Goal: Transaction & Acquisition: Obtain resource

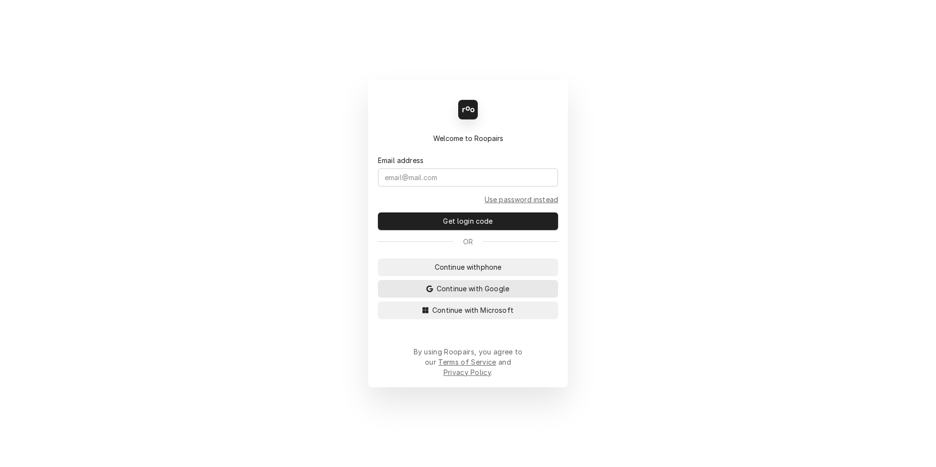
click at [448, 294] on span "Continue with Google" at bounding box center [473, 289] width 76 height 10
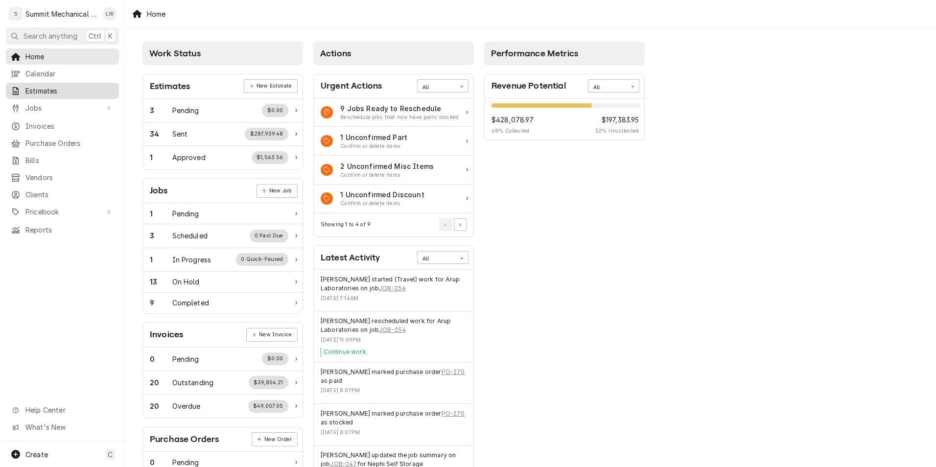
click at [47, 92] on span "Estimates" at bounding box center [69, 91] width 89 height 10
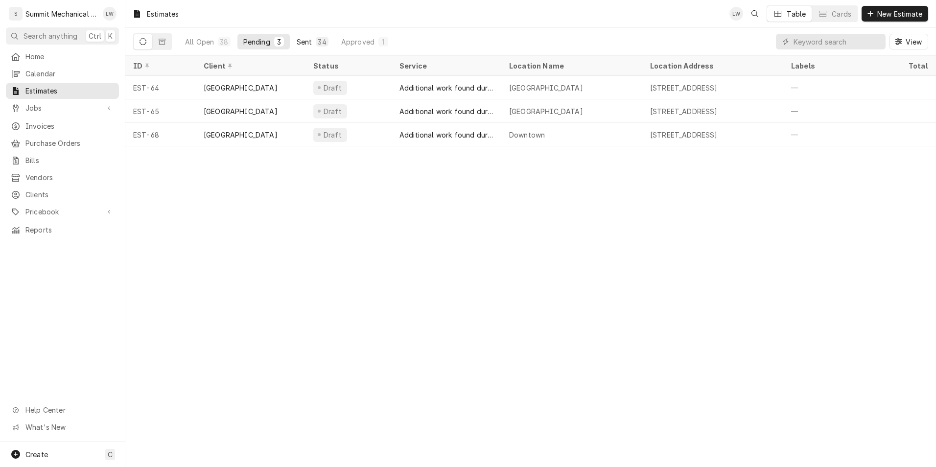
click at [316, 40] on div "34" at bounding box center [322, 42] width 12 height 10
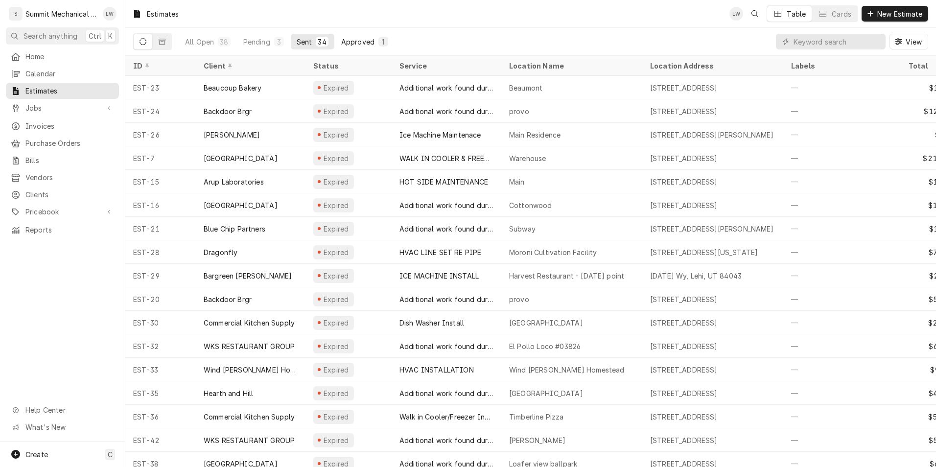
click at [351, 35] on button "Approved 1" at bounding box center [364, 42] width 59 height 16
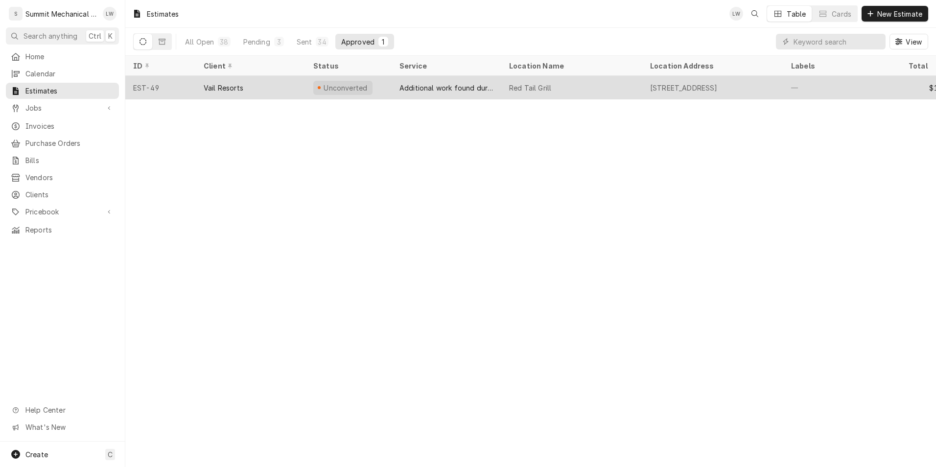
click at [432, 92] on div "Additional work found during Service call" at bounding box center [447, 88] width 110 height 24
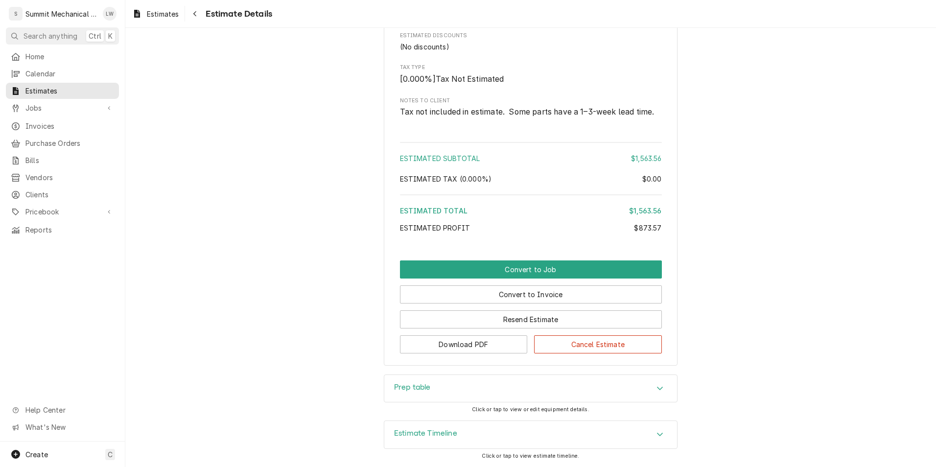
scroll to position [2017, 0]
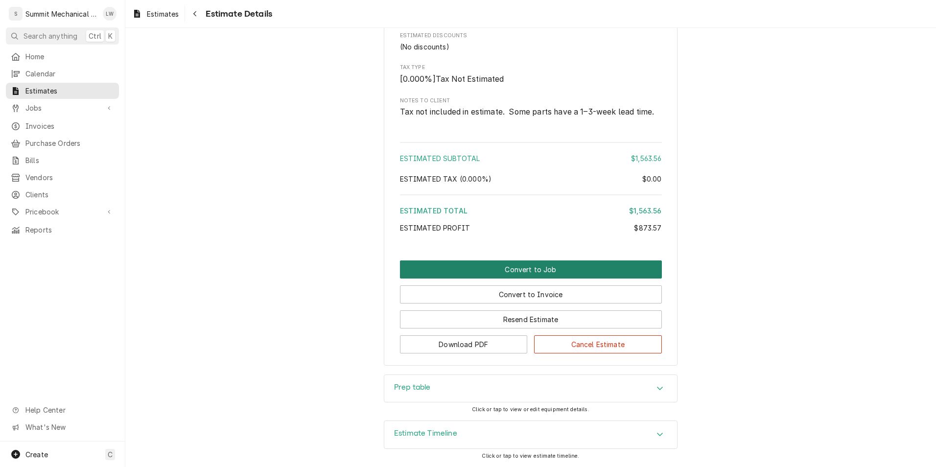
click at [496, 275] on button "Convert to Job" at bounding box center [531, 270] width 262 height 18
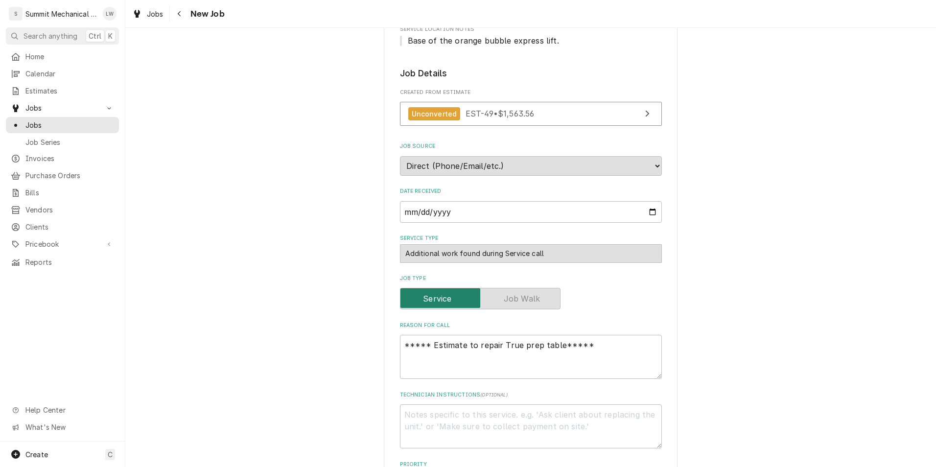
scroll to position [169, 0]
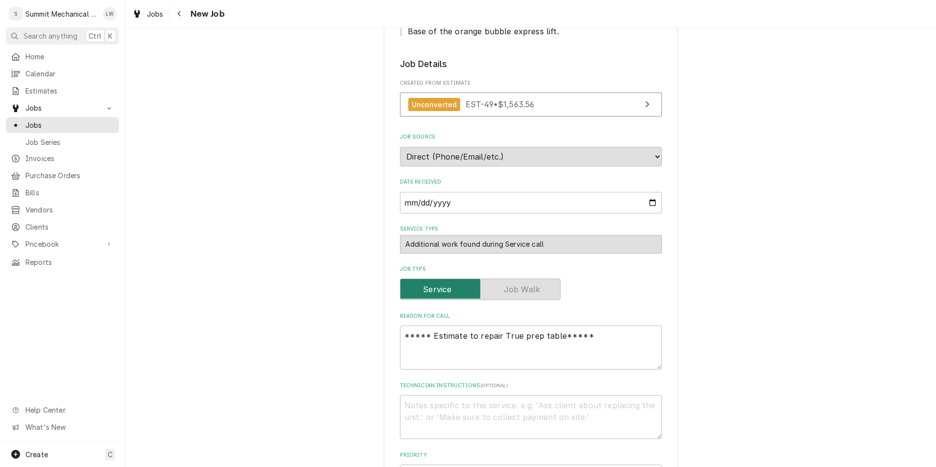
click at [569, 240] on div "Additional work found during Service call" at bounding box center [531, 244] width 262 height 19
drag, startPoint x: 617, startPoint y: 334, endPoint x: 359, endPoint y: 356, distance: 259.0
click at [359, 356] on div "Please provide the following information to create a job: Client Details Client…" at bounding box center [530, 431] width 811 height 1125
type textarea "x"
type textarea "J"
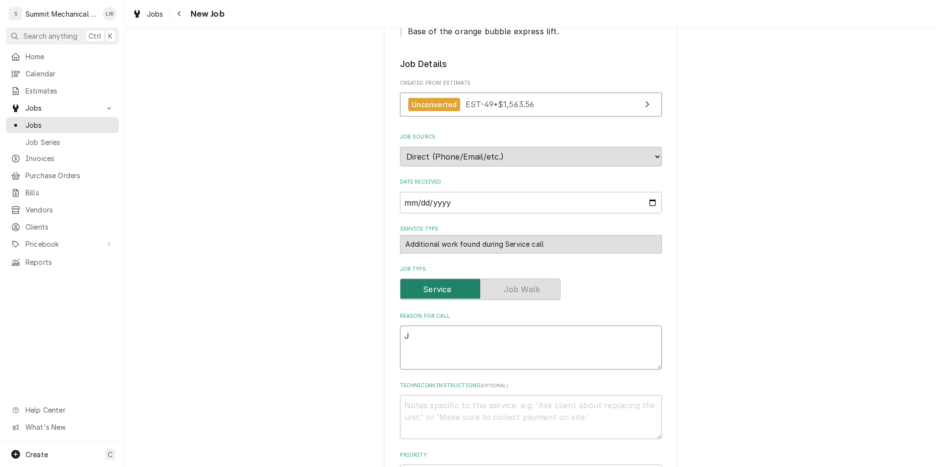
type textarea "x"
type textarea "Jan"
type textarea "x"
type textarea "Jani"
type textarea "x"
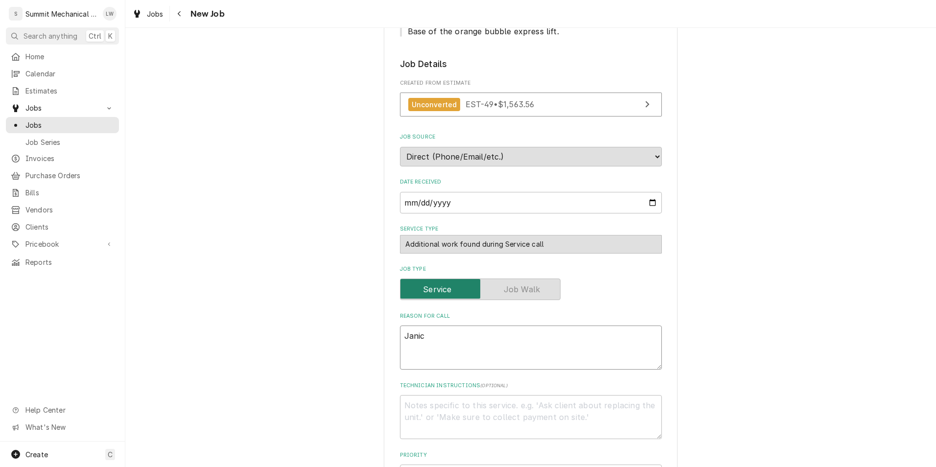
type textarea "Janice"
type textarea "x"
type textarea "Janice"
type textarea "x"
type textarea "Janice a"
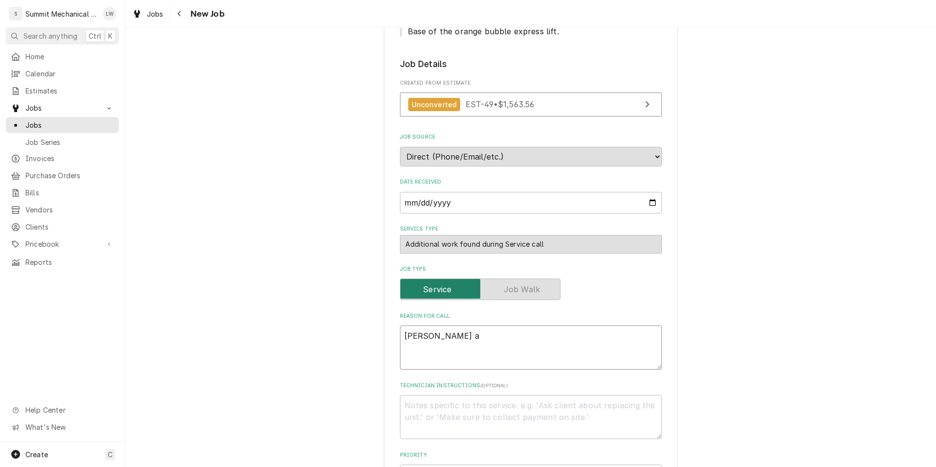
type textarea "x"
type textarea "Janice ap"
type textarea "x"
type textarea "Janice app"
type textarea "x"
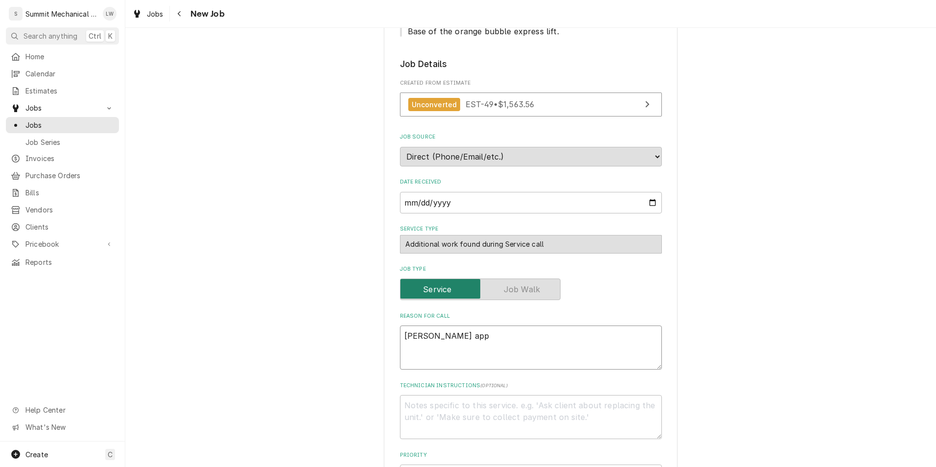
type textarea "Janice appr"
type textarea "x"
type textarea "Janice appro"
type textarea "x"
type textarea "Janice approv"
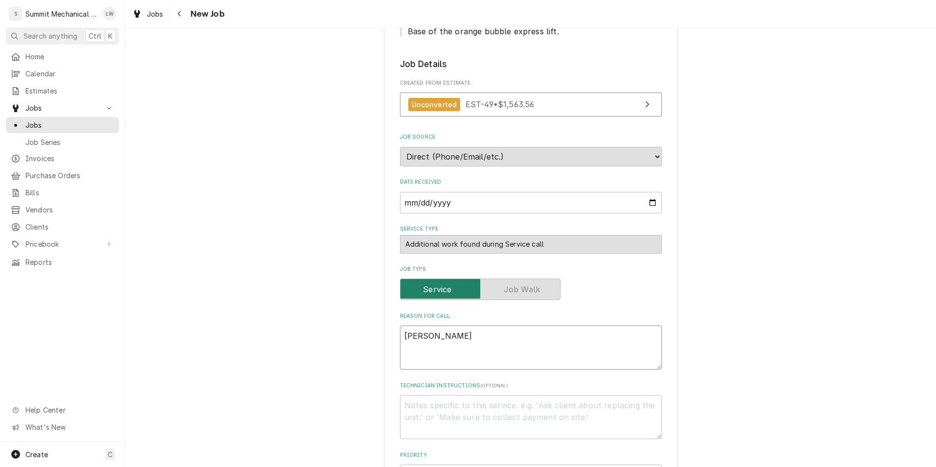
type textarea "x"
type textarea "Janice approve"
type textarea "x"
type textarea "Janice approved"
type textarea "x"
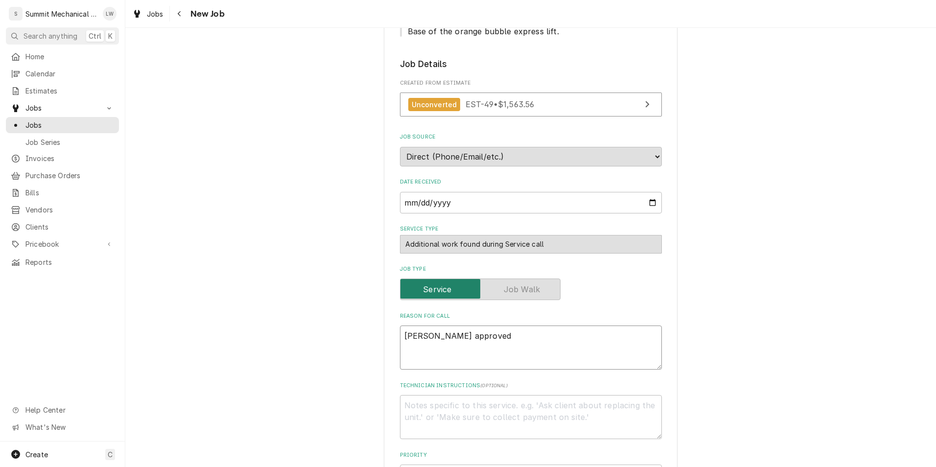
type textarea "Janice approved"
type textarea "x"
type textarea "Janice approved r"
type textarea "x"
type textarea "Janice approved re"
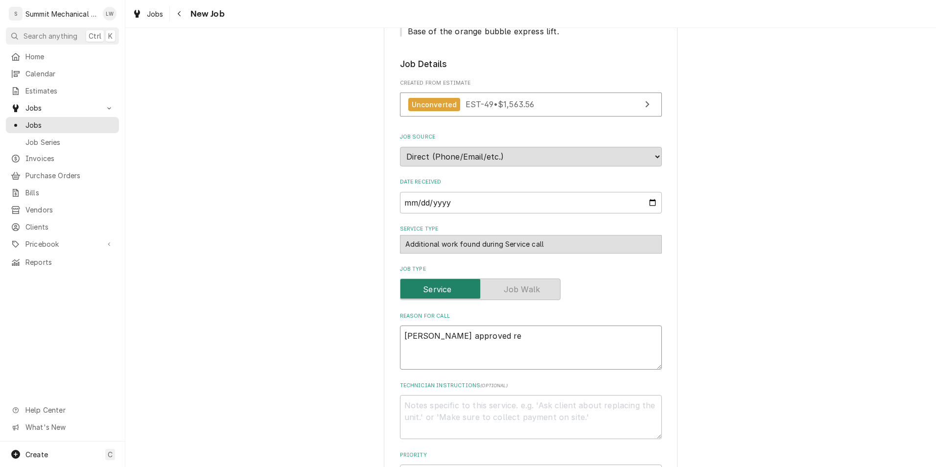
type textarea "x"
type textarea "Janice approved repa"
type textarea "x"
type textarea "Janice approved repai"
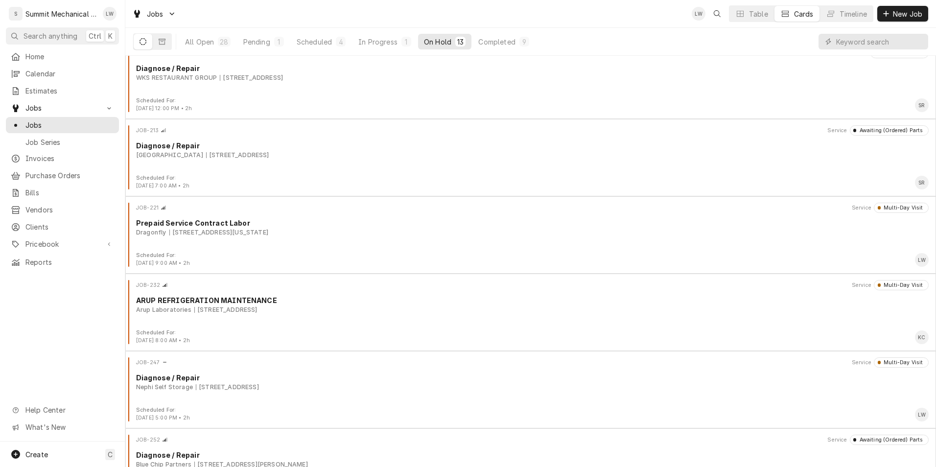
scroll to position [437, 0]
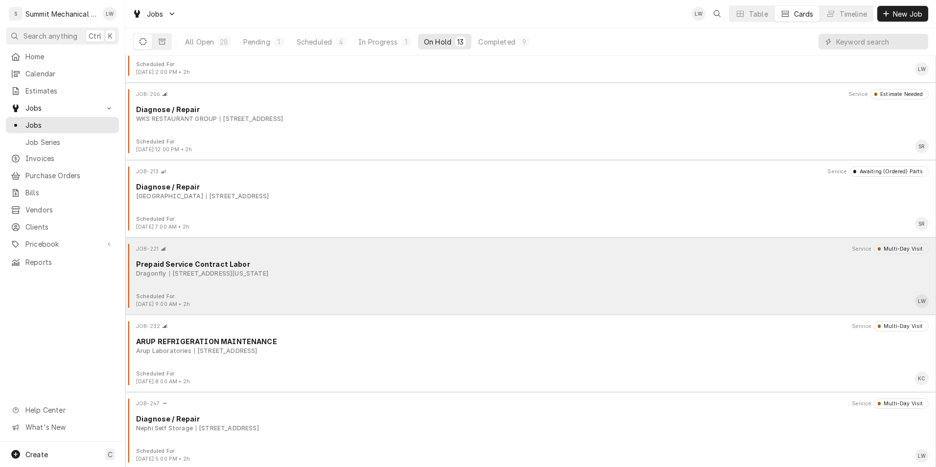
click at [262, 279] on div "JOB-221 Service Multi-Day Visit Prepaid Service Contract Labor Dragonfly 389 N.…" at bounding box center [530, 268] width 803 height 49
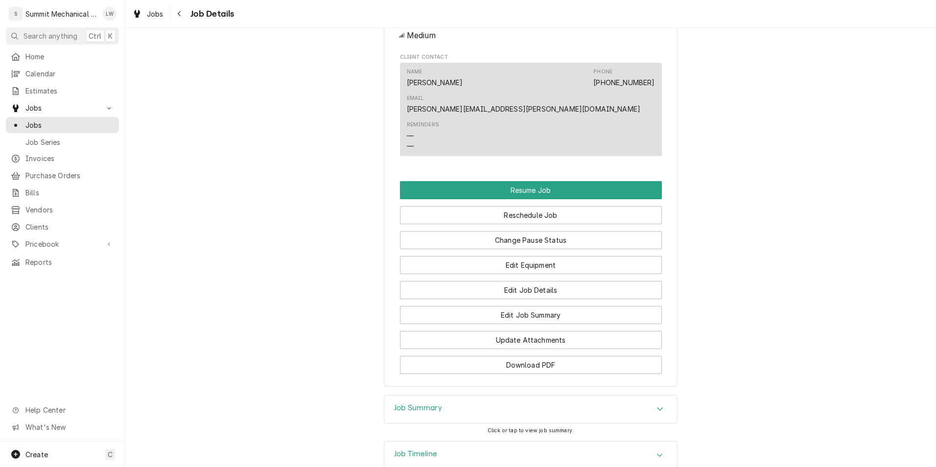
scroll to position [768, 0]
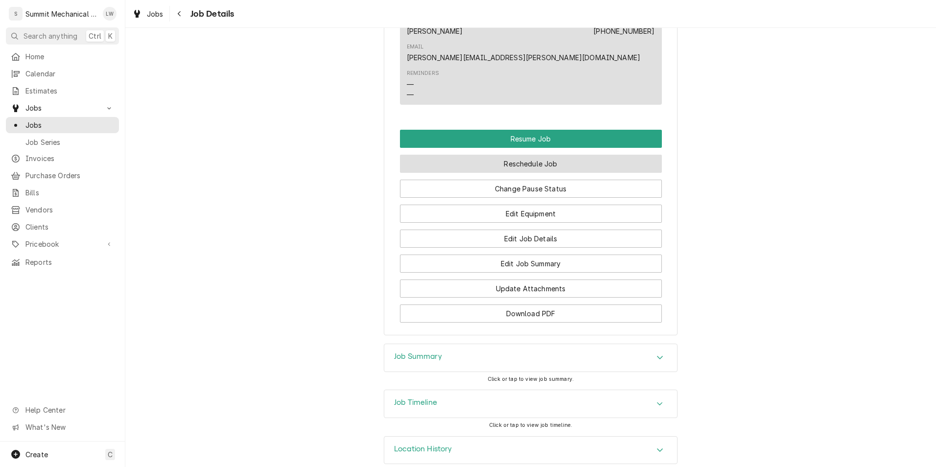
click at [502, 155] on button "Reschedule Job" at bounding box center [531, 164] width 262 height 18
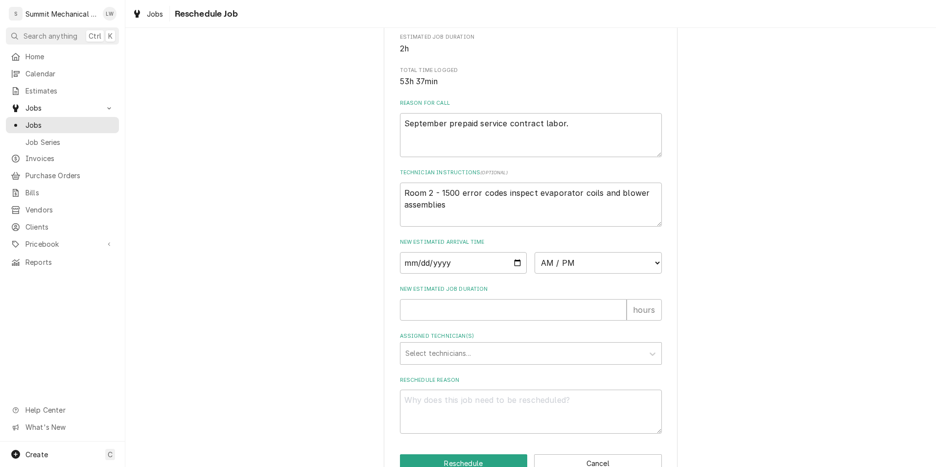
scroll to position [227, 0]
drag, startPoint x: 556, startPoint y: 217, endPoint x: 358, endPoint y: 196, distance: 199.5
click at [358, 196] on div "Please provide some additional details to reschedule this job. Roopairs Job ID …" at bounding box center [530, 152] width 811 height 682
type textarea "x"
click at [515, 269] on input "Date" at bounding box center [463, 263] width 127 height 22
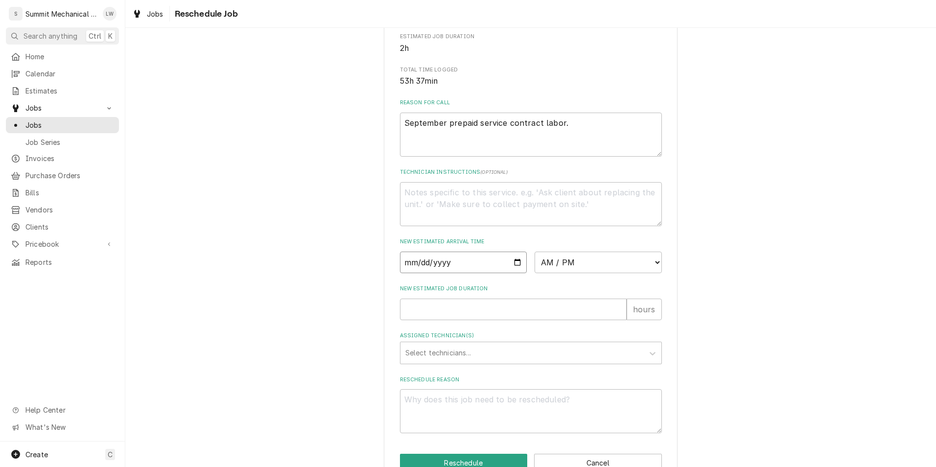
type textarea "x"
type input "2025-09-30"
click at [600, 263] on select "AM / PM 6:00 AM 6:15 AM 6:30 AM 6:45 AM 7:00 AM 7:15 AM 7:30 AM 7:45 AM 8:00 AM…" at bounding box center [598, 263] width 127 height 22
select select "08:00:00"
click at [535, 263] on select "AM / PM 6:00 AM 6:15 AM 6:30 AM 6:45 AM 7:00 AM 7:15 AM 7:30 AM 7:45 AM 8:00 AM…" at bounding box center [598, 263] width 127 height 22
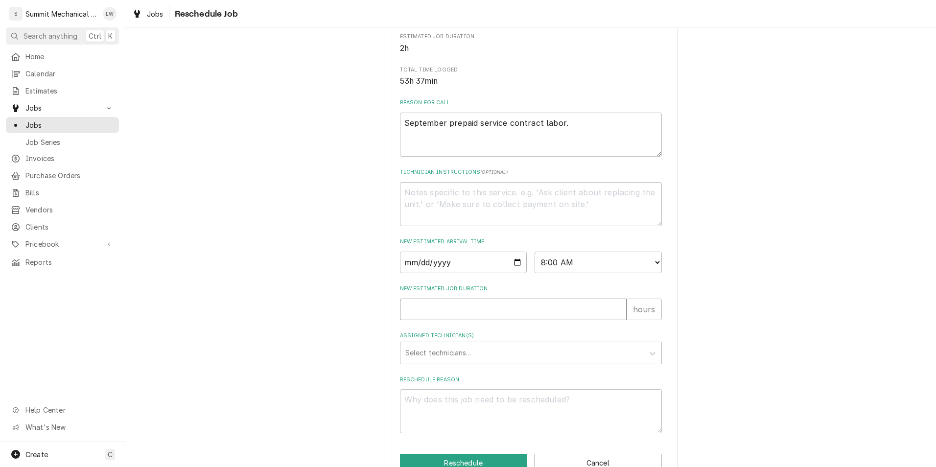
click at [492, 320] on input "New Estimated Job Duration" at bounding box center [513, 310] width 227 height 22
type textarea "x"
type input "2"
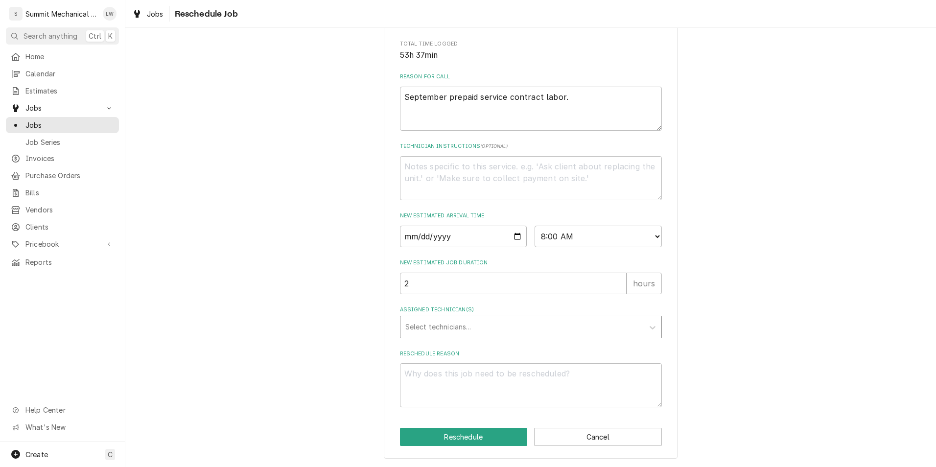
click at [486, 323] on div "Assigned Technician(s)" at bounding box center [523, 327] width 234 height 18
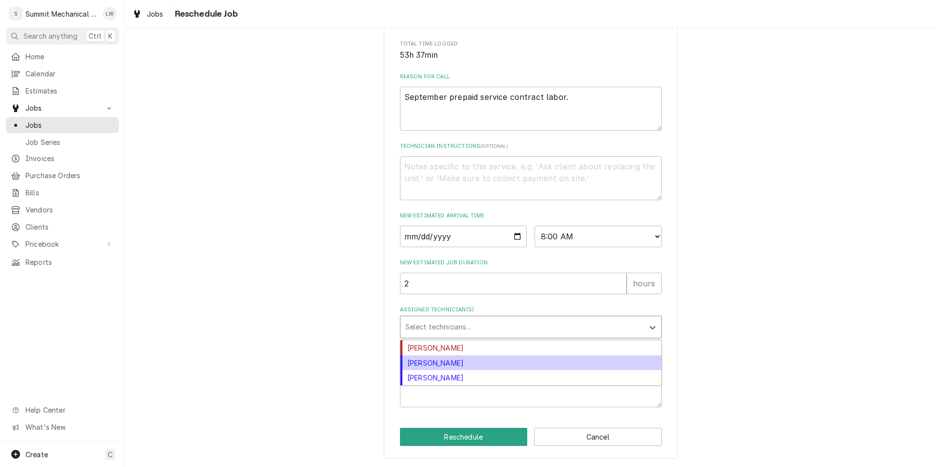
click at [461, 358] on div "Landon Weeks" at bounding box center [531, 363] width 261 height 15
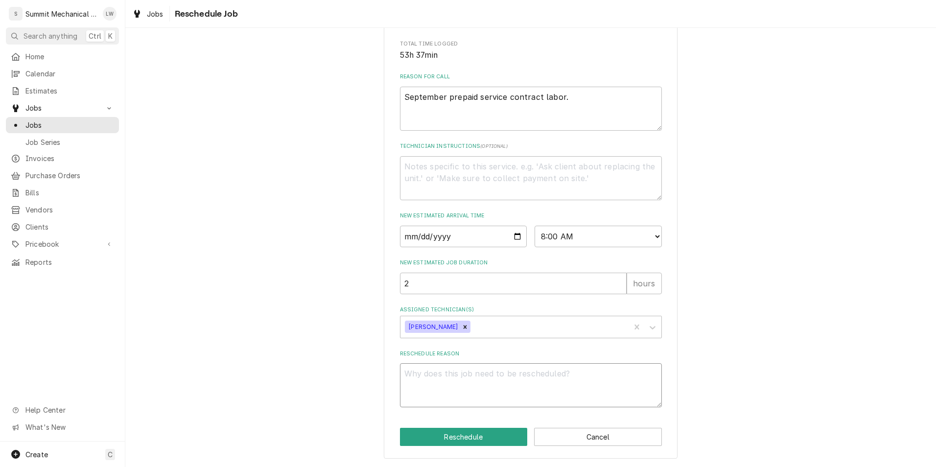
click at [469, 367] on textarea "Reschedule Reason" at bounding box center [531, 385] width 262 height 44
type textarea "x"
type textarea "c"
type textarea "x"
type textarea "cp"
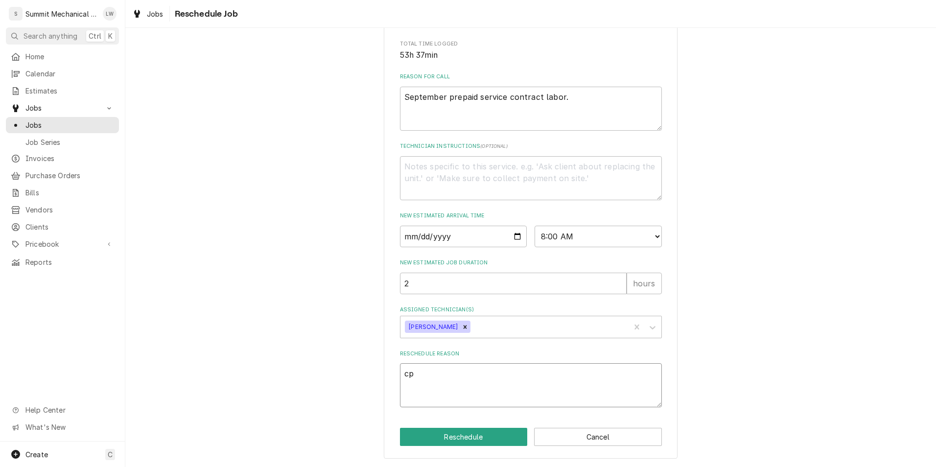
type textarea "x"
type textarea "c"
type textarea "x"
type textarea "co"
type textarea "x"
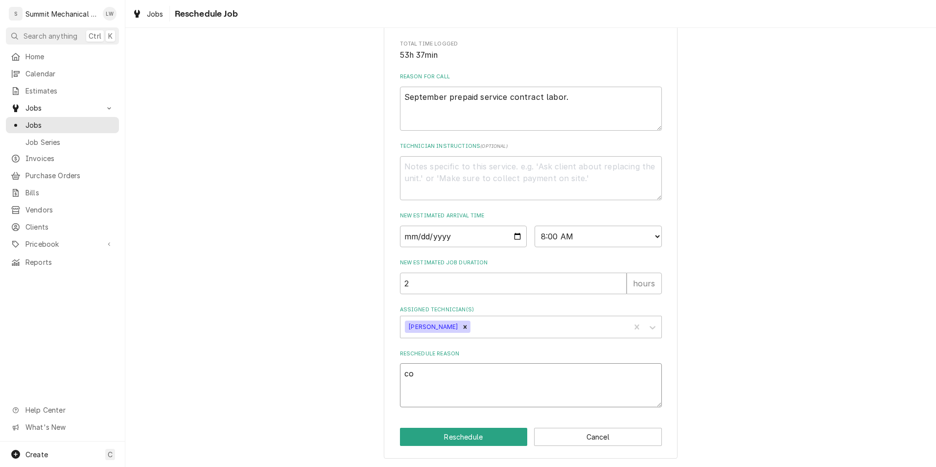
type textarea "com"
type textarea "x"
type textarea "comp"
type textarea "x"
type textarea "compl"
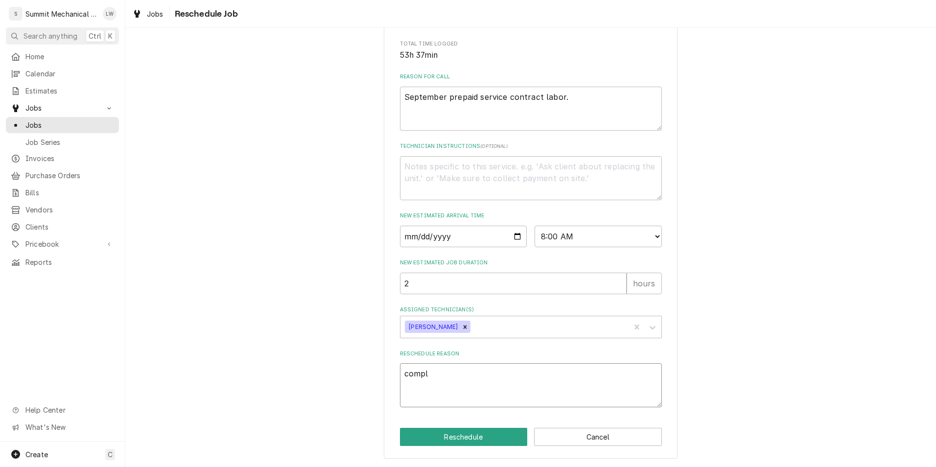
type textarea "x"
type textarea "complt"
type textarea "x"
type textarea "compl"
type textarea "x"
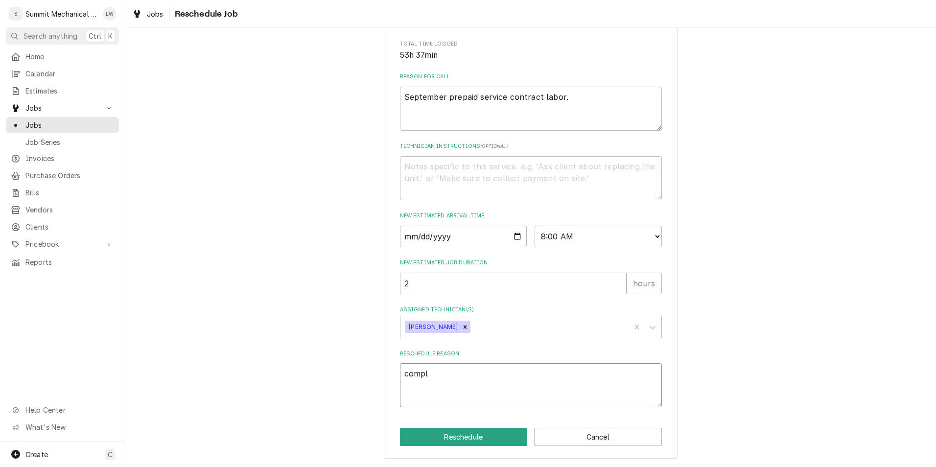
type textarea "comple"
type textarea "x"
type textarea "complet"
type textarea "x"
type textarea "complete"
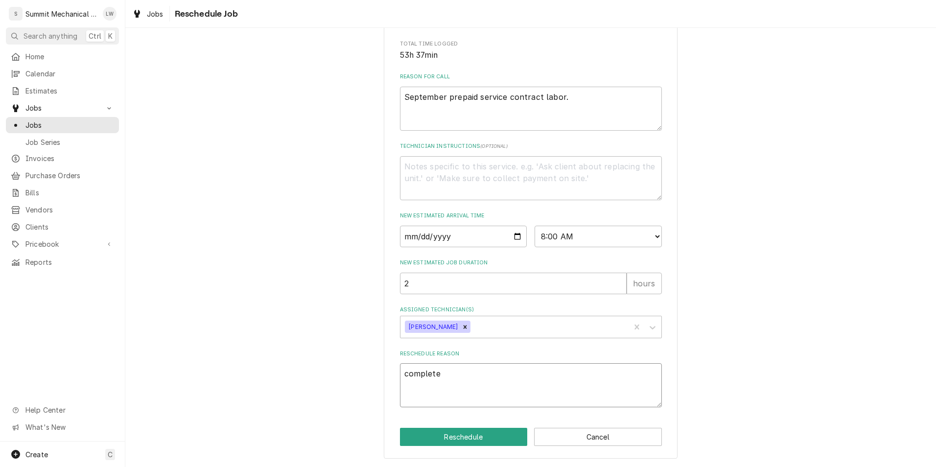
type textarea "x"
type textarea "complete"
type textarea "x"
type textarea "complete p"
type textarea "x"
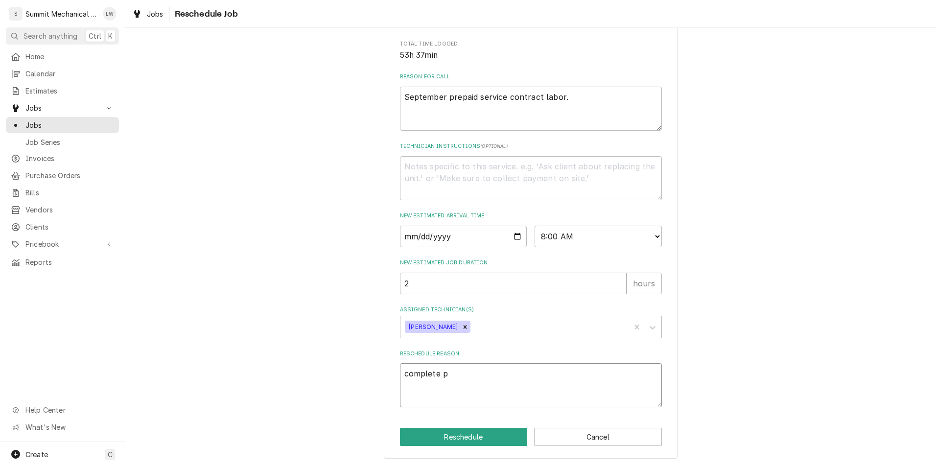
type textarea "complete pr"
type textarea "x"
type textarea "complete pre"
type textarea "x"
type textarea "complete prep"
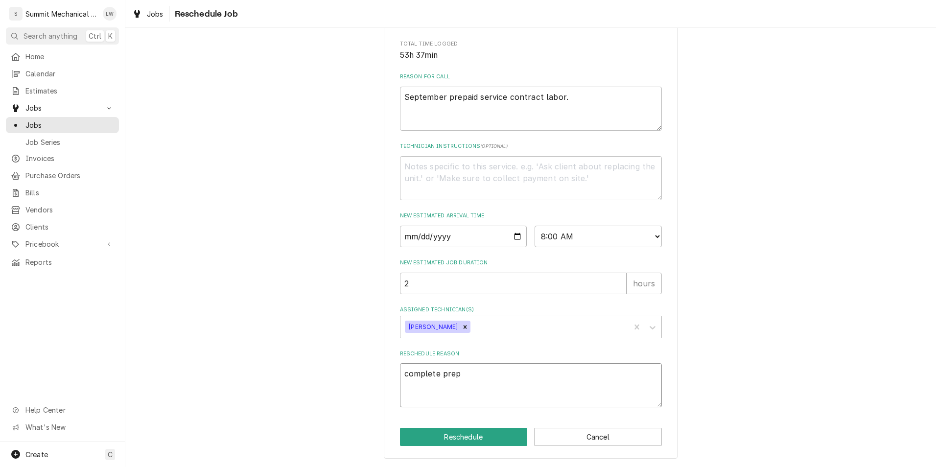
type textarea "x"
type textarea "complete prepa"
type textarea "x"
type textarea "complete prepai"
type textarea "x"
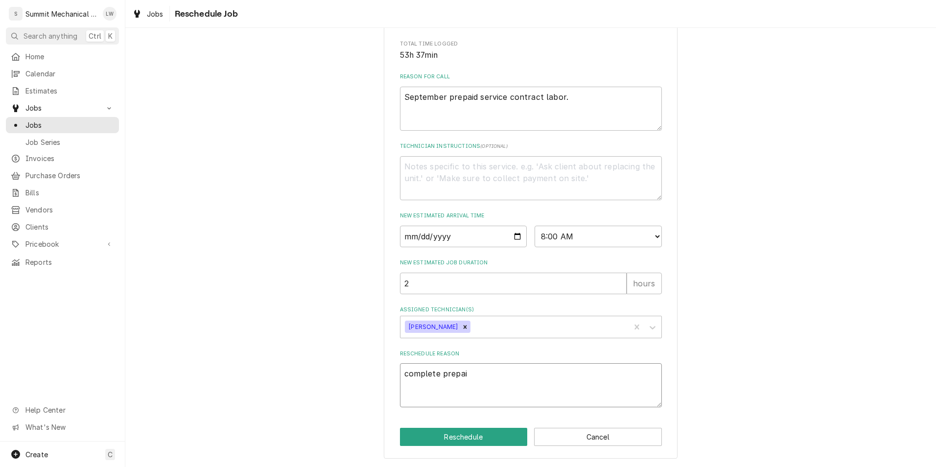
type textarea "complete prepaid"
type textarea "x"
type textarea "complete prepaid"
type textarea "x"
type textarea "complete prepaid s"
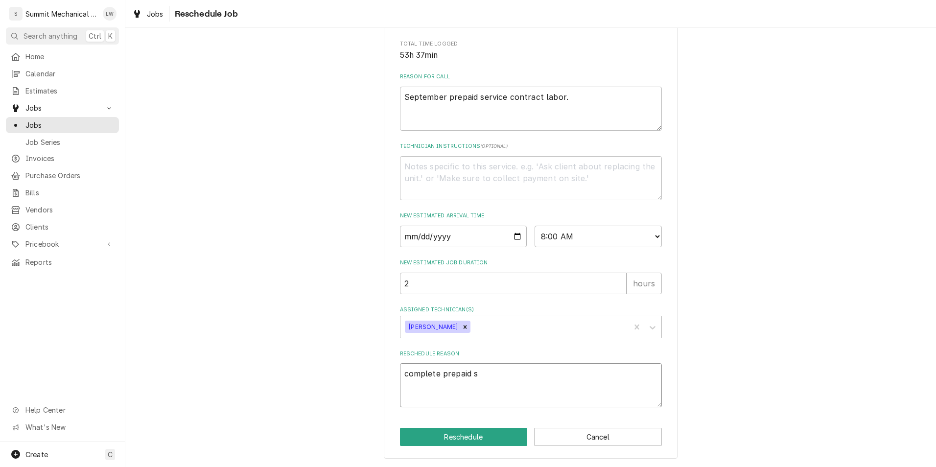
type textarea "x"
type textarea "complete prepaid se"
type textarea "x"
type textarea "complete prepaid ser"
type textarea "x"
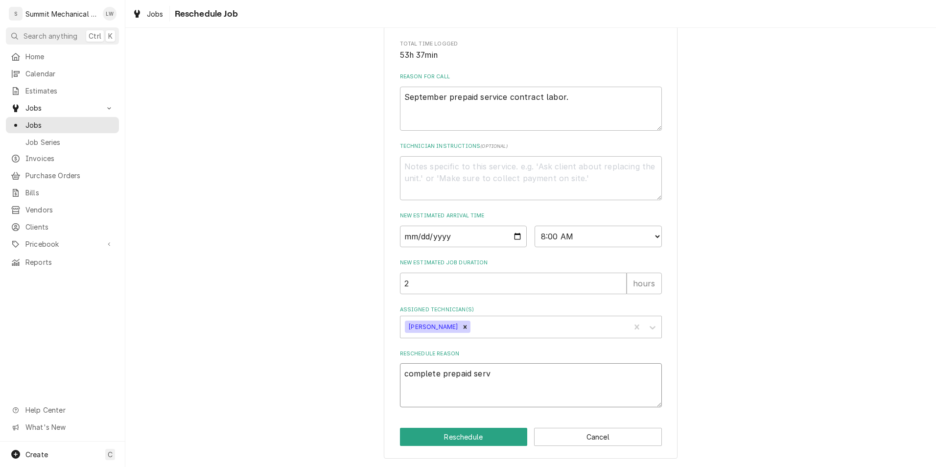
type textarea "complete prepaid servi"
type textarea "x"
type textarea "complete prepaid servic"
type textarea "x"
type textarea "complete prepaid service"
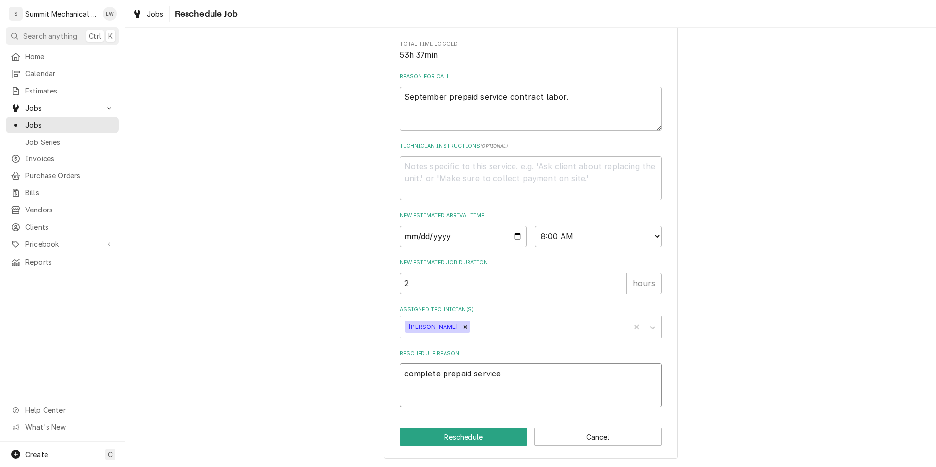
type textarea "x"
type textarea "complete prepaid service c"
type textarea "x"
type textarea "complete prepaid service co"
type textarea "x"
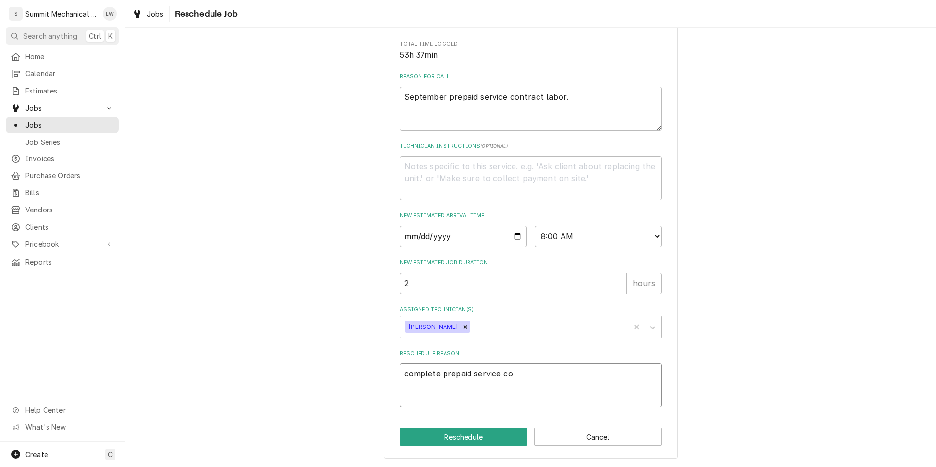
type textarea "complete prepaid service con"
type textarea "x"
type textarea "complete prepaid service cont"
type textarea "x"
type textarea "complete prepaid service contr"
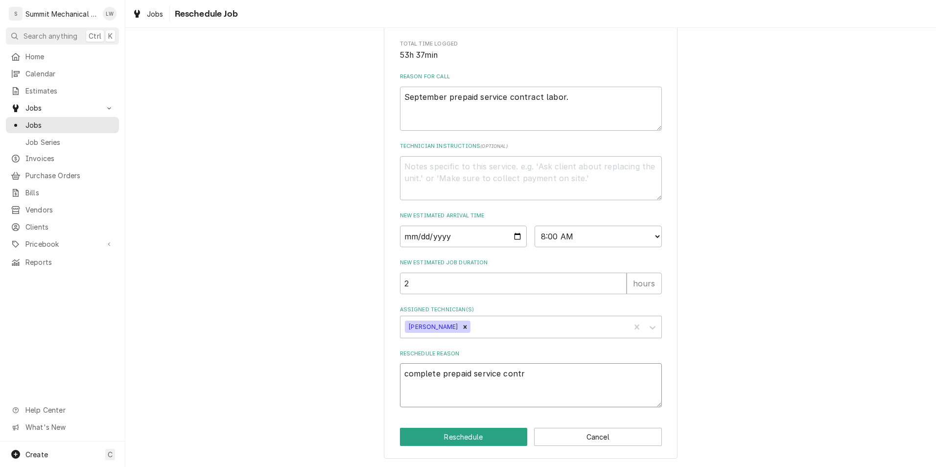
type textarea "x"
type textarea "complete prepaid service contra"
type textarea "x"
type textarea "complete prepaid service contract"
type textarea "x"
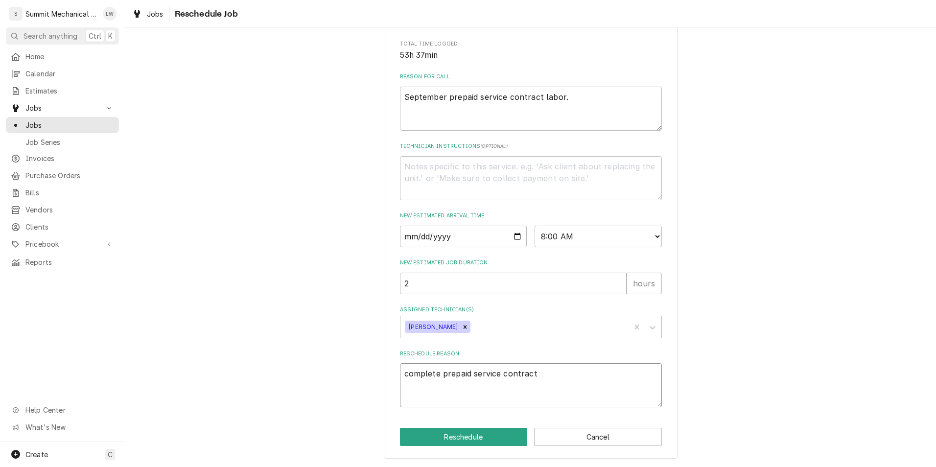
type textarea "complete prepaid service contracty"
type textarea "x"
type textarea "complete prepaid service contracty"
type textarea "x"
type textarea "complete prepaid service contracty"
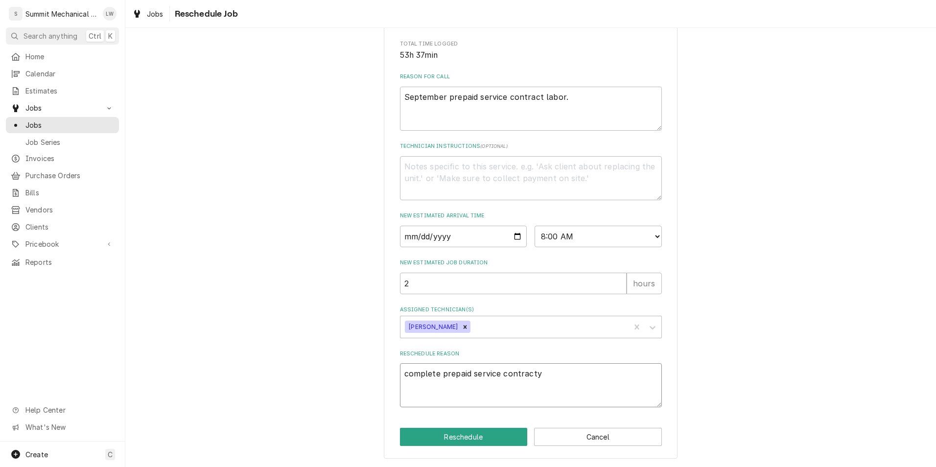
type textarea "x"
type textarea "complete prepaid service contract"
type textarea "x"
type textarea "complete prepaid service contract."
click at [463, 441] on button "Reschedule" at bounding box center [464, 437] width 128 height 18
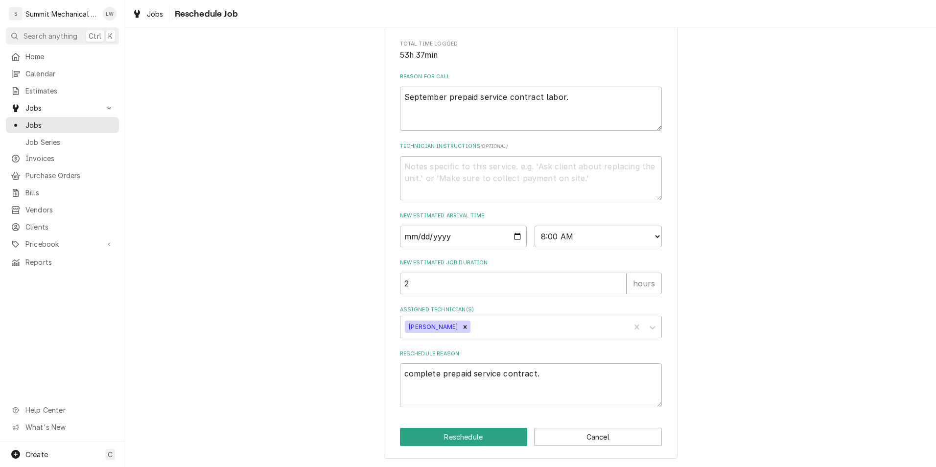
type textarea "x"
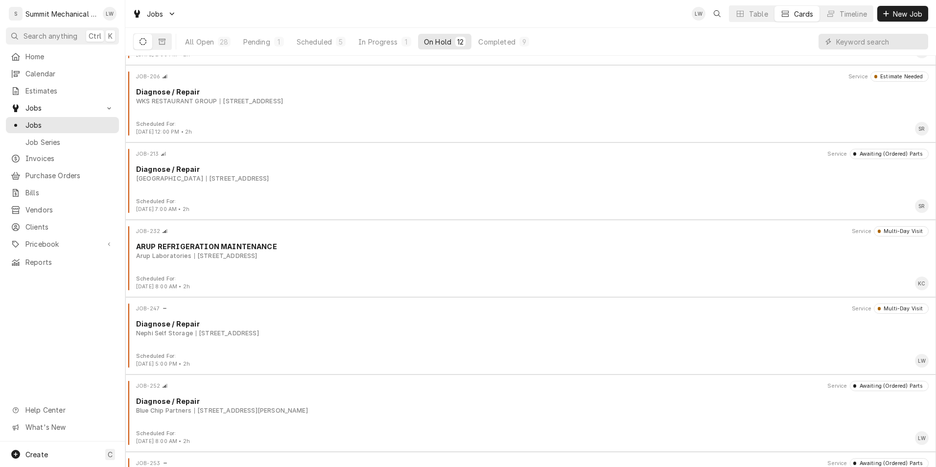
scroll to position [456, 0]
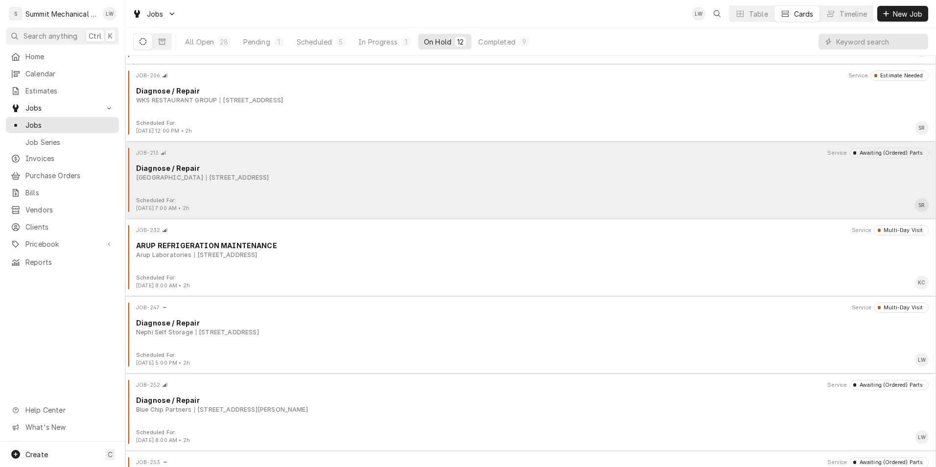
click at [415, 197] on div "Scheduled For: [DATE] 7:00 AM • 2h SR" at bounding box center [530, 205] width 803 height 16
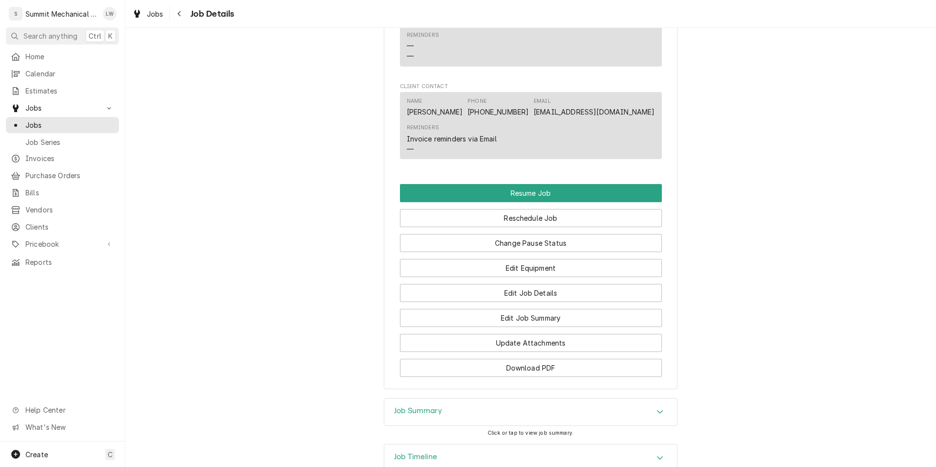
scroll to position [1185, 0]
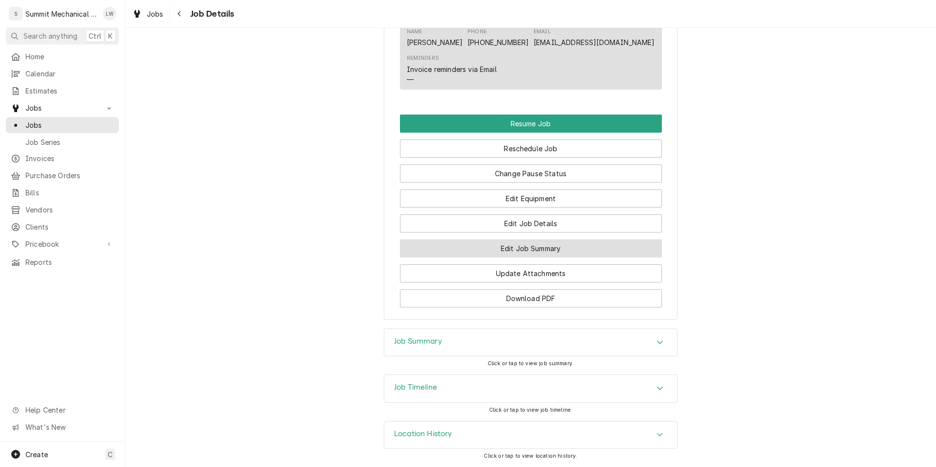
click at [488, 247] on button "Edit Job Summary" at bounding box center [531, 248] width 262 height 18
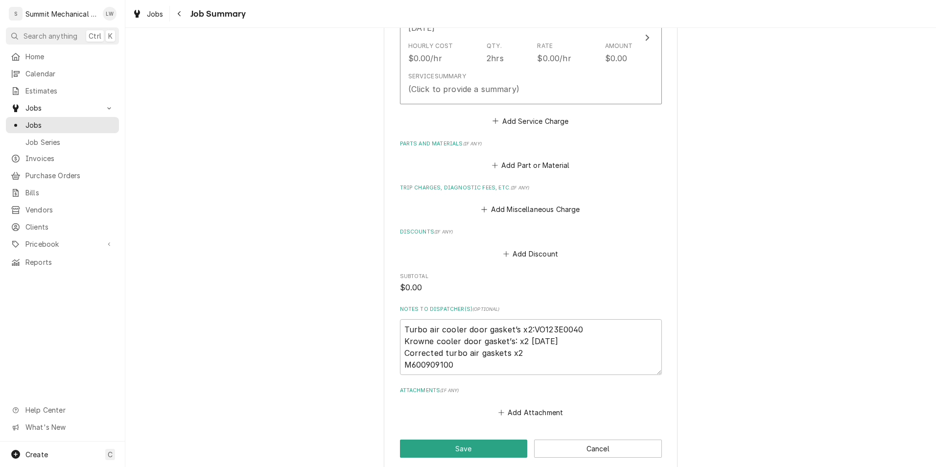
scroll to position [367, 0]
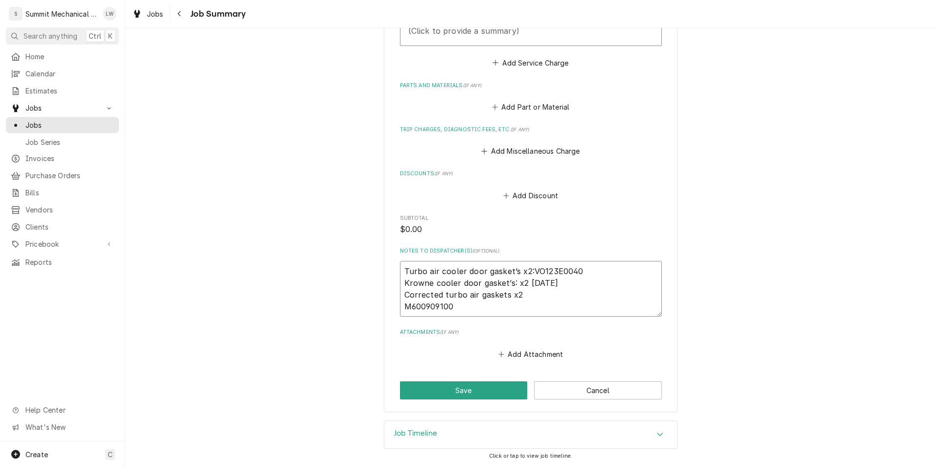
drag, startPoint x: 456, startPoint y: 313, endPoint x: 382, endPoint y: 311, distance: 75.0
click at [384, 311] on div "Market Street Grill Cottonwood / 2985 Cottonwood Pkwy, Salt Lake City, UT 84108…" at bounding box center [531, 46] width 294 height 732
drag, startPoint x: 526, startPoint y: 285, endPoint x: 554, endPoint y: 285, distance: 27.4
click at [554, 285] on textarea "Turbo air cooler door gasket’s x2:VO123E0040 Krowne cooler door gasket’s: x2 BC…" at bounding box center [531, 289] width 262 height 56
click at [560, 392] on button "Cancel" at bounding box center [598, 391] width 128 height 18
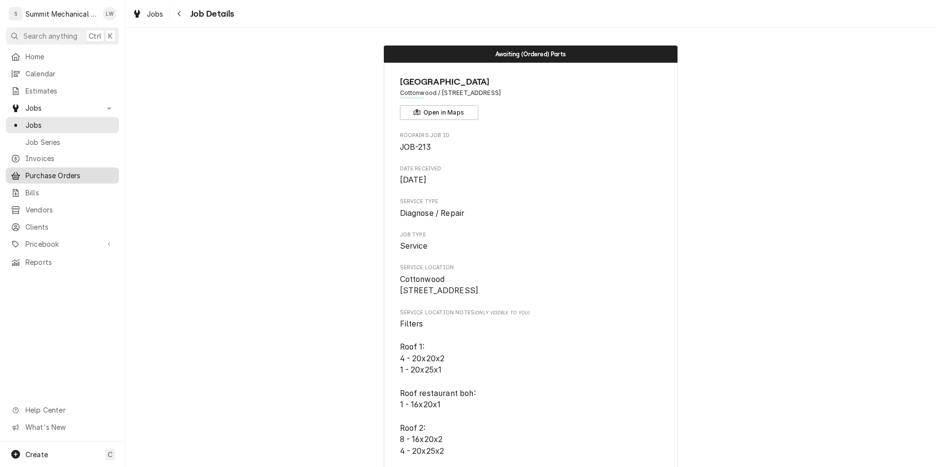
click at [64, 172] on span "Purchase Orders" at bounding box center [69, 175] width 89 height 10
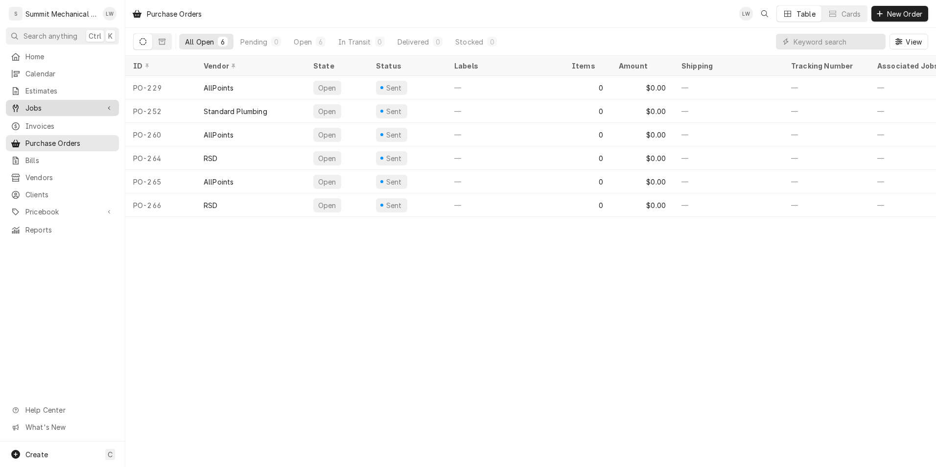
click at [33, 102] on div "Jobs" at bounding box center [62, 108] width 109 height 12
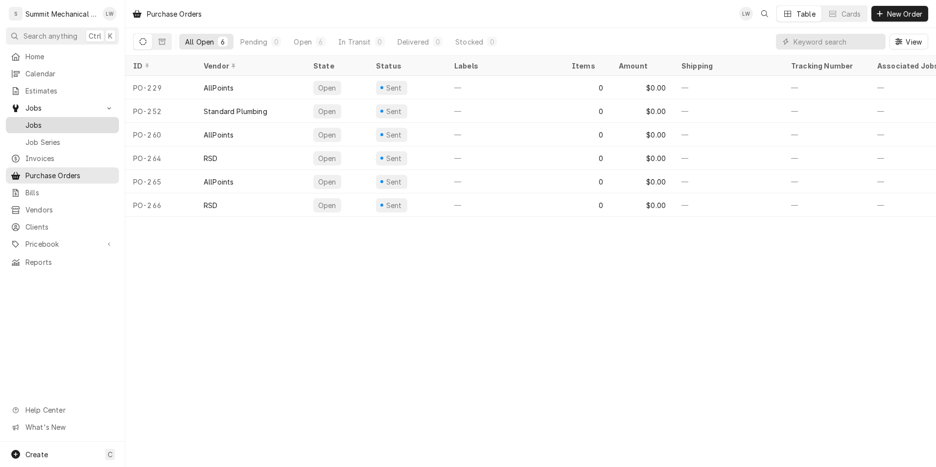
click at [53, 127] on div "Jobs" at bounding box center [62, 125] width 109 height 12
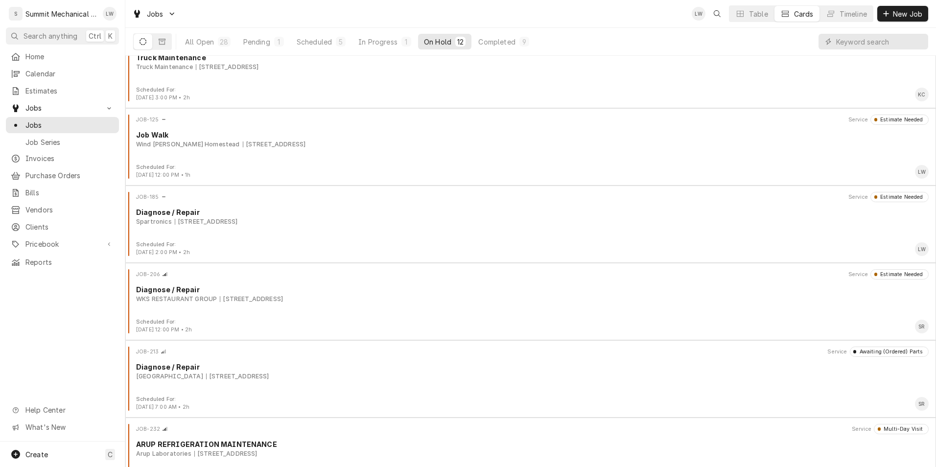
scroll to position [370, 0]
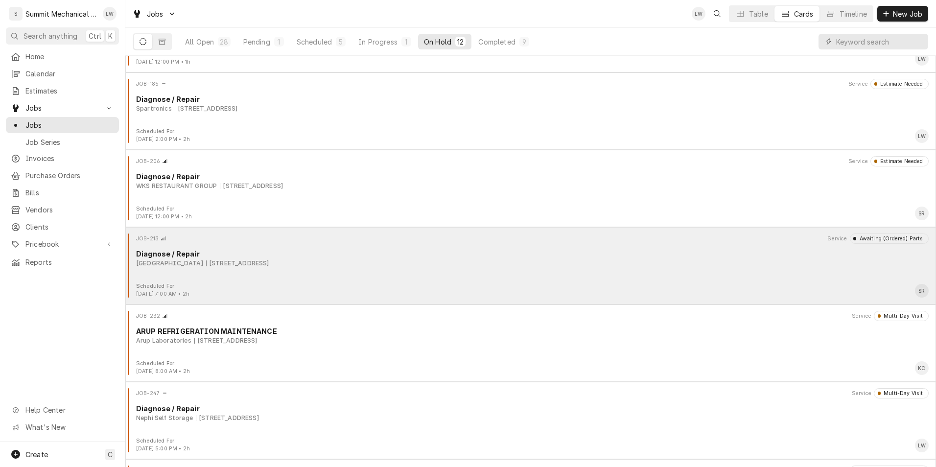
click at [402, 253] on div "Diagnose / Repair" at bounding box center [532, 254] width 793 height 10
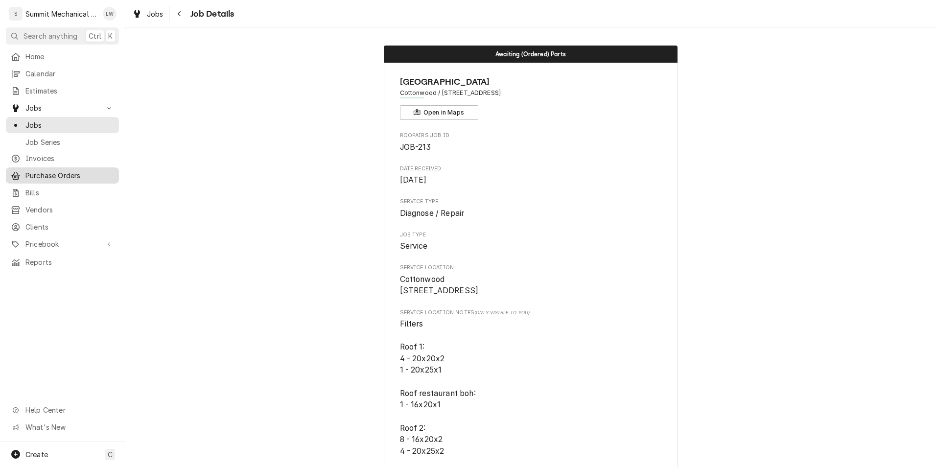
click at [63, 170] on span "Purchase Orders" at bounding box center [69, 175] width 89 height 10
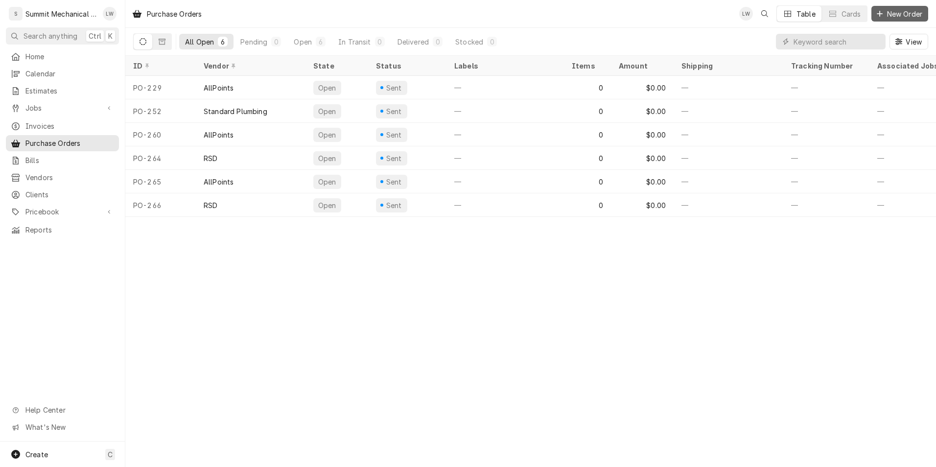
click at [893, 14] on span "New Order" at bounding box center [904, 14] width 39 height 10
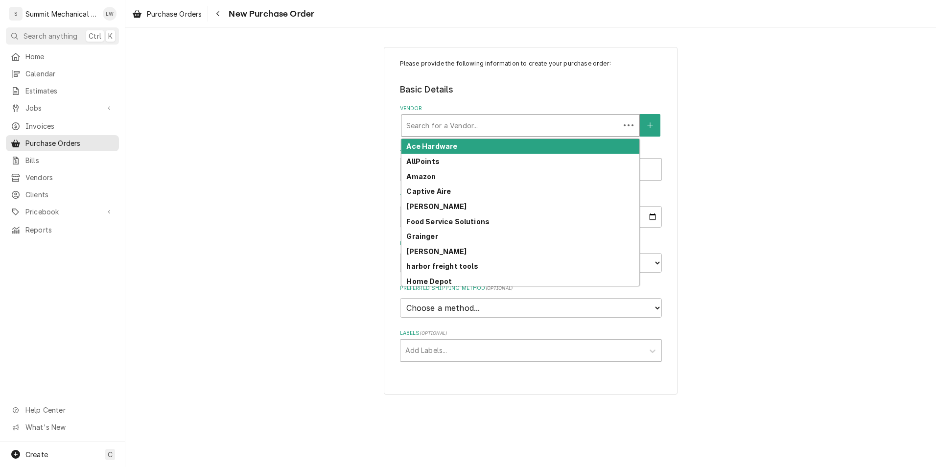
click at [587, 126] on div "Vendor" at bounding box center [511, 126] width 209 height 18
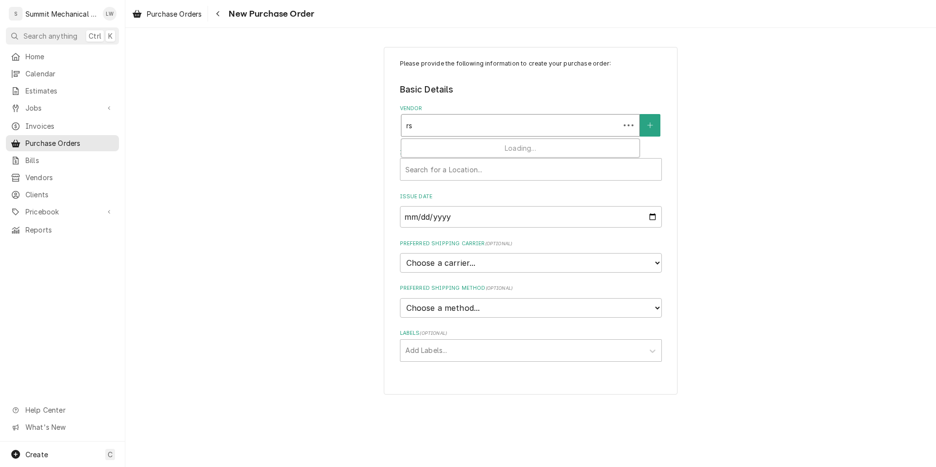
type input "rsd"
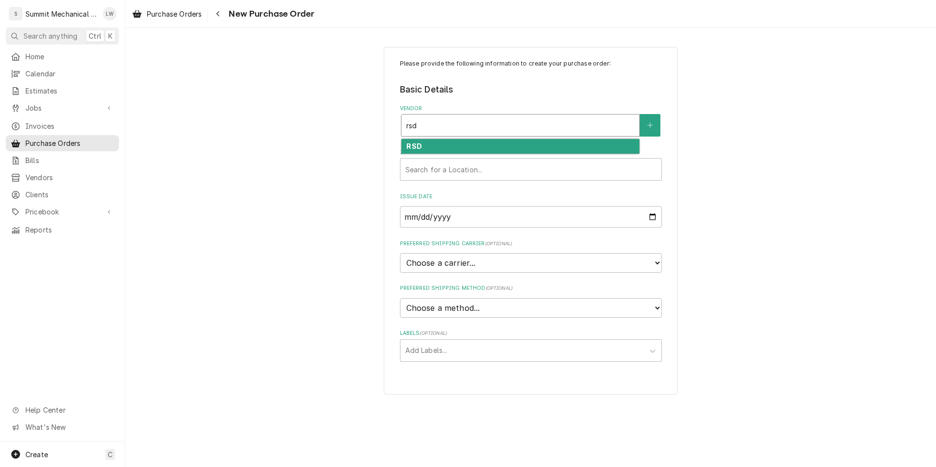
click at [491, 150] on div "RSD" at bounding box center [521, 146] width 238 height 15
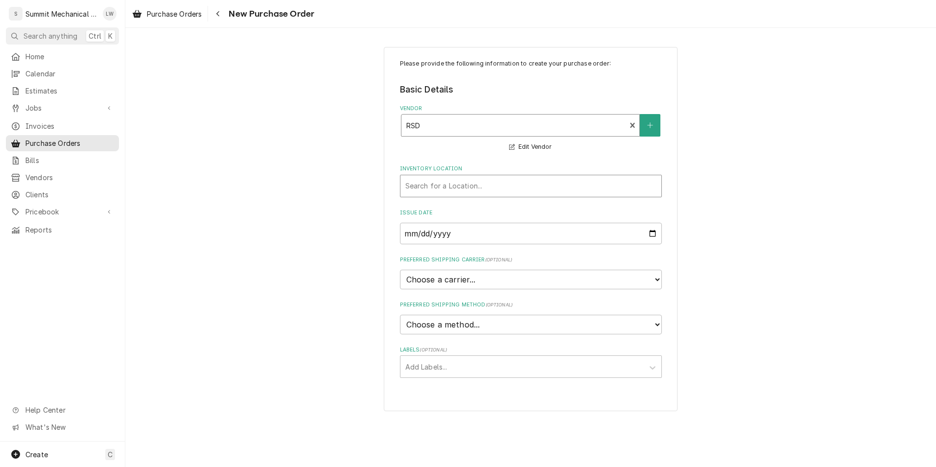
click at [496, 182] on div "Inventory Location" at bounding box center [531, 186] width 251 height 18
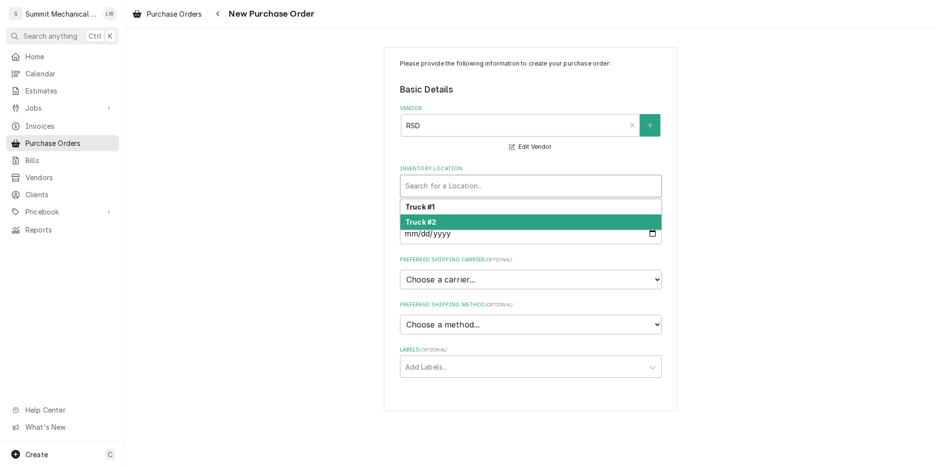
click at [505, 219] on div "Truck #2" at bounding box center [531, 222] width 261 height 15
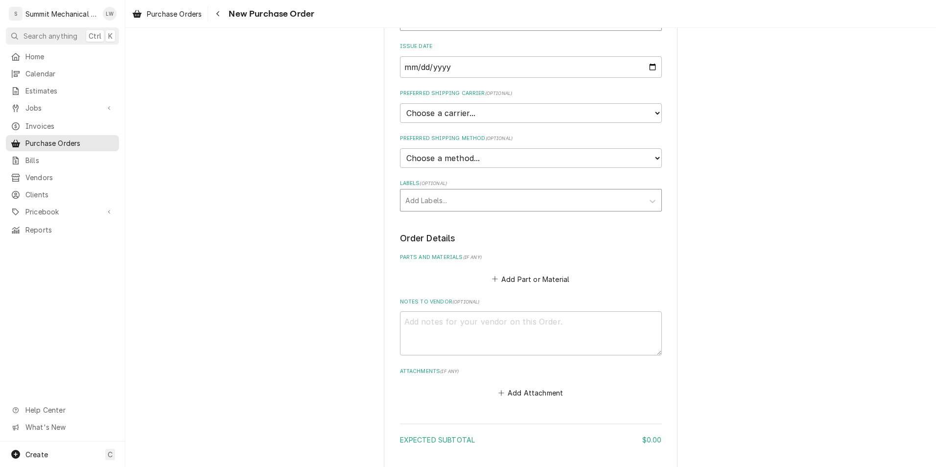
scroll to position [236, 0]
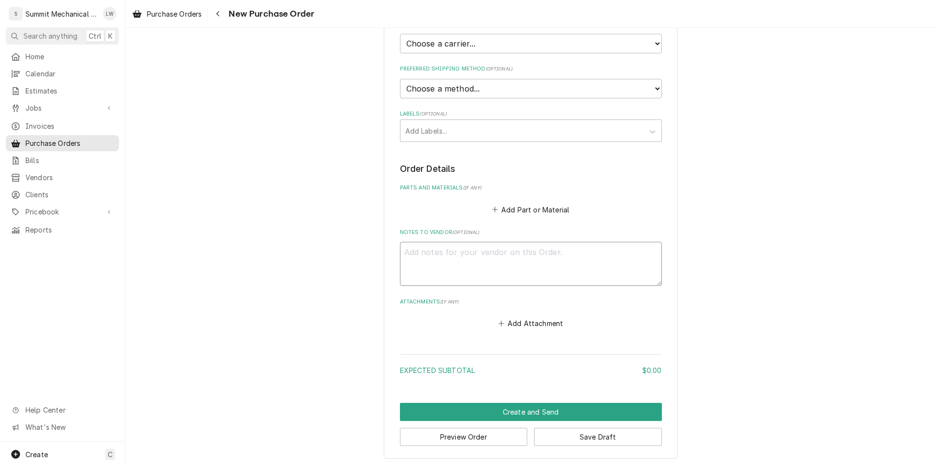
click at [533, 265] on textarea "Notes to Vendor ( optional )" at bounding box center [531, 264] width 262 height 44
type textarea "x"
type textarea "s"
type textarea "x"
type textarea "sk"
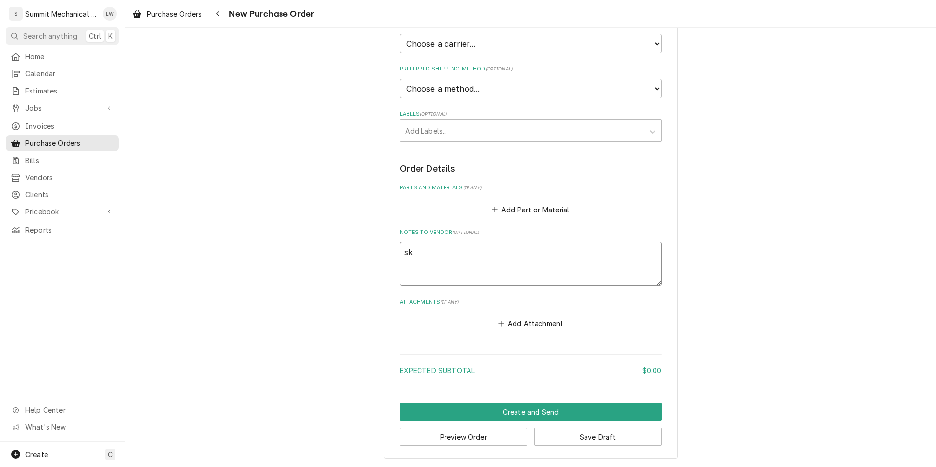
type textarea "x"
type textarea "sky"
type textarea "x"
type textarea "skyl"
type textarea "x"
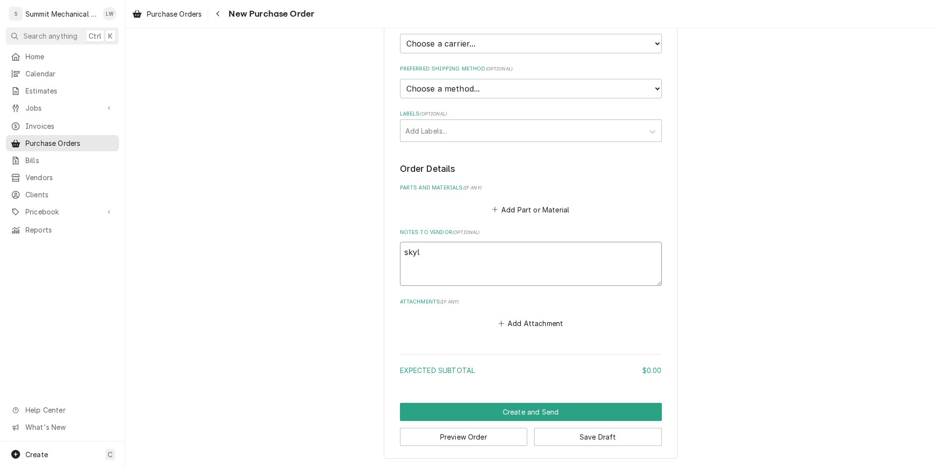
type textarea "skyle"
type textarea "x"
type textarea "skyler"
type textarea "x"
type textarea "skyler"
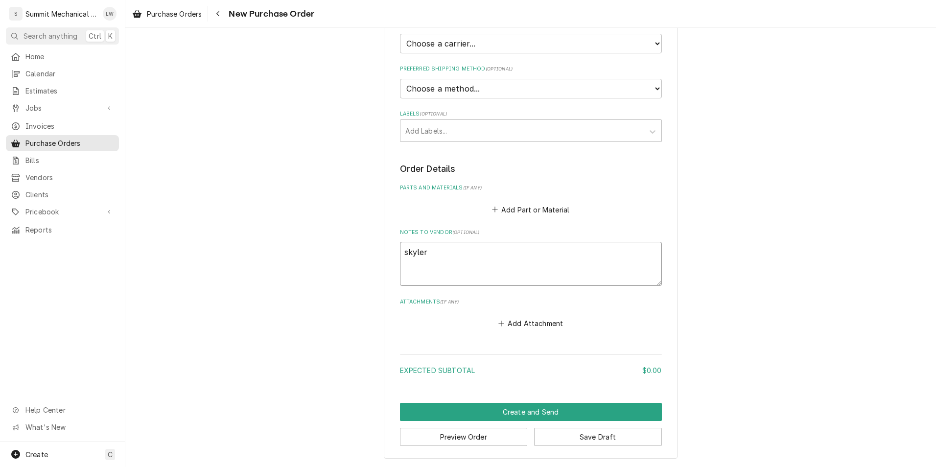
type textarea "x"
type textarea "skyler j"
type textarea "x"
type textarea "skyler jo"
type textarea "x"
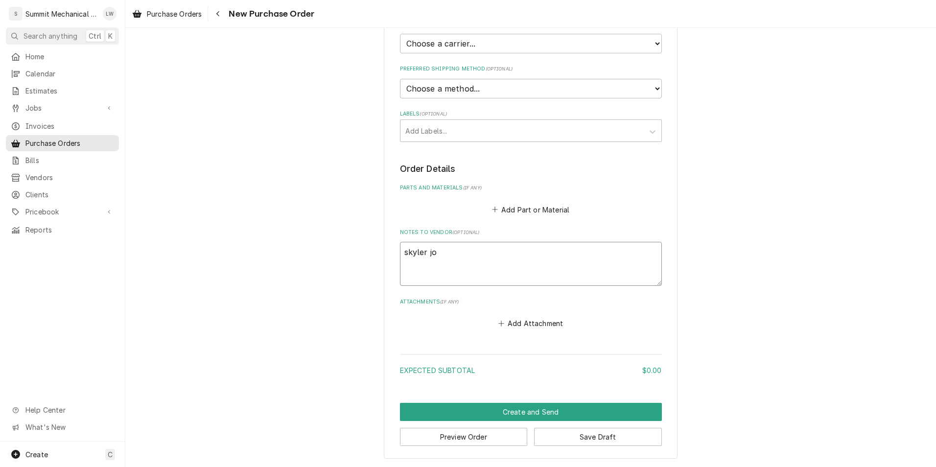
type textarea "skyler job"
type textarea "x"
type textarea "skyler job"
type textarea "x"
type textarea "skyler job 2"
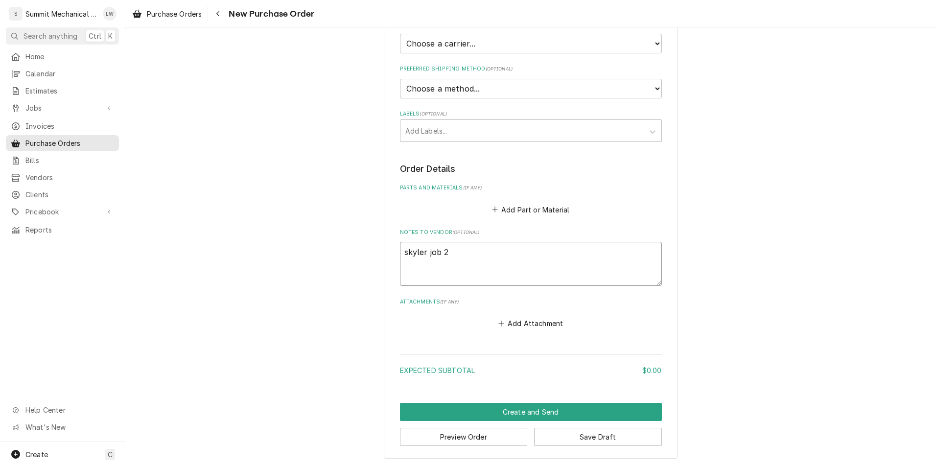
type textarea "x"
type textarea "skyler job 21"
type textarea "x"
type textarea "skyler job 213"
type textarea "x"
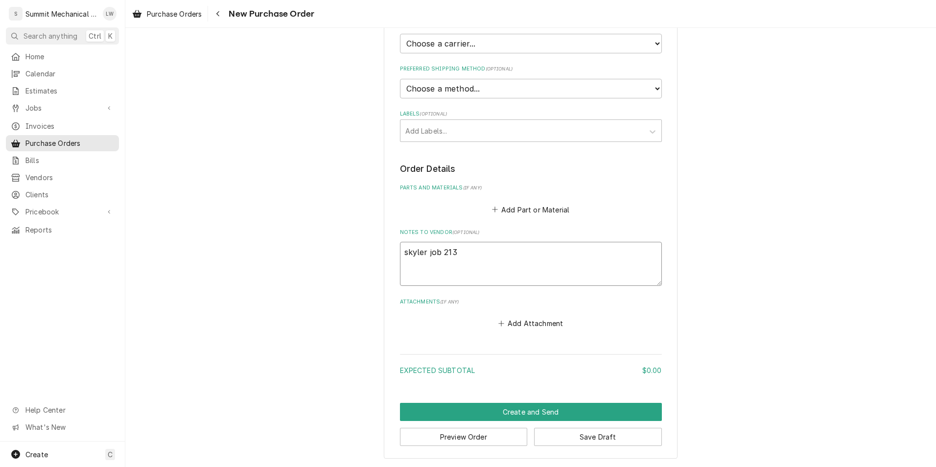
type textarea "skyler job 213 p"
type textarea "x"
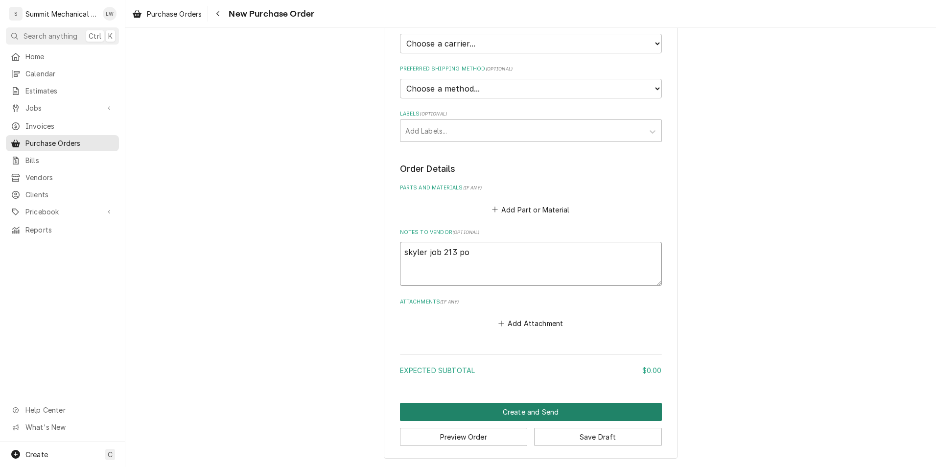
type textarea "skyler job 213 po"
click at [509, 406] on button "Create and Send" at bounding box center [531, 412] width 262 height 18
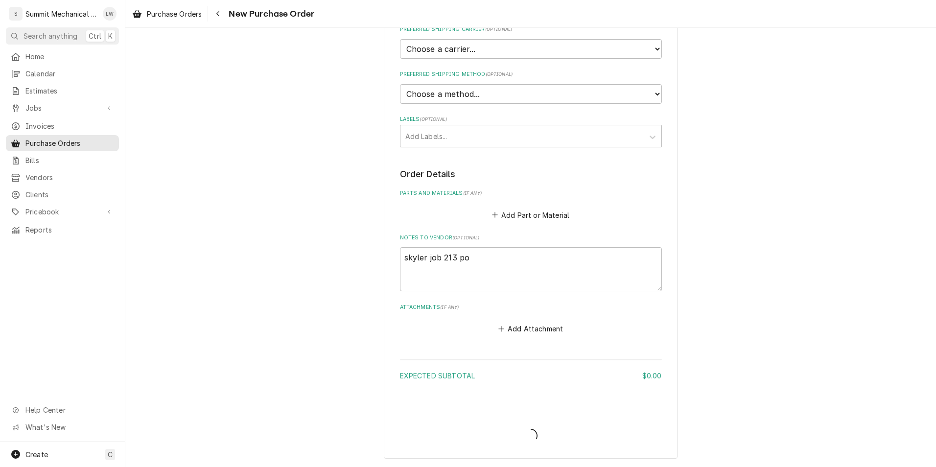
scroll to position [231, 0]
type textarea "x"
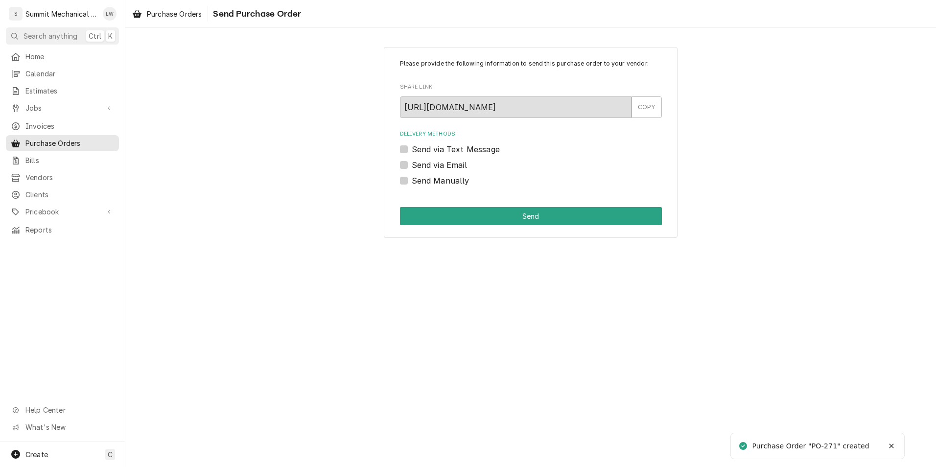
click at [412, 179] on label "Send Manually" at bounding box center [441, 181] width 58 height 12
click at [412, 179] on input "Send Manually" at bounding box center [543, 186] width 262 height 22
checkbox input "true"
click at [446, 226] on div "Please provide the following information to send this purchase order to your ve…" at bounding box center [531, 142] width 294 height 191
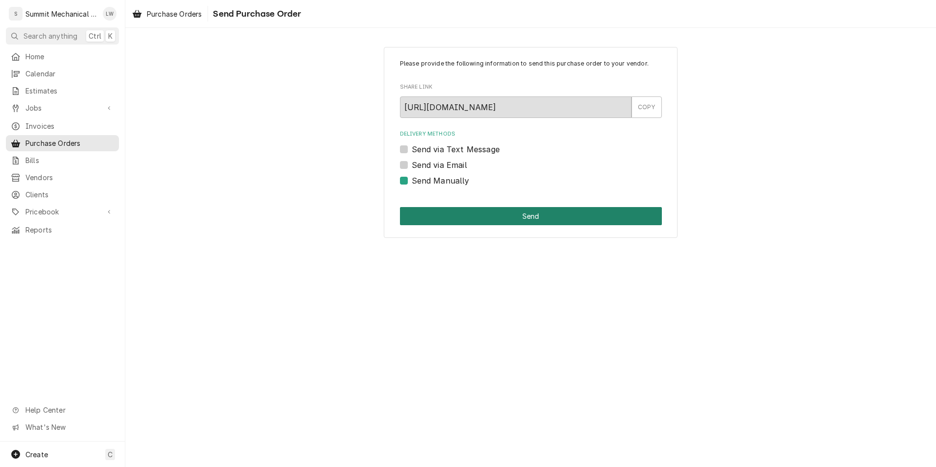
click at [446, 212] on button "Send" at bounding box center [531, 216] width 262 height 18
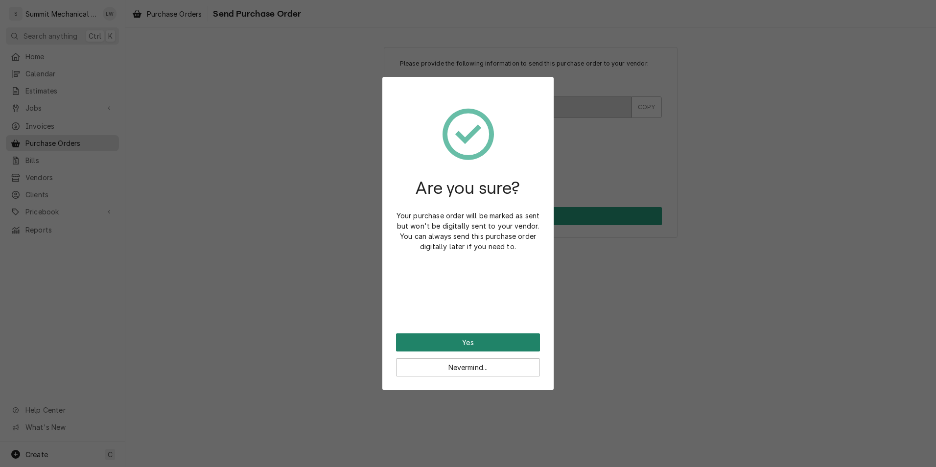
click at [441, 335] on button "Yes" at bounding box center [468, 343] width 144 height 18
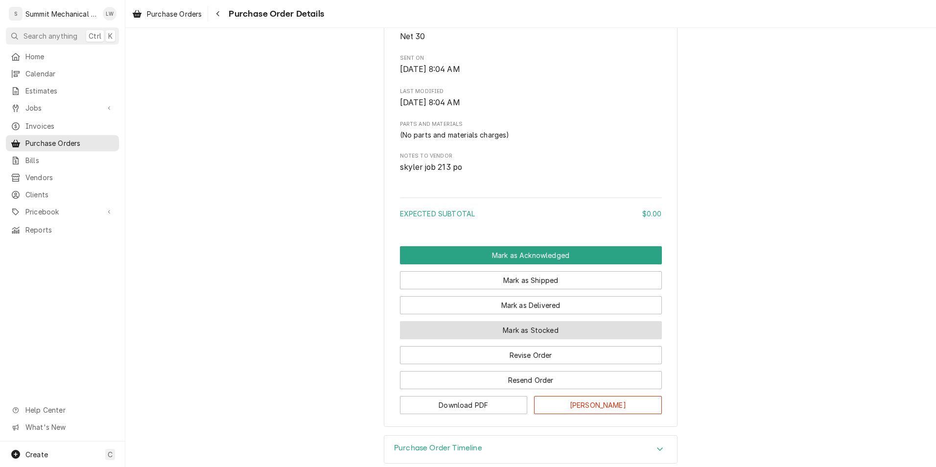
scroll to position [448, 0]
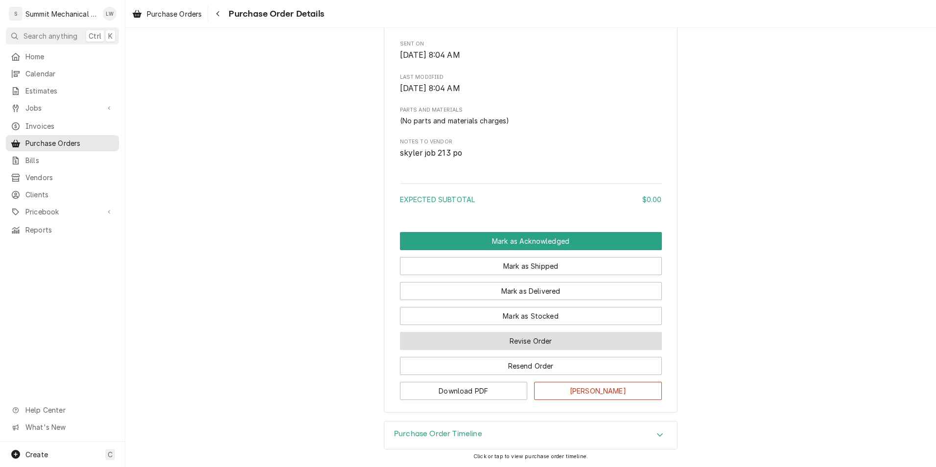
click at [504, 348] on button "Revise Order" at bounding box center [531, 341] width 262 height 18
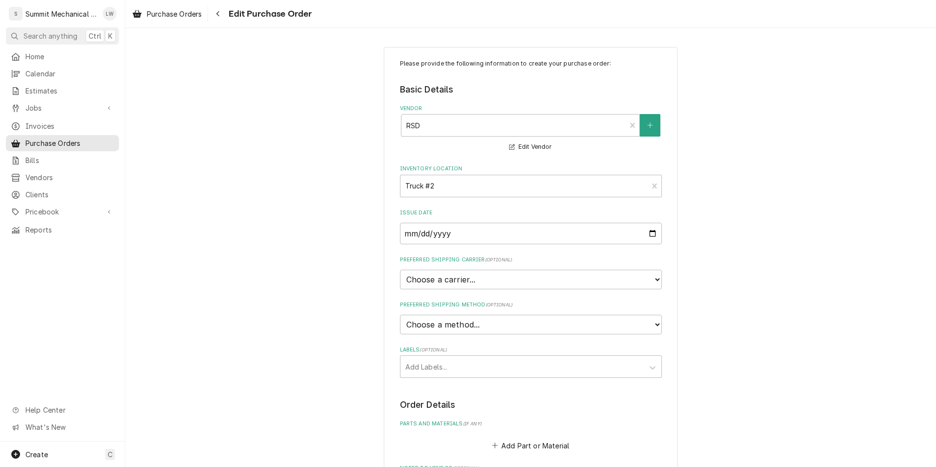
scroll to position [258, 0]
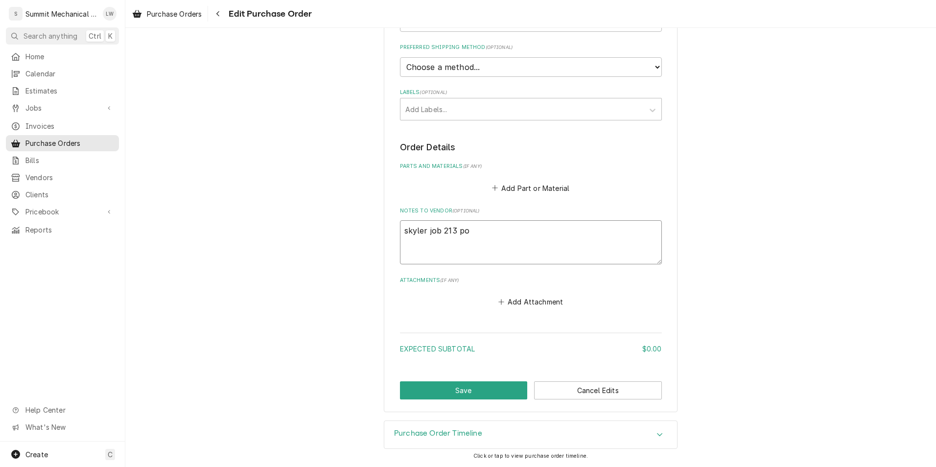
click at [509, 246] on textarea "skyler job 213 po" at bounding box center [531, 242] width 262 height 44
click at [511, 246] on textarea "skyler job 213 po" at bounding box center [531, 242] width 262 height 44
type textarea "x"
type textarea "skyler job 213 po"
type textarea "x"
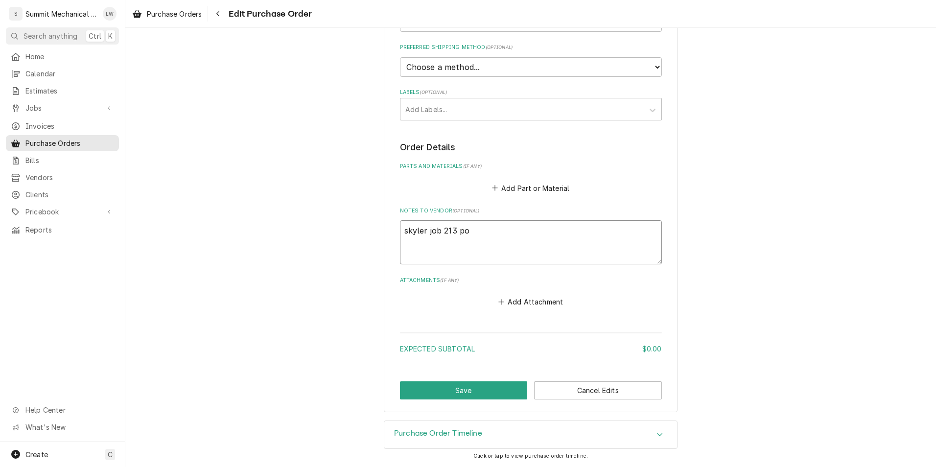
type textarea "skyler job 213 po 2"
type textarea "x"
type textarea "skyler job 213 po 21"
type textarea "x"
type textarea "skyler job 213 po 213"
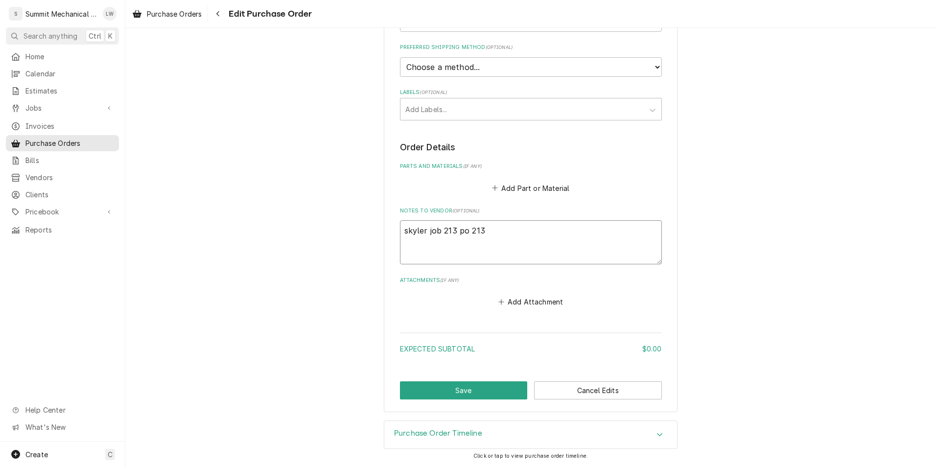
type textarea "x"
type textarea "skyler job 213 po 2132"
type textarea "x"
type textarea "skyler job 213 po 213271"
type textarea "x"
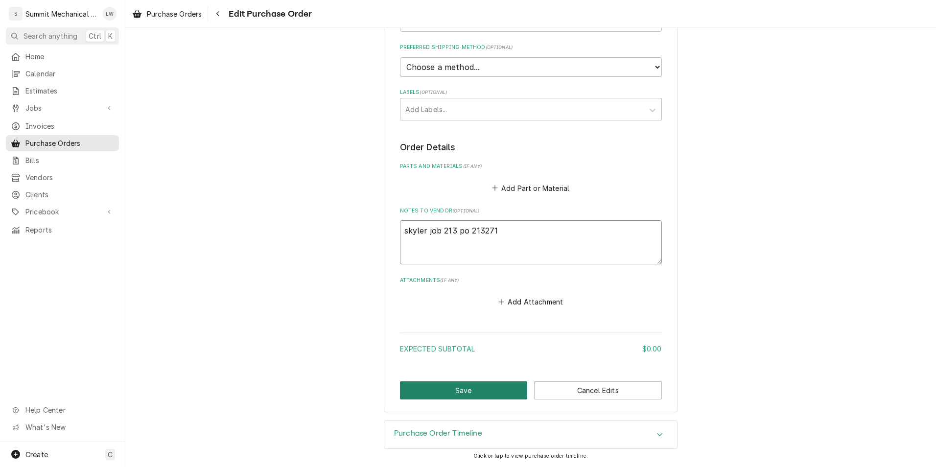
type textarea "skyler job 213 po 213271"
click at [480, 386] on button "Save" at bounding box center [464, 391] width 128 height 18
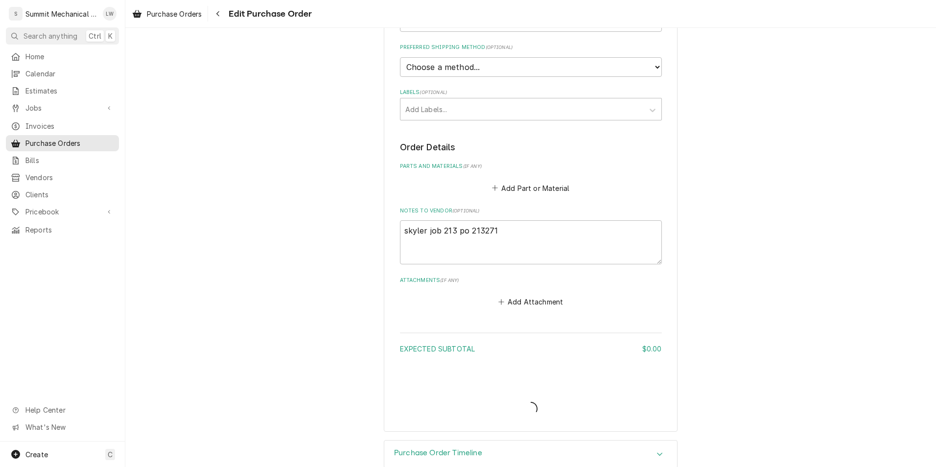
type textarea "x"
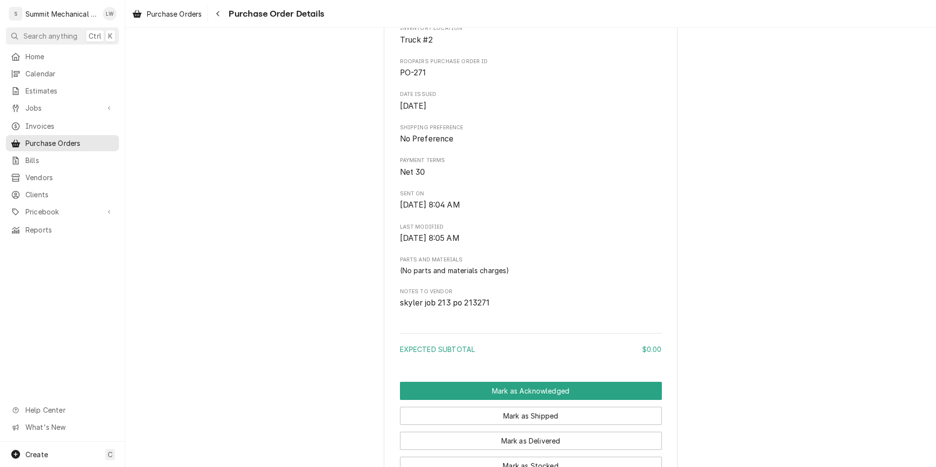
click at [276, 166] on div "Sent Vendor RSD Refrigeration Supplies Distributor 26021 Atlantic Ocean Dr Lake…" at bounding box center [530, 166] width 811 height 810
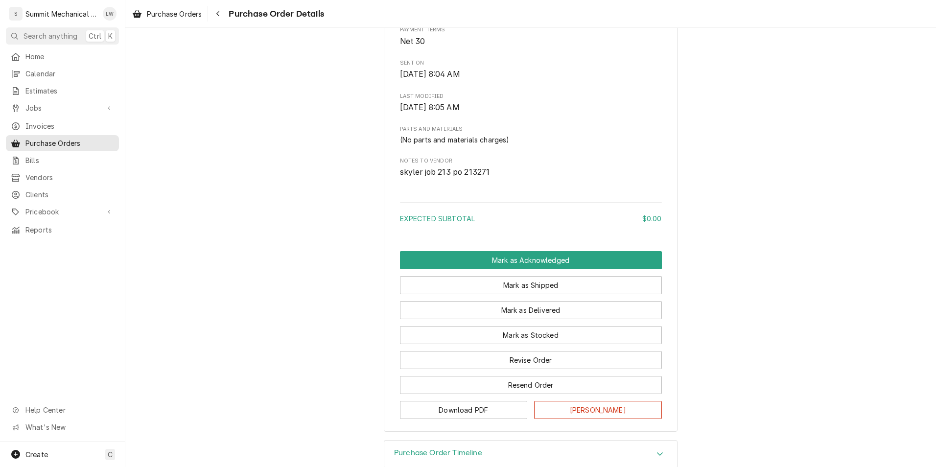
scroll to position [397, 0]
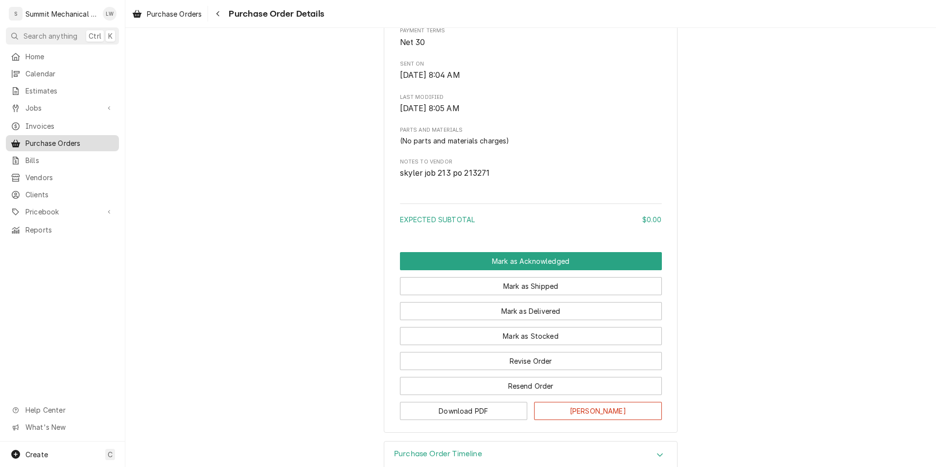
click at [59, 142] on span "Purchase Orders" at bounding box center [69, 143] width 89 height 10
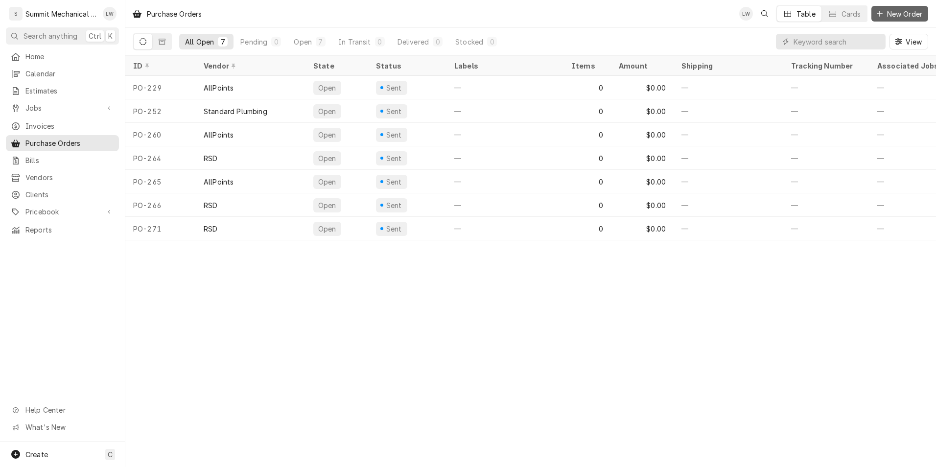
click at [903, 18] on span "New Order" at bounding box center [904, 14] width 39 height 10
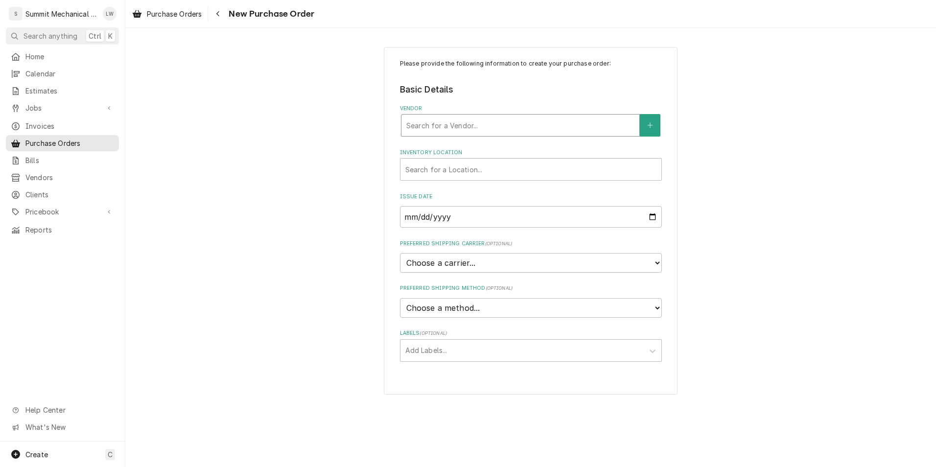
click at [484, 131] on div "Vendor" at bounding box center [521, 126] width 228 height 18
type input "all"
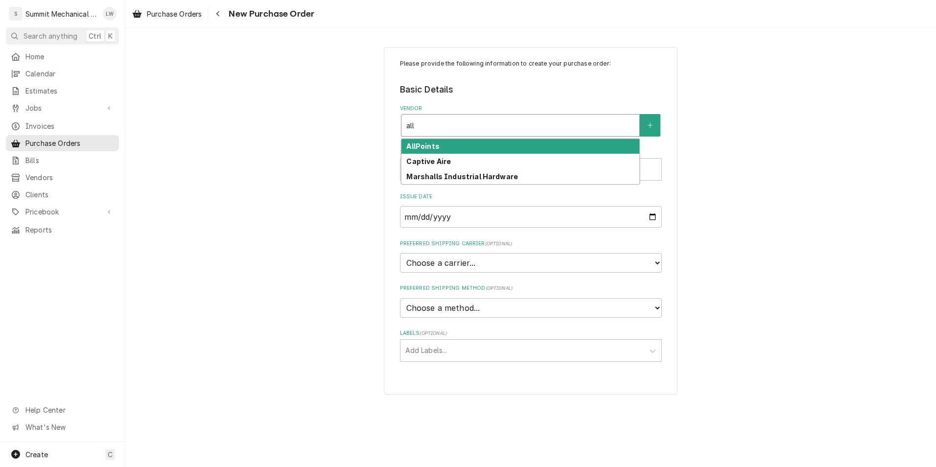
click at [458, 143] on div "AllPoints" at bounding box center [521, 146] width 238 height 15
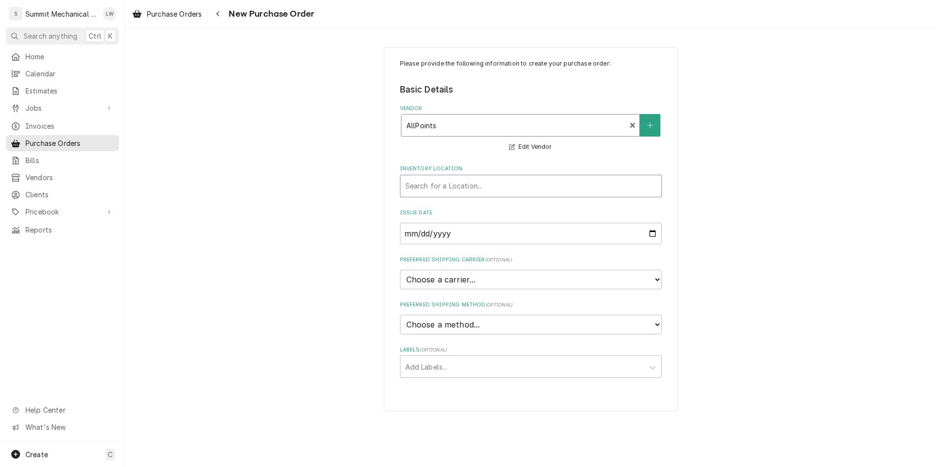
click at [487, 191] on div "Inventory Location" at bounding box center [531, 186] width 251 height 18
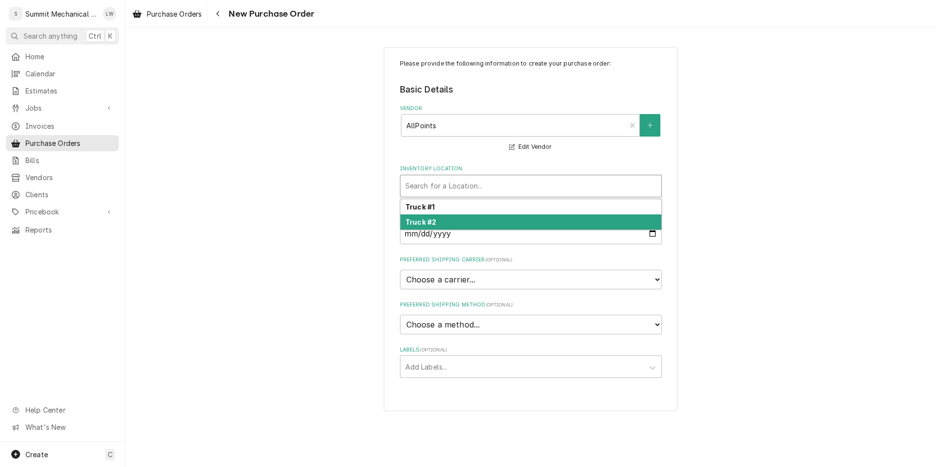
click at [465, 218] on div "Truck #2" at bounding box center [531, 222] width 261 height 15
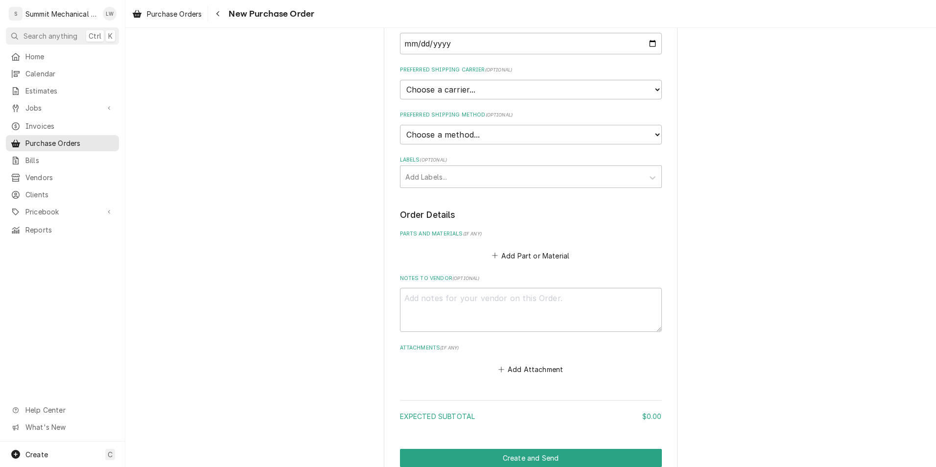
scroll to position [193, 0]
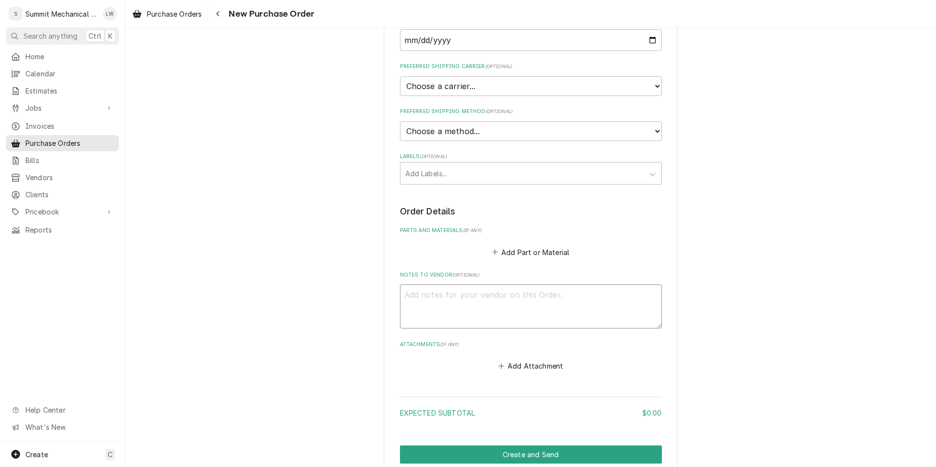
click at [470, 316] on textarea "Notes to Vendor ( optional )" at bounding box center [531, 307] width 262 height 44
type textarea "x"
type textarea "s"
type textarea "x"
type textarea "sk"
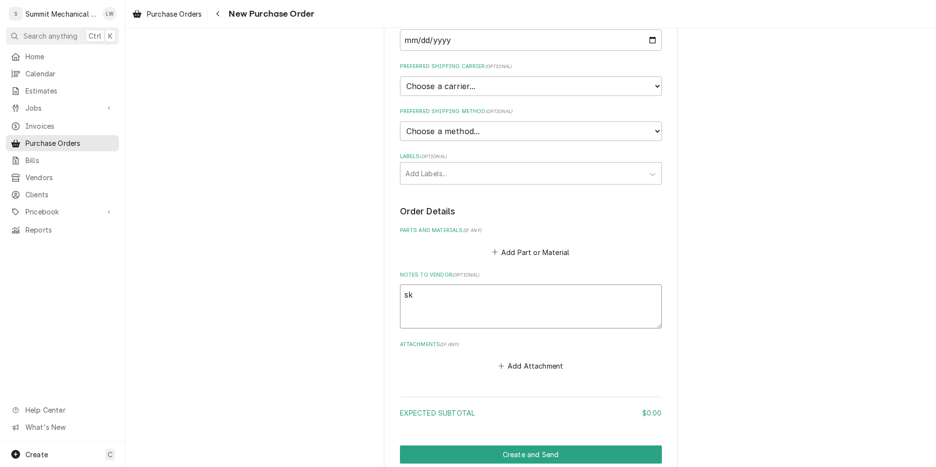
type textarea "x"
type textarea "sky"
type textarea "x"
type textarea "skyl"
type textarea "x"
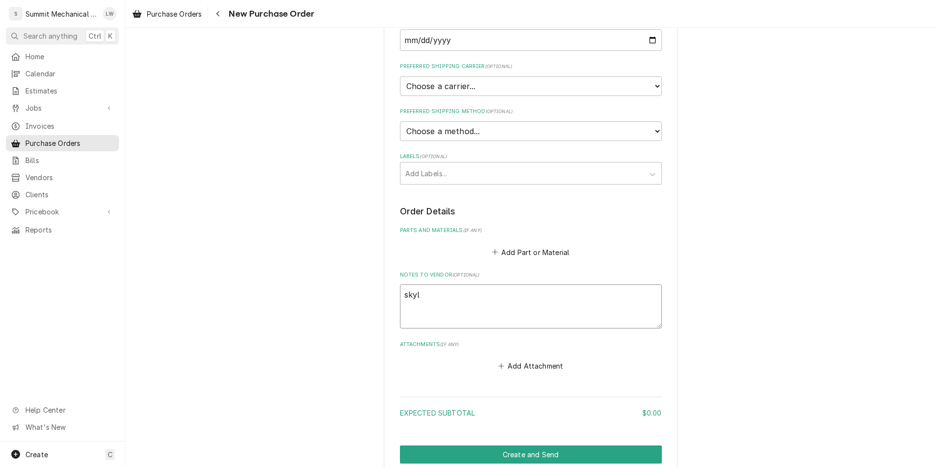
type textarea "skyle"
type textarea "x"
type textarea "skyler"
type textarea "x"
type textarea "skyler"
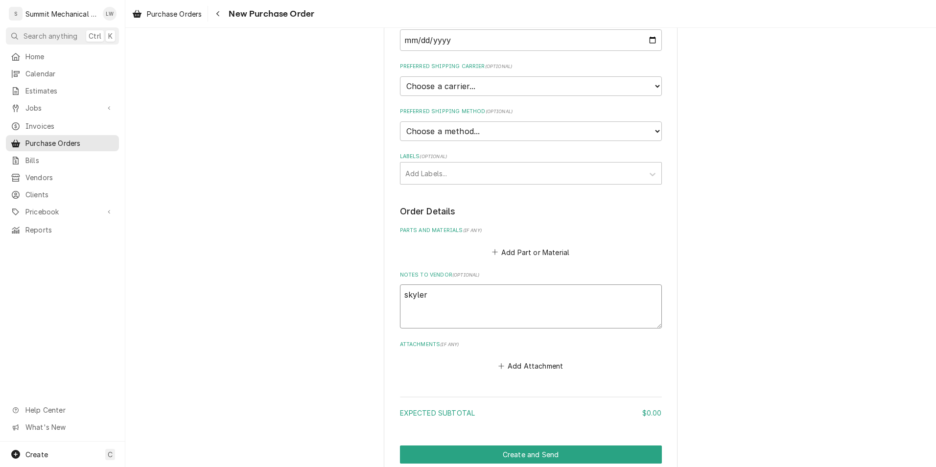
type textarea "x"
type textarea "skyler j"
type textarea "x"
type textarea "skyler jo"
type textarea "x"
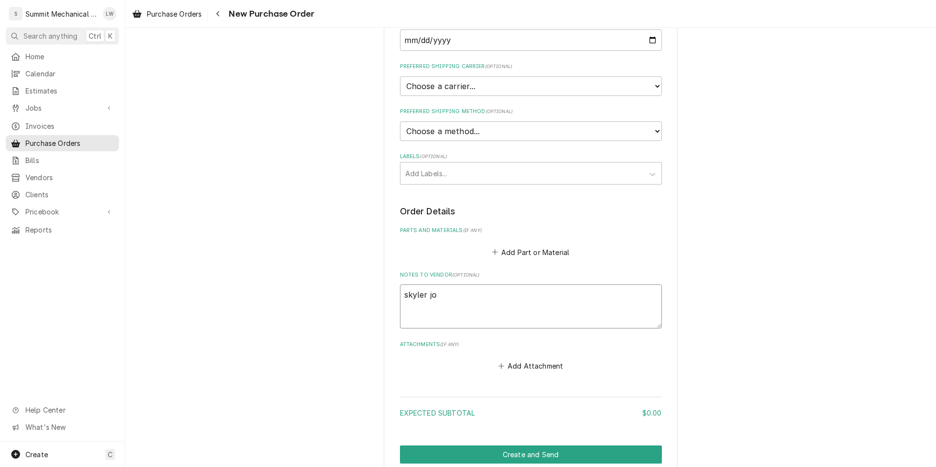
type textarea "skyler jo"
type textarea "x"
type textarea "skyler job"
type textarea "x"
type textarea "skyler job"
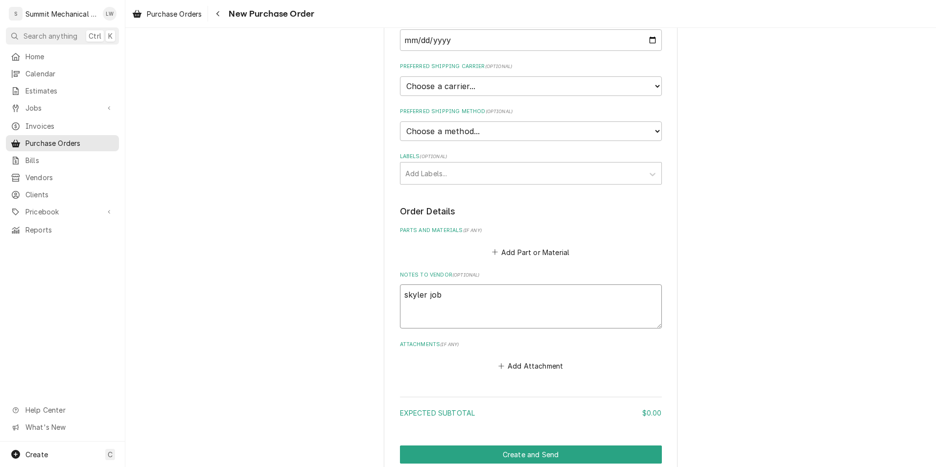
type textarea "x"
type textarea "skyler job 2"
type textarea "x"
type textarea "skyler job 21"
type textarea "x"
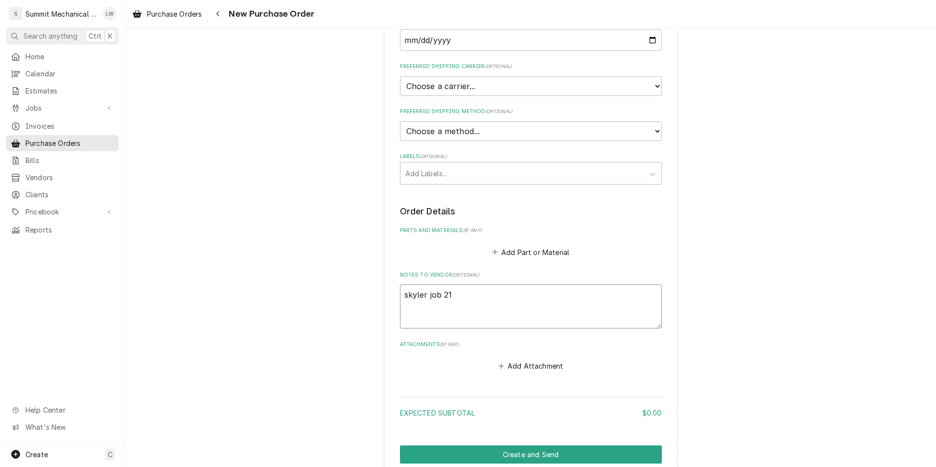
type textarea "skyler job 214"
type textarea "x"
type textarea "skyler job 214"
type textarea "x"
type textarea "skyler job 214"
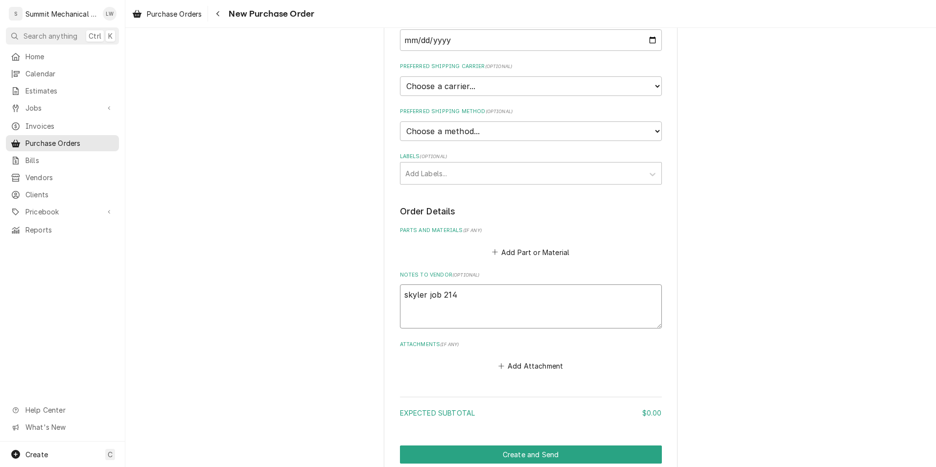
type textarea "x"
type textarea "skyler job 21"
type textarea "x"
type textarea "skyler job 213"
type textarea "x"
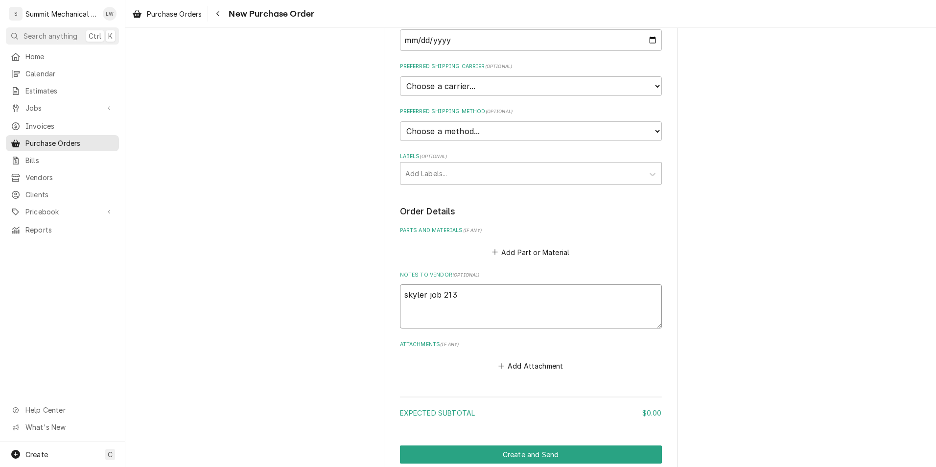
type textarea "skyler job 213 p"
type textarea "x"
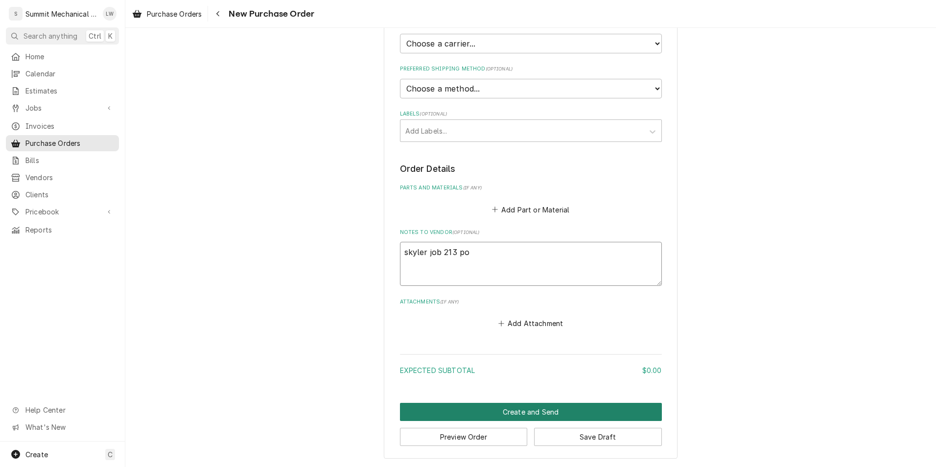
type textarea "skyler job 213 po"
click at [520, 407] on button "Create and Send" at bounding box center [531, 412] width 262 height 18
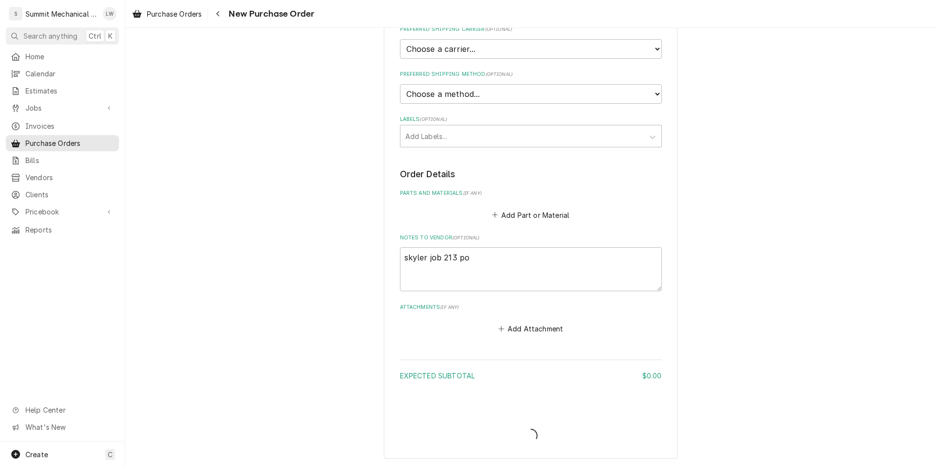
type textarea "x"
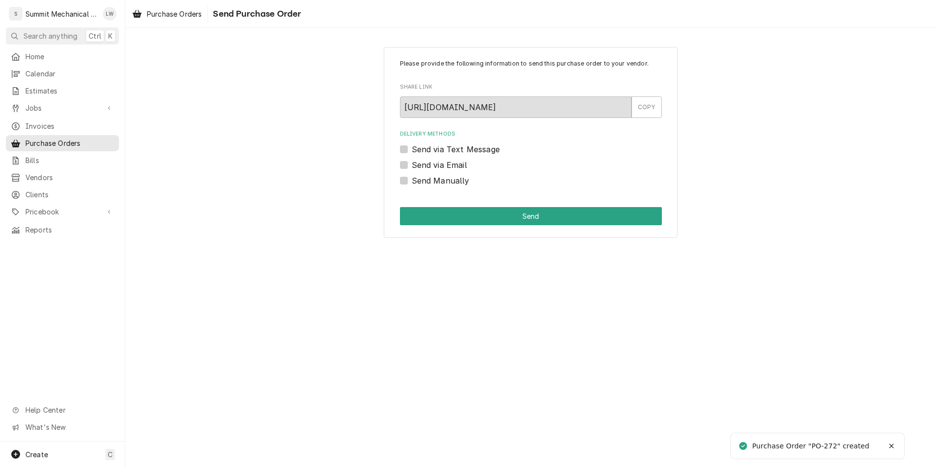
click at [412, 181] on label "Send Manually" at bounding box center [441, 181] width 58 height 12
click at [412, 181] on input "Send Manually" at bounding box center [543, 186] width 262 height 22
checkbox input "true"
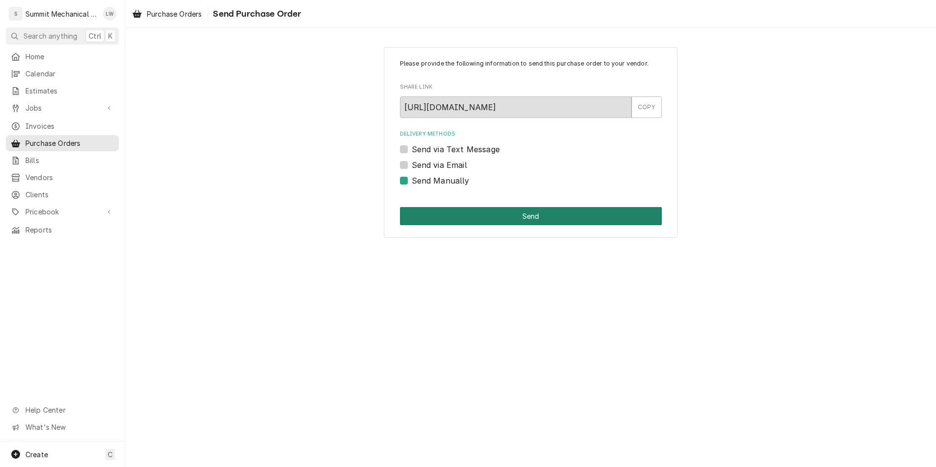
click at [451, 212] on button "Send" at bounding box center [531, 216] width 262 height 18
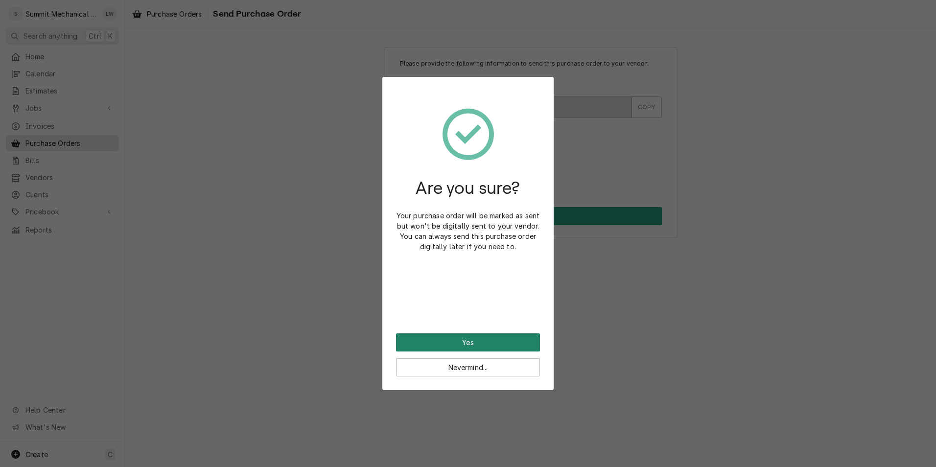
click at [455, 339] on button "Yes" at bounding box center [468, 343] width 144 height 18
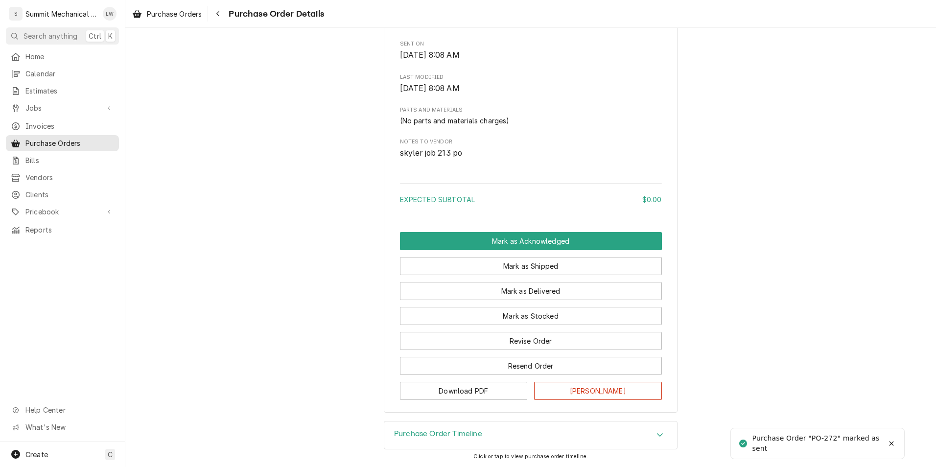
scroll to position [427, 0]
click at [508, 342] on button "Revise Order" at bounding box center [531, 341] width 262 height 18
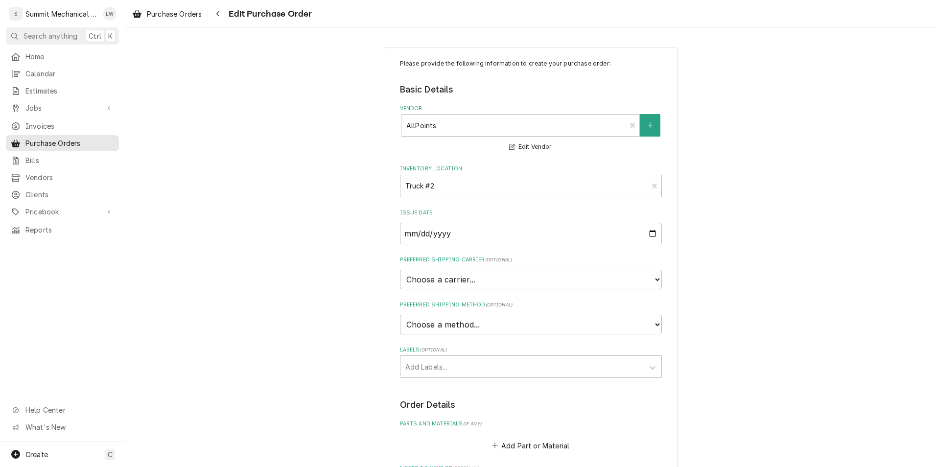
drag, startPoint x: 503, startPoint y: 386, endPoint x: 506, endPoint y: 359, distance: 27.1
click at [506, 359] on div "Please provide the following information to create your purchase order: Basic D…" at bounding box center [531, 312] width 262 height 507
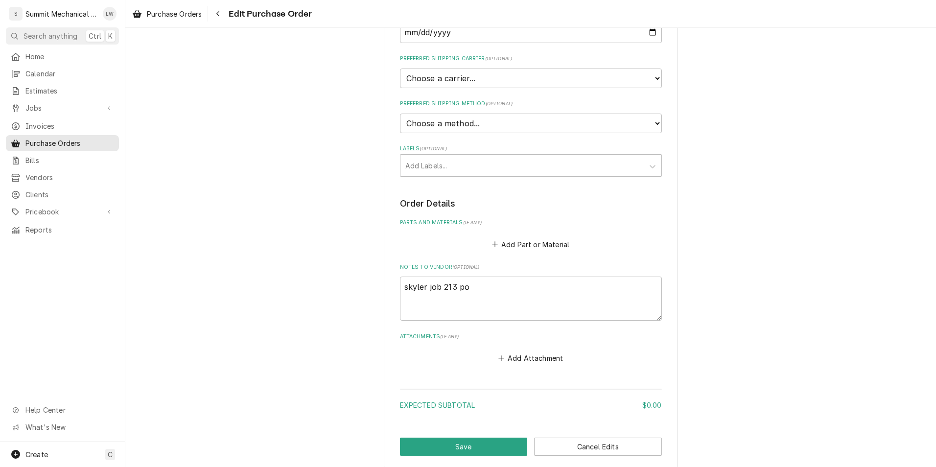
scroll to position [239, 0]
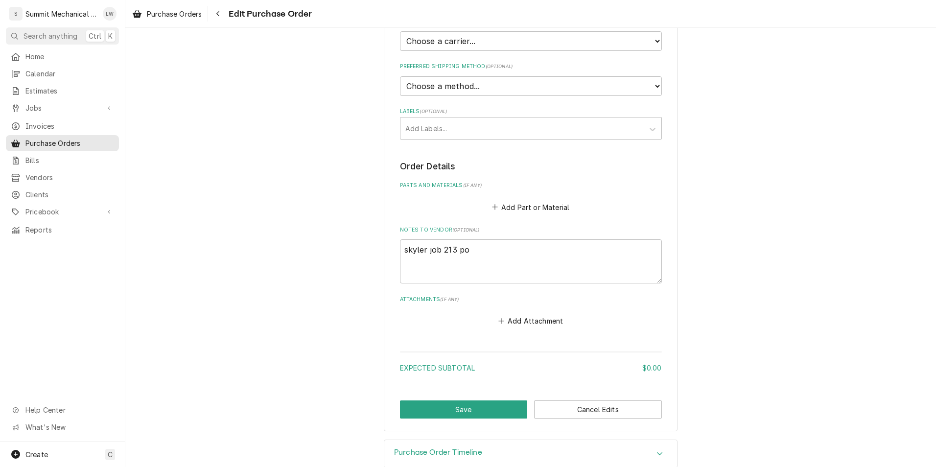
click at [532, 235] on div "Notes to Vendor ( optional ) skyler job 213 po" at bounding box center [531, 254] width 262 height 57
click at [528, 248] on textarea "skyler job 213 po" at bounding box center [531, 261] width 262 height 44
type textarea "x"
type textarea "skyler job 213 pon"
type textarea "x"
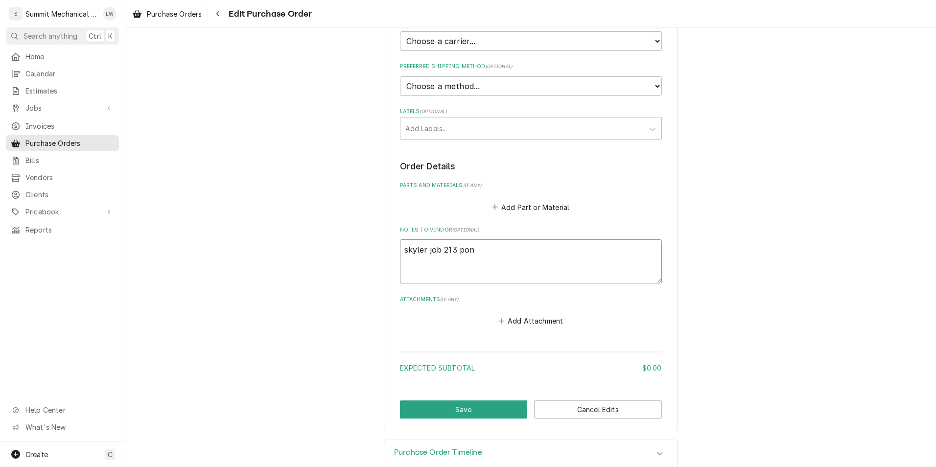
type textarea "skyler job 213 pon2"
type textarea "x"
type textarea "skyler job 213 pon21"
type textarea "x"
type textarea "skyler job 213 pon213"
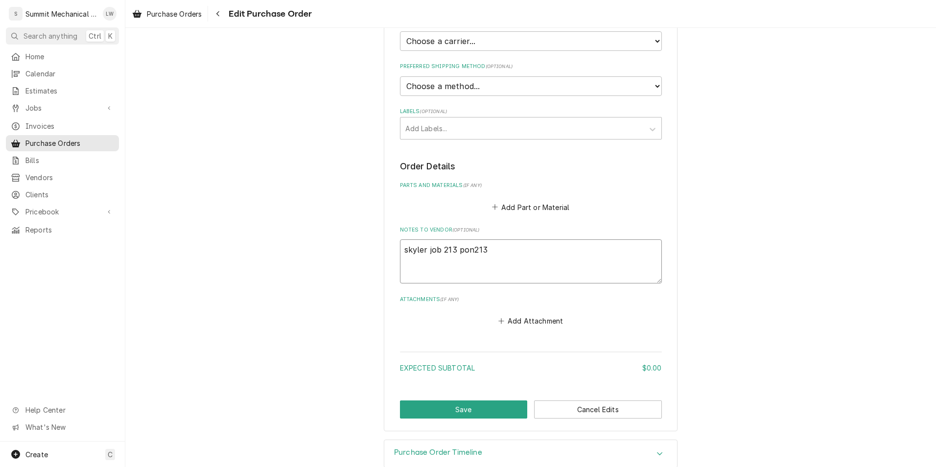
type textarea "x"
type textarea "skyler job 213 pon21327"
type textarea "x"
type textarea "skyler job 213 pon213272"
type textarea "x"
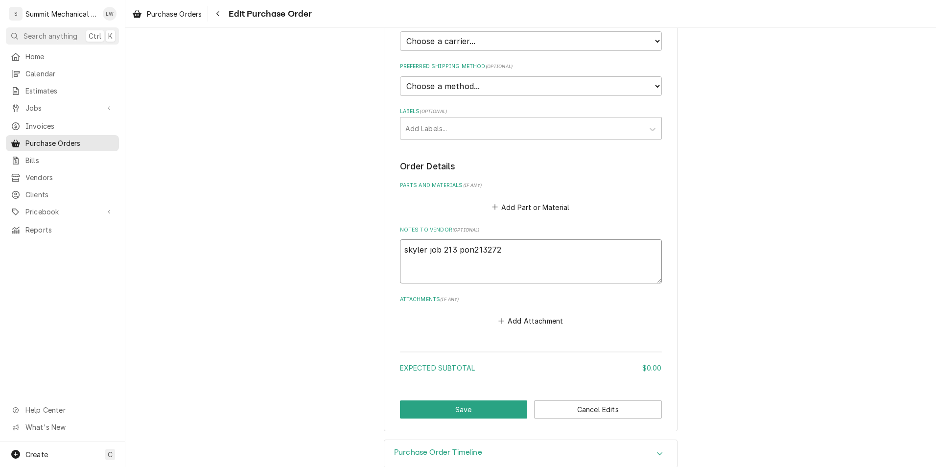
type textarea "skyler job 213 pon21327"
type textarea "x"
type textarea "skyler job 213 pon2132"
type textarea "x"
type textarea "skyler job 213 pon213"
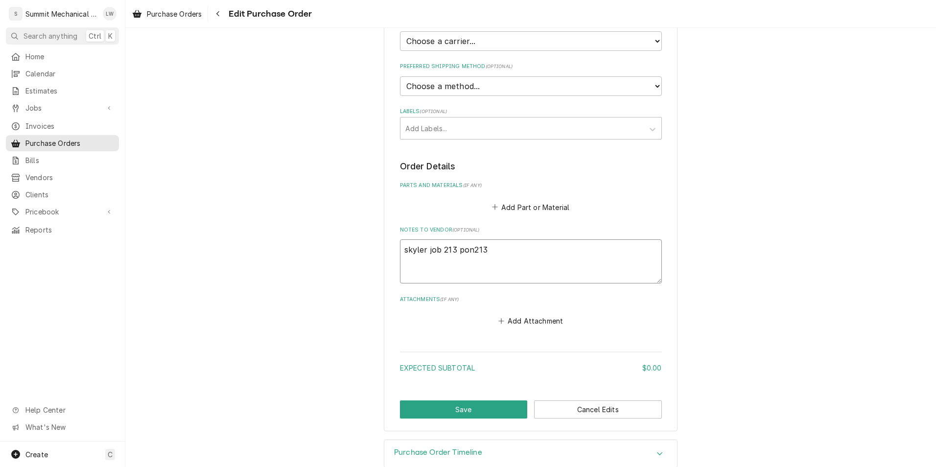
type textarea "x"
type textarea "skyler job 213 pon21"
type textarea "x"
type textarea "skyler job 213 pon2"
type textarea "x"
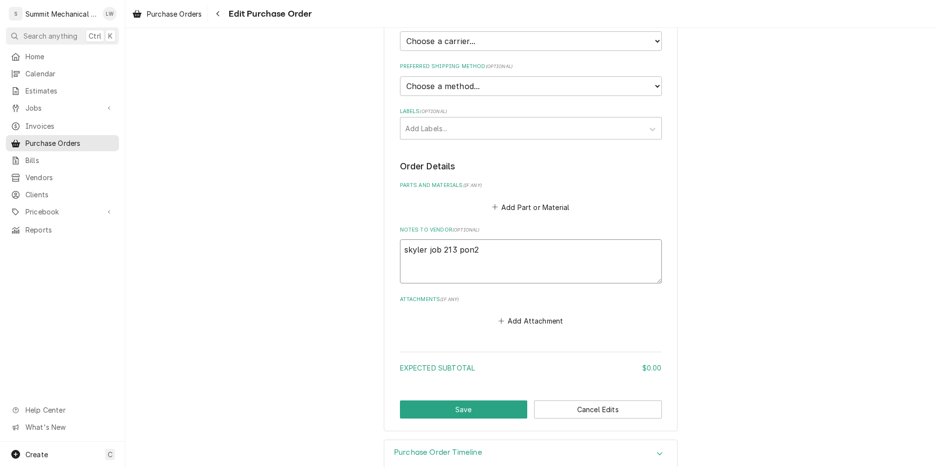
type textarea "skyler job 213 pon"
type textarea "x"
type textarea "skyler job 213 po"
type textarea "x"
type textarea "skyler job 213 po"
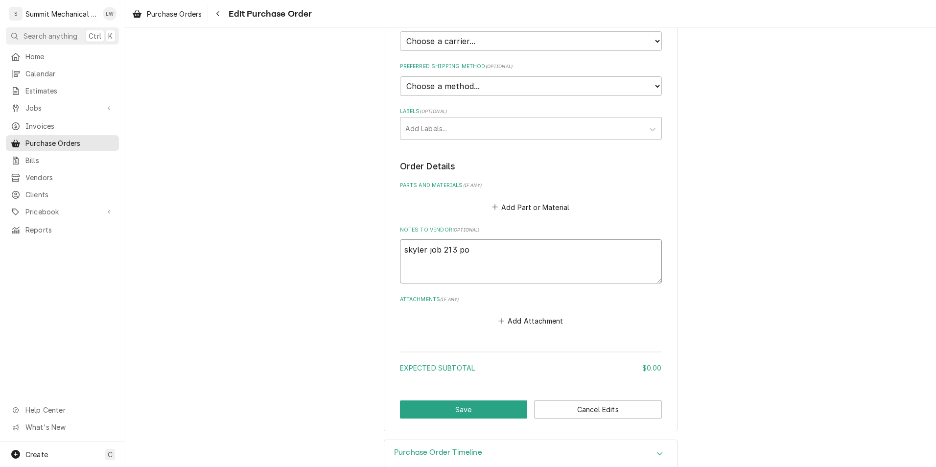
type textarea "x"
type textarea "skyler job 213 po 2"
type textarea "x"
type textarea "skyler job 213 po 21"
type textarea "x"
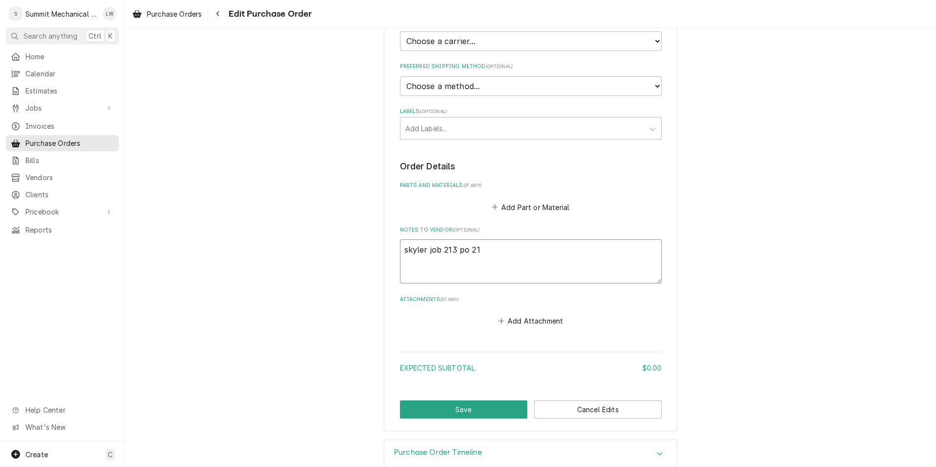
type textarea "skyler job 213 po 213"
type textarea "x"
type textarea "skyler job 213 po 2132"
type textarea "x"
type textarea "skyler job 213 po 213273"
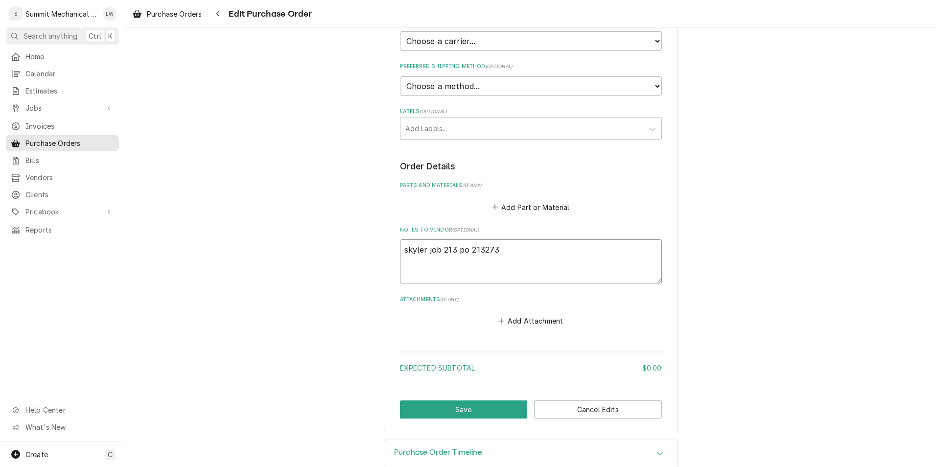
type textarea "x"
type textarea "skyler job 213 po 2132732"
type textarea "x"
type textarea "skyler job 213 po 213273"
type textarea "x"
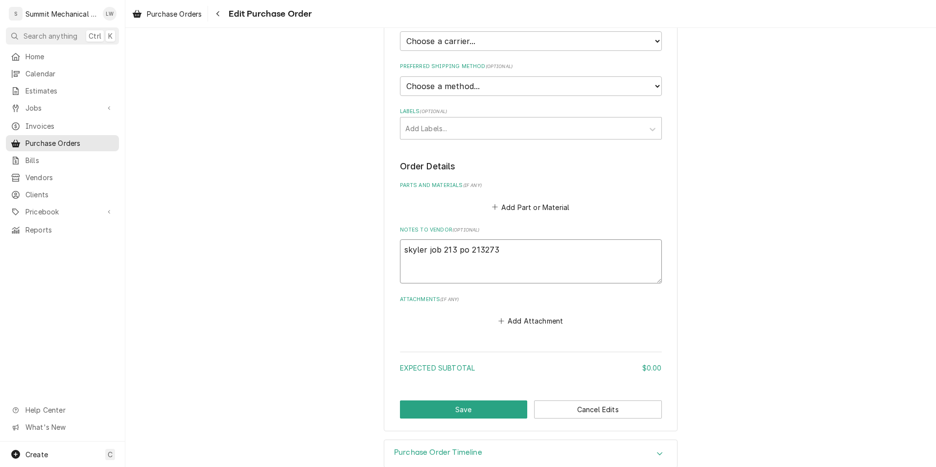
type textarea "skyler job 213 po 21327"
type textarea "x"
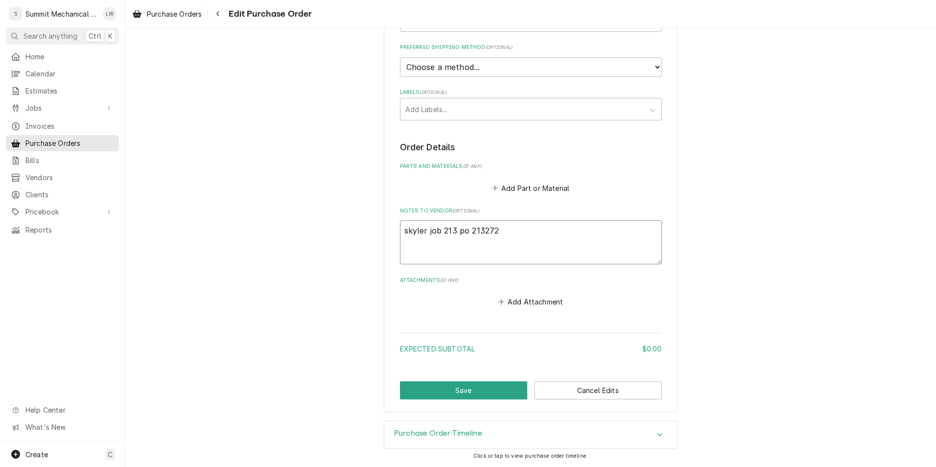
type textarea "skyler job 213 po 213272"
click at [466, 403] on div "Please provide the following information to create your purchase order: Basic D…" at bounding box center [531, 100] width 294 height 623
click at [470, 399] on button "Save" at bounding box center [464, 391] width 128 height 18
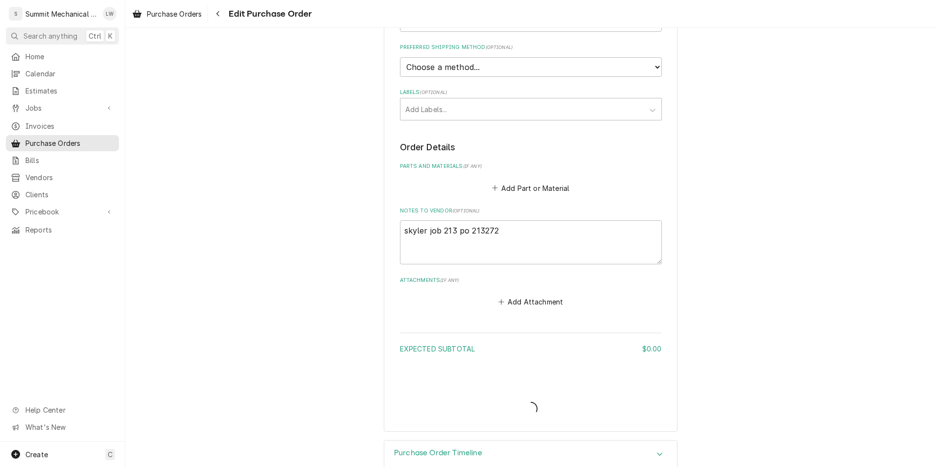
type textarea "x"
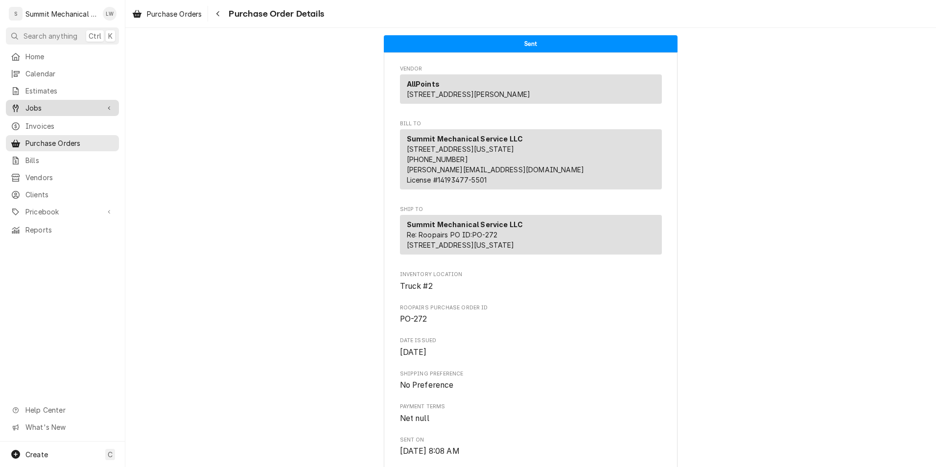
click at [41, 107] on span "Jobs" at bounding box center [62, 108] width 74 height 10
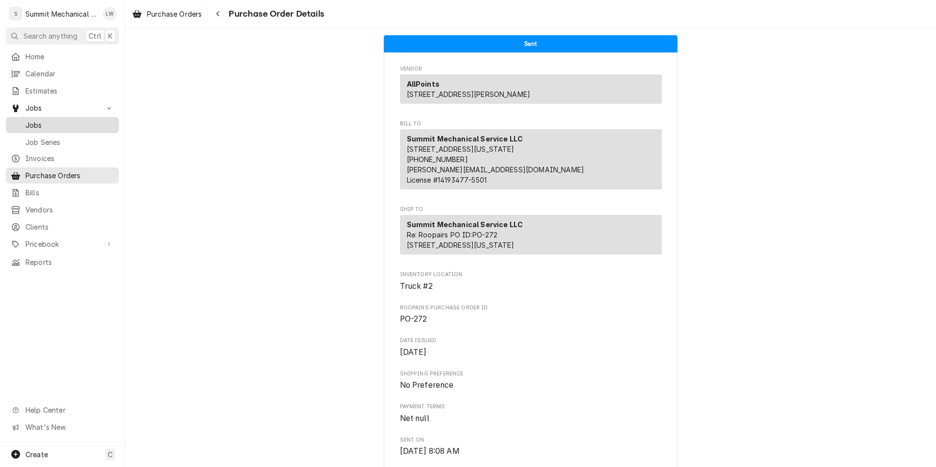
click at [44, 125] on span "Jobs" at bounding box center [69, 125] width 89 height 10
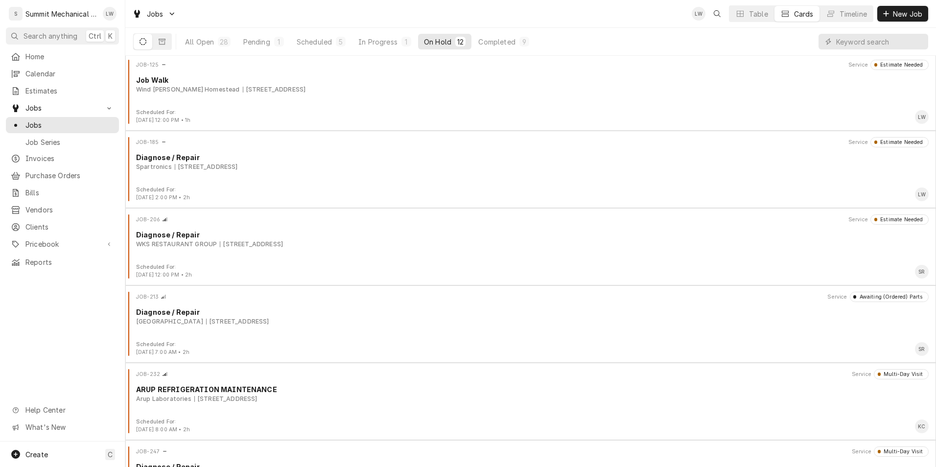
scroll to position [312, 0]
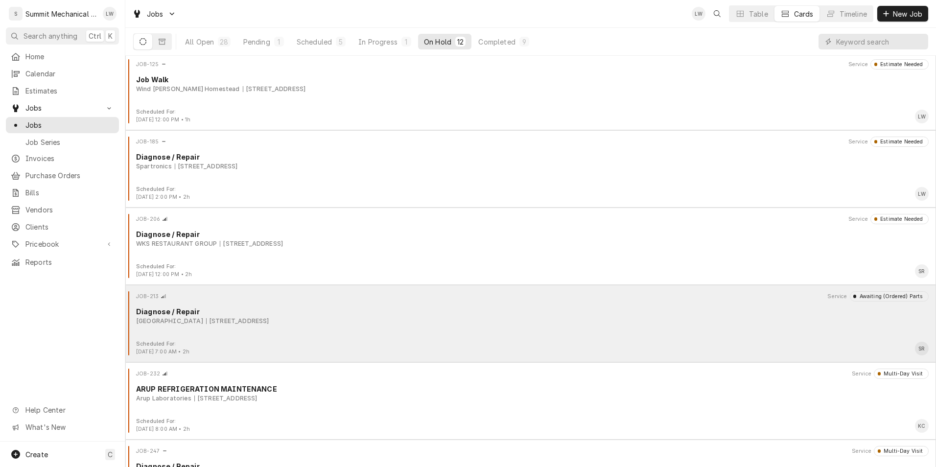
click at [399, 318] on div "[GEOGRAPHIC_DATA] [STREET_ADDRESS]" at bounding box center [532, 321] width 793 height 9
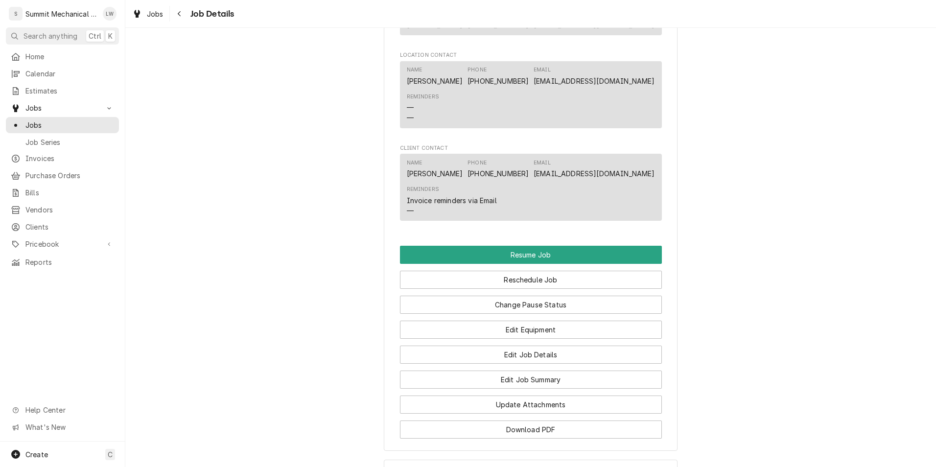
scroll to position [1185, 0]
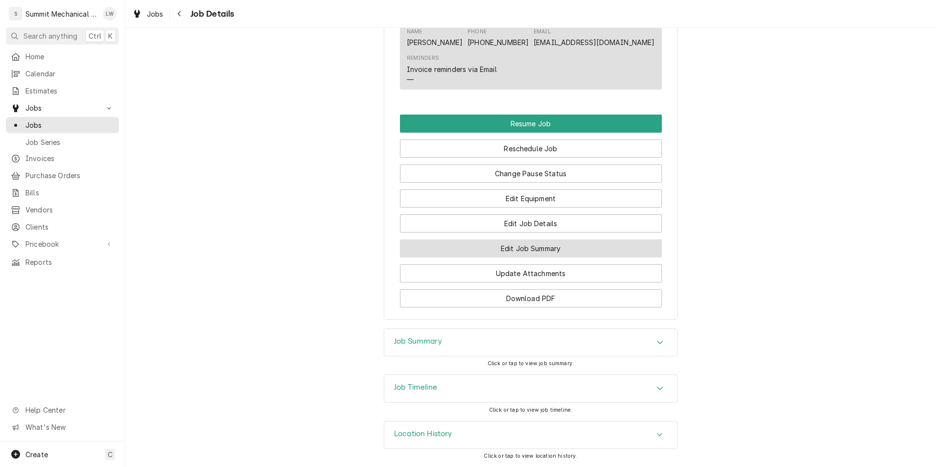
click at [548, 240] on button "Edit Job Summary" at bounding box center [531, 248] width 262 height 18
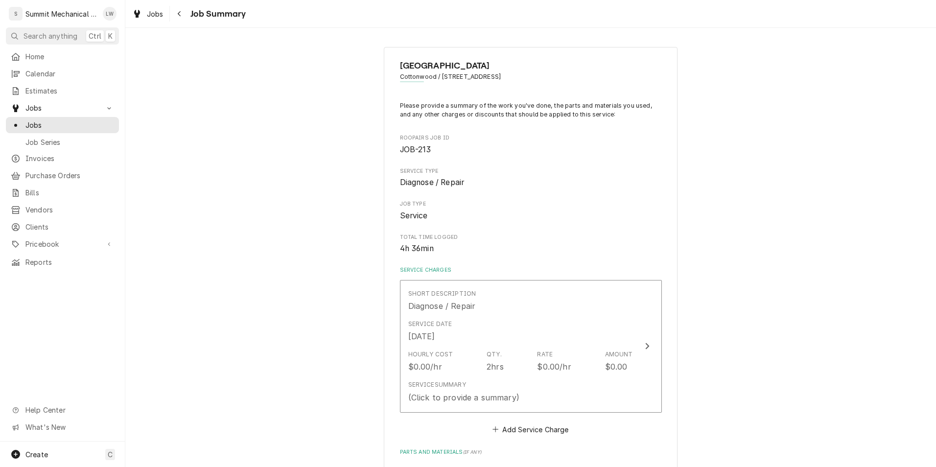
scroll to position [367, 0]
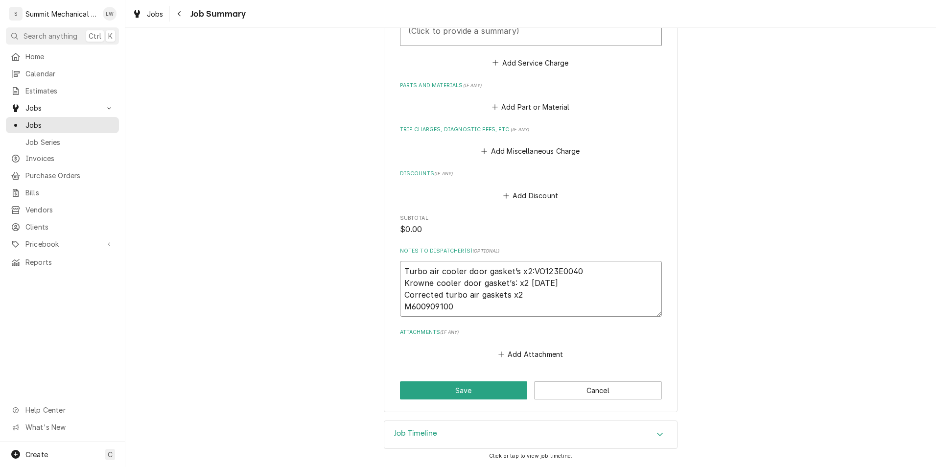
drag, startPoint x: 401, startPoint y: 304, endPoint x: 455, endPoint y: 307, distance: 54.0
click at [455, 307] on textarea "Turbo air cooler door gasket’s x2:VO123E0040 Krowne cooler door gasket’s: x2 BC…" at bounding box center [531, 289] width 262 height 56
click at [51, 170] on span "Purchase Orders" at bounding box center [69, 175] width 89 height 10
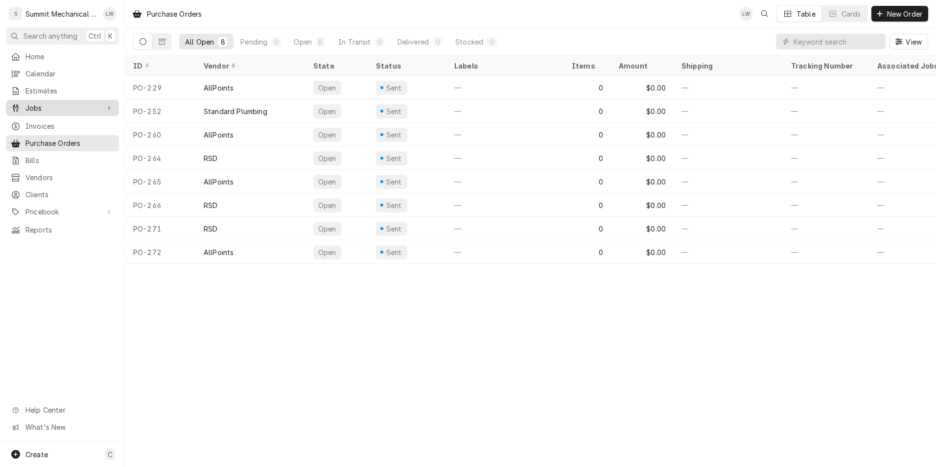
click at [60, 104] on span "Jobs" at bounding box center [62, 108] width 74 height 10
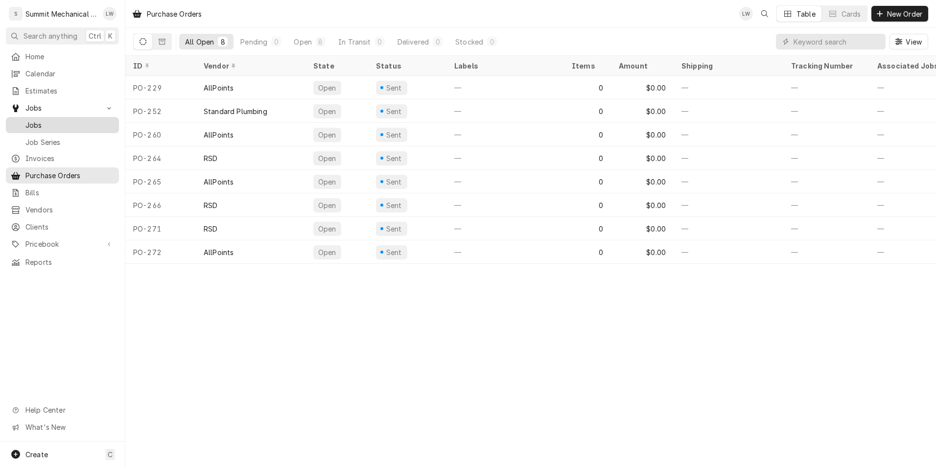
click at [45, 117] on link "Jobs" at bounding box center [62, 125] width 113 height 16
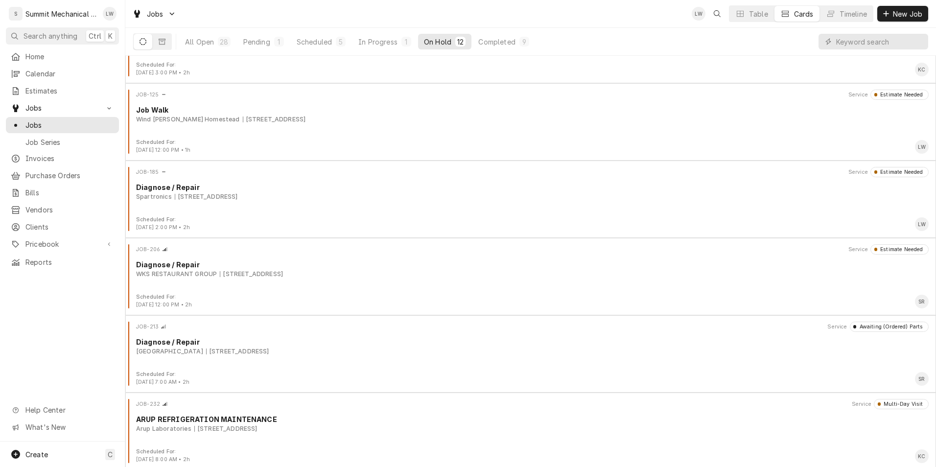
scroll to position [283, 0]
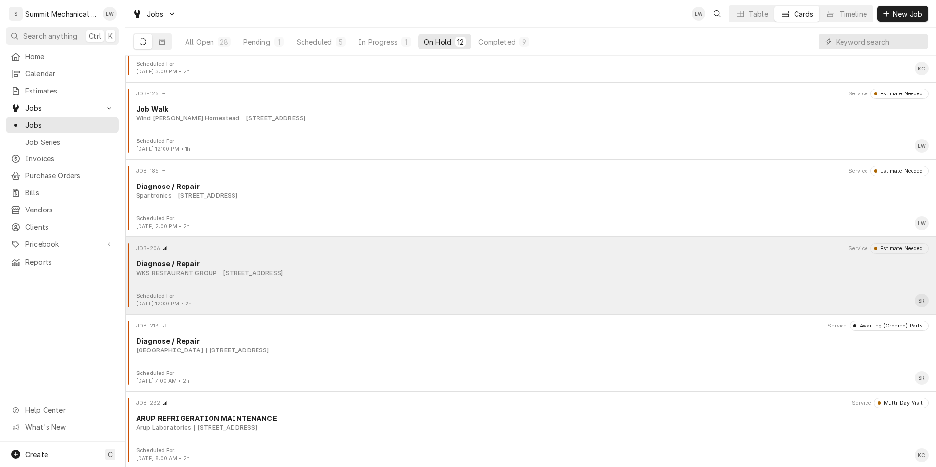
click at [265, 260] on div "Diagnose / Repair" at bounding box center [532, 264] width 793 height 10
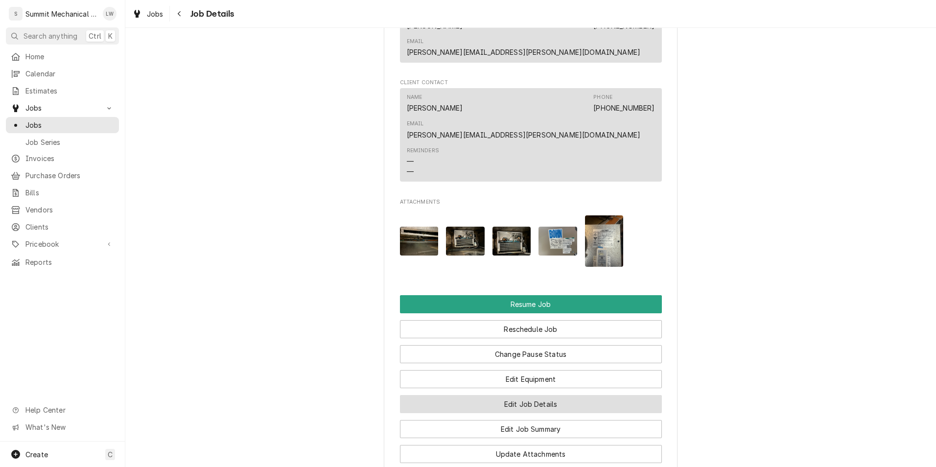
scroll to position [1002, 0]
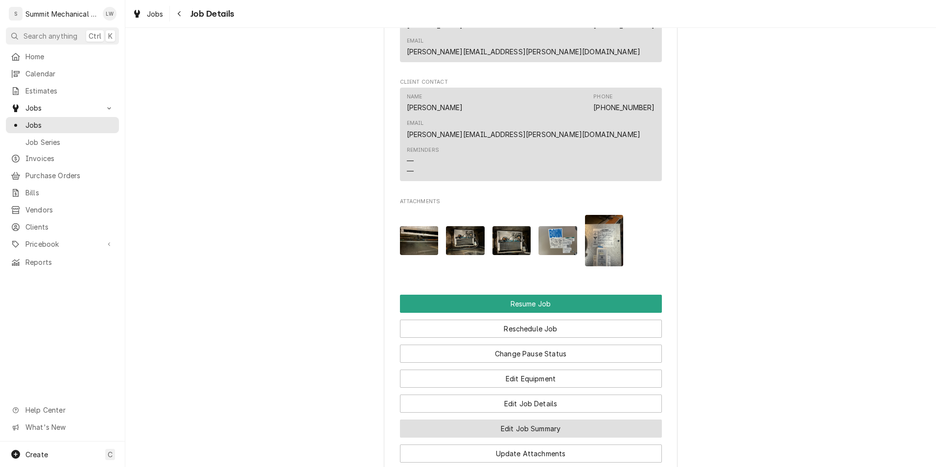
click at [511, 420] on button "Edit Job Summary" at bounding box center [531, 429] width 262 height 18
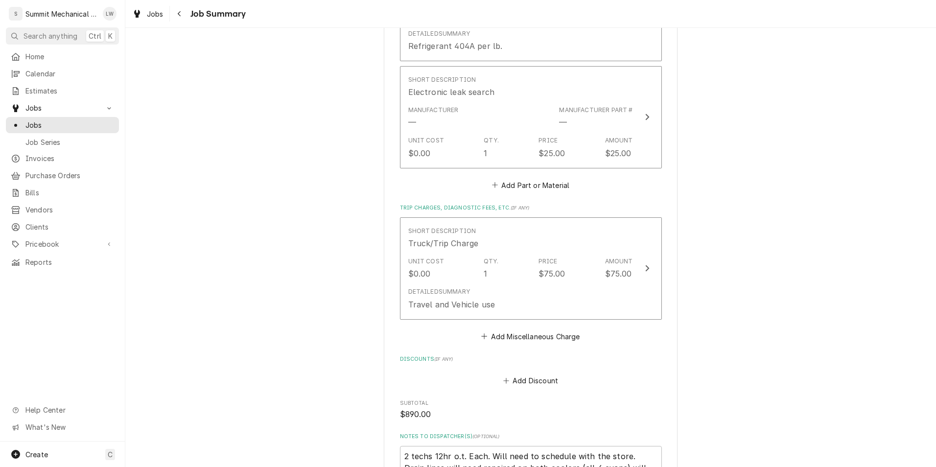
scroll to position [1125, 0]
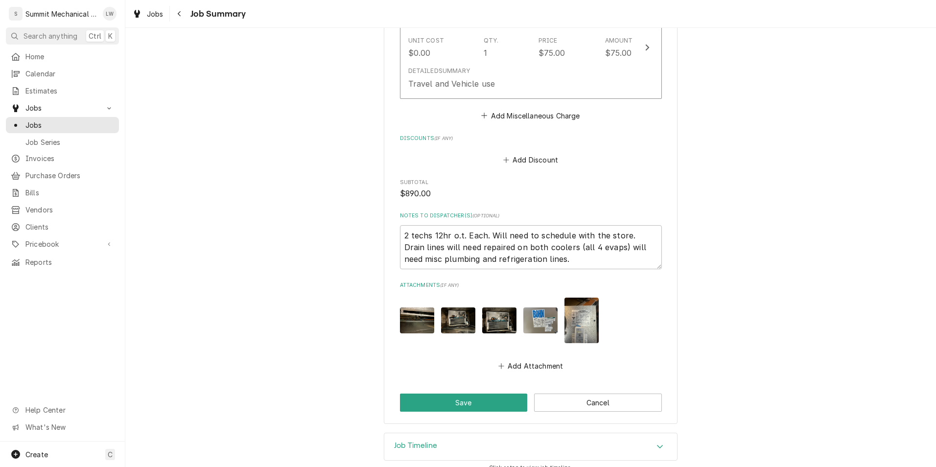
click at [533, 310] on img "Attachments" at bounding box center [541, 321] width 34 height 26
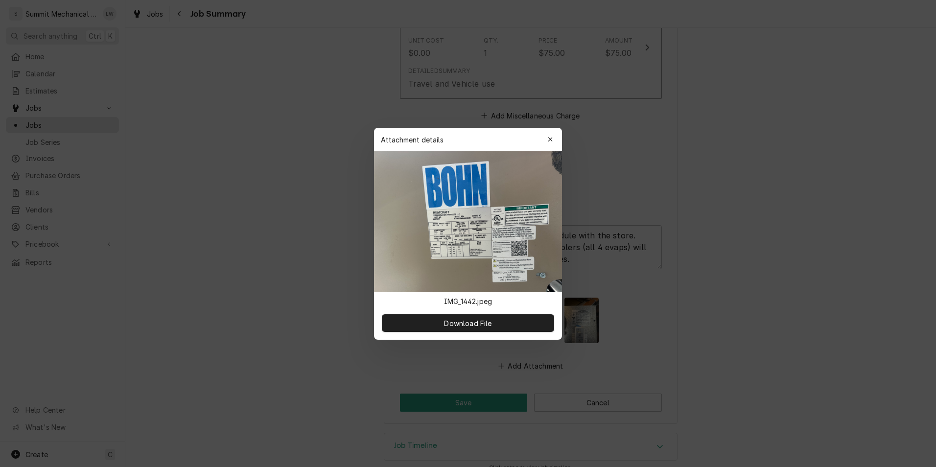
click at [455, 246] on img at bounding box center [468, 221] width 188 height 141
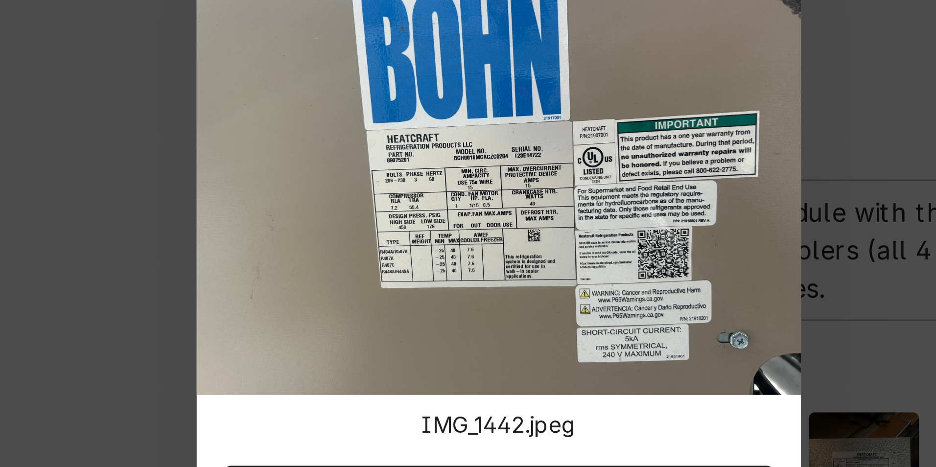
click at [460, 217] on img at bounding box center [468, 221] width 188 height 141
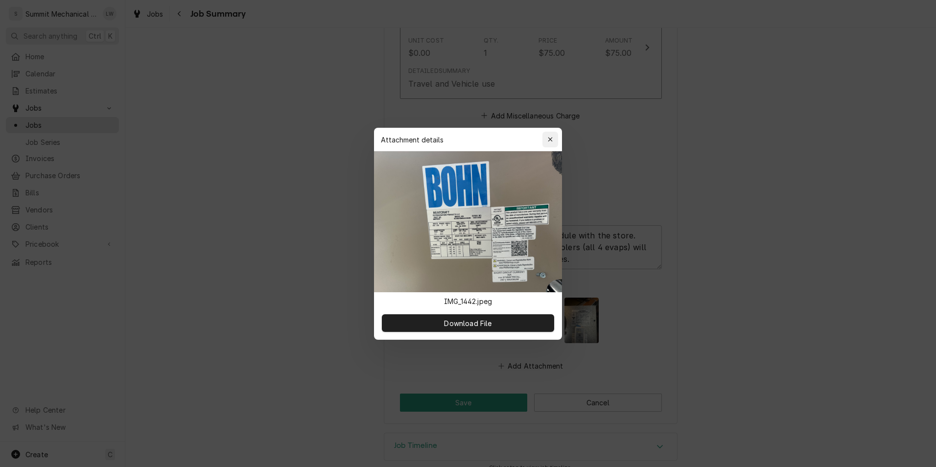
click at [551, 136] on div "button" at bounding box center [551, 140] width 10 height 10
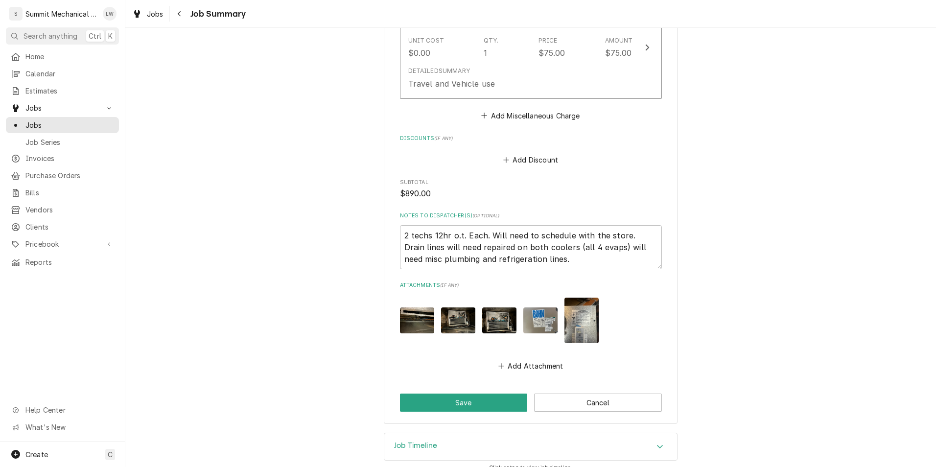
click at [573, 303] on img "Attachments" at bounding box center [582, 321] width 34 height 46
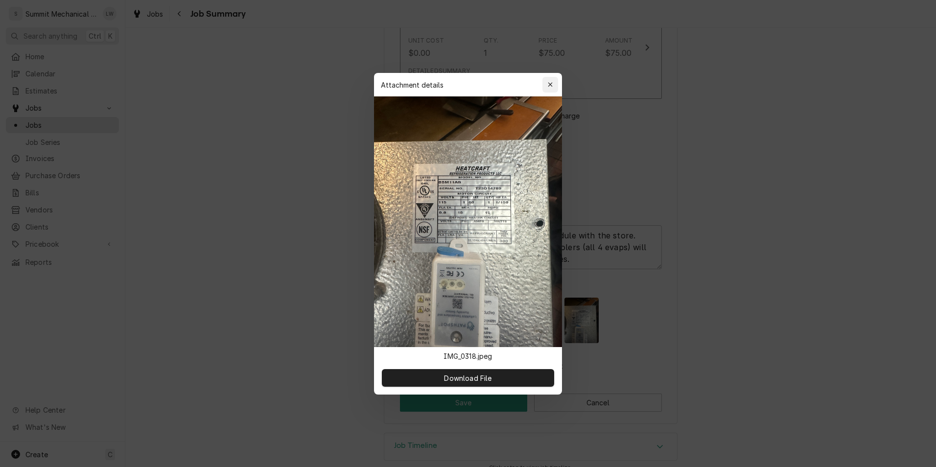
click at [553, 84] on div "button" at bounding box center [551, 85] width 10 height 10
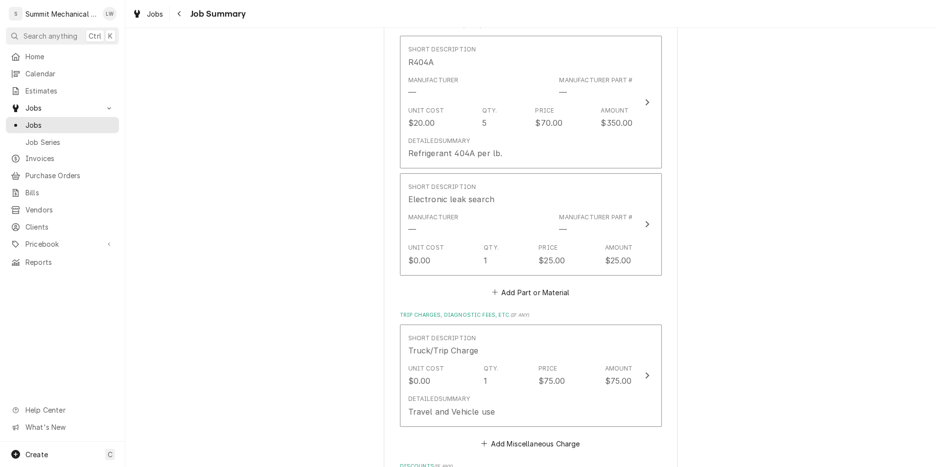
scroll to position [799, 0]
type textarea "x"
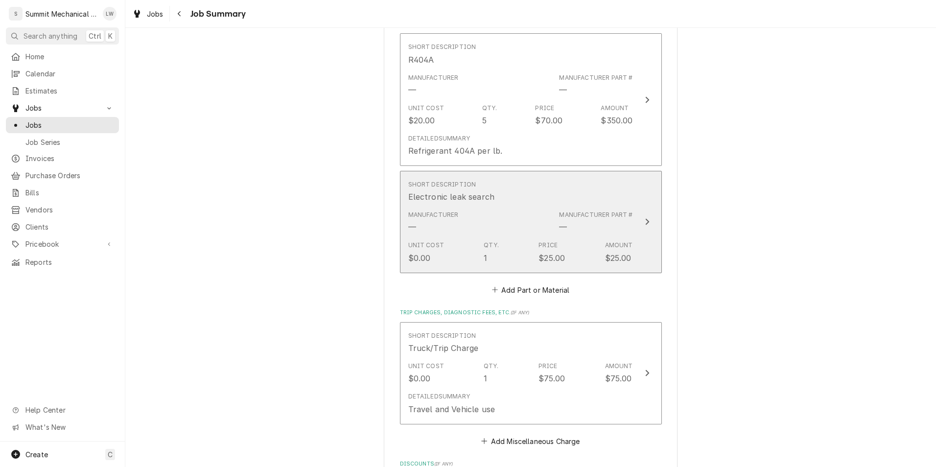
scroll to position [1125, 0]
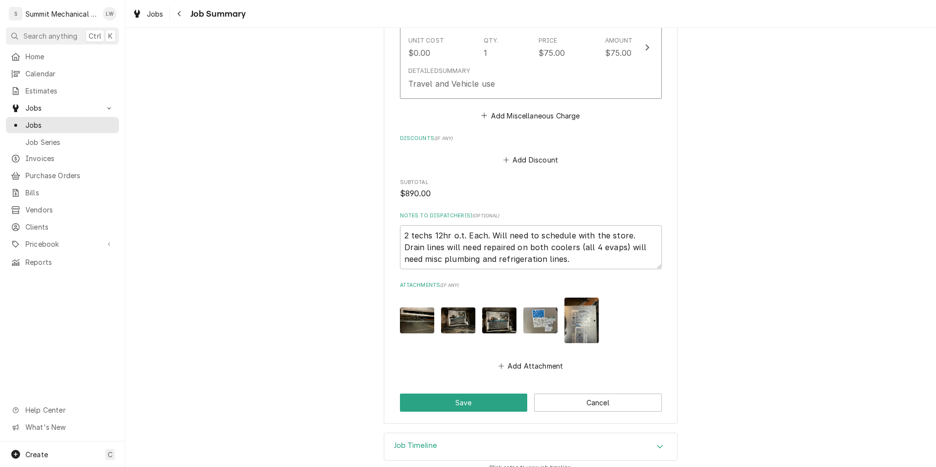
click at [407, 103] on div "Short Description Truck/Trip Charge Unit Cost $0.00 Qty. 1 Price $75.00 Amount …" at bounding box center [531, 60] width 262 height 126
click at [638, 394] on button "Cancel" at bounding box center [598, 403] width 128 height 18
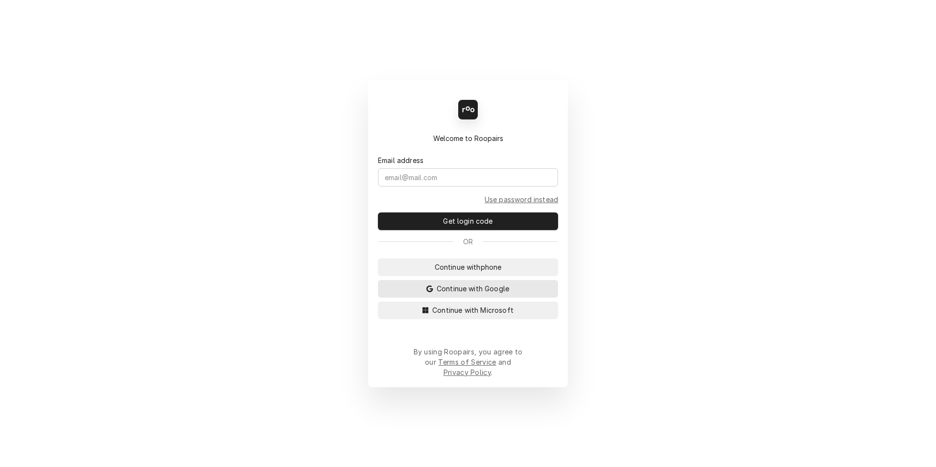
click at [421, 294] on button "Continue with Google" at bounding box center [468, 289] width 180 height 18
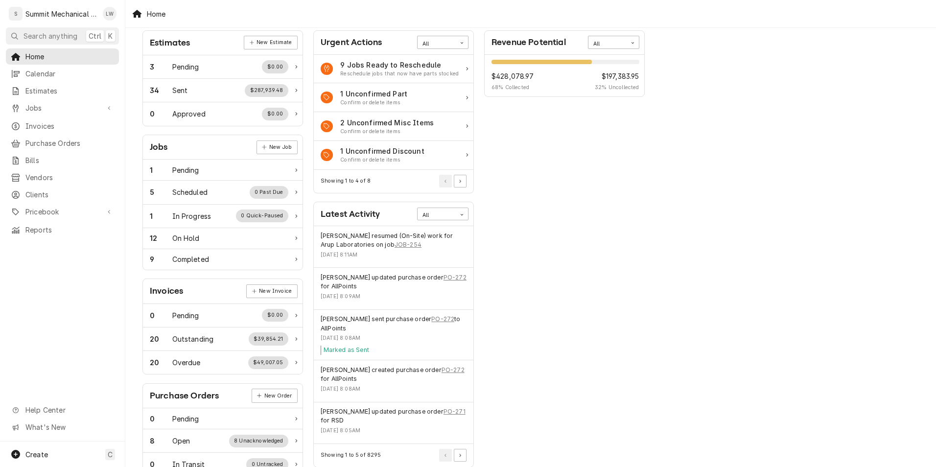
scroll to position [45, 0]
click at [68, 92] on span "Estimates" at bounding box center [69, 91] width 89 height 10
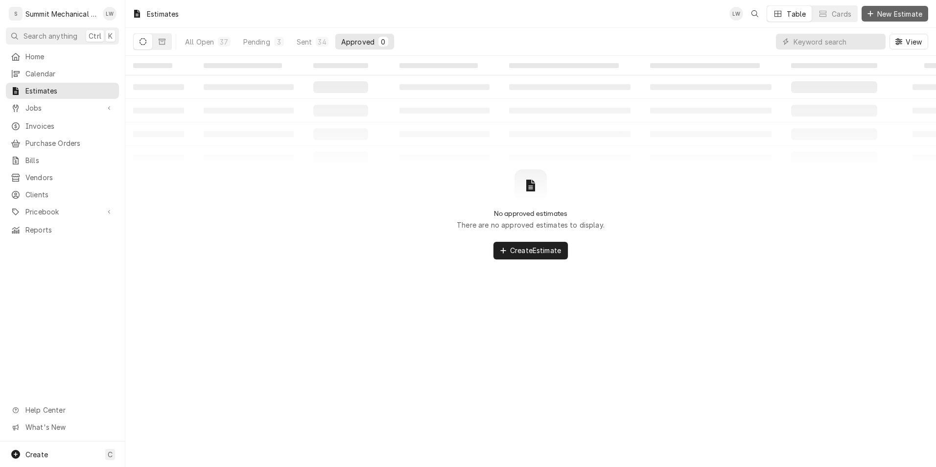
click at [881, 13] on span "New Estimate" at bounding box center [900, 14] width 49 height 10
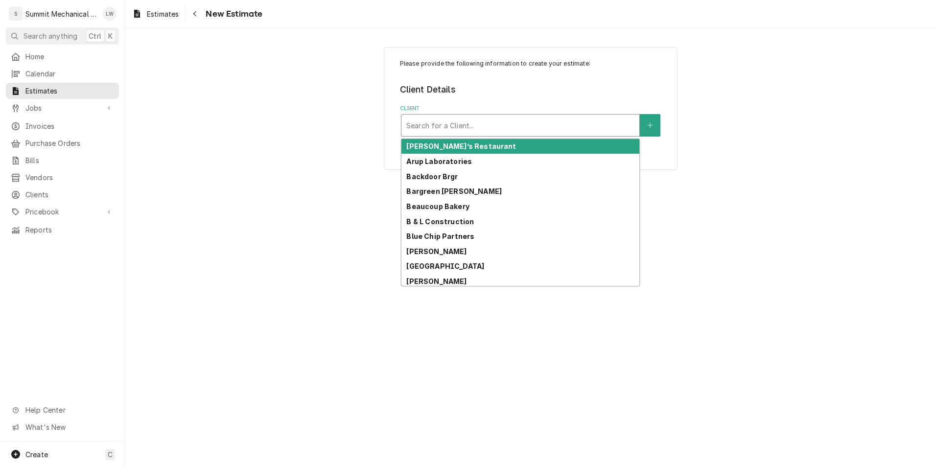
click at [450, 134] on div "Client" at bounding box center [521, 126] width 228 height 18
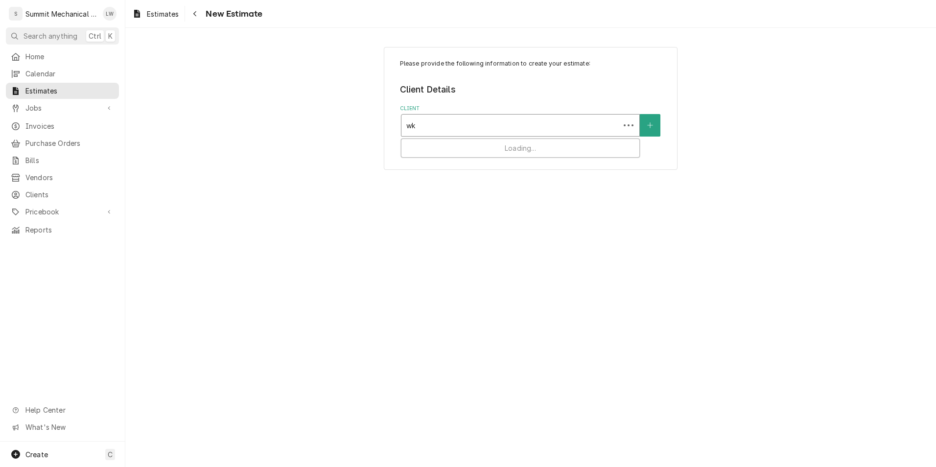
type input "wks"
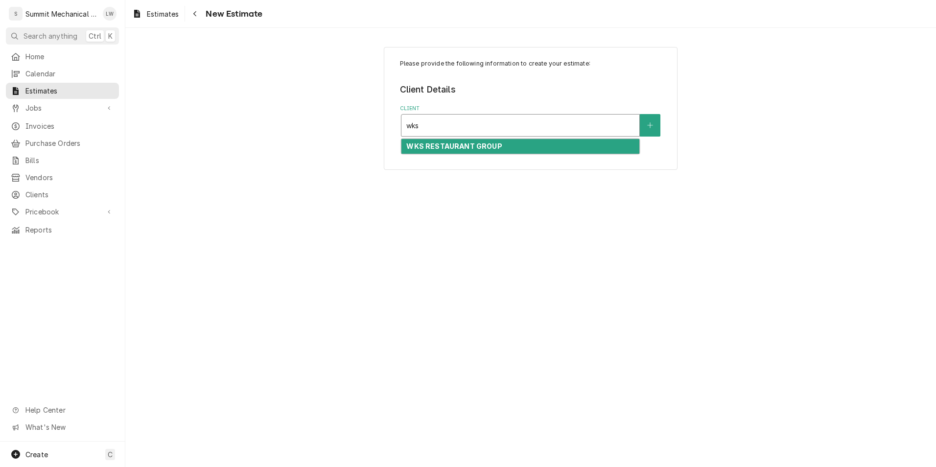
click at [494, 151] on div "WKS RESTAURANT GROUP" at bounding box center [521, 146] width 238 height 15
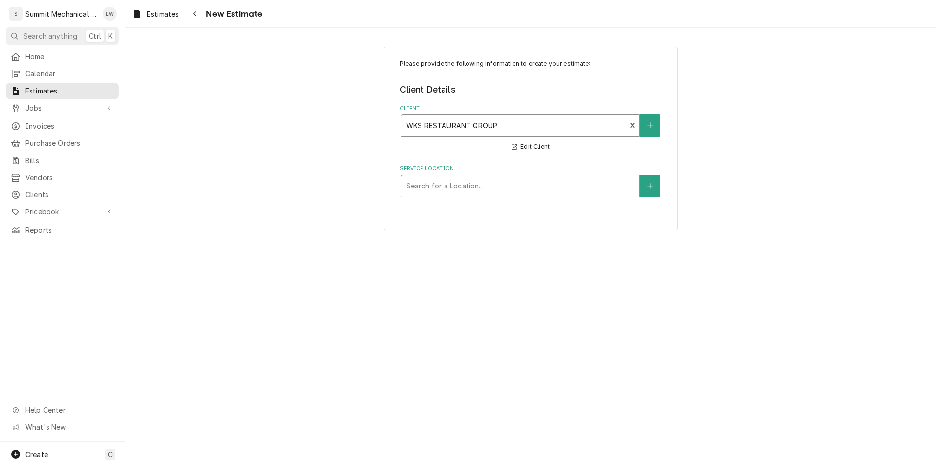
click at [490, 194] on div "Service Location" at bounding box center [521, 186] width 228 height 18
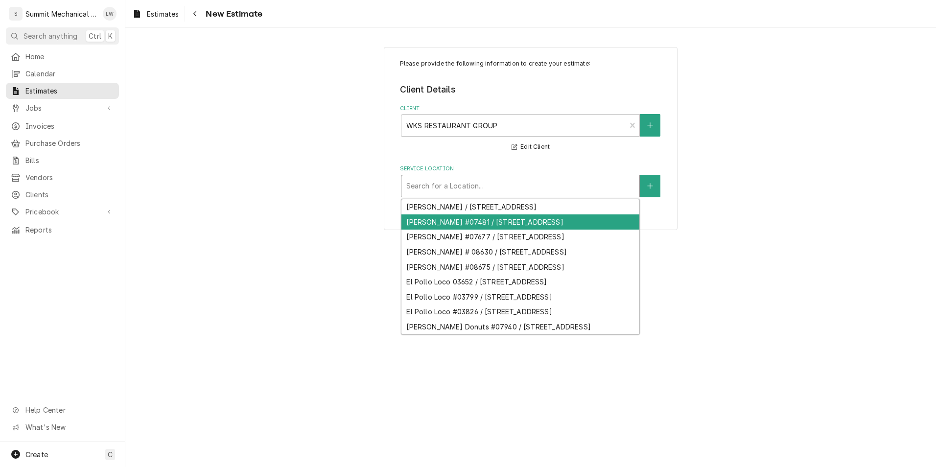
click at [490, 225] on div "[PERSON_NAME] #07481 / [STREET_ADDRESS]" at bounding box center [521, 222] width 238 height 15
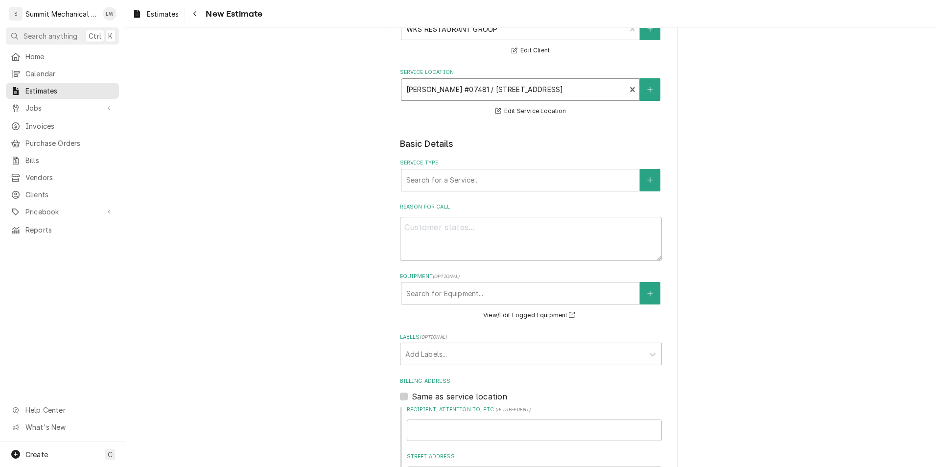
scroll to position [97, 0]
click at [476, 181] on div "Service Type" at bounding box center [521, 180] width 228 height 18
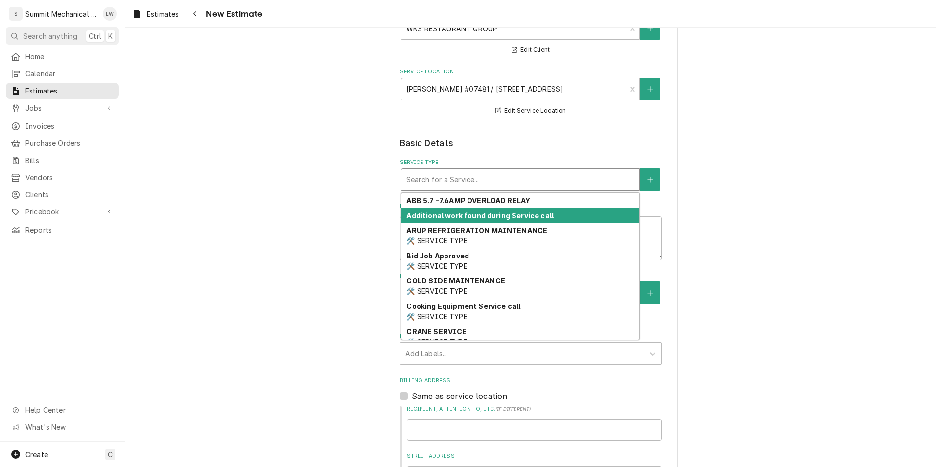
click at [471, 208] on div "Additional work found during Service call" at bounding box center [521, 215] width 238 height 15
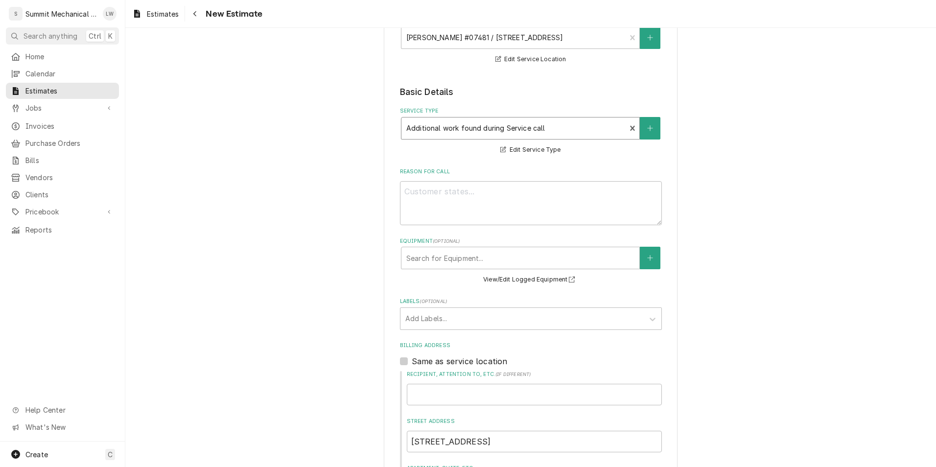
scroll to position [149, 0]
click at [471, 208] on textarea "Reason For Call" at bounding box center [531, 203] width 262 height 44
type textarea "x"
type textarea "Q"
type textarea "x"
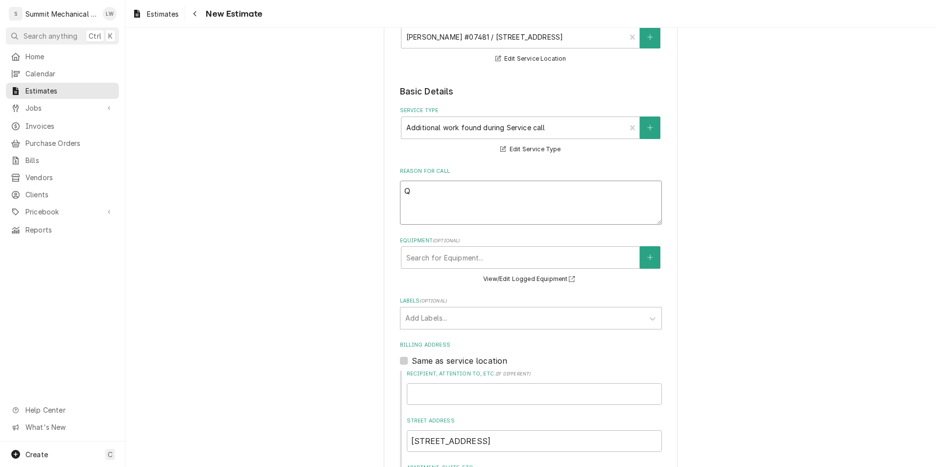
type textarea "Qu"
type textarea "x"
type textarea "Quot"
type textarea "x"
type textarea "Quote"
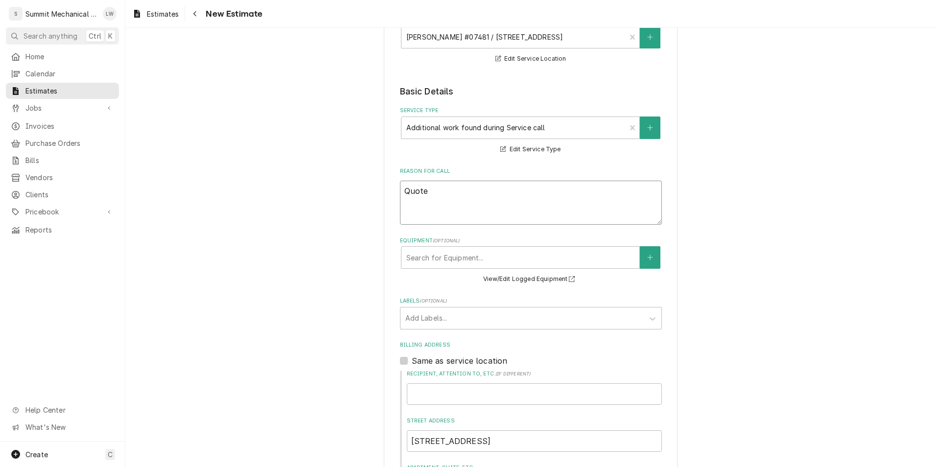
type textarea "x"
type textarea "Quote"
type textarea "x"
type textarea "Quote t"
type textarea "x"
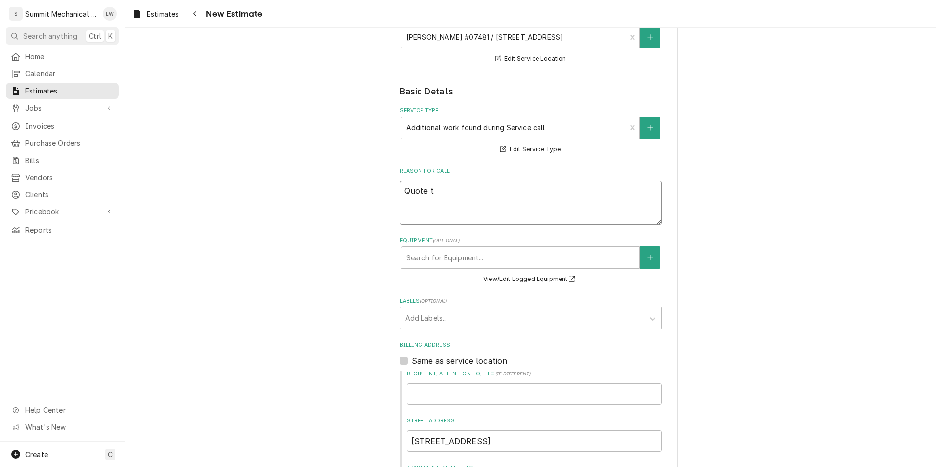
type textarea "Quote to"
type textarea "x"
type textarea "Quote to"
type textarea "x"
type textarea "Quote to r"
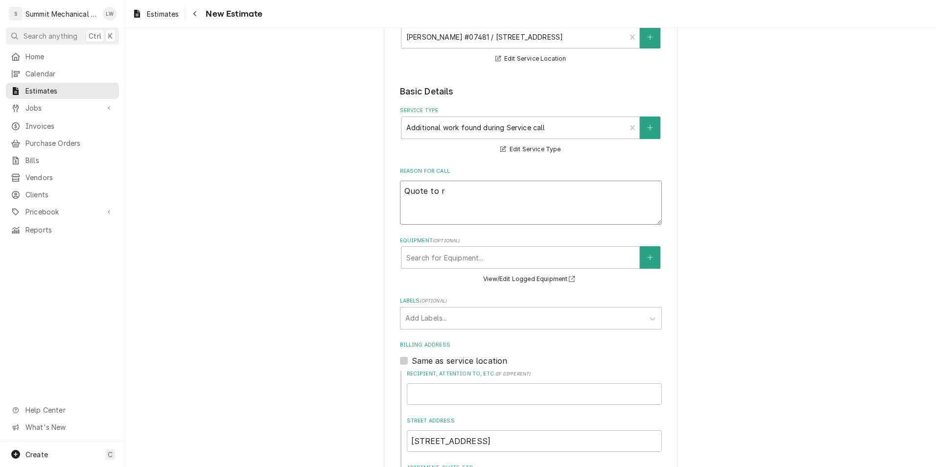
type textarea "x"
type textarea "Quote to re"
type textarea "x"
type textarea "Quote to rep"
type textarea "x"
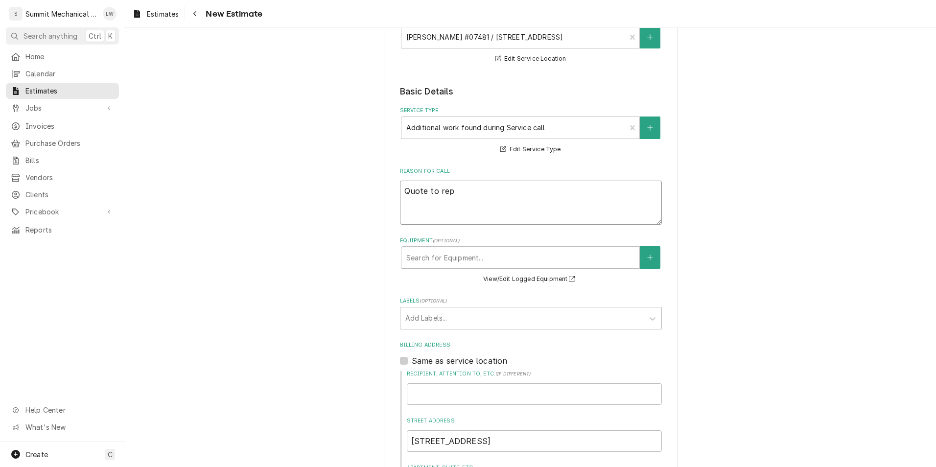
type textarea "Quote to repa"
type textarea "x"
type textarea "Quote to repai"
type textarea "x"
type textarea "Quote to repair"
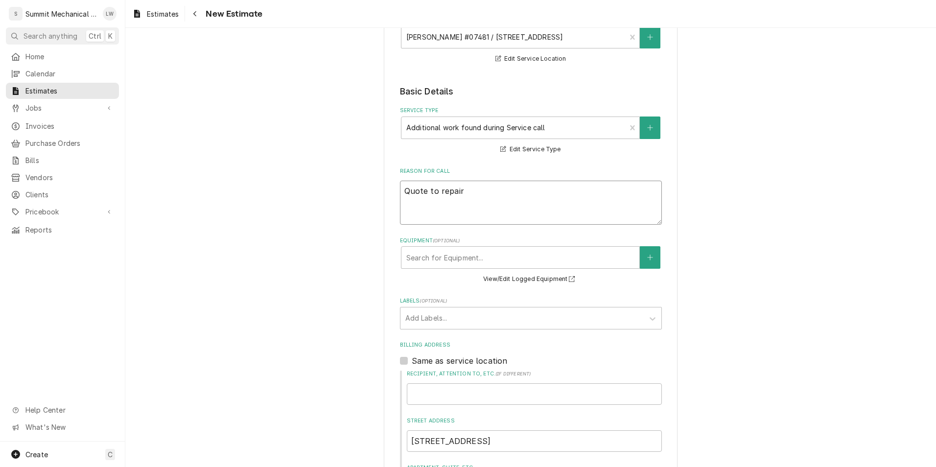
type textarea "x"
type textarea "Quote to repair"
type textarea "x"
type textarea "Quote to repair r"
type textarea "x"
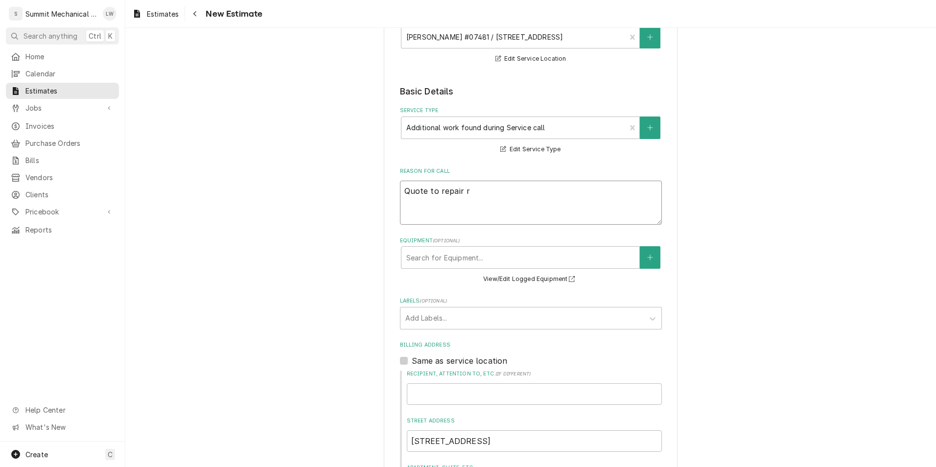
type textarea "Quote to repair re"
type textarea "x"
type textarea "Quote to repair rea"
type textarea "x"
type textarea "Quote to repair reac"
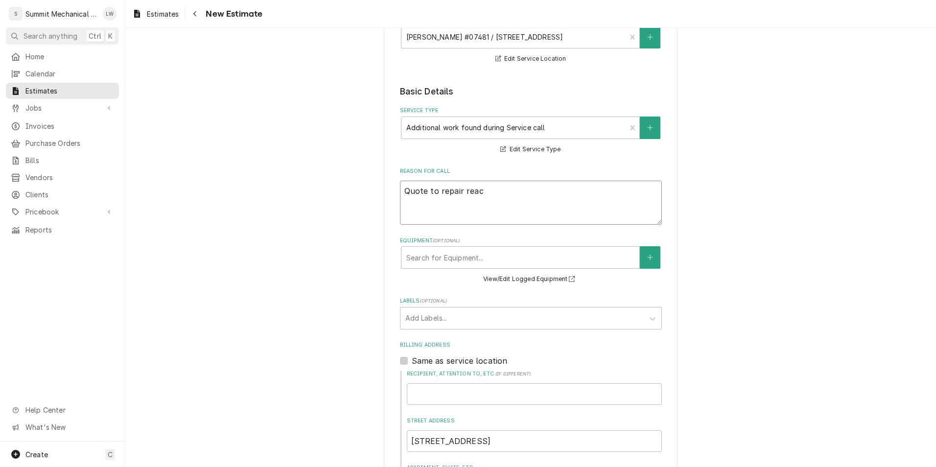
type textarea "x"
type textarea "Quote to repair reach"
type textarea "x"
type textarea "Quote to repair reach"
type textarea "x"
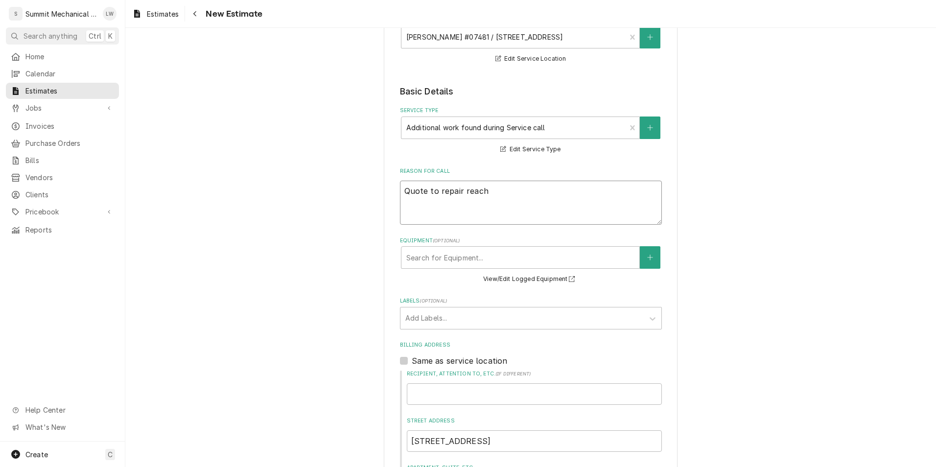
type textarea "Quote to repair reach i"
type textarea "x"
type textarea "Quote to repair reach in"
type textarea "x"
type textarea "Quote to repair reach in"
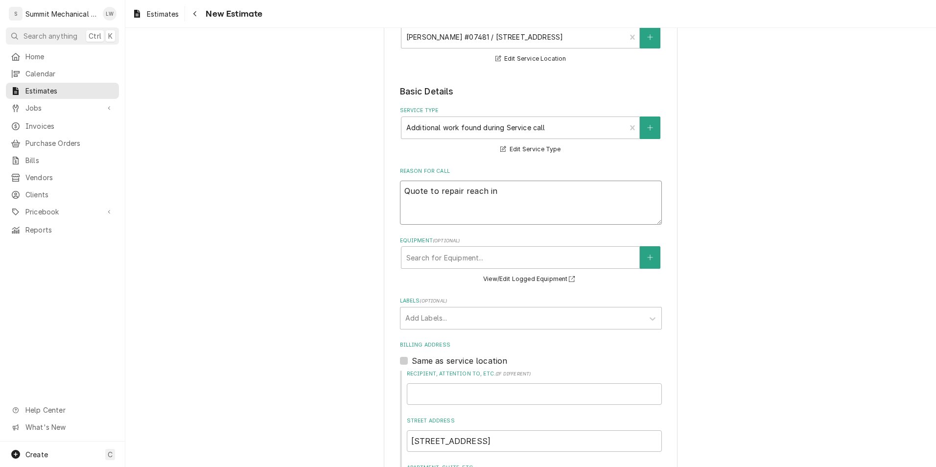
type textarea "x"
type textarea "Quote to repair reach in c"
type textarea "x"
type textarea "Quote to repair reach in co"
type textarea "x"
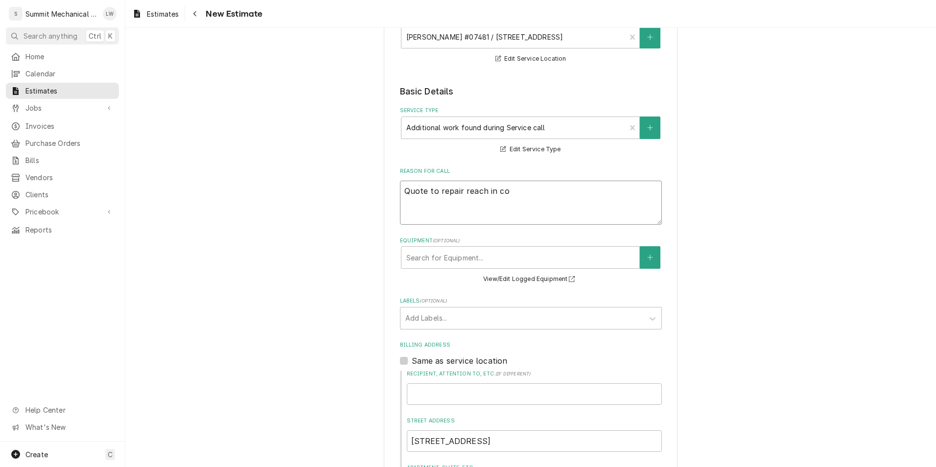
type textarea "Quote to repair reach in coo"
type textarea "x"
type textarea "Quote to repair reach in cool"
type textarea "x"
type textarea "Quote to repair reach in coole"
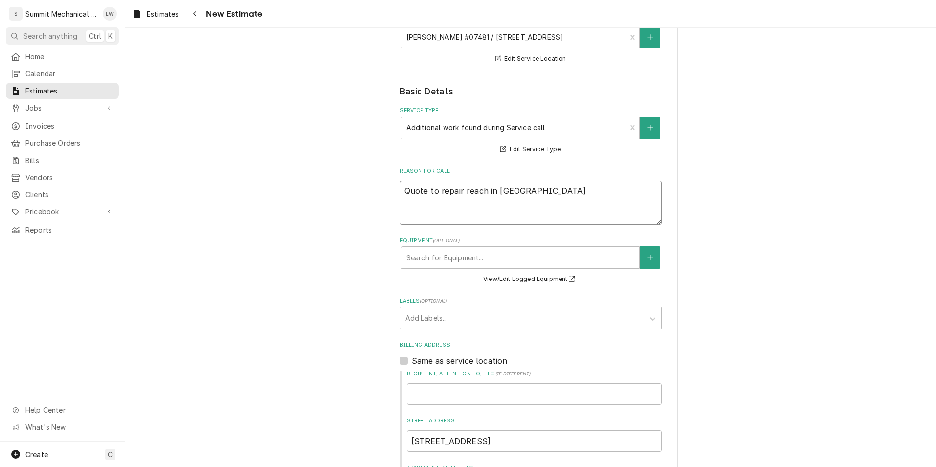
type textarea "x"
type textarea "Quote to repair reach in cooler"
type textarea "x"
type textarea "Quote to repair reach in cooler"
type textarea "x"
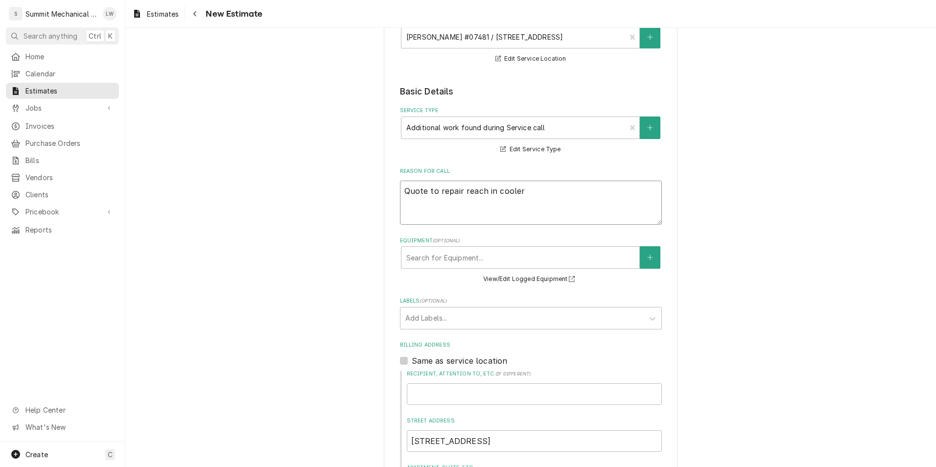
type textarea "Quote to repair reach in cooler s"
type textarea "x"
type textarea "Quote to repair reach in cooler sy"
type textarea "x"
type textarea "Quote to repair reach in cooler sys"
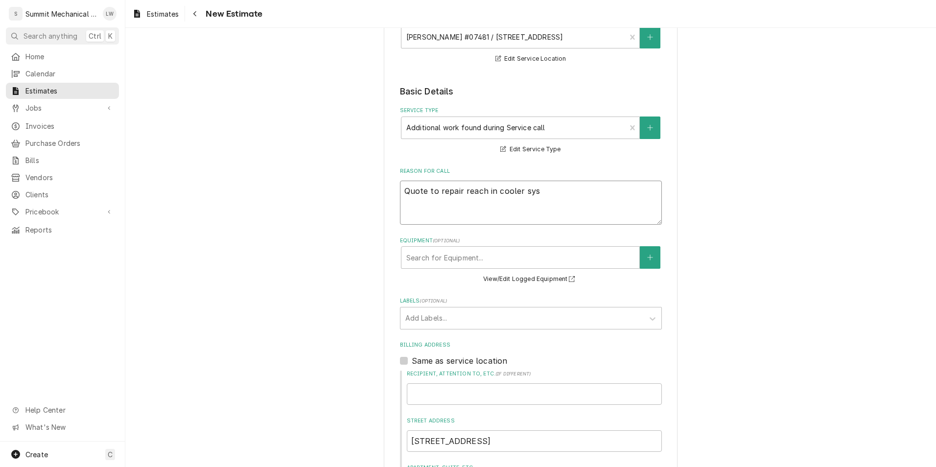
type textarea "x"
type textarea "Quote to repair reach in cooler syst"
type textarea "x"
type textarea "Quote to repair reach in cooler syste"
type textarea "x"
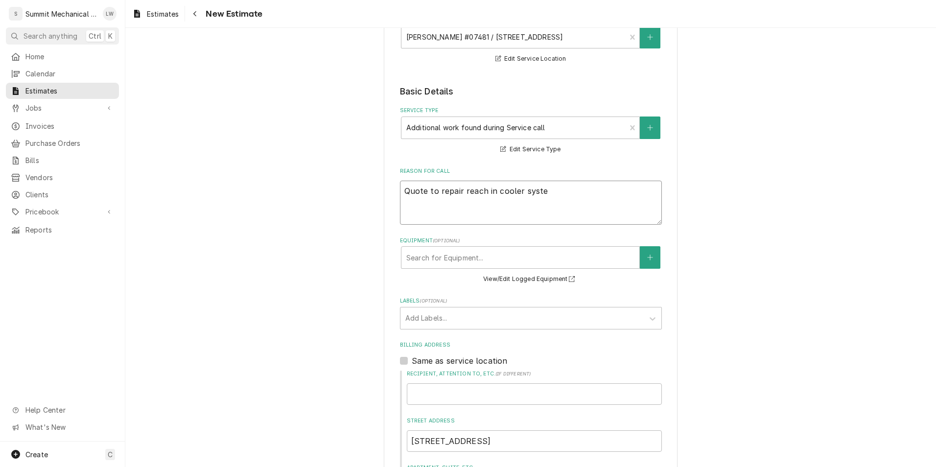
type textarea "Quote to repair reach in cooler system"
type textarea "x"
type textarea "Quote to repair reach in cooler system"
type textarea "x"
type textarea "Quote to repair reach in cooler system S"
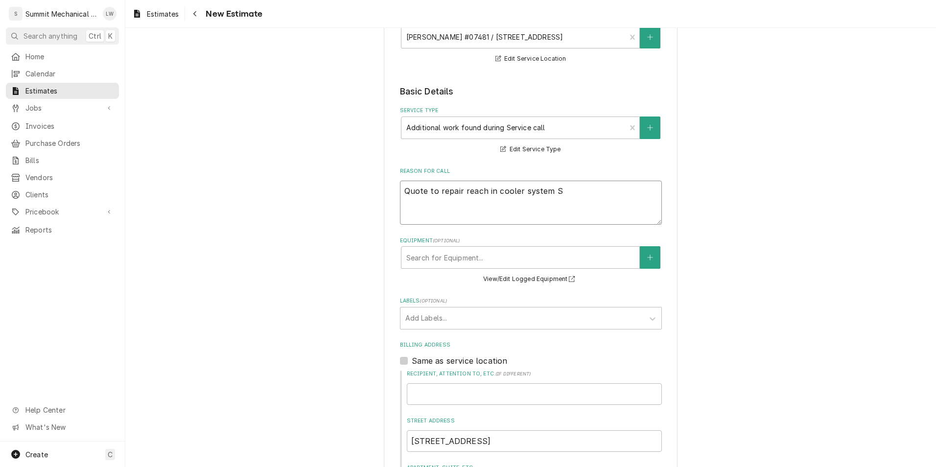
type textarea "x"
type textarea "Quote to repair reach in cooler system SA"
type textarea "x"
type textarea "Quote to repair reach in cooler system S"
type textarea "x"
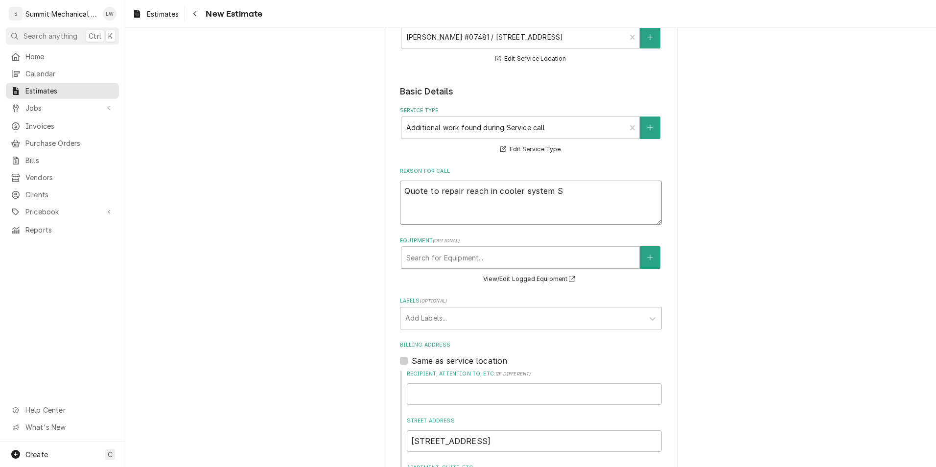
type textarea "Quote to repair reach in cooler system"
type textarea "x"
type textarea "Quote to repair reach in cooler system A"
click at [400, 188] on textarea "Quote to repair reach in cooler system A" at bounding box center [531, 203] width 262 height 44
type textarea "x"
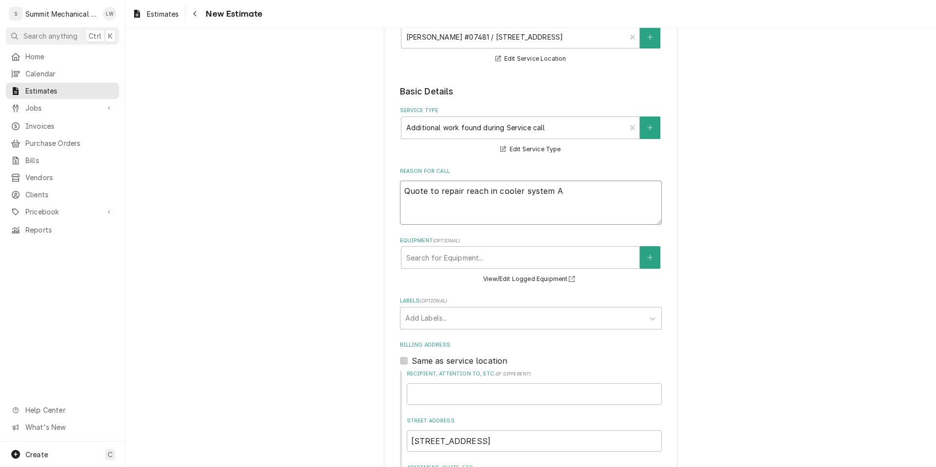
type textarea "*Quote to repair reach in cooler system A"
type textarea "x"
type textarea "**Quote to repair reach in cooler system A"
click at [576, 201] on textarea "**Quote to repair reach in cooler system A" at bounding box center [531, 203] width 262 height 44
type textarea "x"
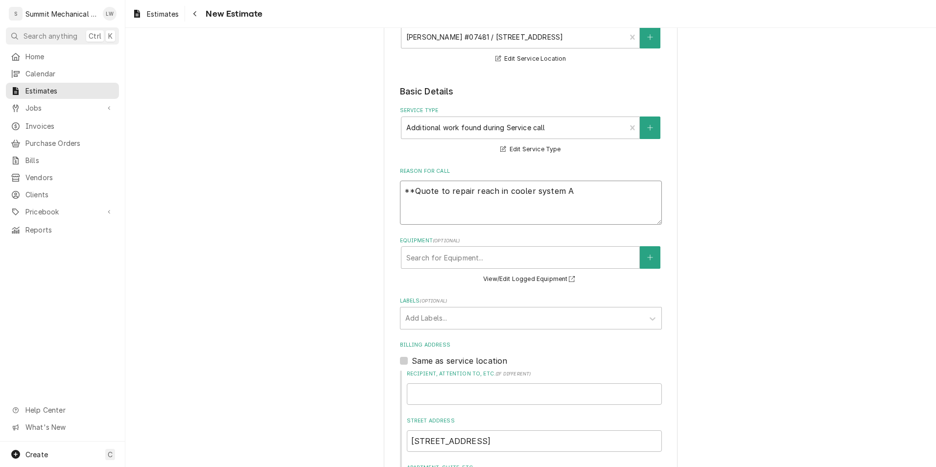
type textarea "**Quote to repair reach in cooler system A*"
type textarea "x"
type textarea "**Quote to repair reach in cooler system A**"
click at [400, 195] on textarea "**Quote to repair reach in cooler system A**" at bounding box center [531, 203] width 262 height 44
type textarea "x"
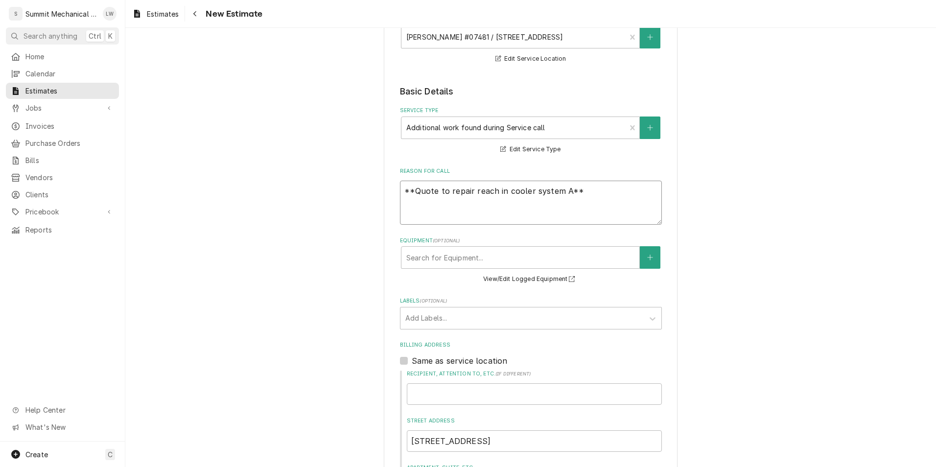
type textarea "**Quote to repair reach in cooler system A**"
type textarea "x"
type textarea "**Quote to repair reach in cooler system A**"
type textarea "x"
type textarea "**Quote to repair reach in cooler system A**"
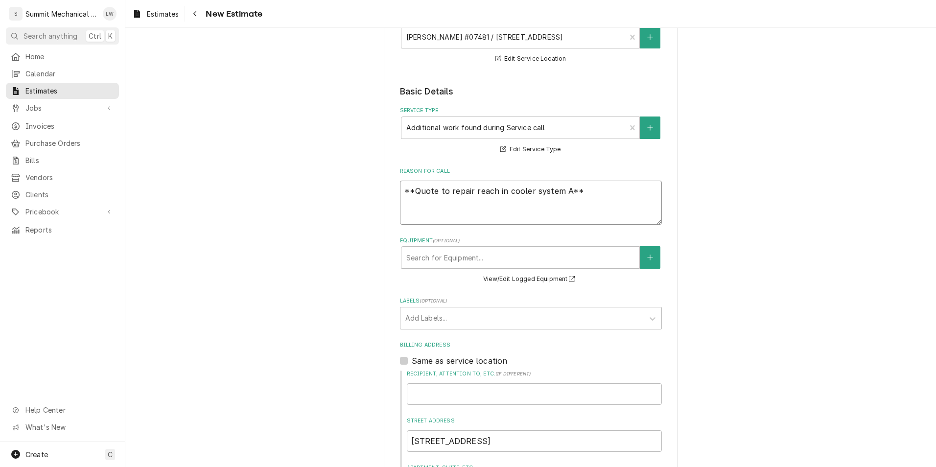
type textarea "x"
type textarea "**Quote to repair reach in cooler system A**"
type textarea "x"
type textarea "**Quote to repair reach in cooler system A**"
type textarea "x"
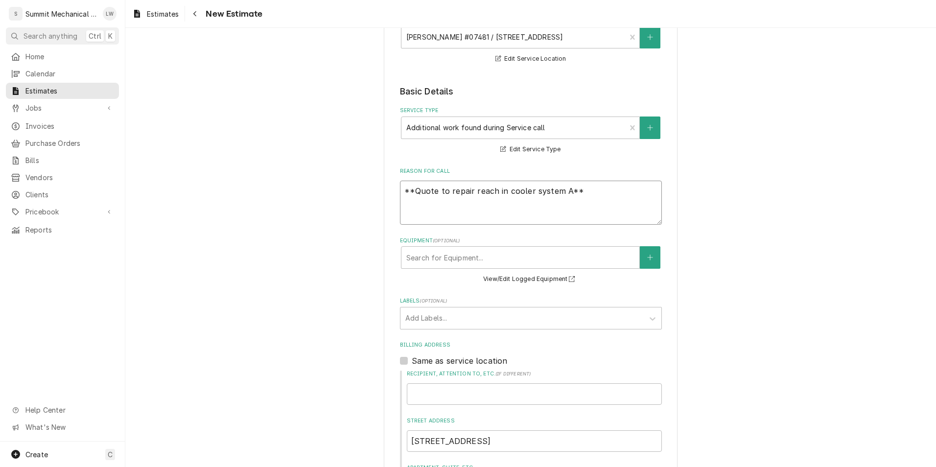
type textarea "**Quote to repair reach in cooler system A**"
type textarea "x"
type textarea "**Quote to repair reach in cooler system A**"
type textarea "x"
type textarea "**Quote to repair reach in cooler system A**"
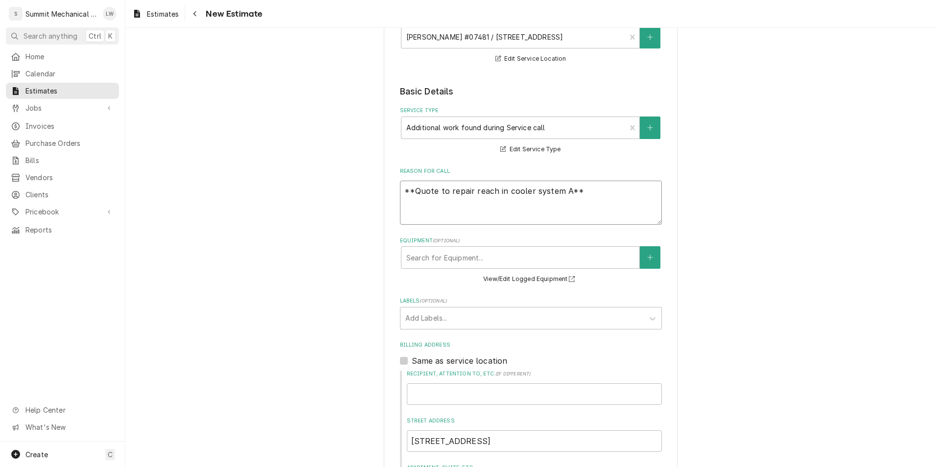
type textarea "x"
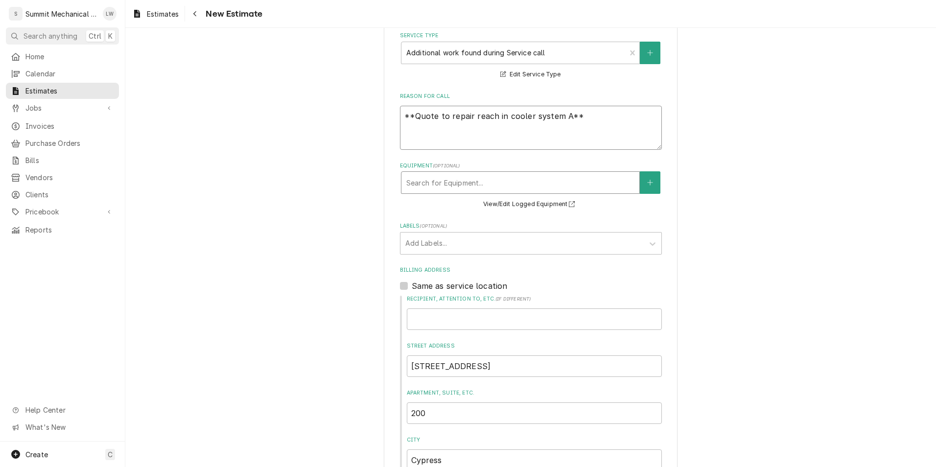
type textarea "**Quote to repair reach in cooler system A**"
click at [459, 178] on div "Equipment" at bounding box center [521, 183] width 228 height 18
click at [649, 182] on icon "Create New Equipment" at bounding box center [650, 182] width 6 height 7
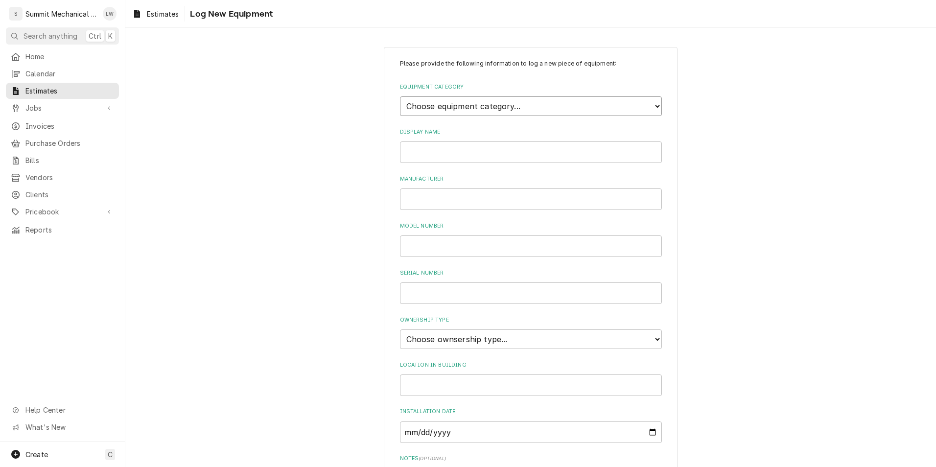
click at [458, 104] on select "Choose equipment category... Cooking Equipment Fryers Ice Machines Ovens and Ra…" at bounding box center [531, 106] width 262 height 20
select select "8"
click at [400, 96] on select "Choose equipment category... Cooking Equipment Fryers Ice Machines Ovens and Ra…" at bounding box center [531, 106] width 262 height 20
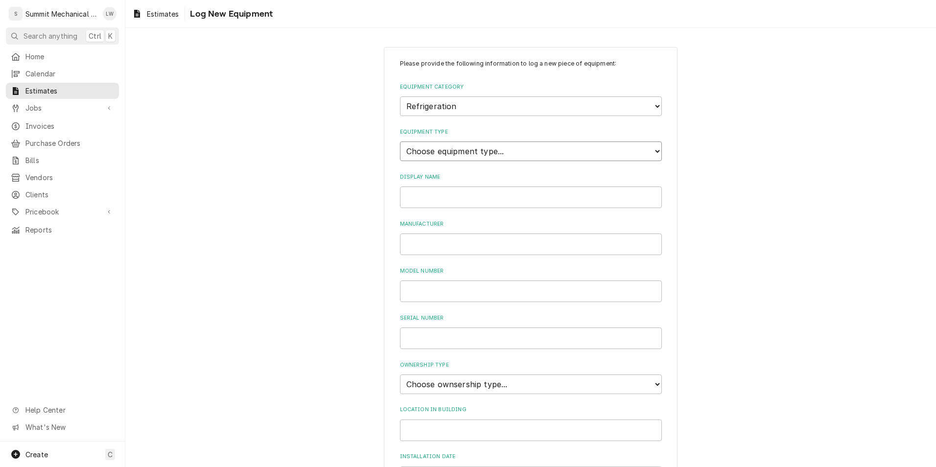
click at [499, 152] on select "Choose equipment type... Bar Refrigeration Blast Chiller Chef Base Freezer Chef…" at bounding box center [531, 152] width 262 height 20
select select "71"
click at [400, 142] on select "Choose equipment type... Bar Refrigeration Blast Chiller Chef Base Freezer Chef…" at bounding box center [531, 152] width 262 height 20
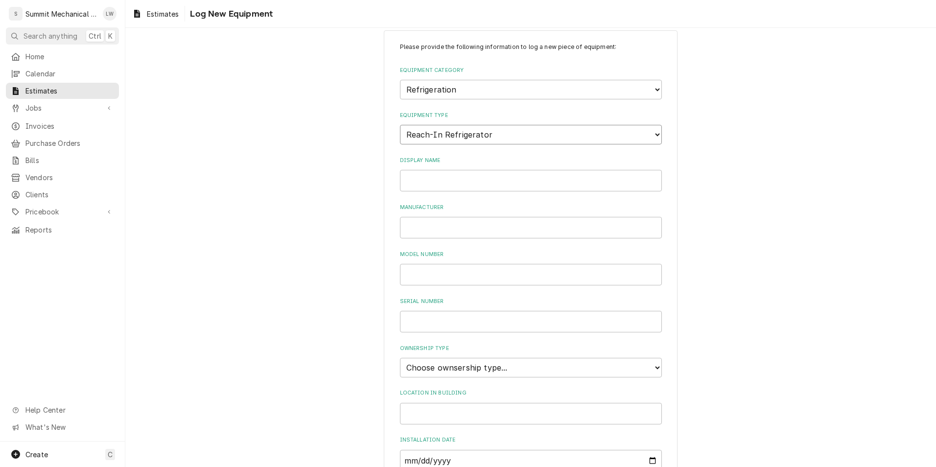
scroll to position [19, 0]
click at [497, 189] on input "Display Name" at bounding box center [531, 179] width 262 height 22
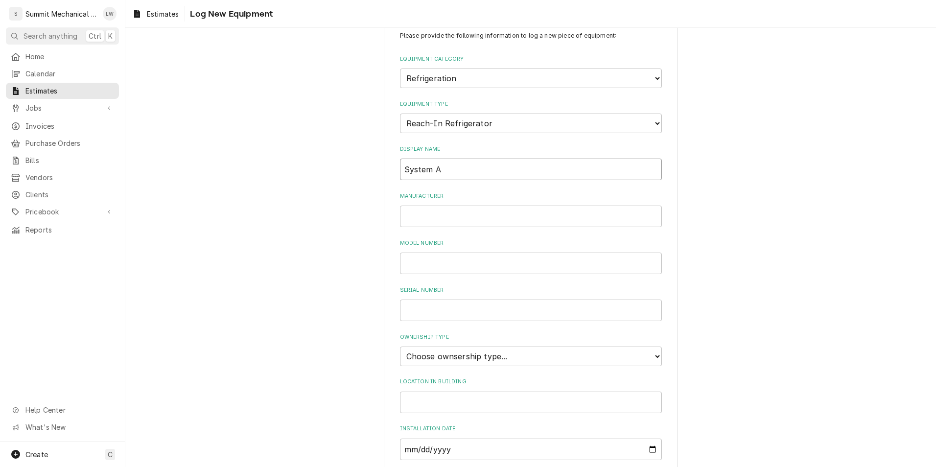
scroll to position [28, 0]
type input "System A"
click at [469, 208] on input "Manufacturer" at bounding box center [531, 216] width 262 height 22
type input "Heatcraft"
click at [452, 261] on input "Model Number" at bounding box center [531, 263] width 262 height 22
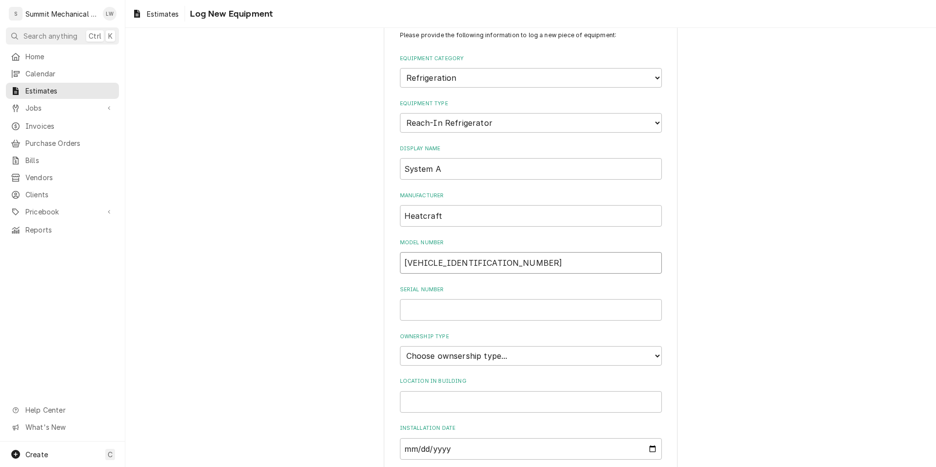
scroll to position [56, 0]
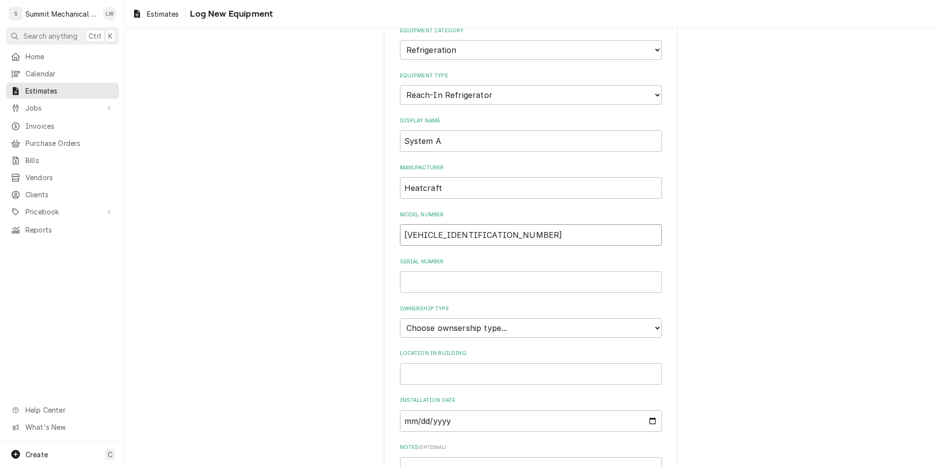
type input "BCH0010MCACZC0284"
click at [459, 271] on div "Serial Number" at bounding box center [531, 275] width 262 height 35
click at [442, 285] on input "Serial Number" at bounding box center [531, 282] width 262 height 22
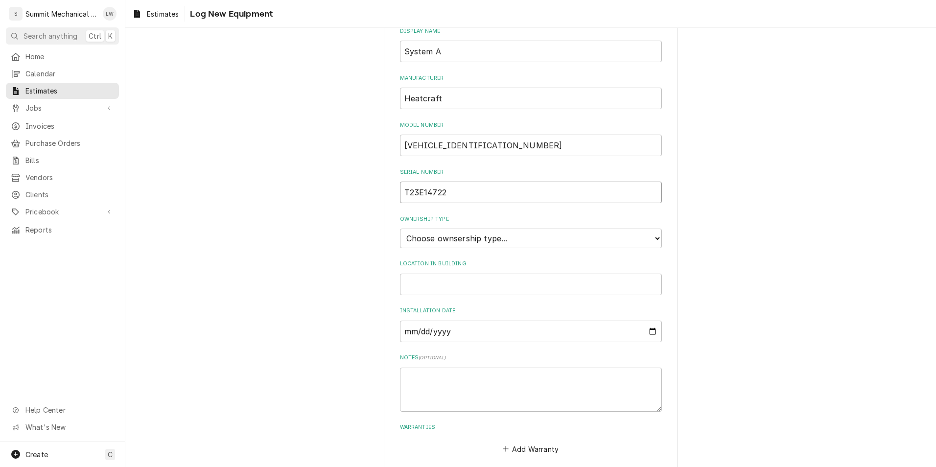
type input "T23E14722"
click at [476, 237] on select "Choose ownsership type... Unknown Owned Leased Rented" at bounding box center [531, 239] width 262 height 20
select select "1"
click at [400, 229] on select "Choose ownsership type... Unknown Owned Leased Rented" at bounding box center [531, 239] width 262 height 20
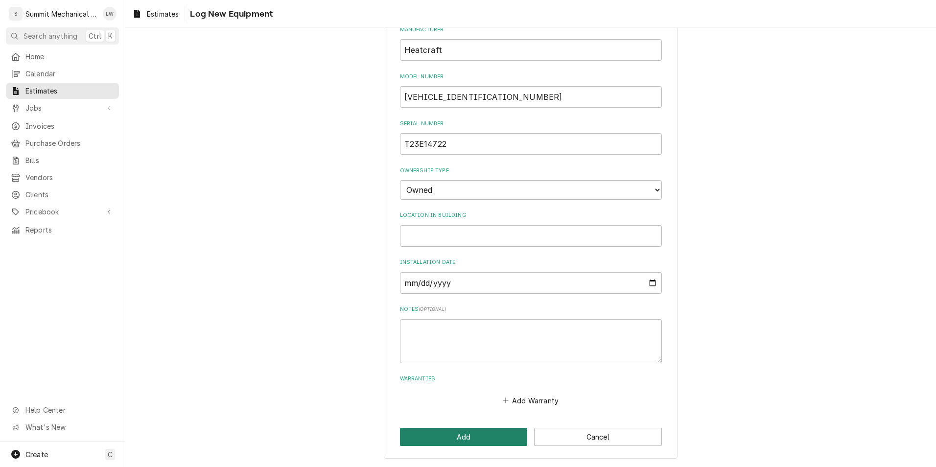
click at [449, 438] on button "Add" at bounding box center [464, 437] width 128 height 18
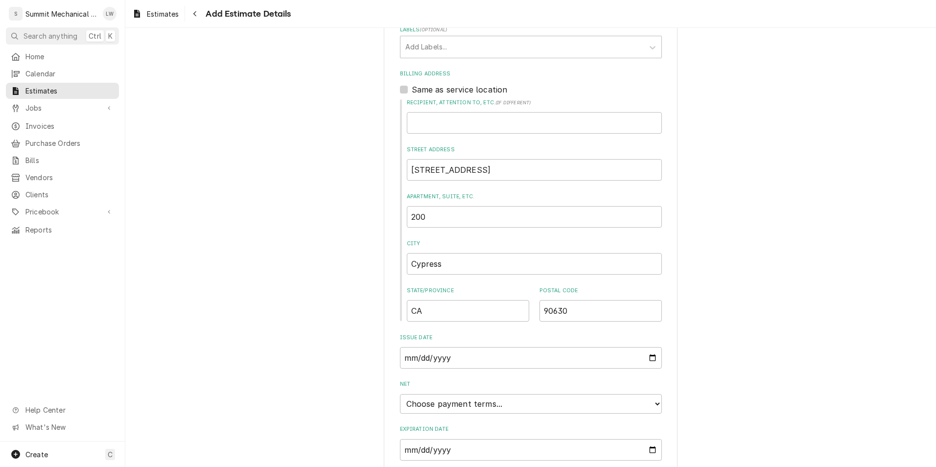
scroll to position [505, 0]
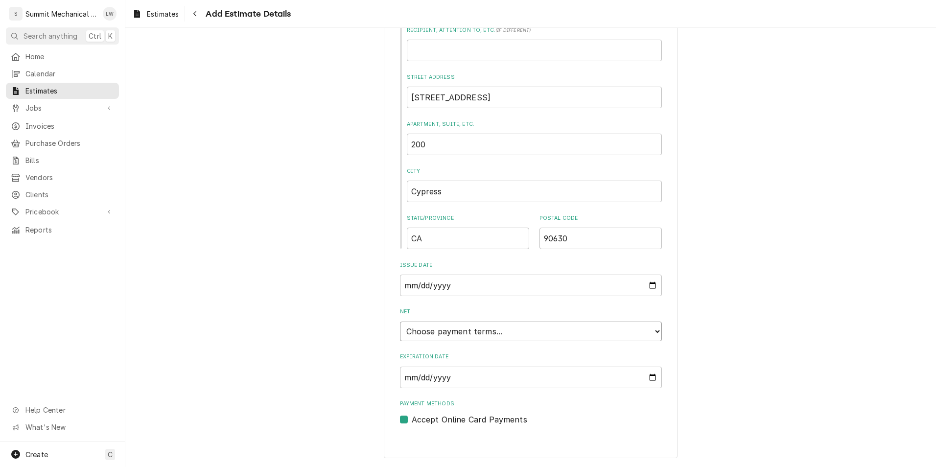
click at [556, 338] on select "Choose payment terms... Same Day Net 7 Net 14 Net 21 Net 30 Net 45 Net 60 Net 90" at bounding box center [531, 332] width 262 height 20
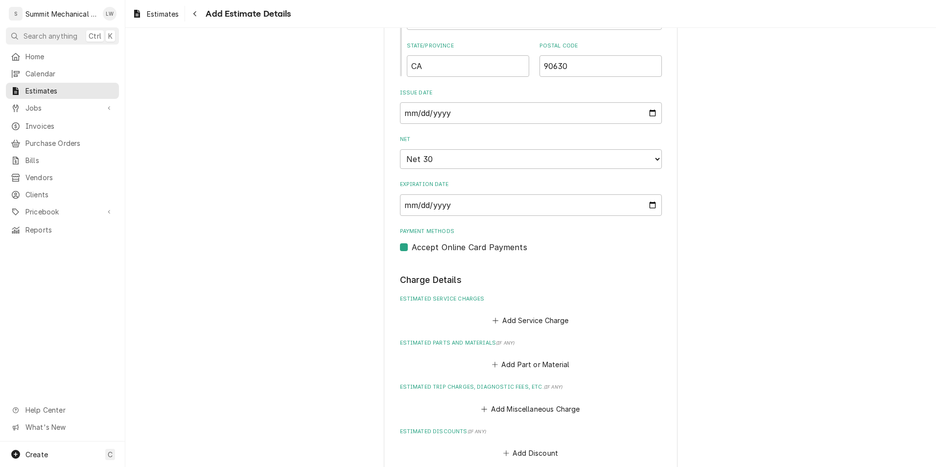
type textarea "x"
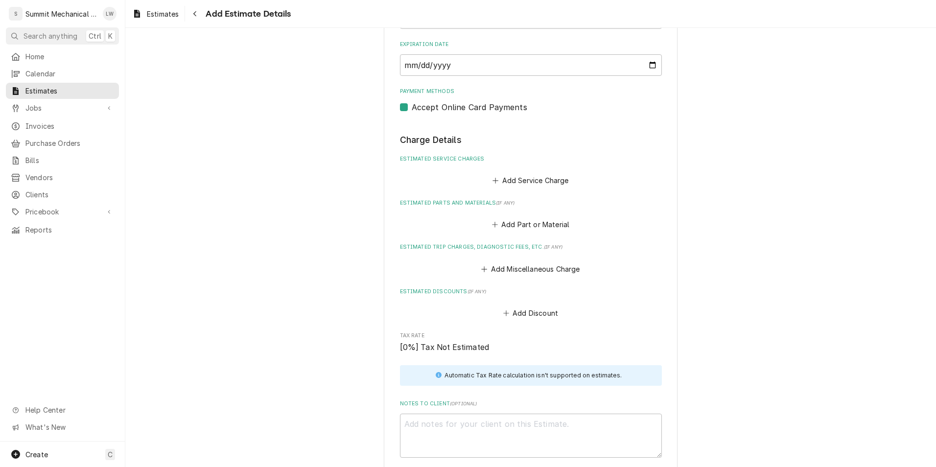
scroll to position [818, 0]
click at [516, 183] on button "Add Service Charge" at bounding box center [530, 179] width 79 height 14
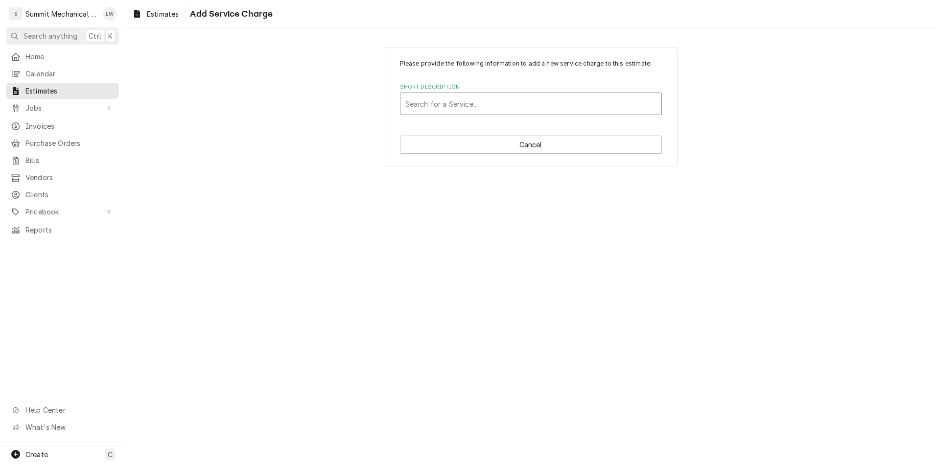
click at [510, 98] on div "Short Description" at bounding box center [531, 104] width 251 height 18
type input "L"
type input "labor tech standard"
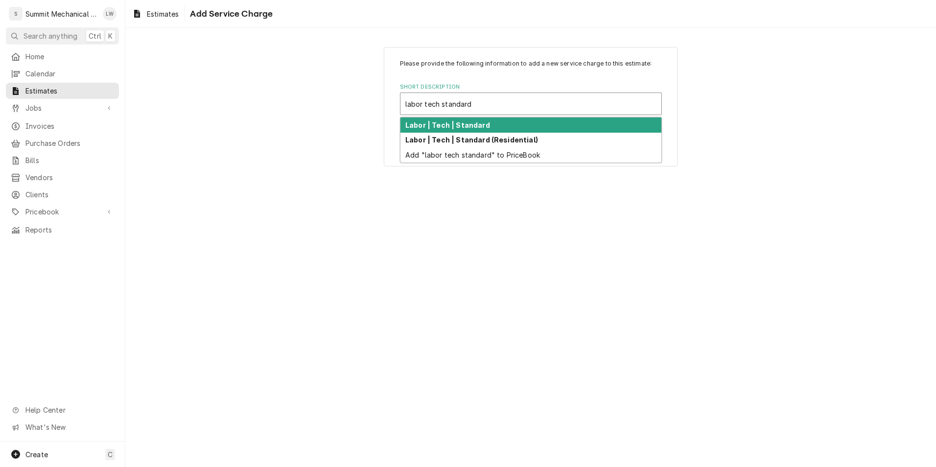
click at [486, 126] on div "Labor | Tech | Standard" at bounding box center [531, 125] width 261 height 15
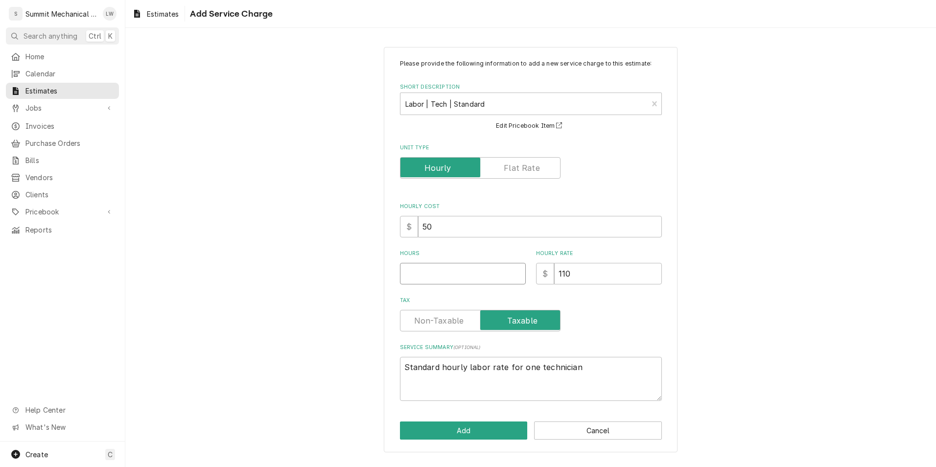
click at [451, 272] on input "Hours" at bounding box center [463, 274] width 126 height 22
click at [441, 275] on input "Hours" at bounding box center [463, 274] width 126 height 22
type textarea "x"
type input "4"
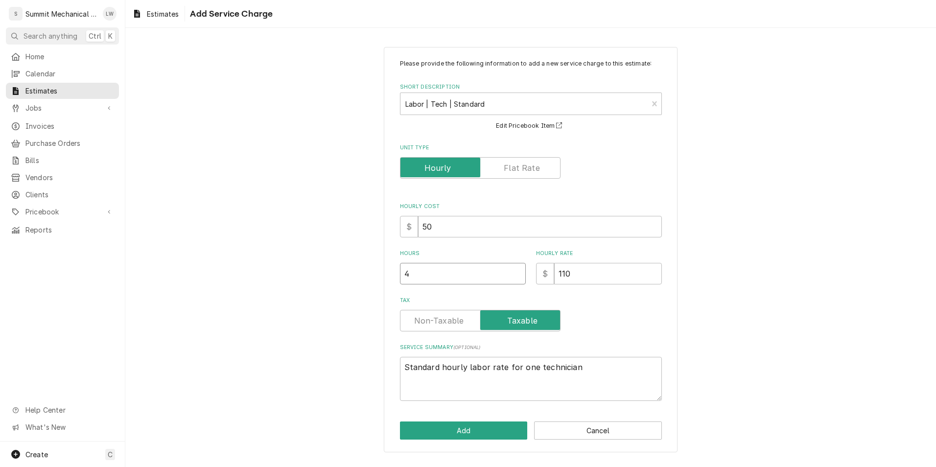
type textarea "x"
type input "4"
click at [583, 330] on div "Tax" at bounding box center [531, 321] width 262 height 22
click at [583, 366] on textarea "Standard hourly labor rate for one technician" at bounding box center [531, 379] width 262 height 44
type textarea "x"
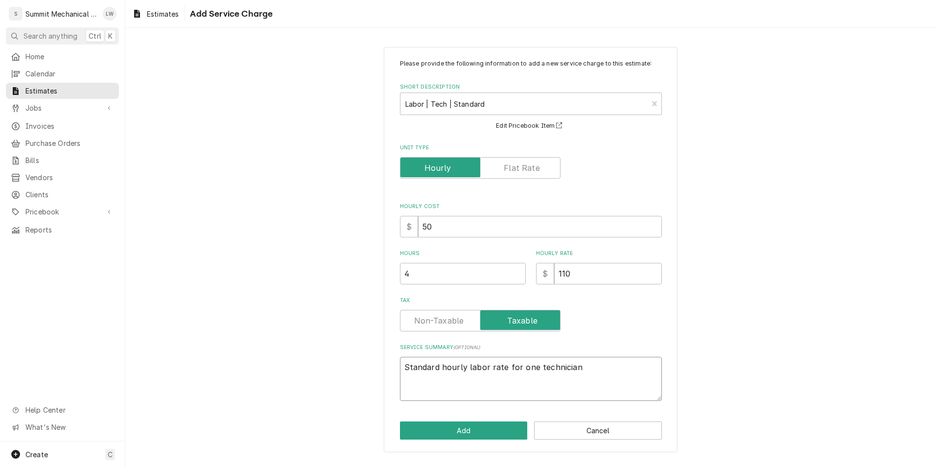
type textarea "Standard hourly labor rate for one technician-"
type textarea "x"
type textarea "Standard hourly labor rate for one technician-"
type textarea "x"
type textarea "Standard hourly labor rate for one technician- t"
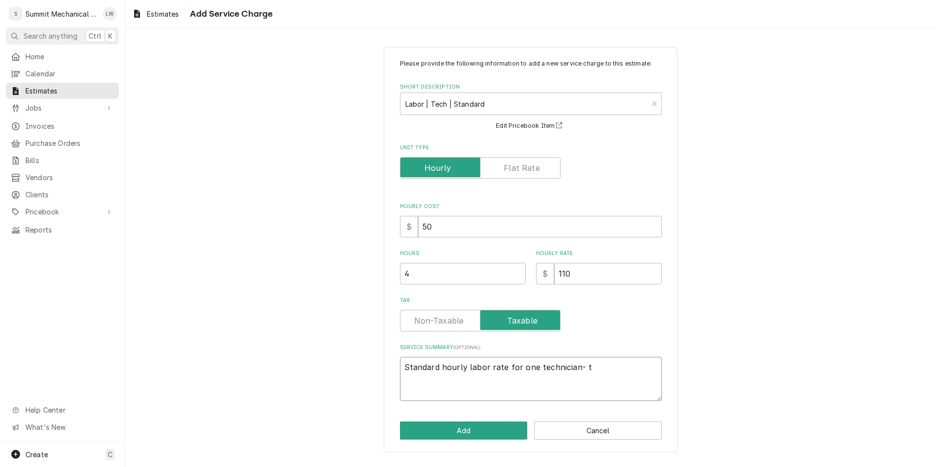
type textarea "x"
type textarea "Standard hourly labor rate for one technician- ti"
type textarea "x"
type textarea "Standard hourly labor rate for one technician- tim"
type textarea "x"
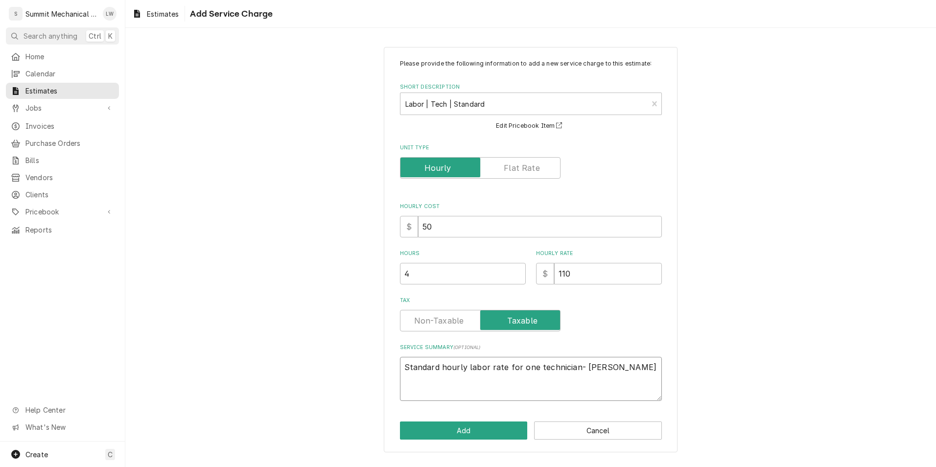
type textarea "Standard hourly labor rate for one technician- time"
type textarea "x"
type textarea "Standard hourly labor rate for one technician- time"
type textarea "x"
type textarea "Standard hourly labor rate for one technician- time i"
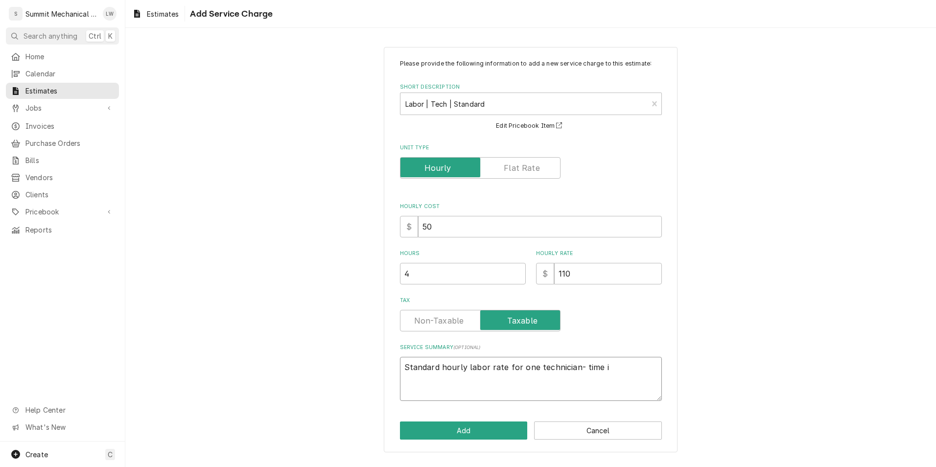
type textarea "x"
type textarea "Standard hourly labor rate for one technician- time in"
type textarea "x"
type textarea "Standard hourly labor rate for one technician- time incu"
type textarea "x"
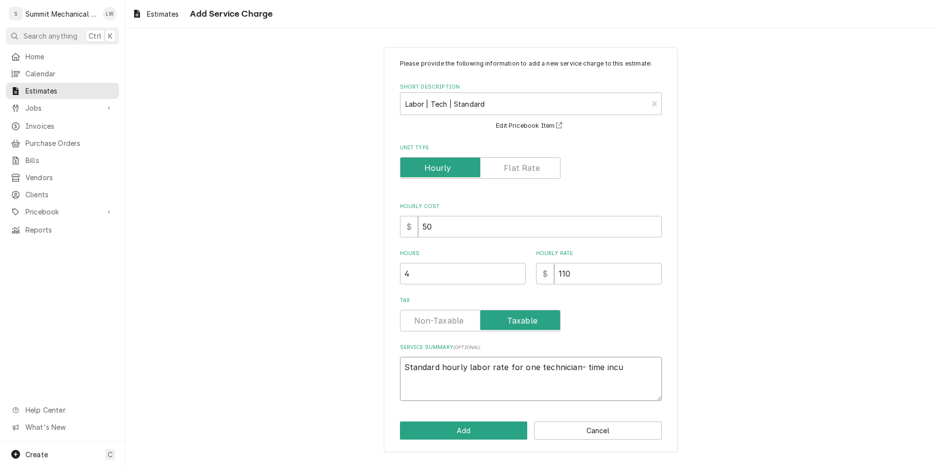
type textarea "Standard hourly labor rate for one technician- time incur"
type textarea "x"
type textarea "Standard hourly labor rate for one technician- time incurr"
type textarea "x"
type textarea "Standard hourly labor rate for one technician- time incurre"
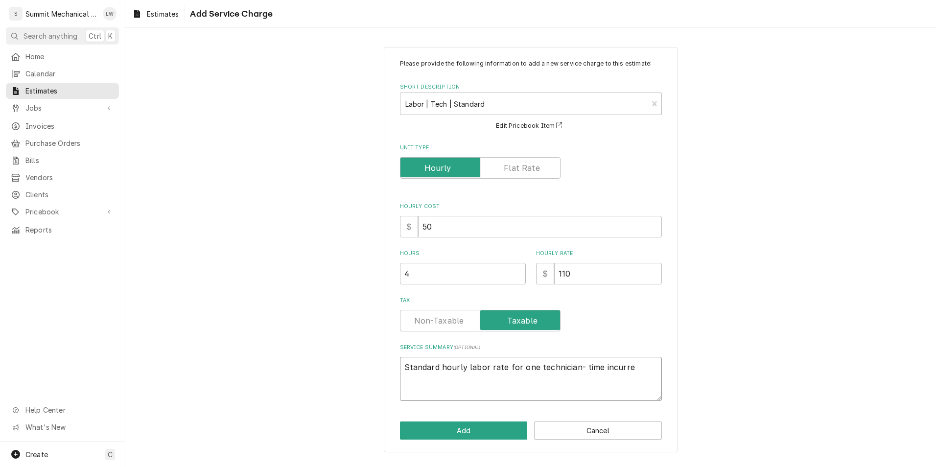
type textarea "x"
type textarea "Standard hourly labor rate for one technician- time incurred"
type textarea "x"
type textarea "Standard hourly labor rate for one technician- time incurred f"
type textarea "x"
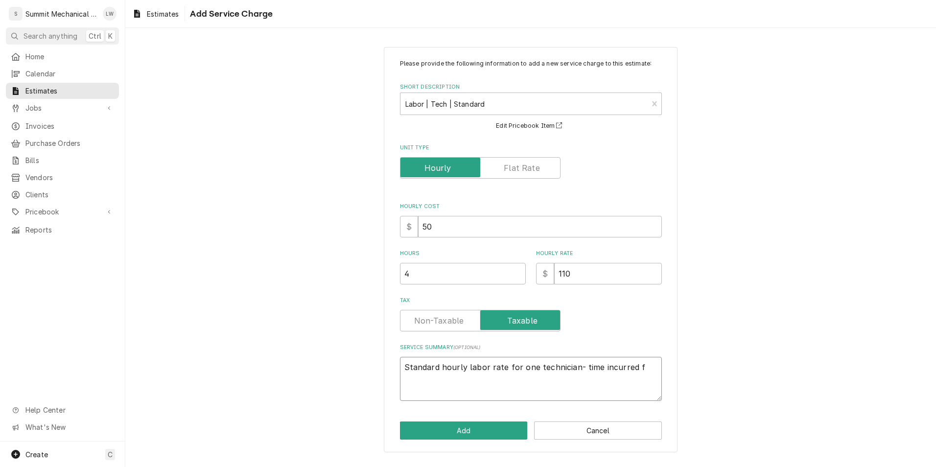
type textarea "Standard hourly labor rate for one technician- time incurred fo"
type textarea "x"
type textarea "Standard hourly labor rate for one technician- time incurred for"
type textarea "x"
type textarea "Standard hourly labor rate for one technician- time incurred for"
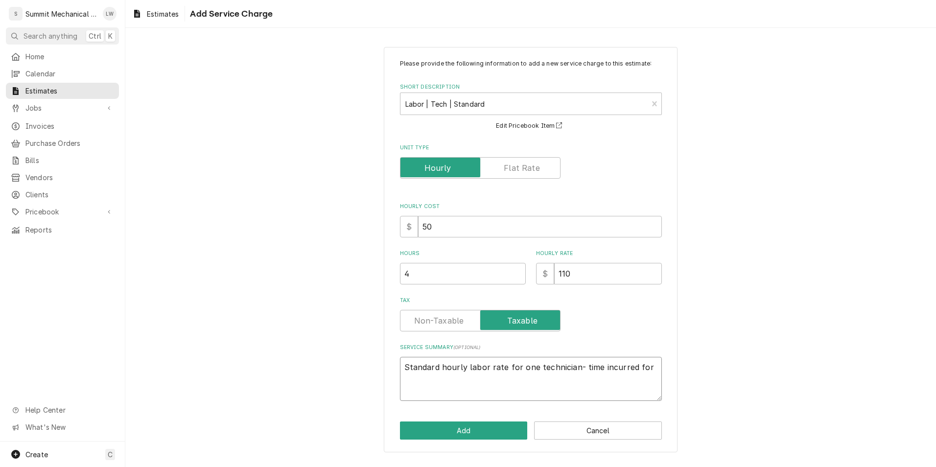
type textarea "x"
type textarea "Standard hourly labor rate for one technician- time incurred for s"
type textarea "x"
type textarea "Standard hourly labor rate for one technician- time incurred for se"
type textarea "x"
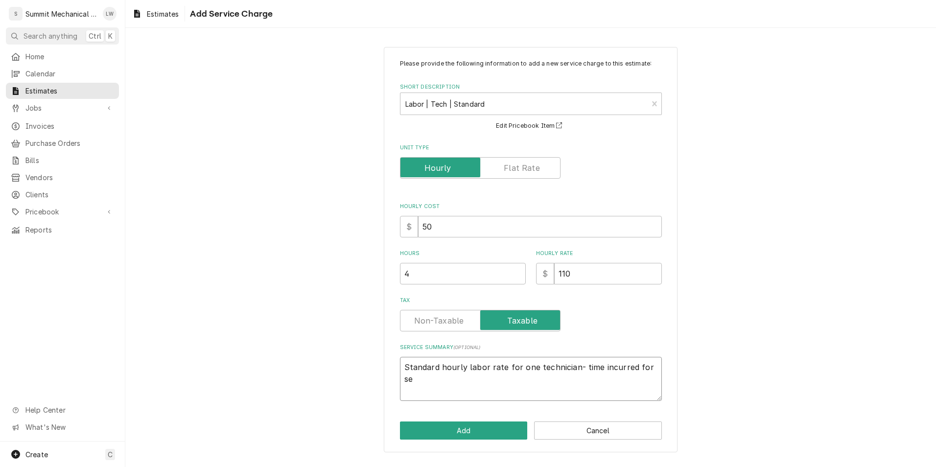
type textarea "Standard hourly labor rate for one technician- time incurred for ser"
type textarea "x"
type textarea "Standard hourly labor rate for one technician- time incurred for serv"
type textarea "x"
type textarea "Standard hourly labor rate for one technician- time incurred for servc"
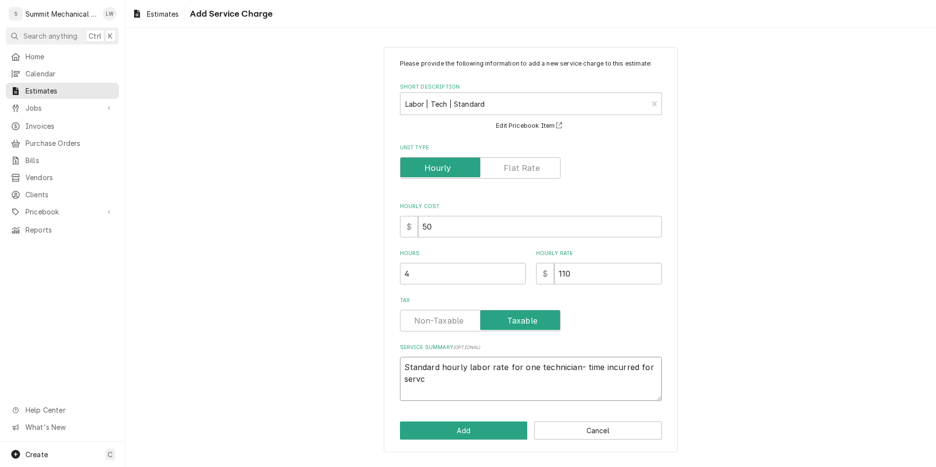
type textarea "x"
type textarea "Standard hourly labor rate for one technician- time incurred for servci"
type textarea "x"
type textarea "Standard hourly labor rate for one technician- time incurred for servcie"
type textarea "x"
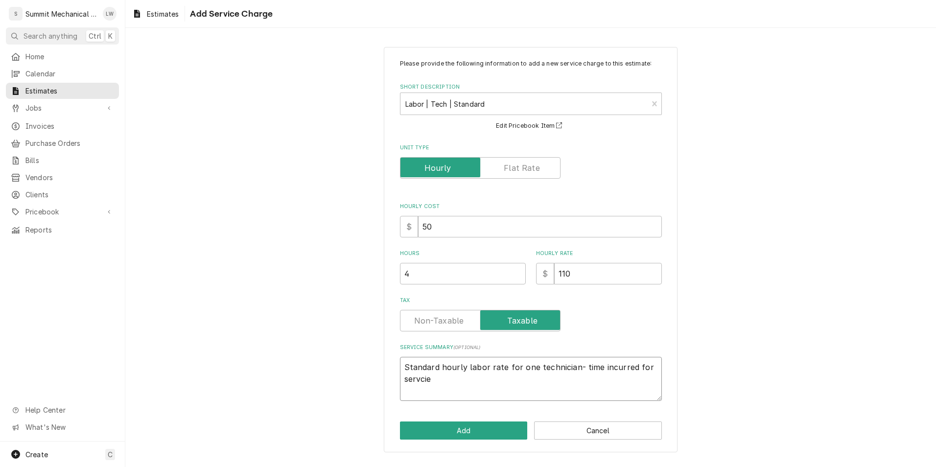
type textarea "Standard hourly labor rate for one technician- time incurred for servcie"
type textarea "x"
type textarea "Standard hourly labor rate for one technician- time incurred for servcie"
type textarea "x"
type textarea "Standard hourly labor rate for one technician- time incurred for servci"
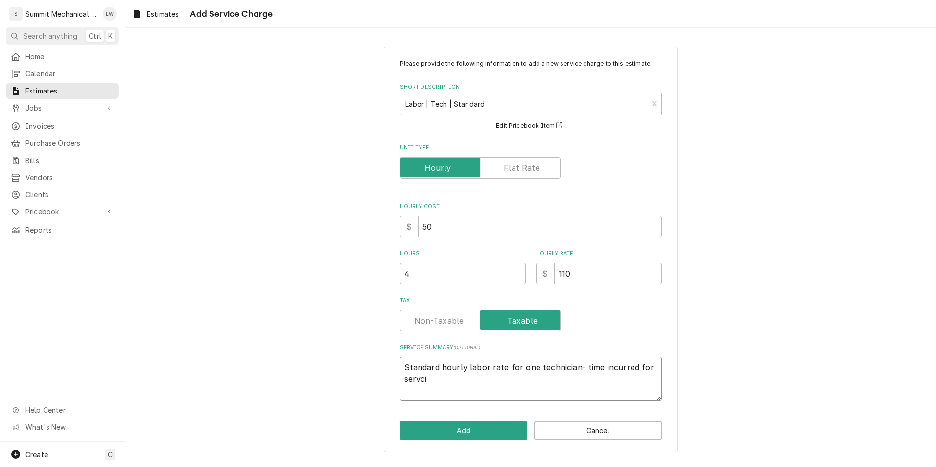
type textarea "x"
type textarea "Standard hourly labor rate for one technician- time incurred for servc"
type textarea "x"
type textarea "Standard hourly labor rate for one technician- time incurred for serv"
type textarea "x"
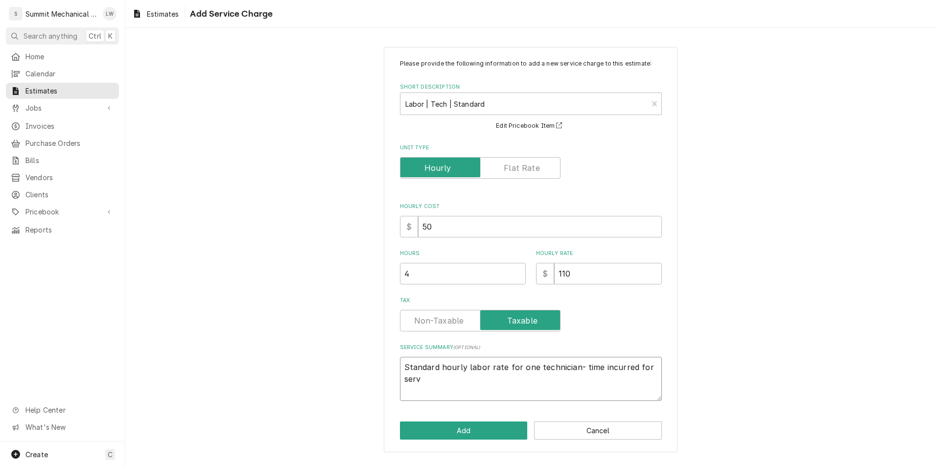
type textarea "Standard hourly labor rate for one technician- time incurred for servc"
type textarea "x"
type textarea "Standard hourly labor rate for one technician- time incurred for servci"
type textarea "x"
type textarea "Standard hourly labor rate for one technician- time incurred for servcie"
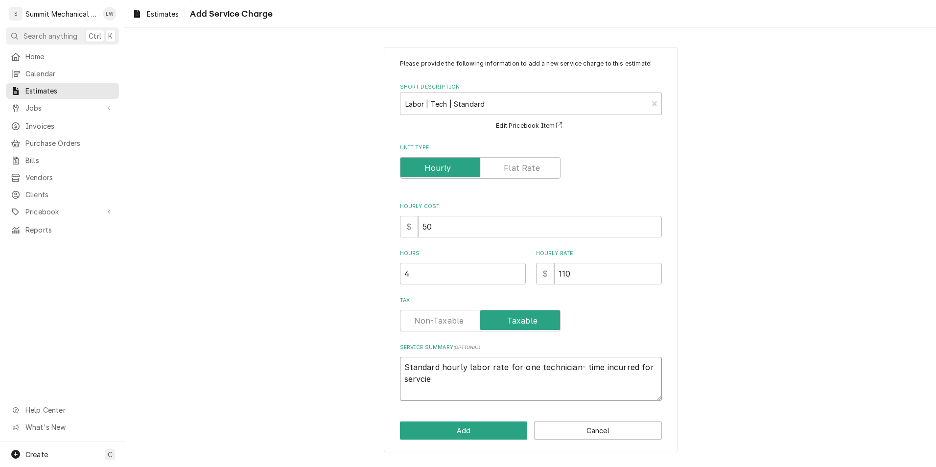
type textarea "x"
type textarea "Standard hourly labor rate for one technician- time incurred for servcie"
type textarea "x"
type textarea "Standard hourly labor rate for one technician- time incurred for servcie"
type textarea "x"
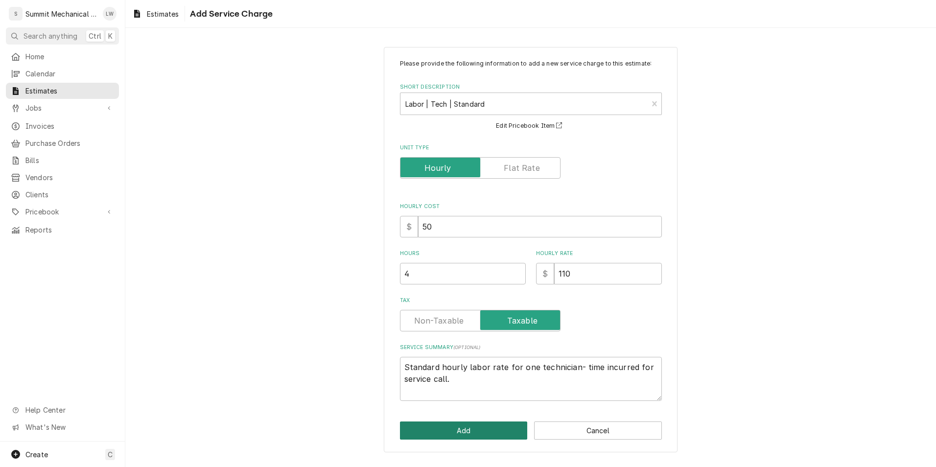
click at [440, 438] on button "Add" at bounding box center [464, 431] width 128 height 18
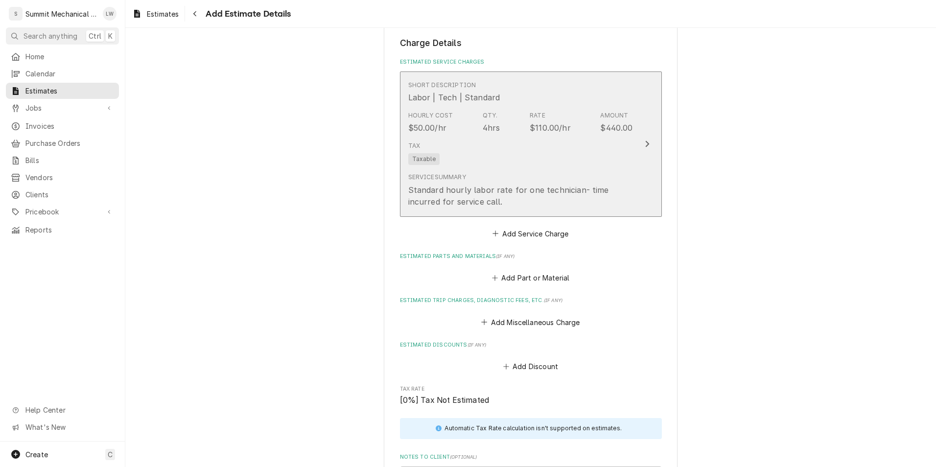
scroll to position [915, 0]
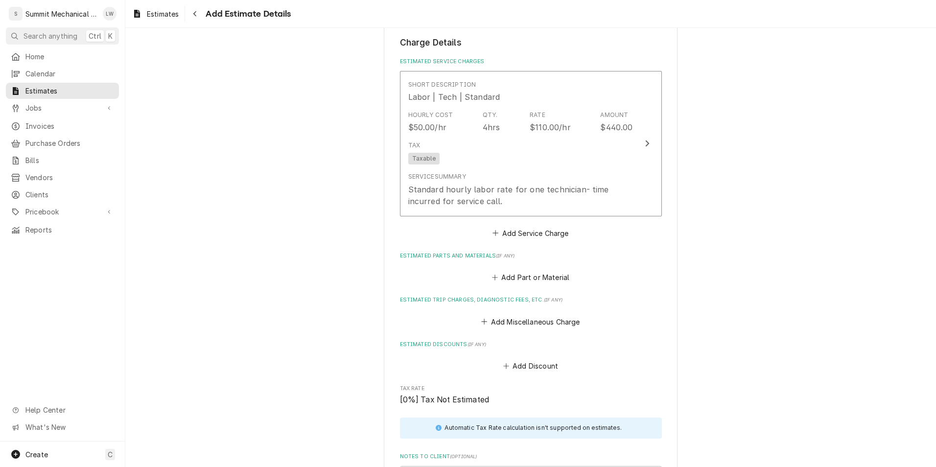
click at [537, 240] on fieldset "Charge Details Estimated Service Charges Short Description Labor | Tech | Stand…" at bounding box center [531, 295] width 262 height 519
click at [537, 235] on button "Add Service Charge" at bounding box center [530, 233] width 79 height 14
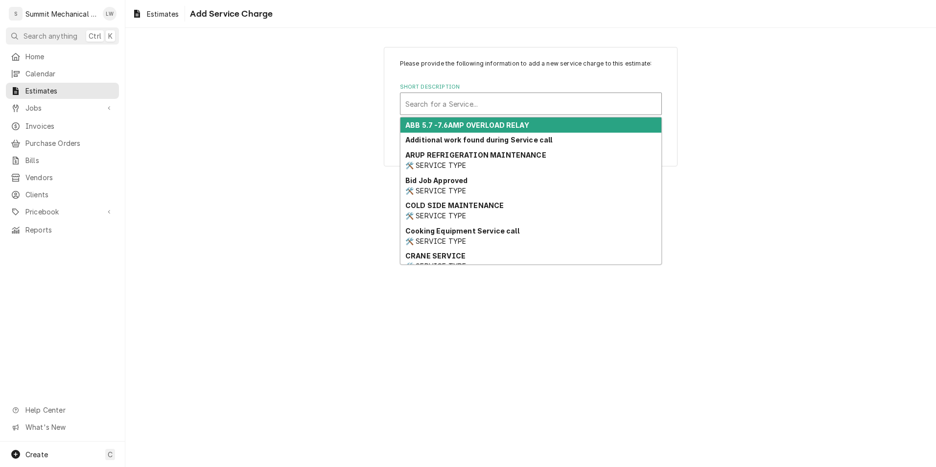
click at [515, 106] on div "Short Description" at bounding box center [531, 104] width 251 height 18
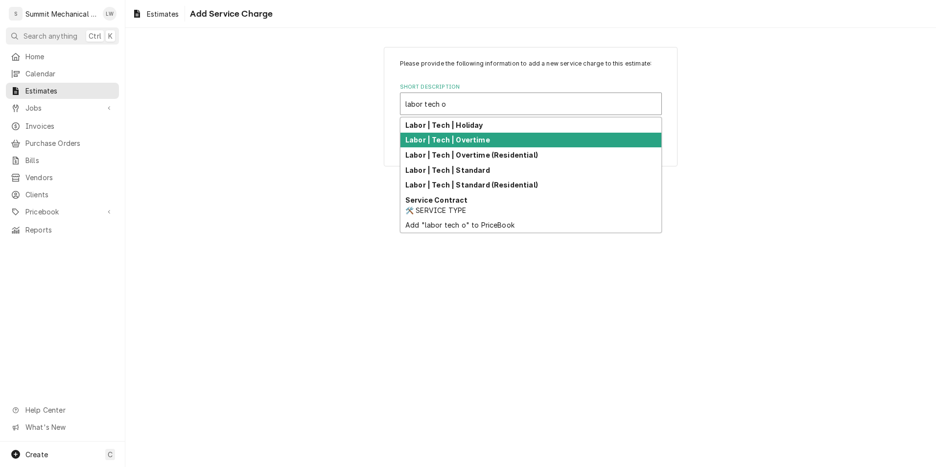
click at [462, 146] on div "Labor | Tech | Overtime" at bounding box center [531, 140] width 261 height 15
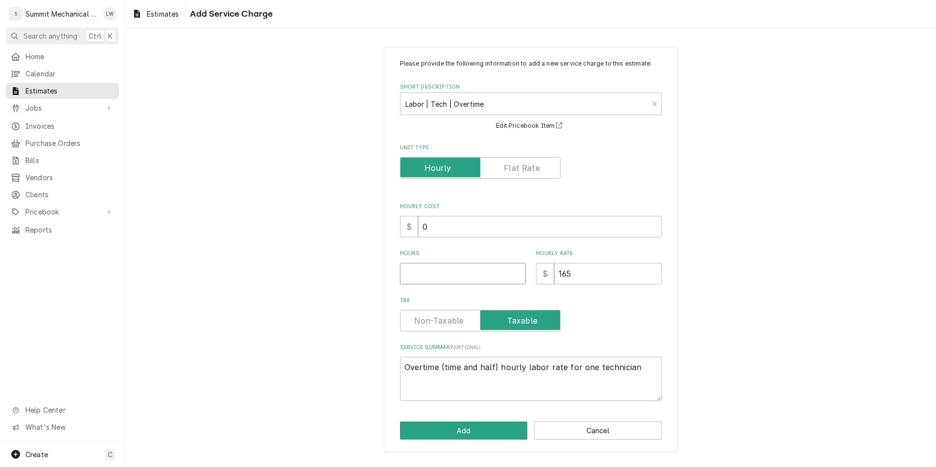
click at [445, 267] on input "Hours" at bounding box center [463, 274] width 126 height 22
click at [642, 369] on textarea "Overtime (time and half) hourly labor rate for one technician" at bounding box center [531, 379] width 262 height 44
click at [592, 371] on textarea "Overtime (time and half) hourly labor rate for one technician. Labor for repair…" at bounding box center [531, 379] width 262 height 44
click at [472, 431] on button "Add" at bounding box center [464, 431] width 128 height 18
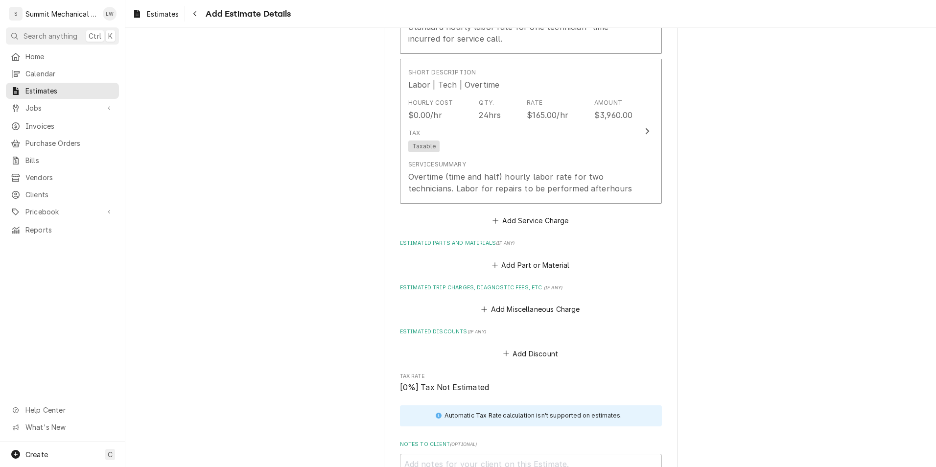
scroll to position [1130, 0]
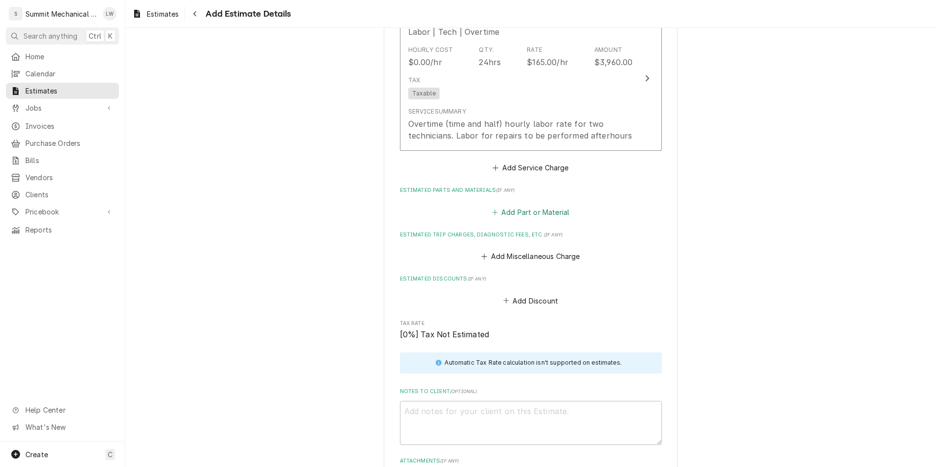
click at [518, 215] on button "Add Part or Material" at bounding box center [530, 212] width 81 height 14
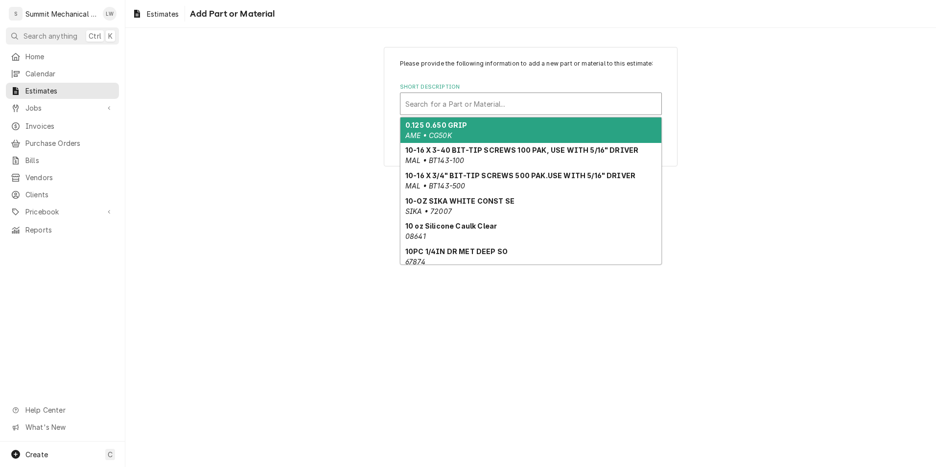
click at [504, 105] on div "Short Description" at bounding box center [531, 104] width 251 height 18
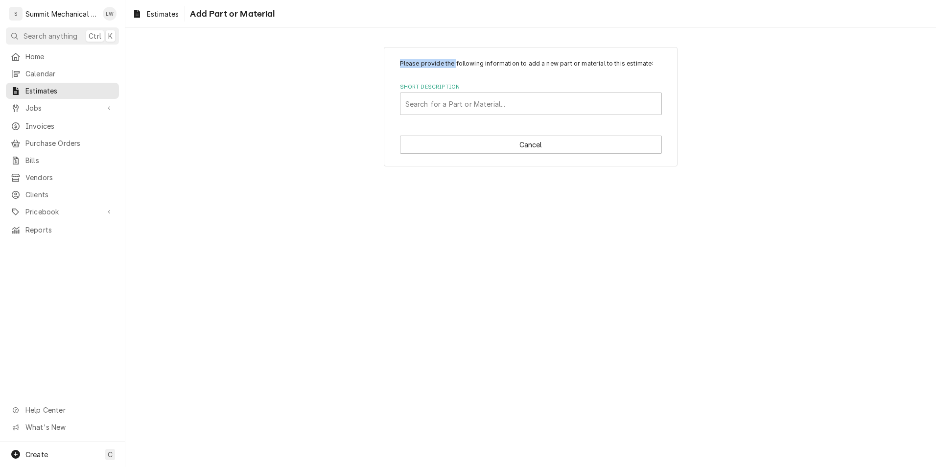
drag, startPoint x: 456, startPoint y: 62, endPoint x: 144, endPoint y: -4, distance: 319.8
click at [144, 0] on html "S Summit Mechanical Service LLC LW Search anything Ctrl K Home Calendar Estimat…" at bounding box center [468, 233] width 936 height 467
click at [495, 101] on div "Short Description" at bounding box center [531, 104] width 251 height 18
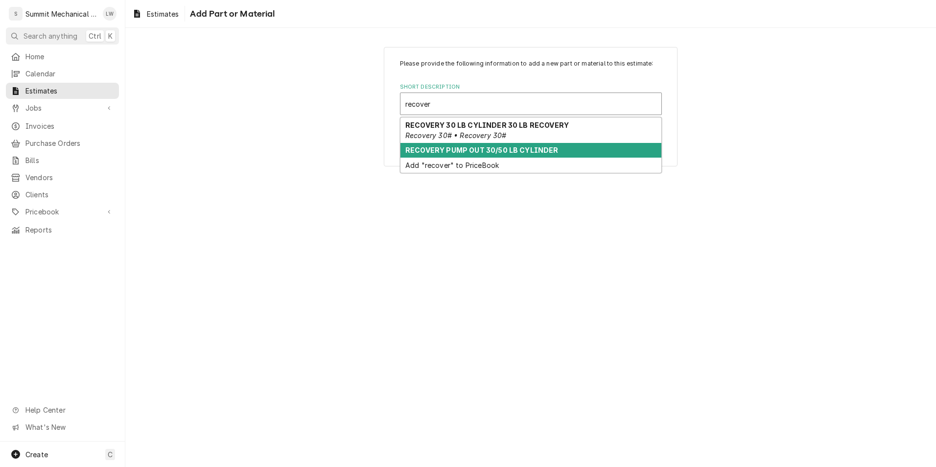
click at [477, 155] on div "RECOVERY PUMP OUT 30/50 LB CYLINDER" at bounding box center [531, 150] width 261 height 15
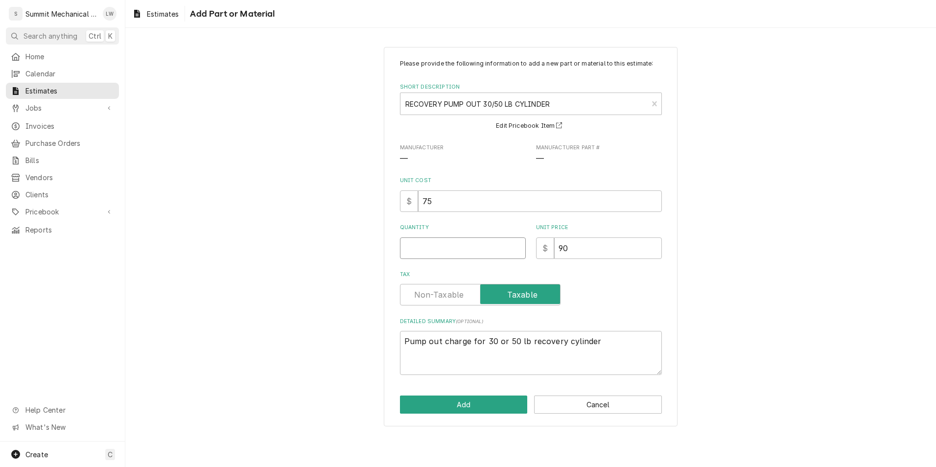
click at [443, 242] on input "Quantity" at bounding box center [463, 249] width 126 height 22
click at [433, 407] on button "Add" at bounding box center [464, 405] width 128 height 18
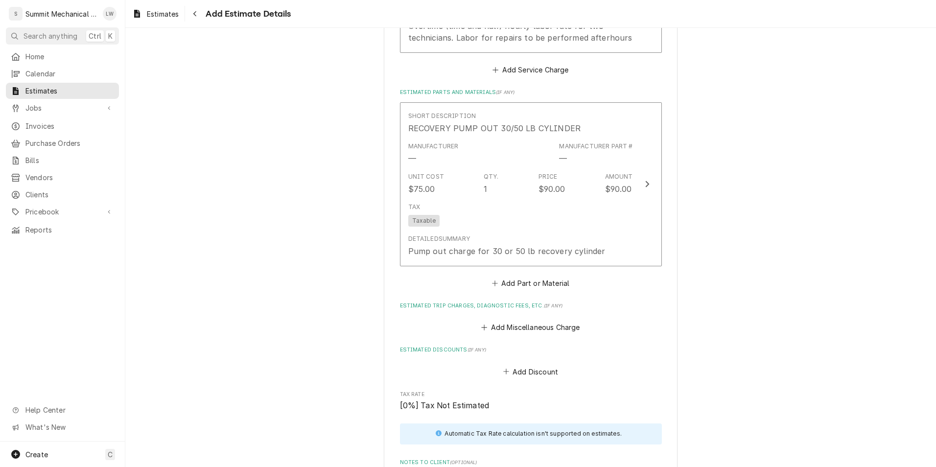
scroll to position [1229, 0]
click at [498, 283] on button "Add Part or Material" at bounding box center [530, 283] width 81 height 14
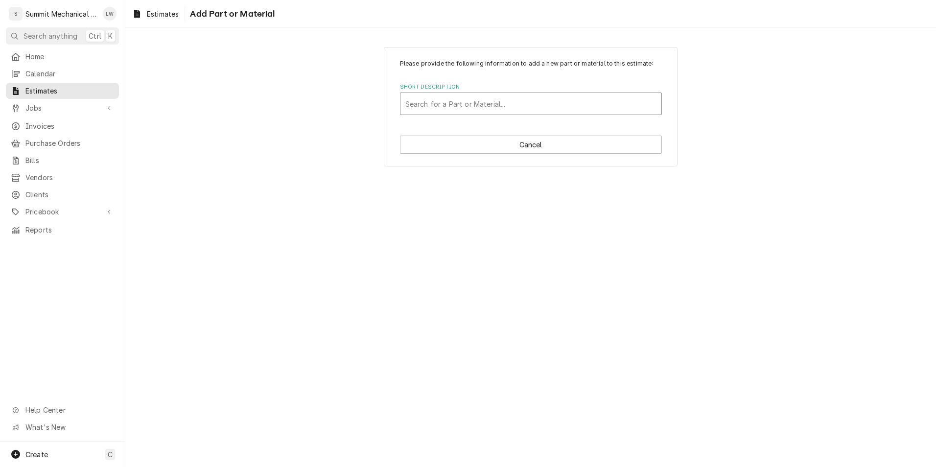
click at [449, 101] on div "Short Description" at bounding box center [531, 104] width 251 height 18
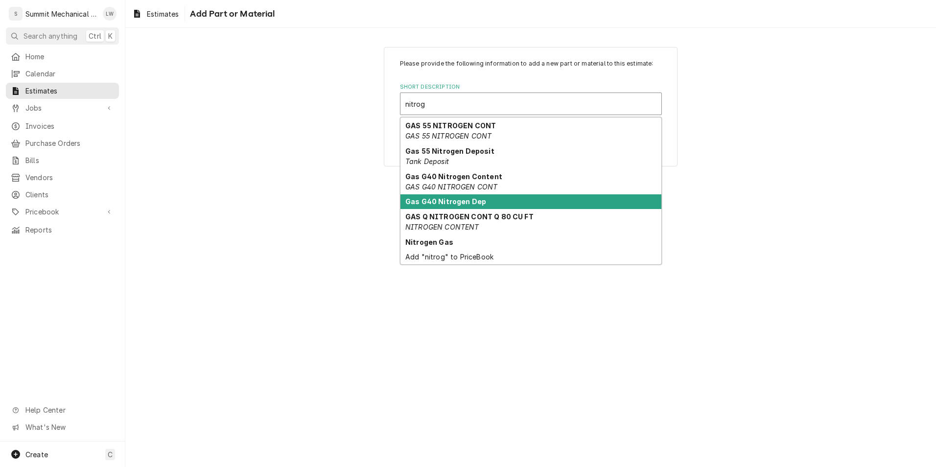
scroll to position [141, 0]
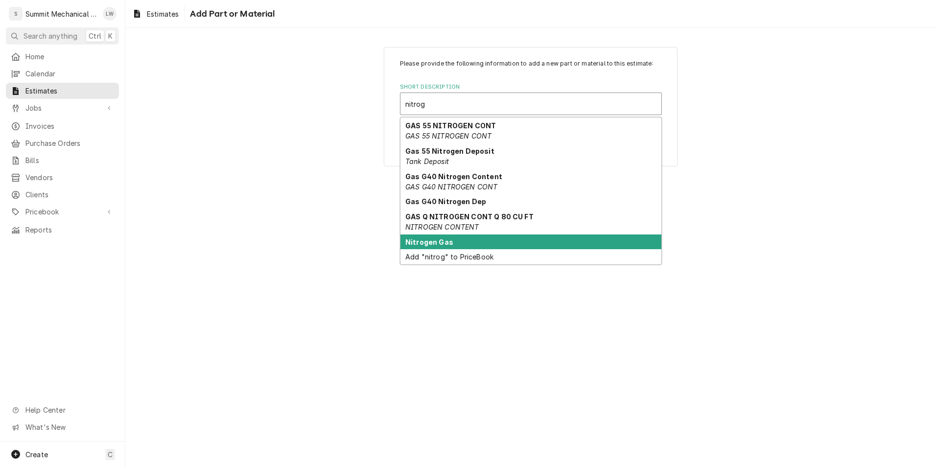
click at [425, 239] on strong "Nitrogen Gas" at bounding box center [430, 242] width 48 height 8
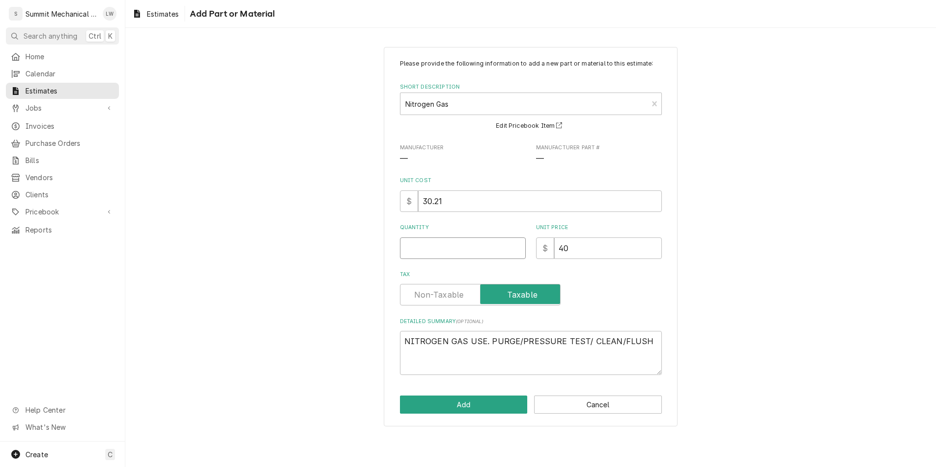
click at [489, 240] on input "Quantity" at bounding box center [463, 249] width 126 height 22
click at [442, 397] on button "Add" at bounding box center [464, 405] width 128 height 18
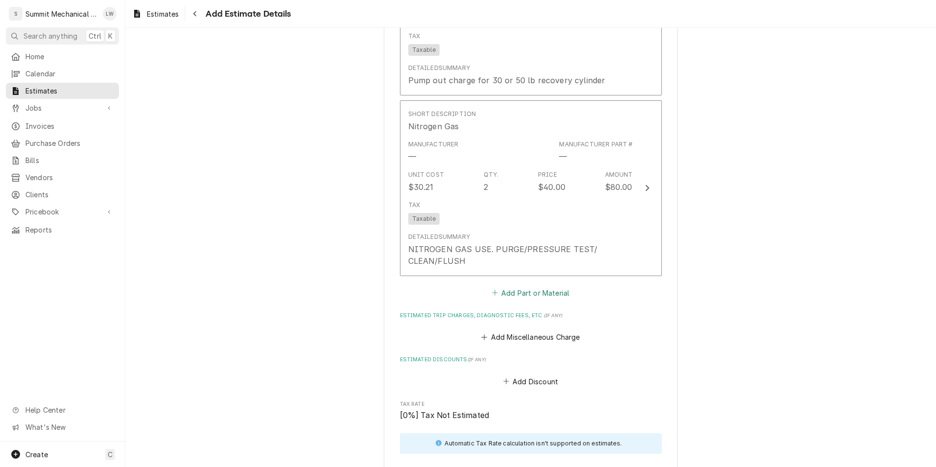
scroll to position [1400, 0]
click at [504, 289] on button "Add Part or Material" at bounding box center [530, 293] width 81 height 14
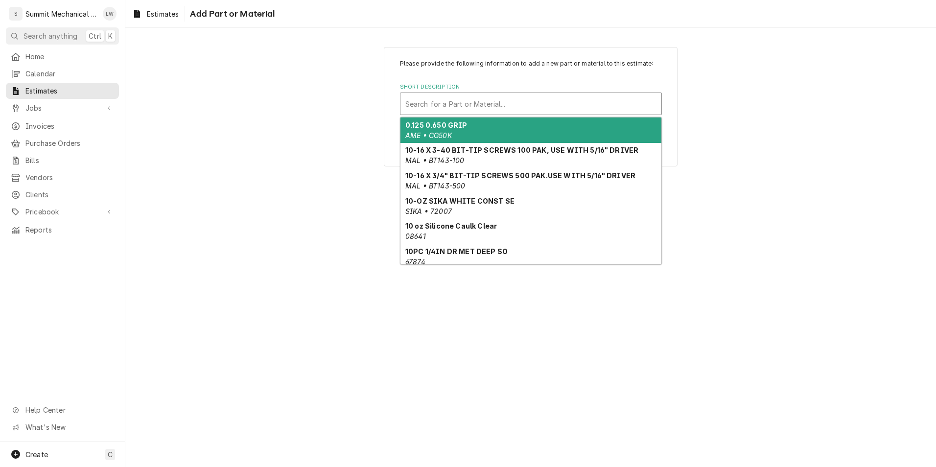
click at [509, 100] on div "Short Description" at bounding box center [531, 104] width 251 height 18
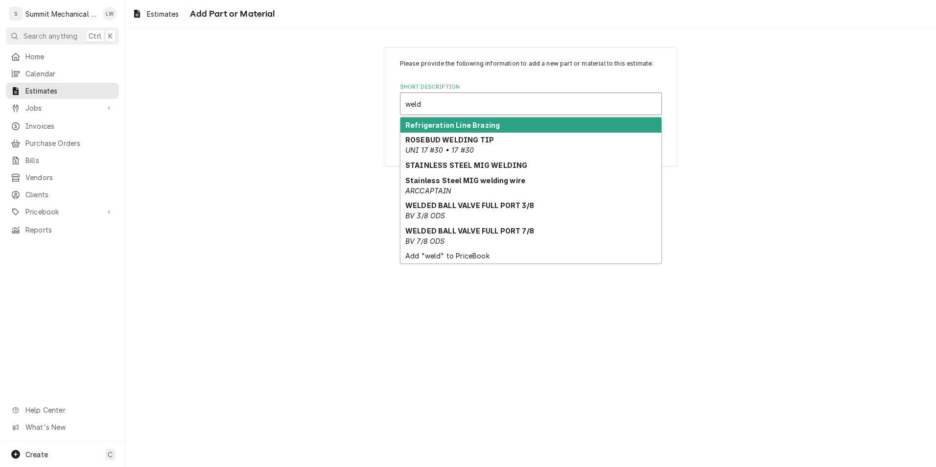
click at [472, 130] on div "Refrigeration Line Brazing" at bounding box center [531, 125] width 261 height 15
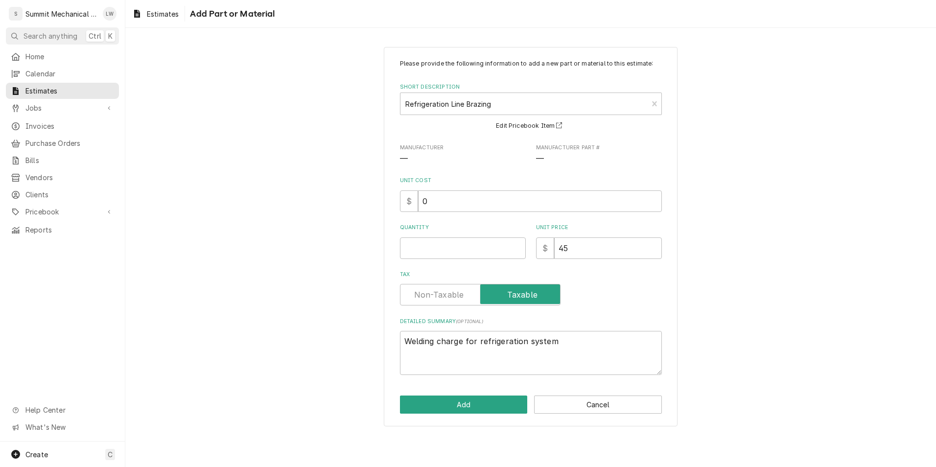
click at [442, 261] on div "Please provide the following information to add a new part or material to this …" at bounding box center [531, 217] width 262 height 316
click at [445, 251] on input "Quantity" at bounding box center [463, 249] width 126 height 22
click at [439, 394] on div "Please provide the following information to add a new part or material to this …" at bounding box center [531, 237] width 294 height 380
click at [435, 403] on button "Add" at bounding box center [464, 405] width 128 height 18
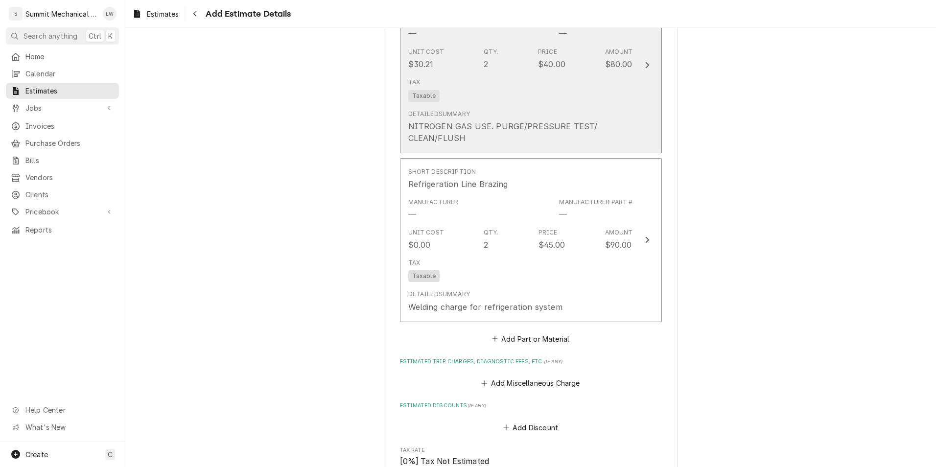
scroll to position [1549, 0]
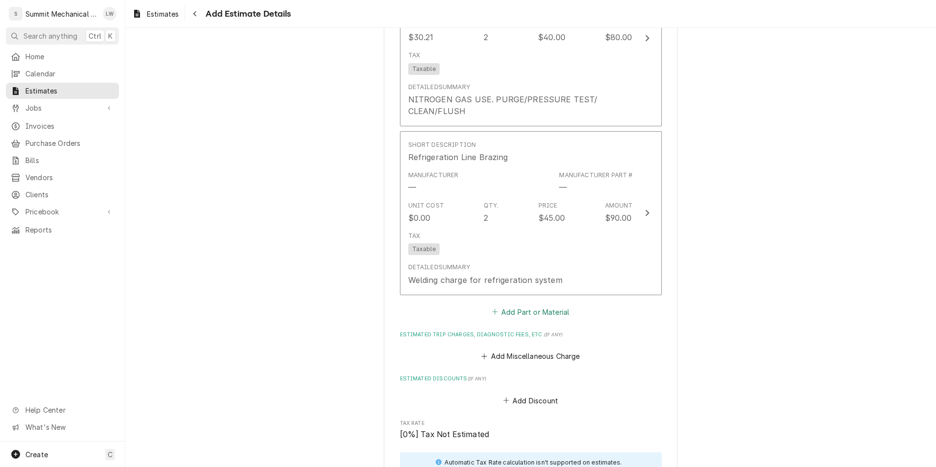
click at [512, 307] on button "Add Part or Material" at bounding box center [530, 312] width 81 height 14
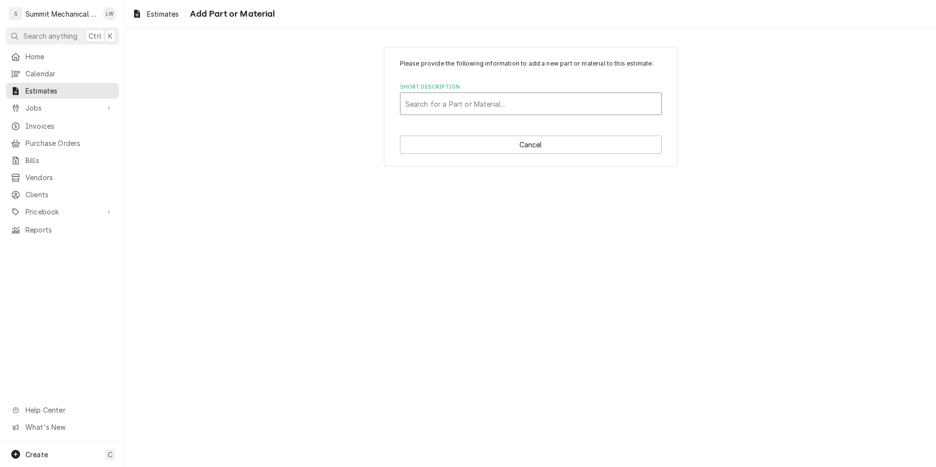
click at [469, 103] on div "Short Description" at bounding box center [531, 104] width 251 height 18
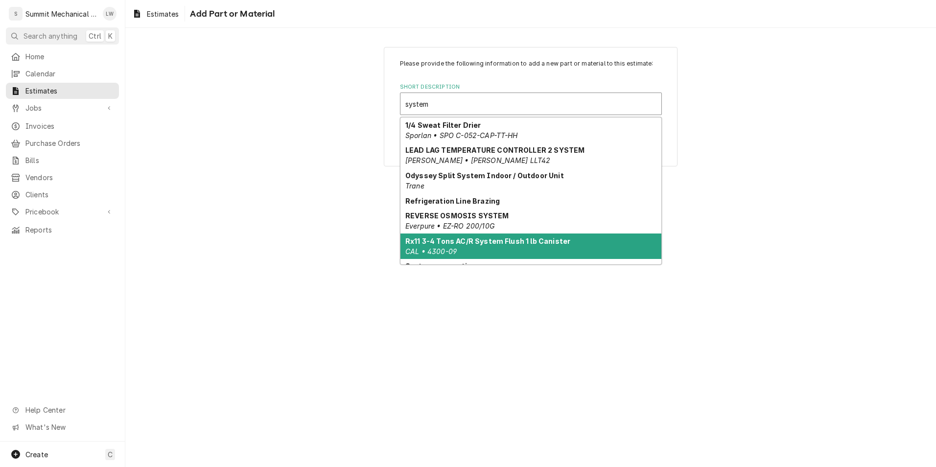
scroll to position [24, 0]
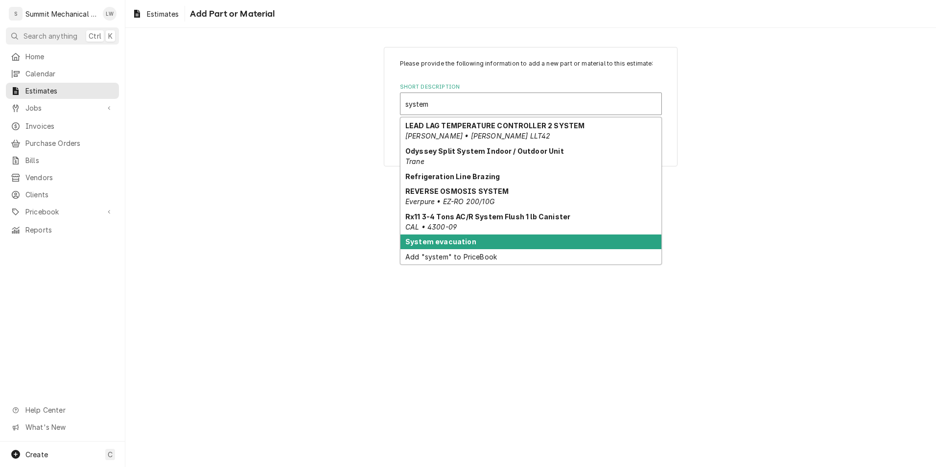
click at [445, 246] on strong "System evacuation" at bounding box center [441, 242] width 71 height 8
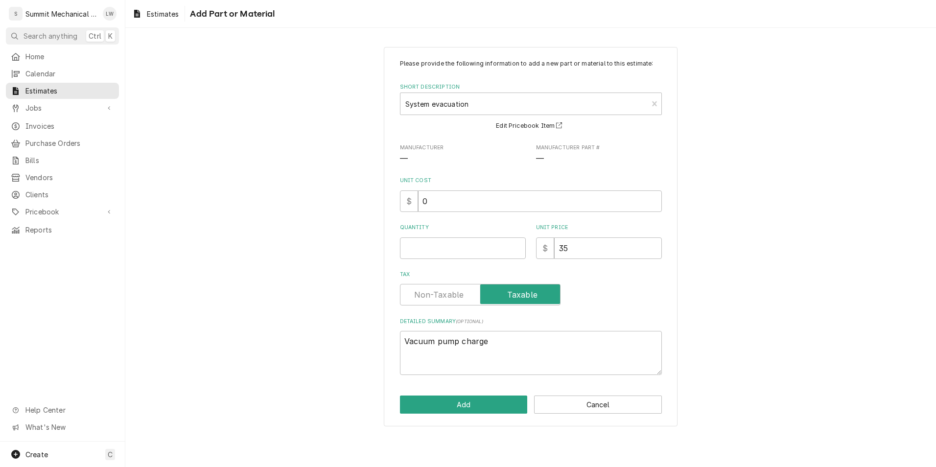
click at [453, 259] on div "Please provide the following information to add a new part or material to this …" at bounding box center [531, 217] width 262 height 316
click at [462, 243] on input "Quantity" at bounding box center [463, 249] width 126 height 22
click at [455, 408] on button "Add" at bounding box center [464, 405] width 128 height 18
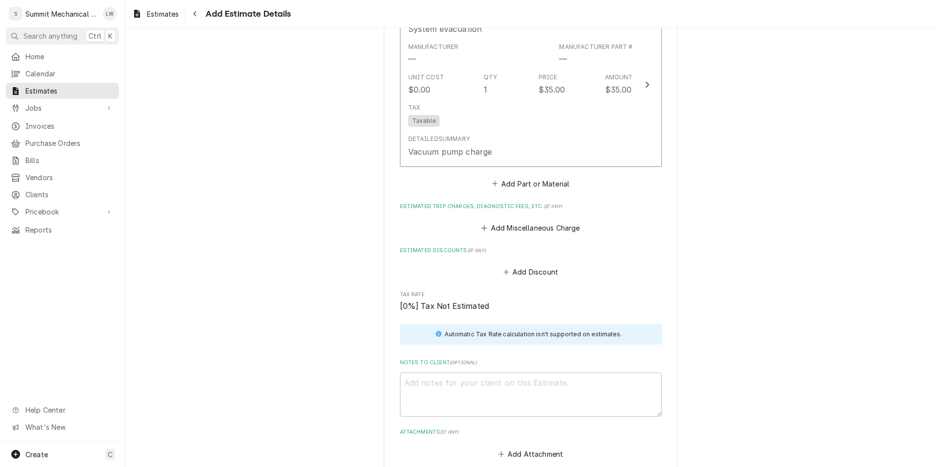
scroll to position [1847, 0]
click at [538, 183] on button "Add Part or Material" at bounding box center [530, 183] width 81 height 14
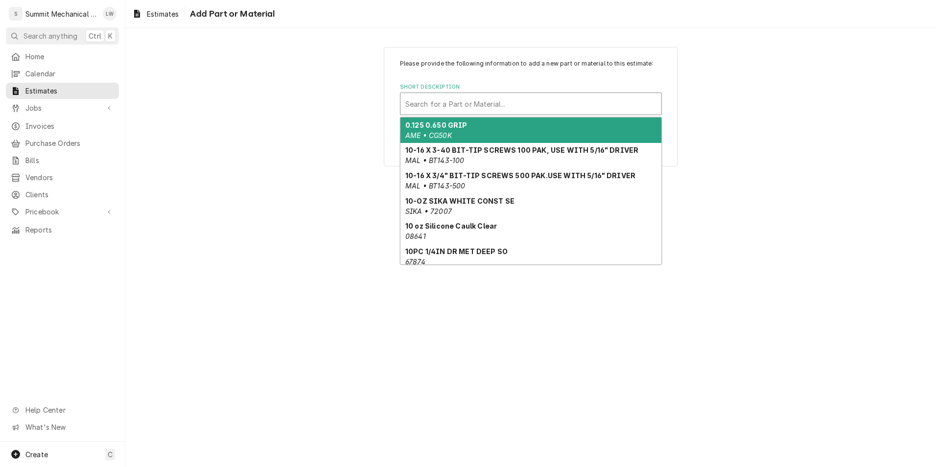
click at [495, 103] on div "Short Description" at bounding box center [531, 104] width 251 height 18
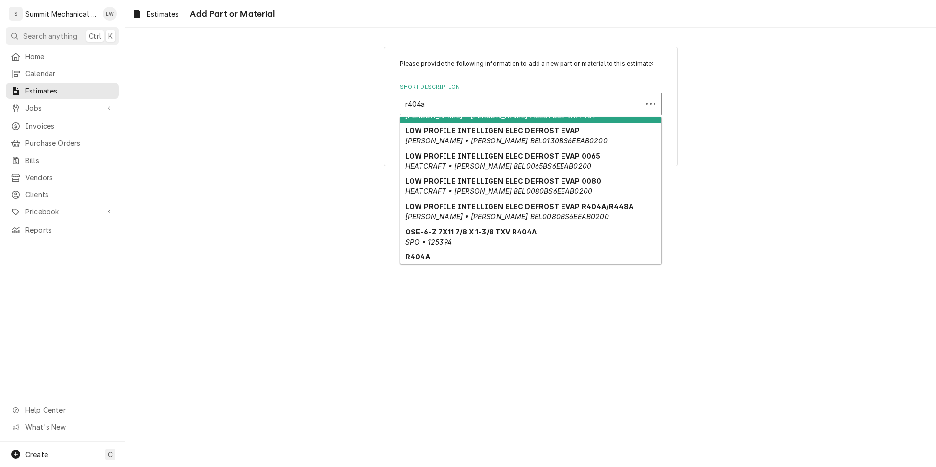
scroll to position [111, 0]
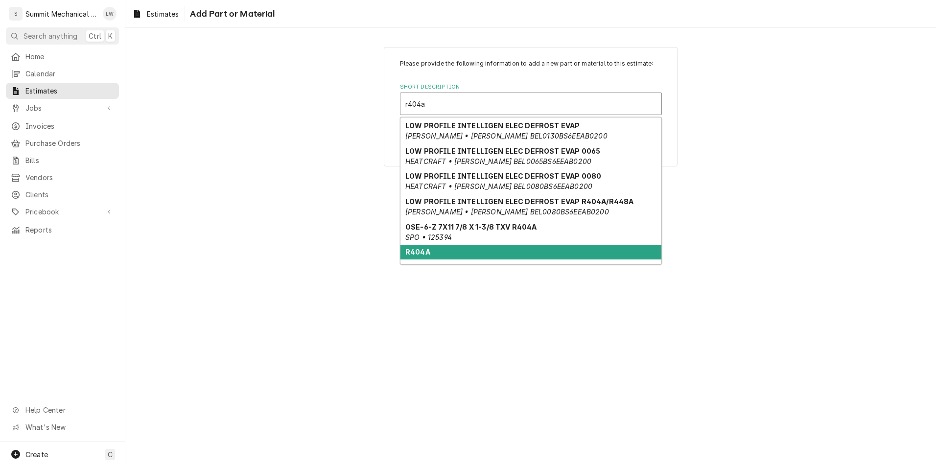
click at [433, 245] on div "R404A" at bounding box center [531, 252] width 261 height 15
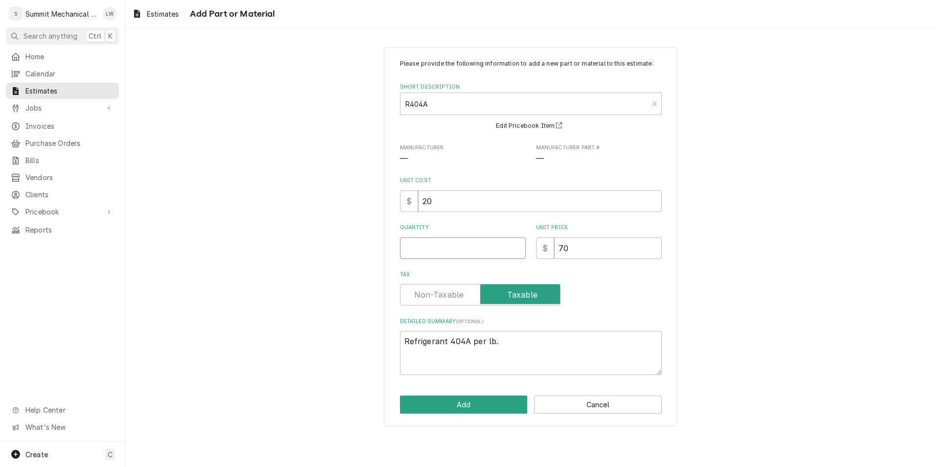
click at [474, 255] on input "Quantity" at bounding box center [463, 249] width 126 height 22
click at [524, 338] on textarea "Refrigerant 404A per lb." at bounding box center [531, 353] width 262 height 44
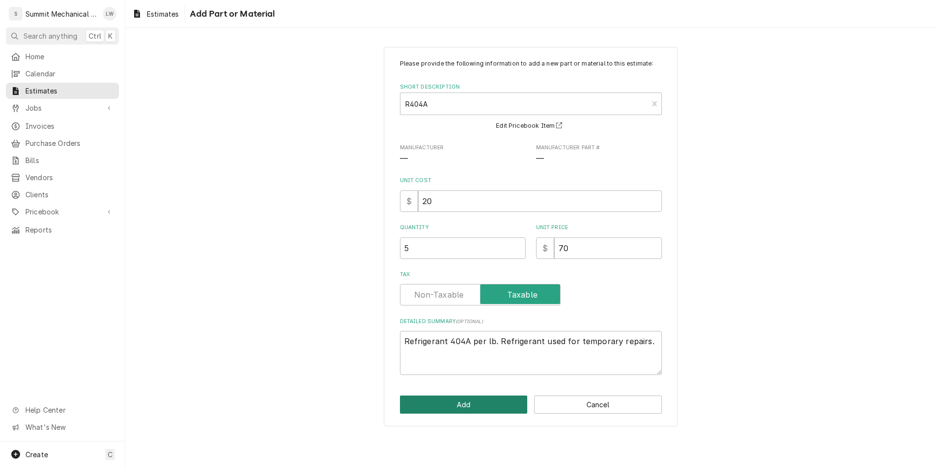
click at [455, 409] on button "Add" at bounding box center [464, 405] width 128 height 18
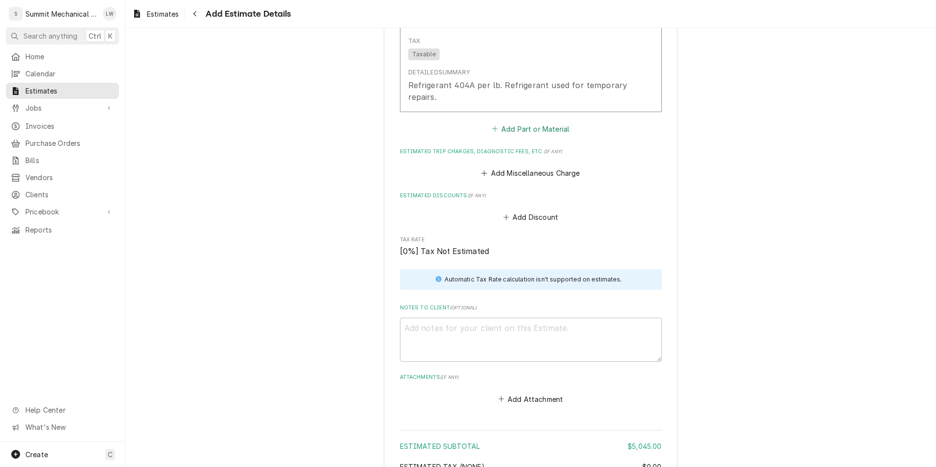
scroll to position [2084, 0]
click at [519, 128] on button "Add Part or Material" at bounding box center [530, 127] width 81 height 14
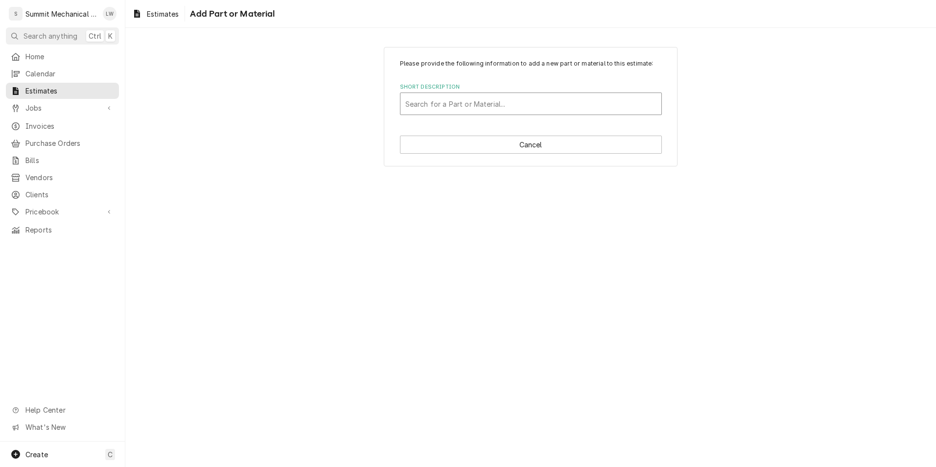
click at [493, 106] on div "Short Description" at bounding box center [531, 104] width 251 height 18
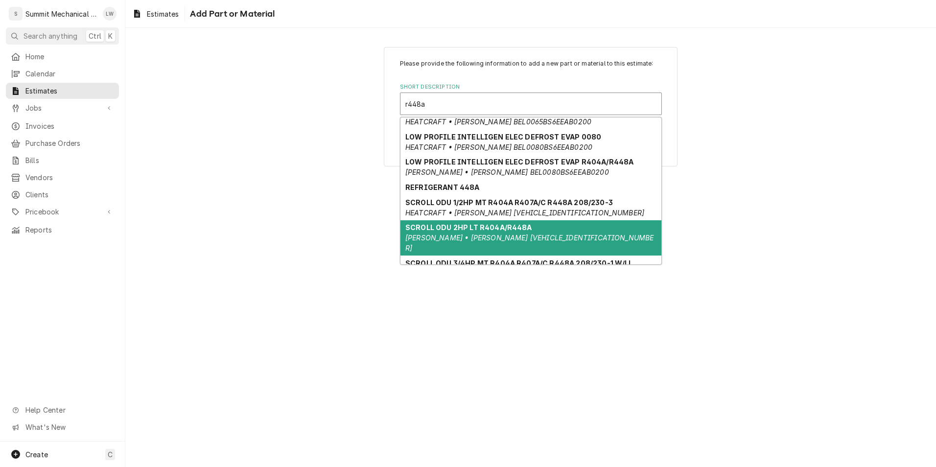
scroll to position [134, 0]
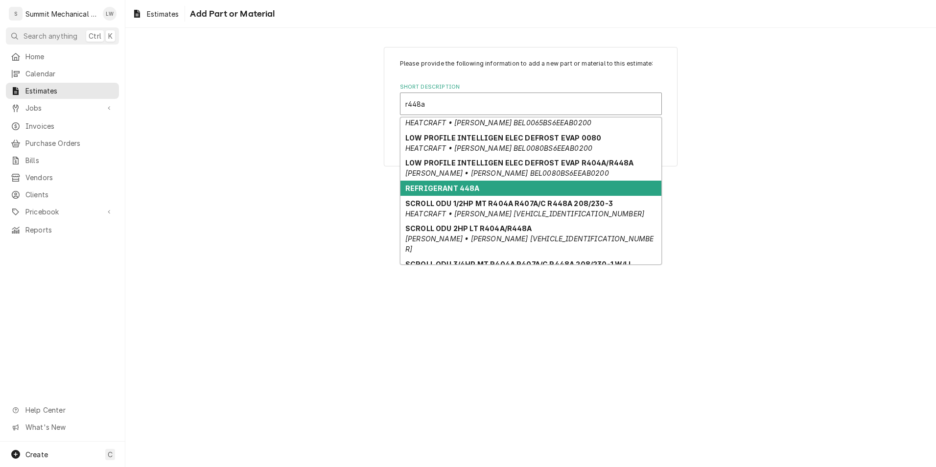
click at [467, 181] on div "REFRIGERANT 448A" at bounding box center [531, 188] width 261 height 15
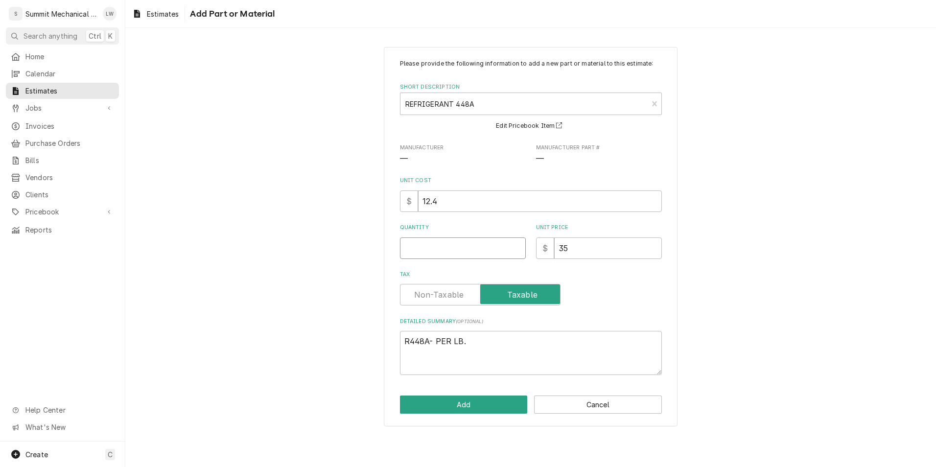
click at [439, 256] on input "Quantity" at bounding box center [463, 249] width 126 height 22
click at [522, 356] on textarea "R448A- PER LB." at bounding box center [531, 353] width 262 height 44
click at [462, 401] on button "Add" at bounding box center [464, 405] width 128 height 18
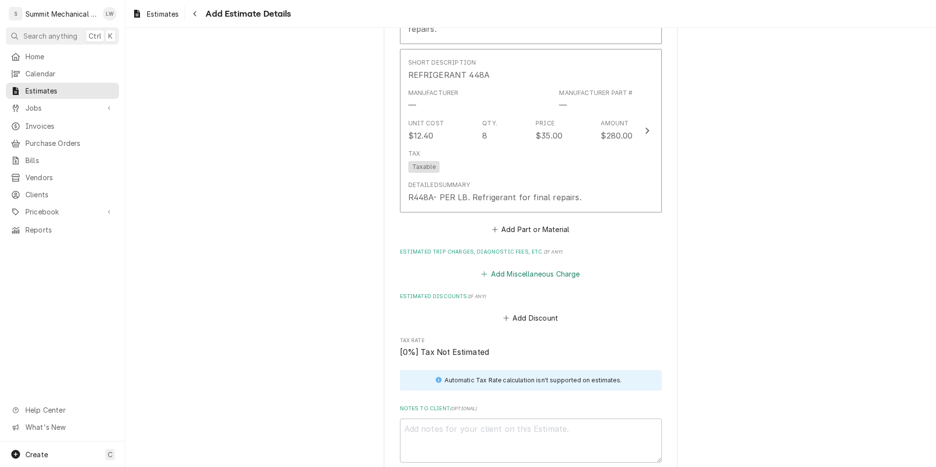
scroll to position [2151, 0]
click at [507, 228] on button "Add Part or Material" at bounding box center [530, 229] width 81 height 14
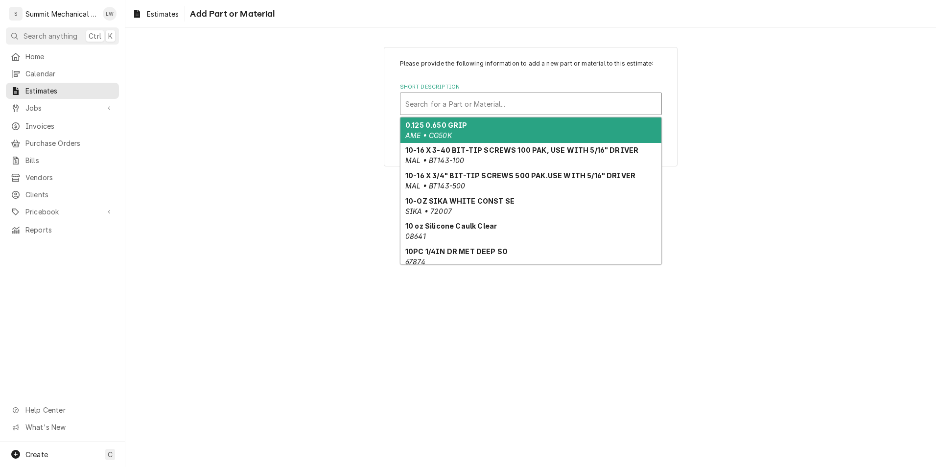
click at [487, 98] on div "Short Description" at bounding box center [531, 104] width 251 height 18
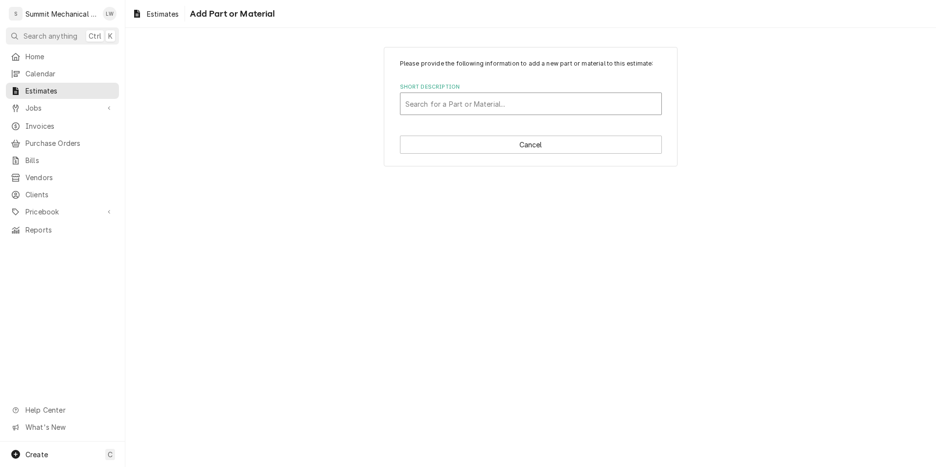
click at [462, 104] on div "Short Description" at bounding box center [531, 104] width 251 height 18
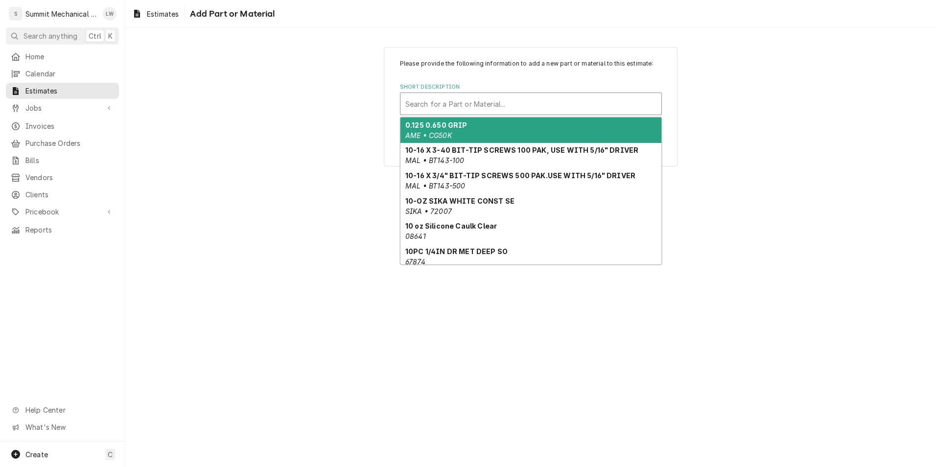
paste input "BOHN BBM11AG"
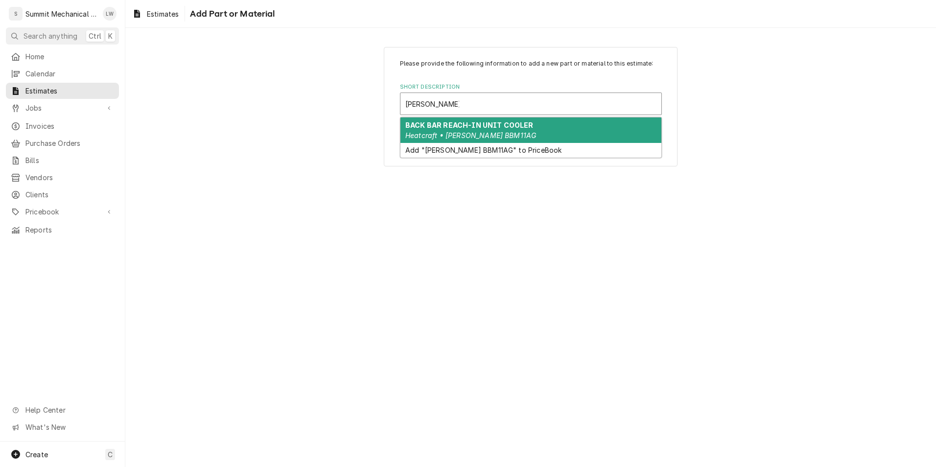
click at [492, 126] on strong "BACK BAR REACH-IN UNIT COOLER" at bounding box center [470, 125] width 128 height 8
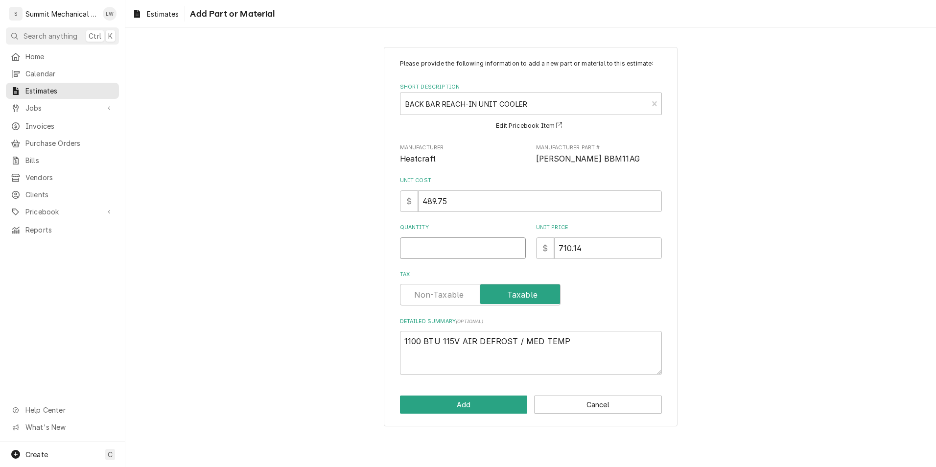
click at [485, 249] on input "Quantity" at bounding box center [463, 249] width 126 height 22
click at [457, 408] on button "Add" at bounding box center [464, 405] width 128 height 18
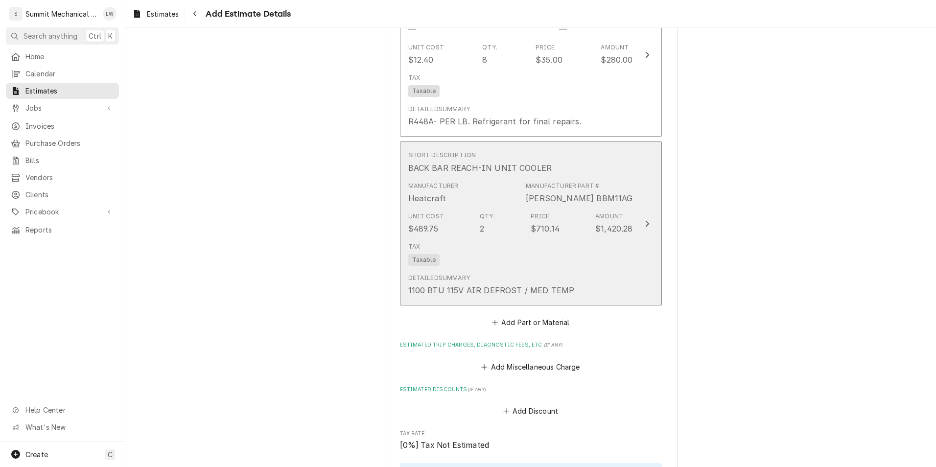
scroll to position [2232, 0]
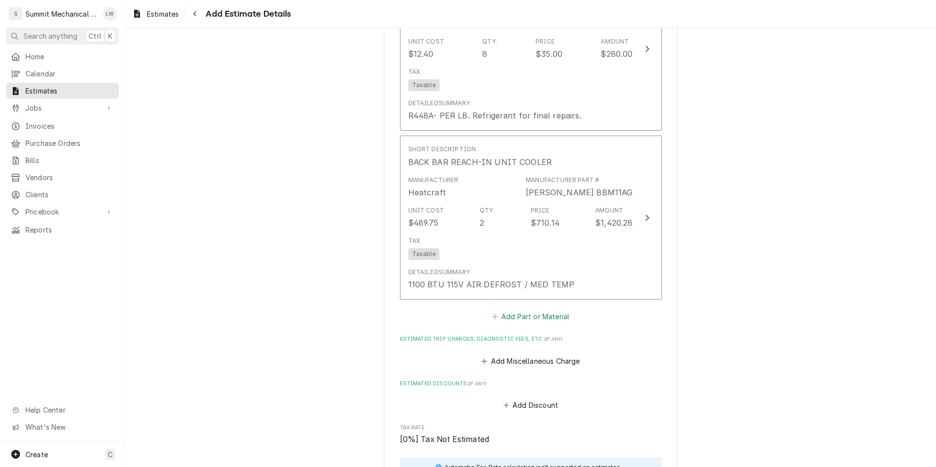
click at [546, 314] on button "Add Part or Material" at bounding box center [530, 317] width 81 height 14
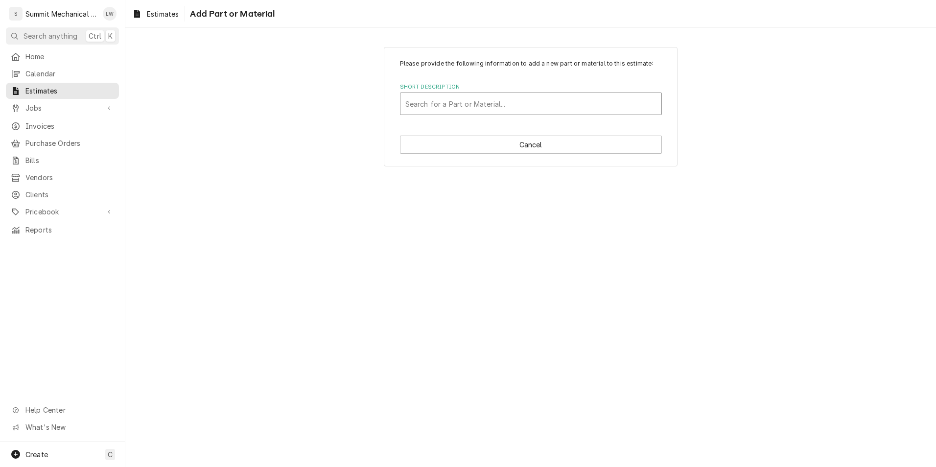
click at [455, 101] on div "Short Description" at bounding box center [531, 104] width 251 height 18
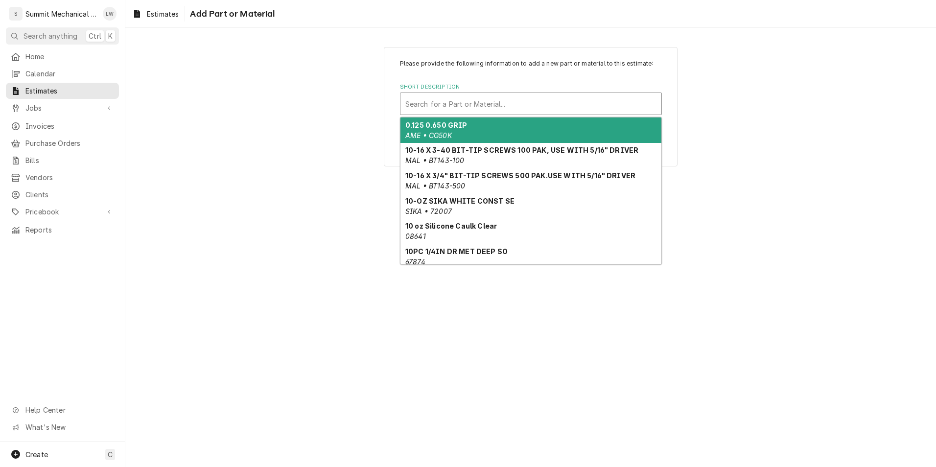
paste input "FLOW HFESC 1/4BA-01"
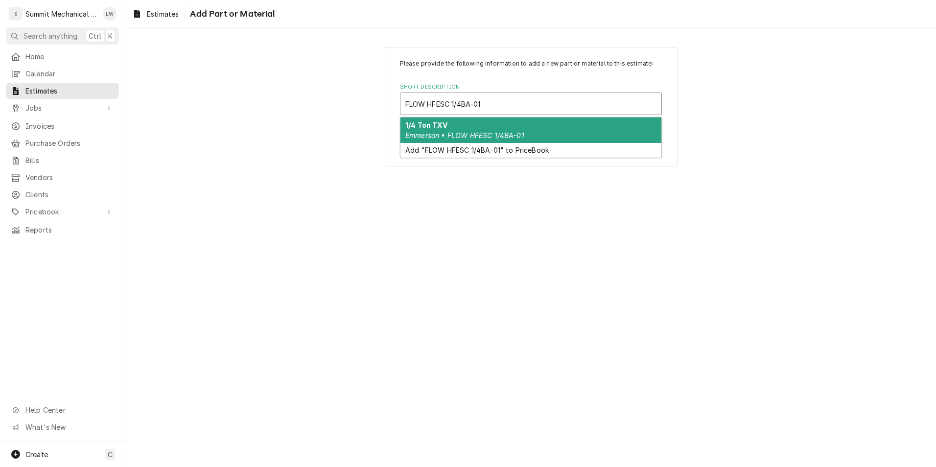
click at [461, 132] on em "Emmerson • FLOW HFESC 1/4BA-01" at bounding box center [465, 135] width 119 height 8
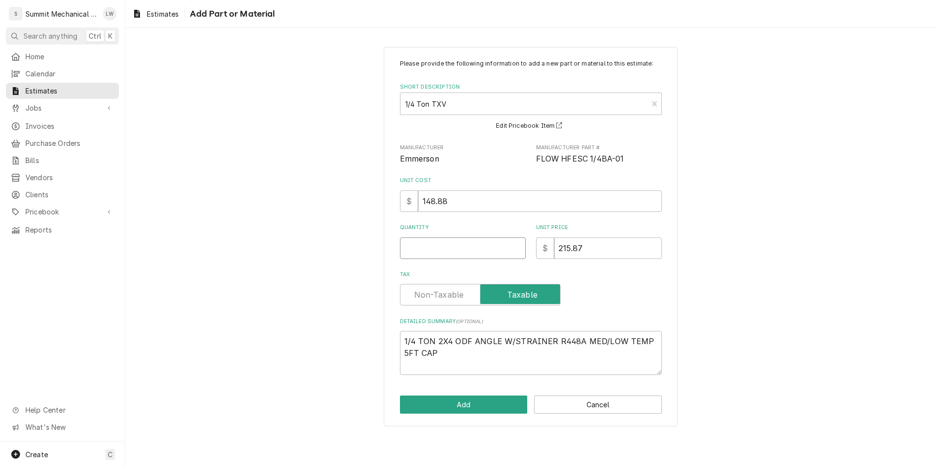
click at [449, 250] on input "Quantity" at bounding box center [463, 249] width 126 height 22
click at [456, 411] on button "Add" at bounding box center [464, 405] width 128 height 18
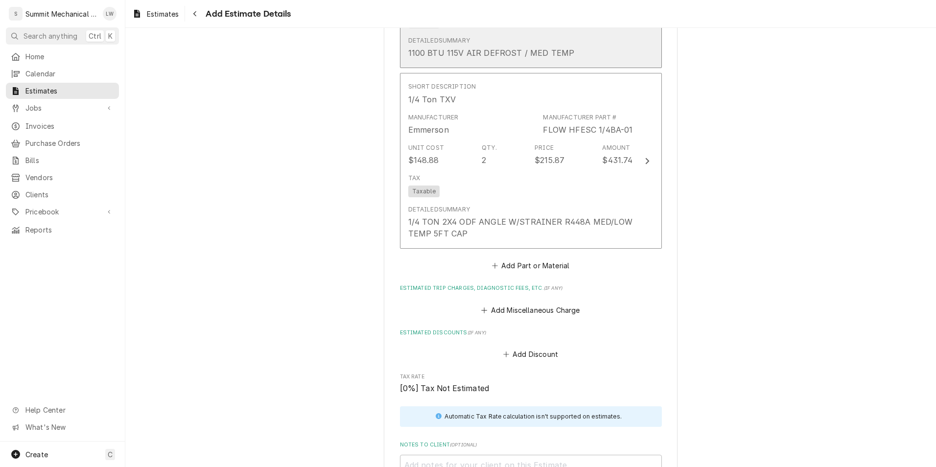
scroll to position [2492, 0]
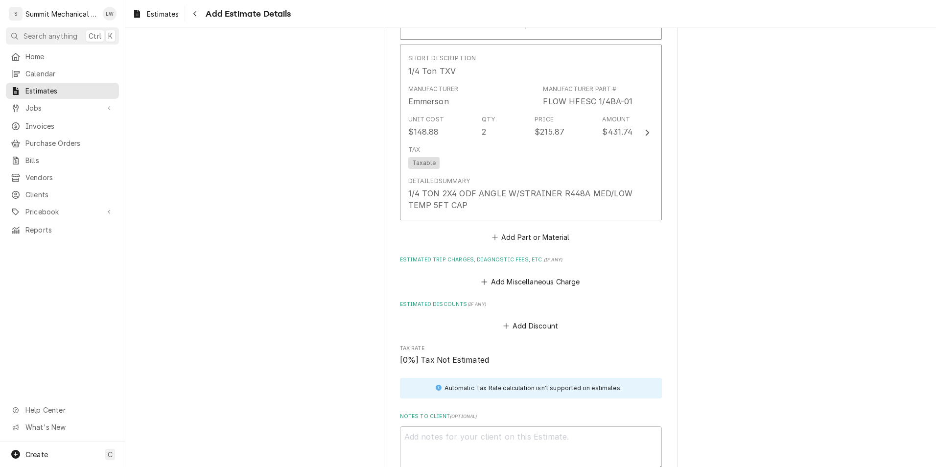
click at [518, 232] on button "Add Part or Material" at bounding box center [530, 238] width 81 height 14
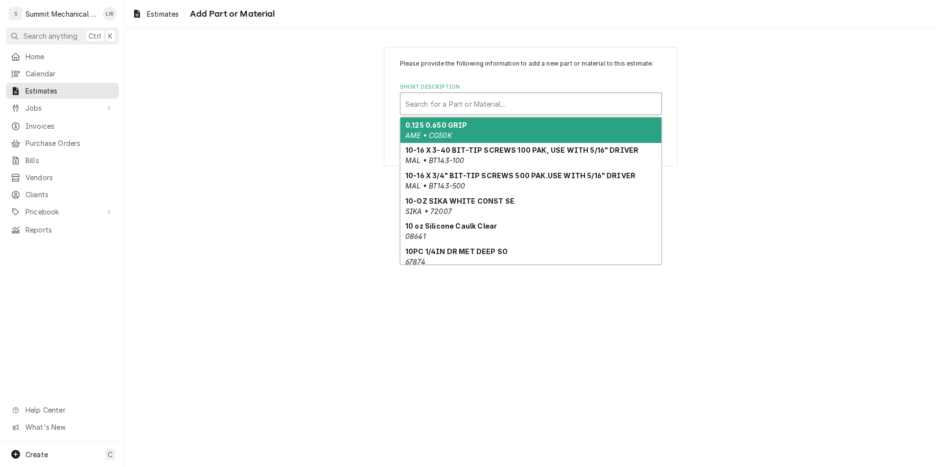
click at [509, 105] on div "Short Description" at bounding box center [531, 104] width 251 height 18
paste input "FLOW 200RB2T3VLC"
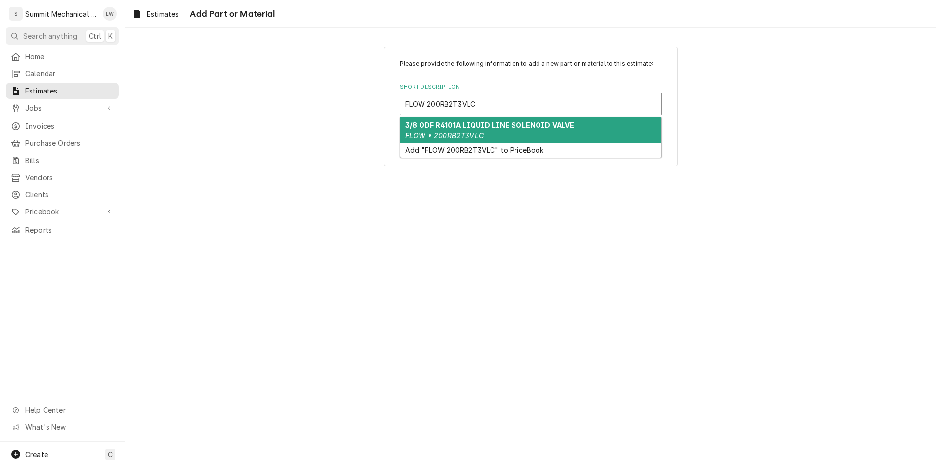
click at [488, 132] on div "3/8 ODF R4101A LIQUID LINE SOLENOID VALVE FLOW • 200RB2T3VLC" at bounding box center [531, 130] width 261 height 25
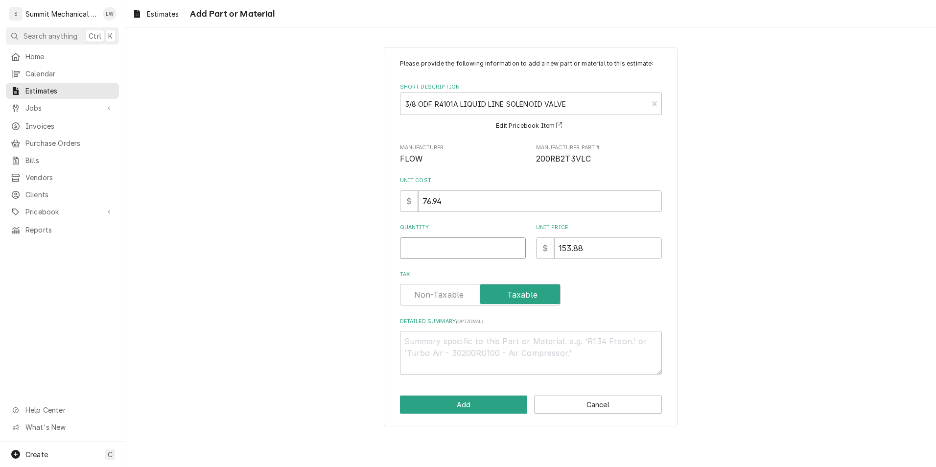
click at [477, 252] on input "Quantity" at bounding box center [463, 249] width 126 height 22
click at [473, 398] on button "Add" at bounding box center [464, 405] width 128 height 18
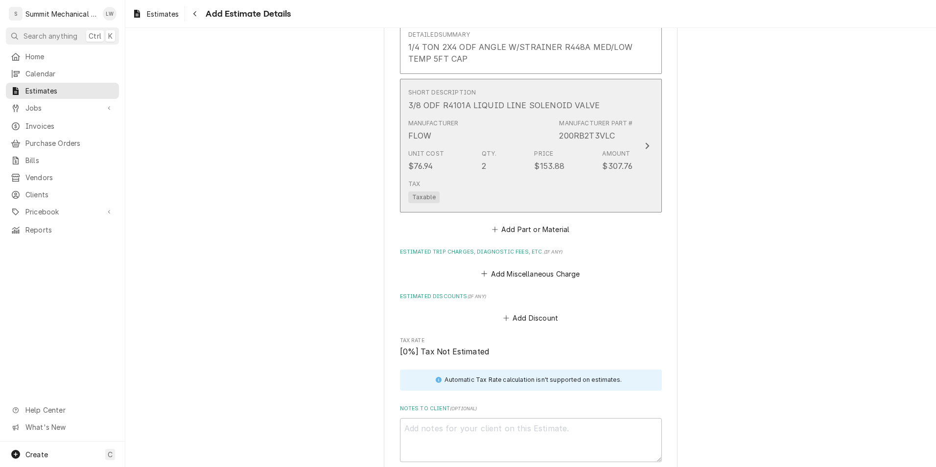
scroll to position [2651, 0]
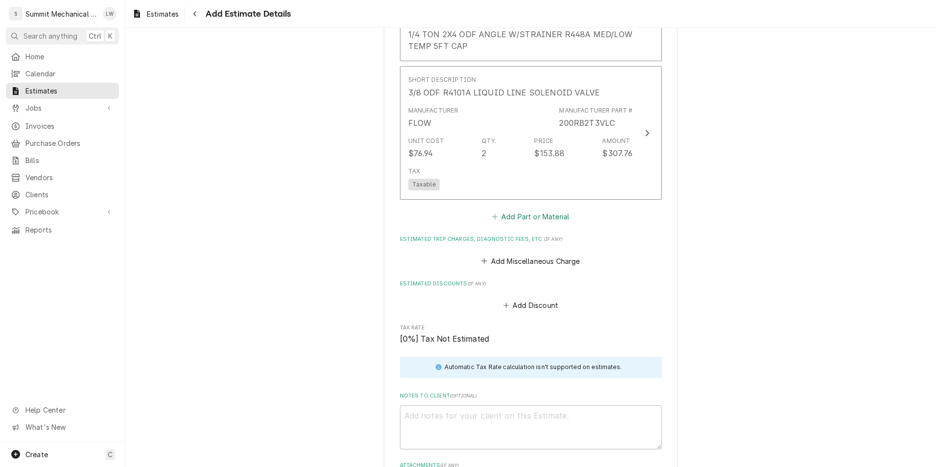
click at [509, 217] on button "Add Part or Material" at bounding box center [530, 217] width 81 height 14
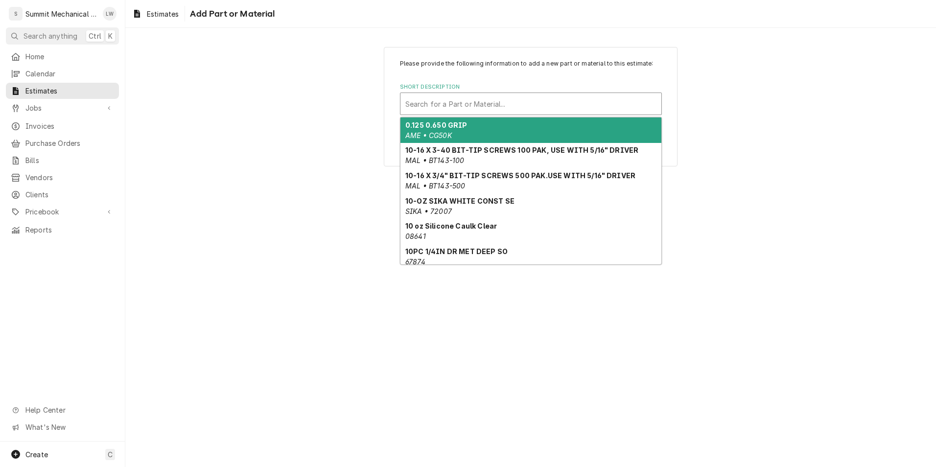
click at [502, 104] on div "Short Description" at bounding box center [531, 104] width 251 height 18
click at [474, 108] on div "Short Description" at bounding box center [531, 104] width 251 height 18
paste input "FLOW AMG 208-240/50-60"
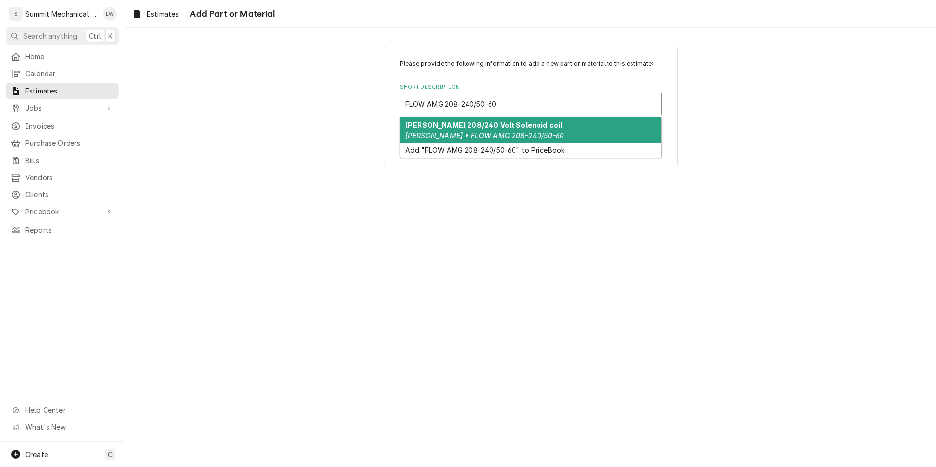
click at [472, 132] on em "EMERSON • FLOW AMG 208-240/50-60" at bounding box center [485, 135] width 159 height 8
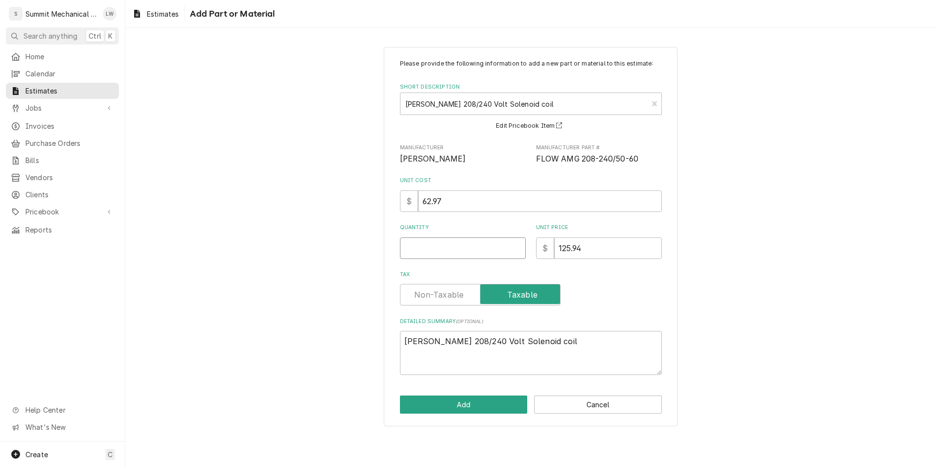
click at [493, 243] on input "Quantity" at bounding box center [463, 249] width 126 height 22
click at [461, 414] on button "Add" at bounding box center [464, 405] width 128 height 18
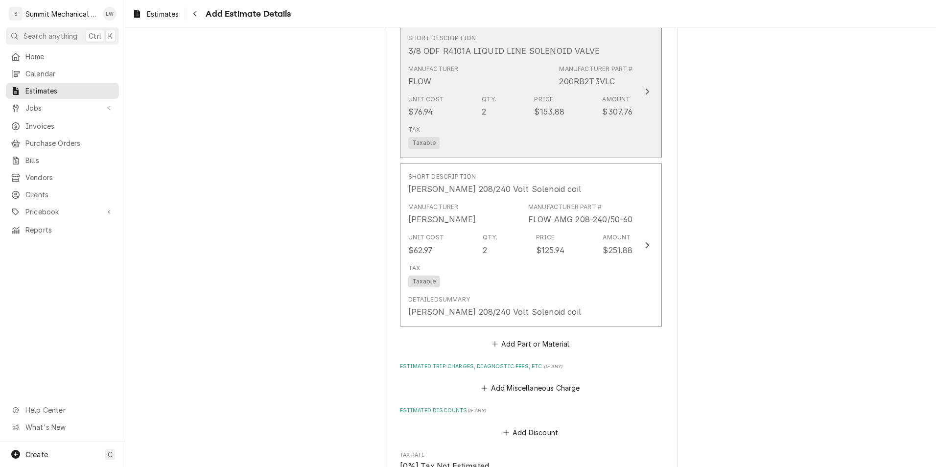
scroll to position [2696, 0]
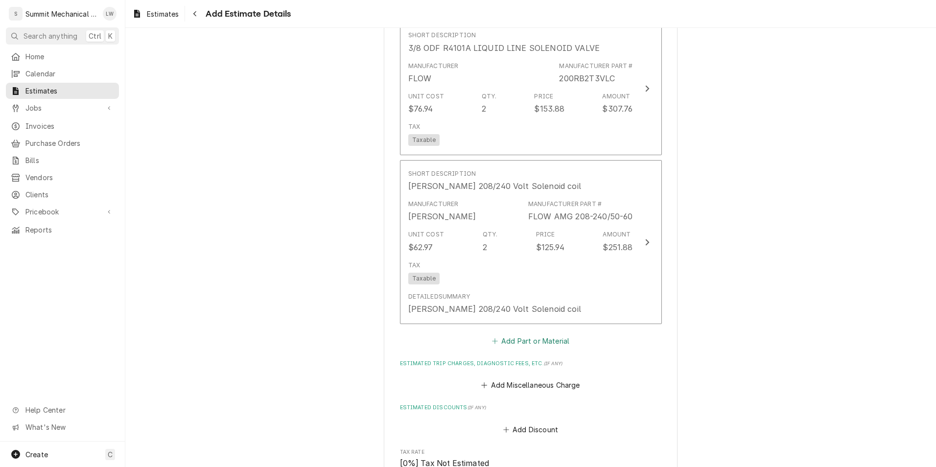
click at [546, 338] on button "Add Part or Material" at bounding box center [530, 342] width 81 height 14
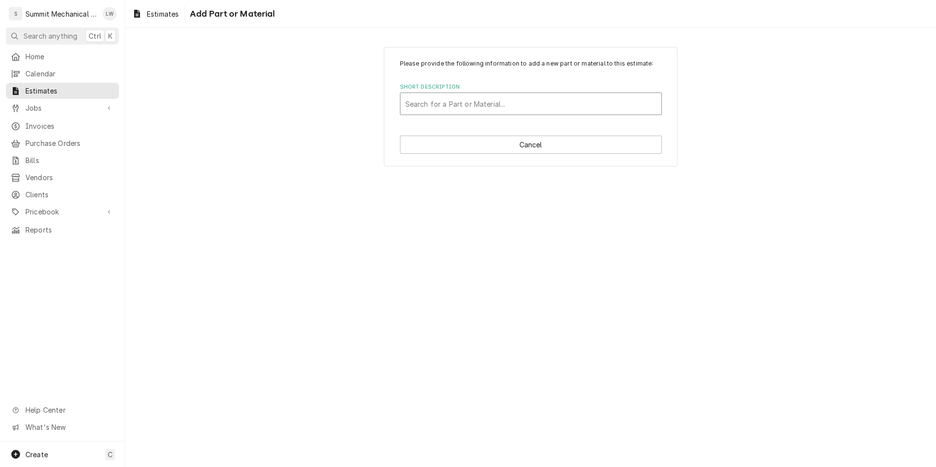
click at [506, 105] on div "Short Description" at bounding box center [531, 104] width 251 height 18
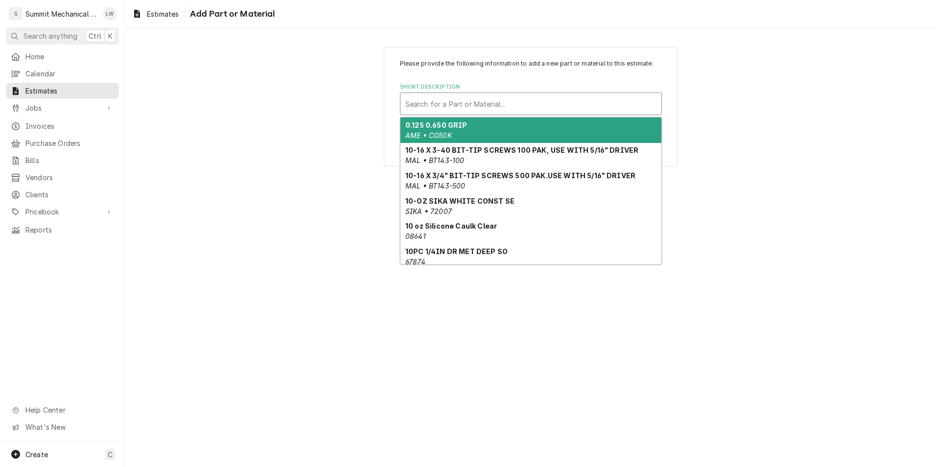
paste input "A421ABD-02C"
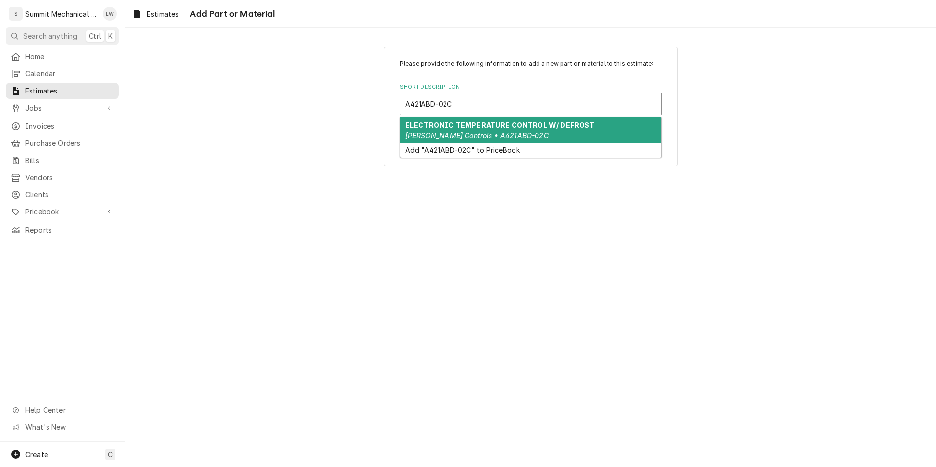
click at [547, 122] on strong "ELECTRONIC TEMPERATURE CONTROL W/ DEFROST" at bounding box center [501, 125] width 190 height 8
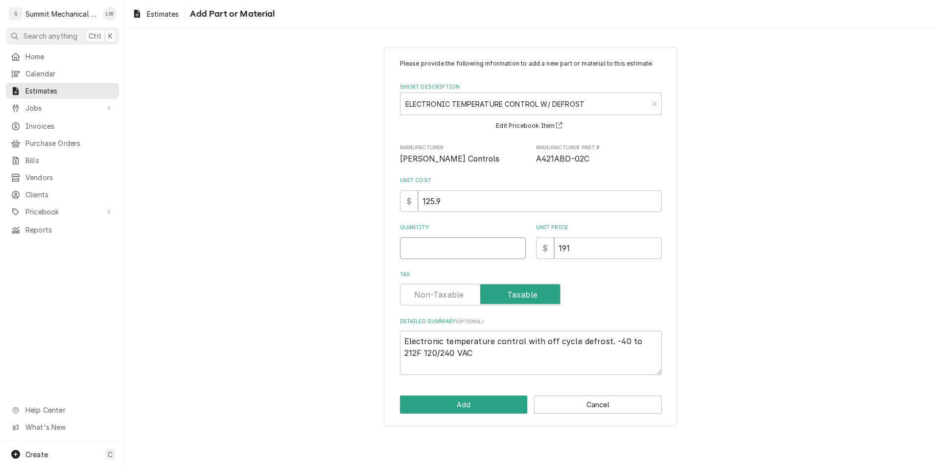
click at [460, 243] on input "Quantity" at bounding box center [463, 249] width 126 height 22
click at [468, 404] on button "Add" at bounding box center [464, 405] width 128 height 18
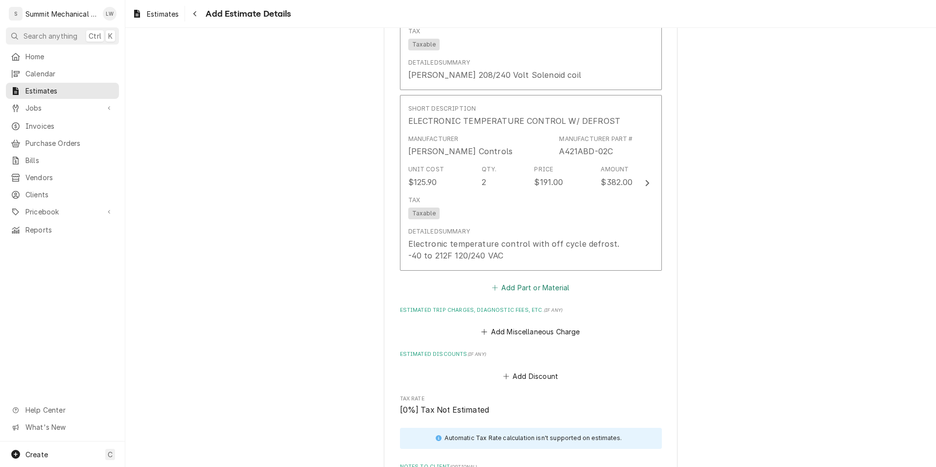
scroll to position [2965, 0]
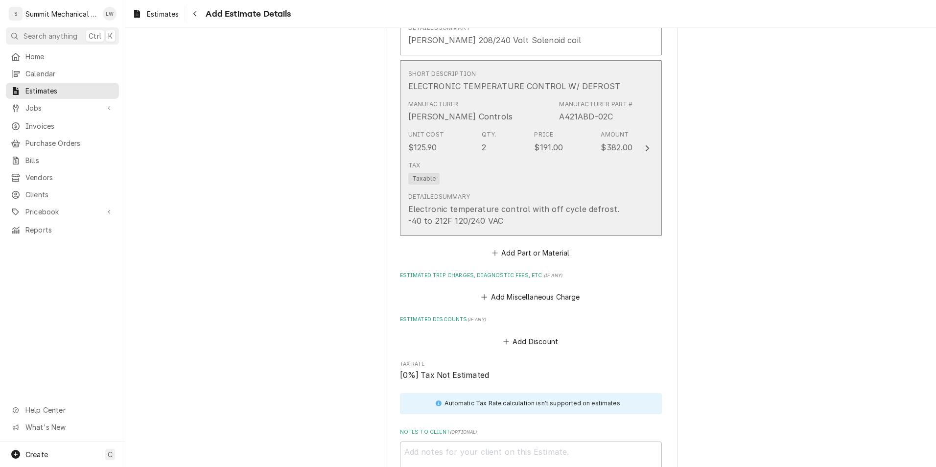
click at [476, 181] on div "Tax Taxable" at bounding box center [520, 172] width 225 height 31
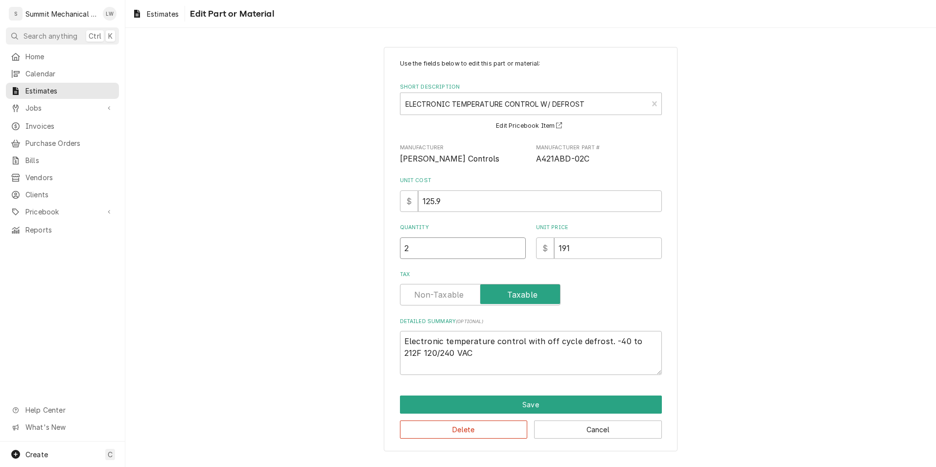
click at [449, 250] on input "2" at bounding box center [463, 249] width 126 height 22
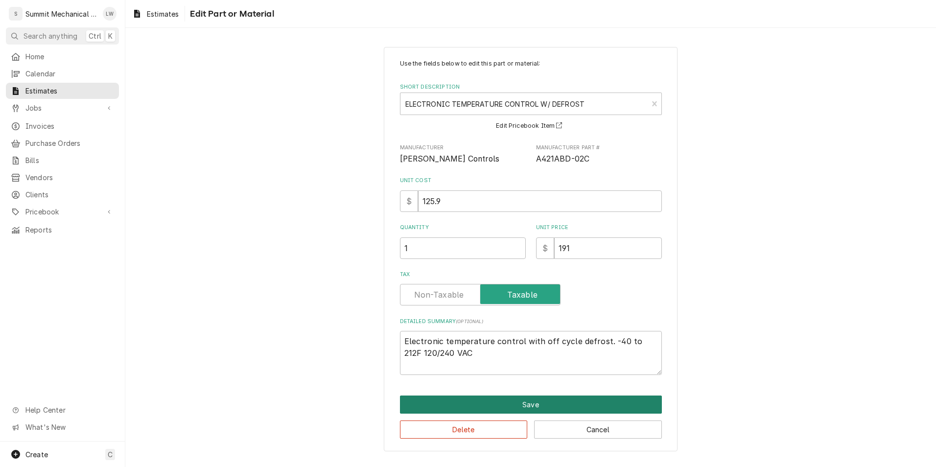
click at [438, 406] on button "Save" at bounding box center [531, 405] width 262 height 18
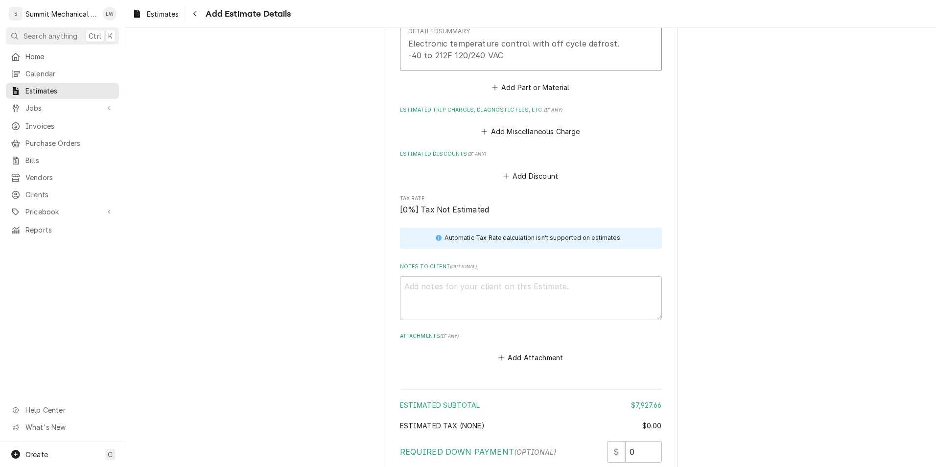
scroll to position [3141, 0]
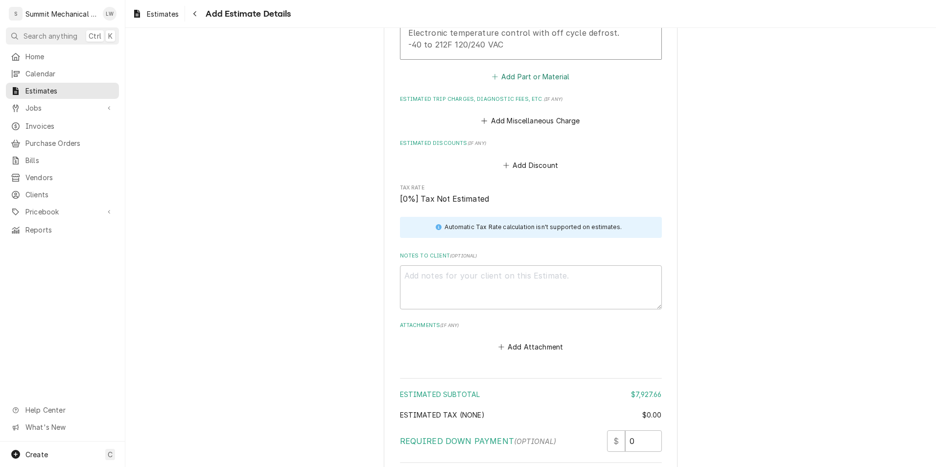
click at [515, 74] on button "Add Part or Material" at bounding box center [530, 77] width 81 height 14
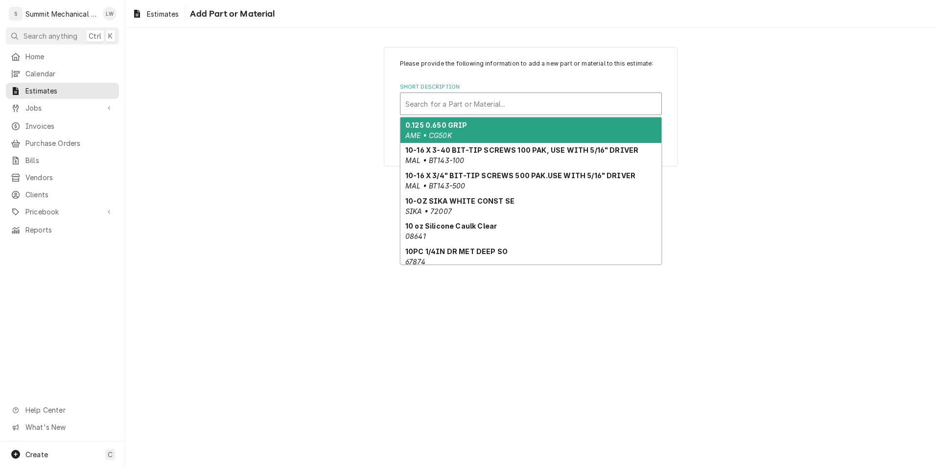
click at [472, 110] on div "Short Description" at bounding box center [531, 104] width 251 height 18
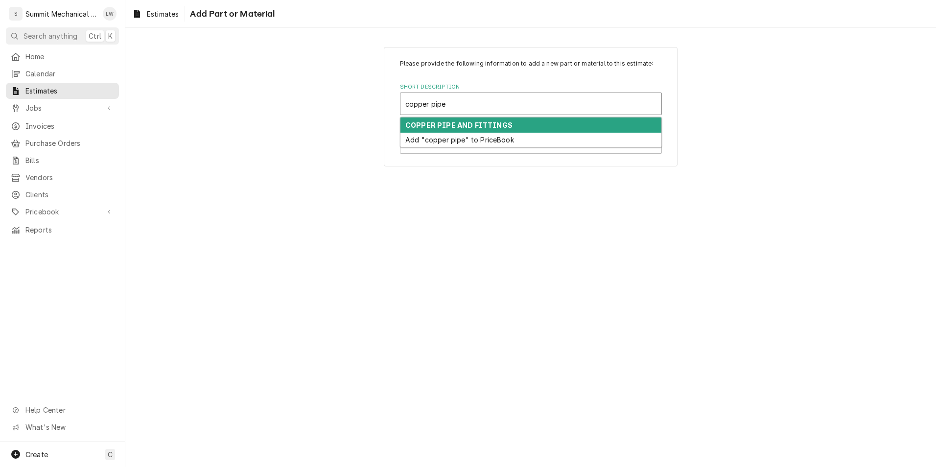
click at [501, 125] on strong "COPPER PIPE AND FITTINGS" at bounding box center [459, 125] width 107 height 8
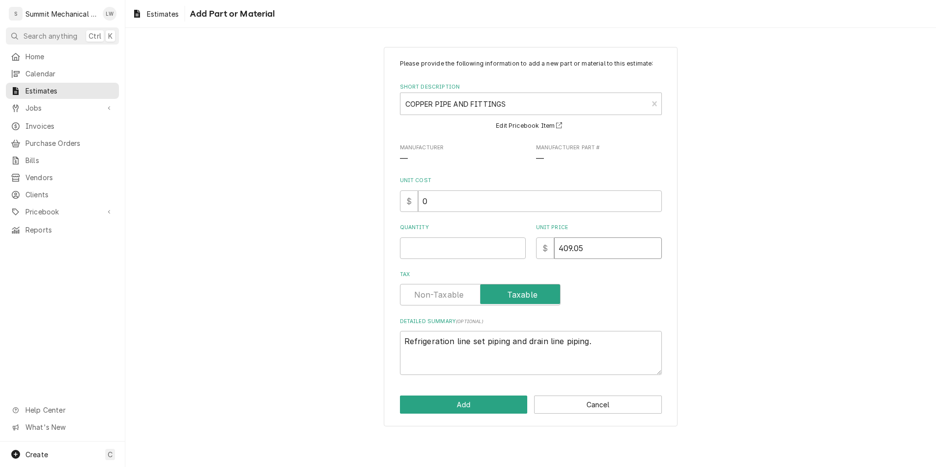
click at [593, 253] on input "409.05" at bounding box center [608, 249] width 108 height 22
click at [461, 258] on input "Quantity" at bounding box center [463, 249] width 126 height 22
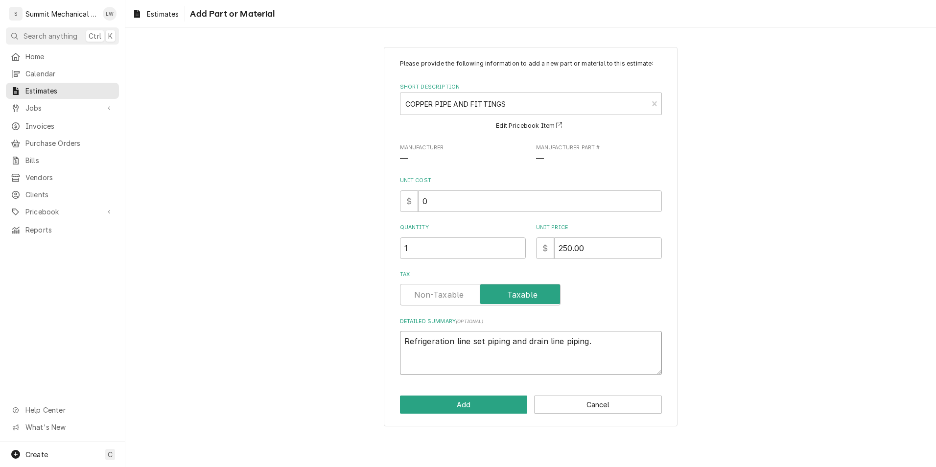
click at [601, 348] on textarea "Refrigeration line set piping and drain line piping." at bounding box center [531, 353] width 262 height 44
click at [453, 401] on button "Add" at bounding box center [464, 405] width 128 height 18
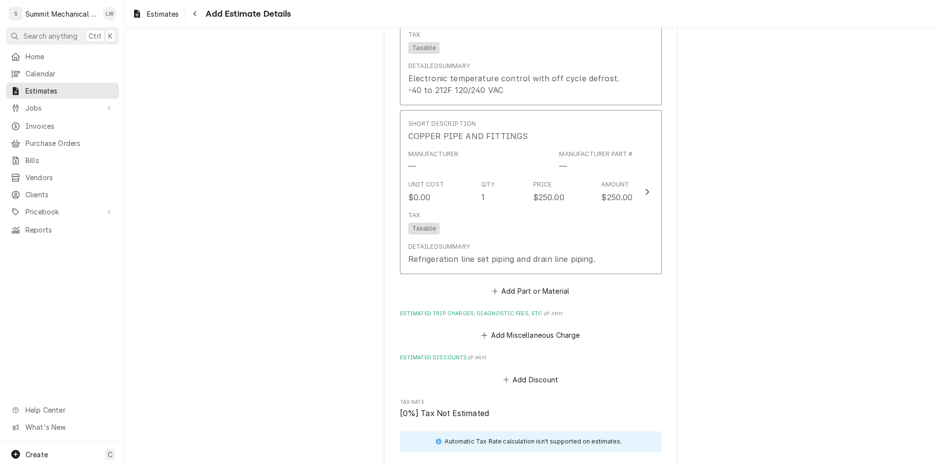
scroll to position [3109, 0]
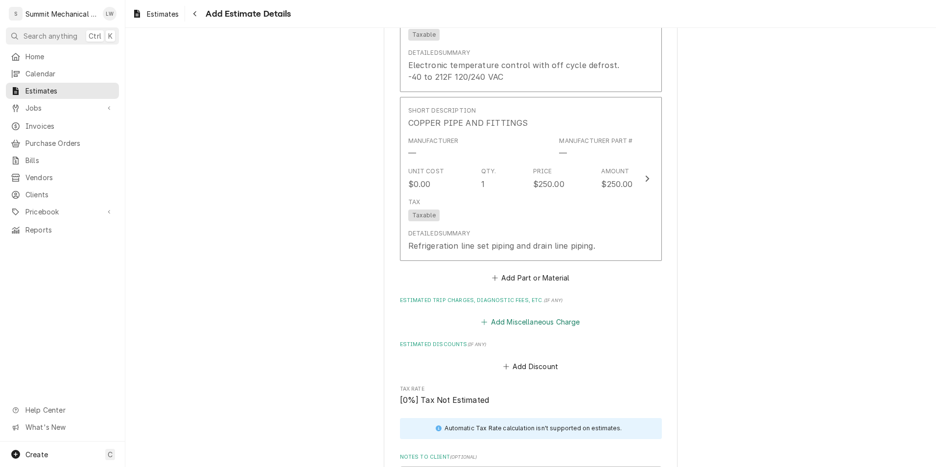
click at [527, 324] on button "Add Miscellaneous Charge" at bounding box center [531, 322] width 102 height 14
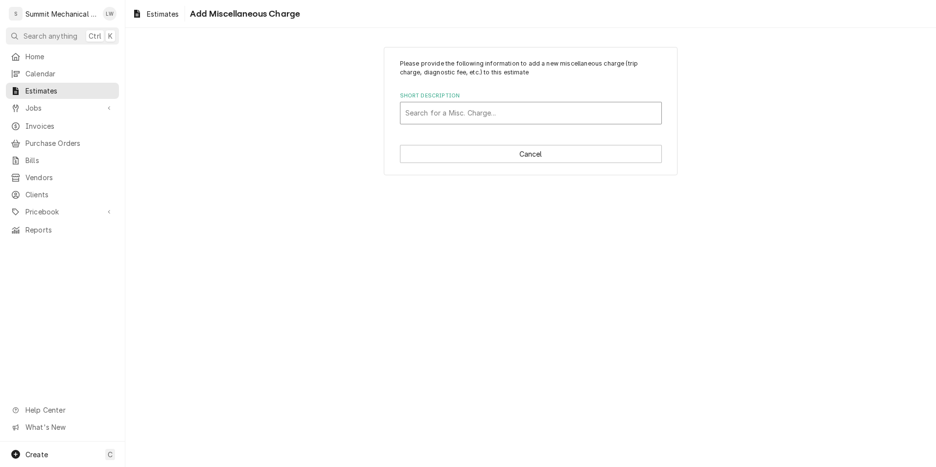
click at [483, 112] on div "Short Description" at bounding box center [531, 113] width 251 height 18
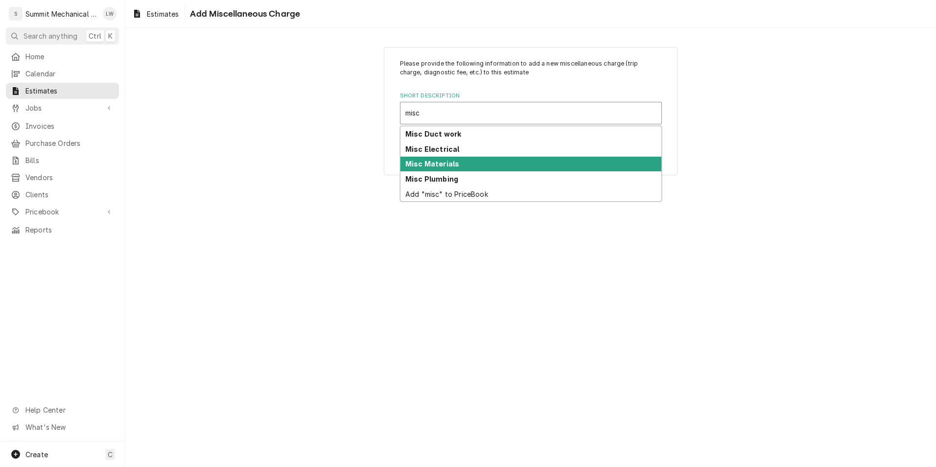
click at [457, 166] on div "Misc Materials" at bounding box center [531, 164] width 261 height 15
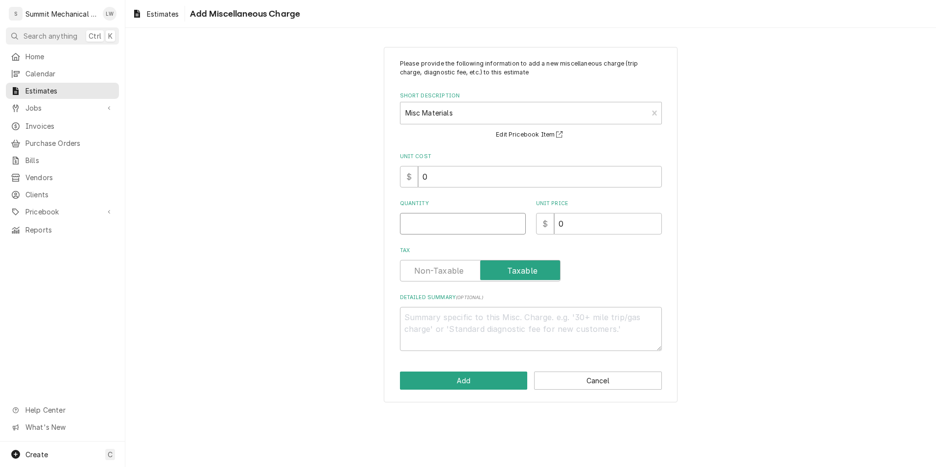
click at [473, 218] on input "Quantity" at bounding box center [463, 224] width 126 height 22
drag, startPoint x: 595, startPoint y: 375, endPoint x: 557, endPoint y: 379, distance: 38.4
click at [557, 379] on button "Cancel" at bounding box center [598, 381] width 128 height 18
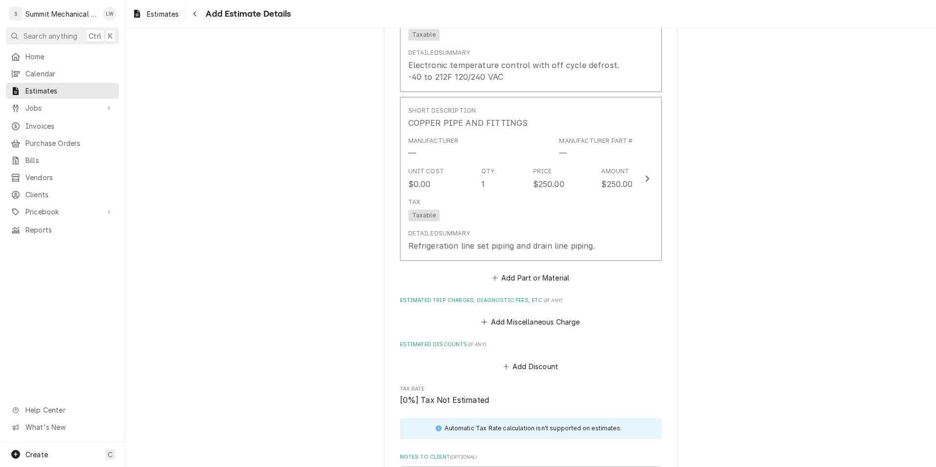
scroll to position [3097, 0]
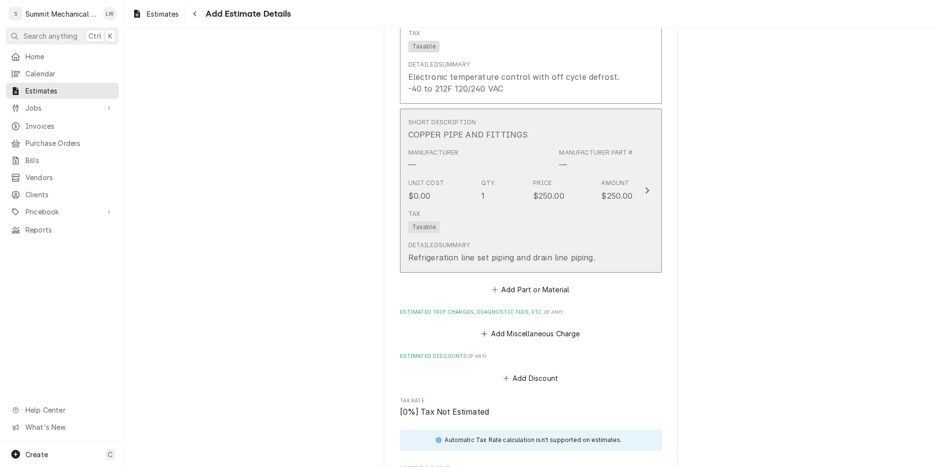
click at [563, 189] on div "Unit Cost $0.00 Qty. 1 Price $250.00 Amount $250.00" at bounding box center [520, 190] width 225 height 30
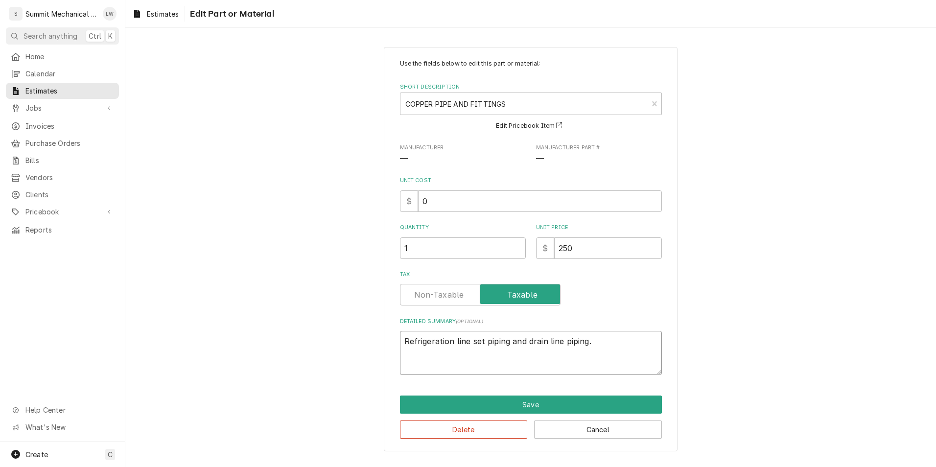
drag, startPoint x: 595, startPoint y: 346, endPoint x: 510, endPoint y: 349, distance: 85.3
click at [510, 349] on textarea "Refrigeration line set piping and drain line piping." at bounding box center [531, 353] width 262 height 44
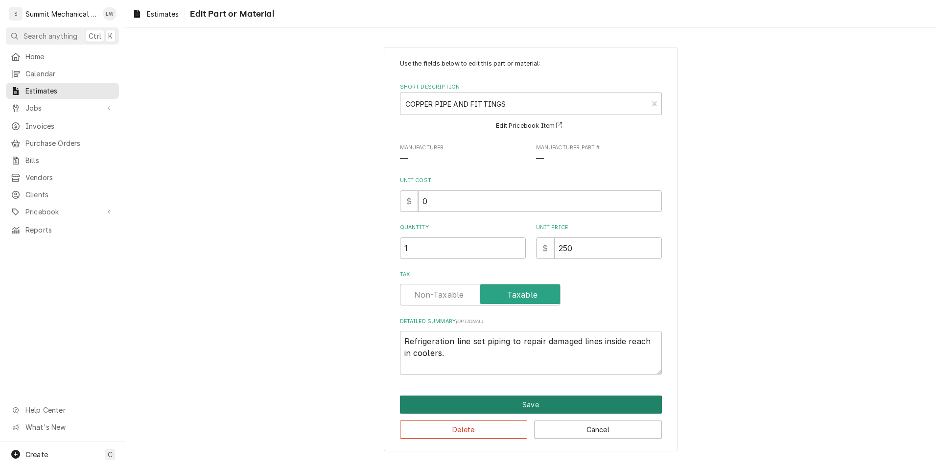
click at [503, 402] on button "Save" at bounding box center [531, 405] width 262 height 18
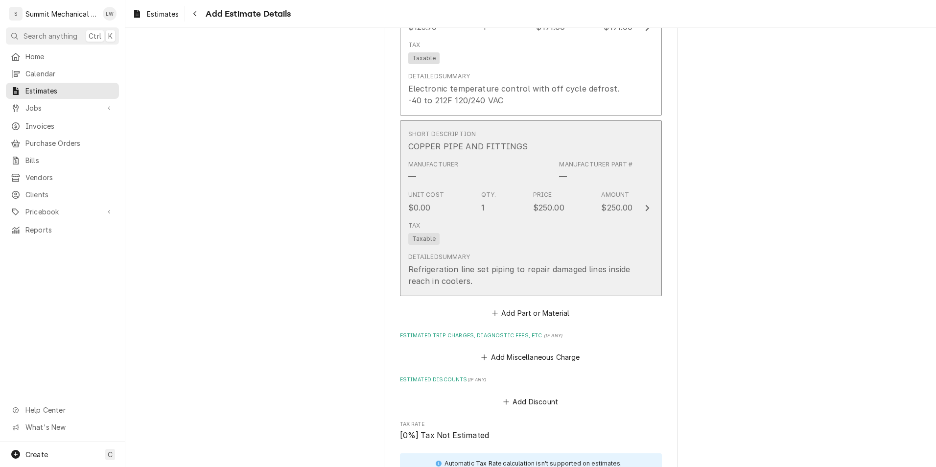
scroll to position [3097, 0]
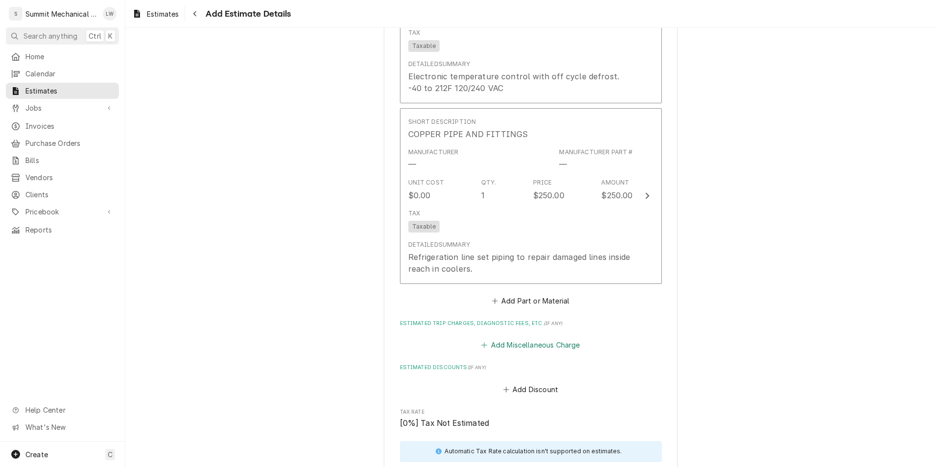
click at [545, 346] on button "Add Miscellaneous Charge" at bounding box center [531, 345] width 102 height 14
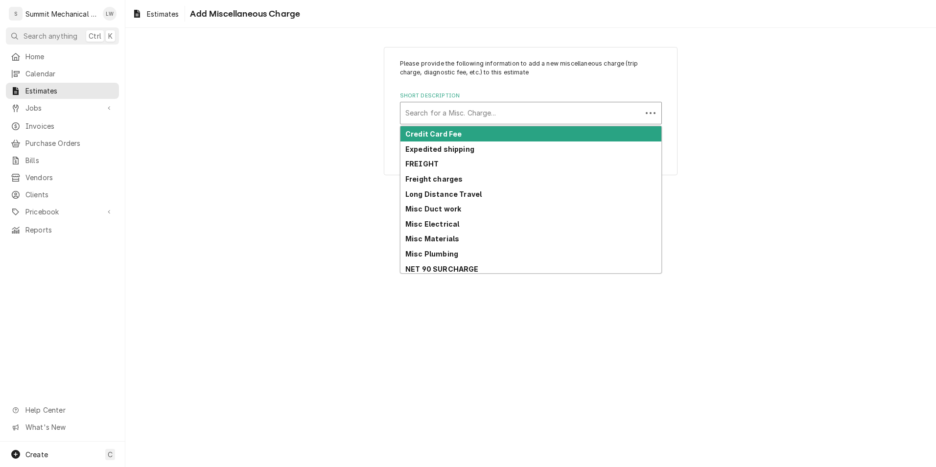
click at [490, 111] on div "Short Description" at bounding box center [522, 113] width 232 height 18
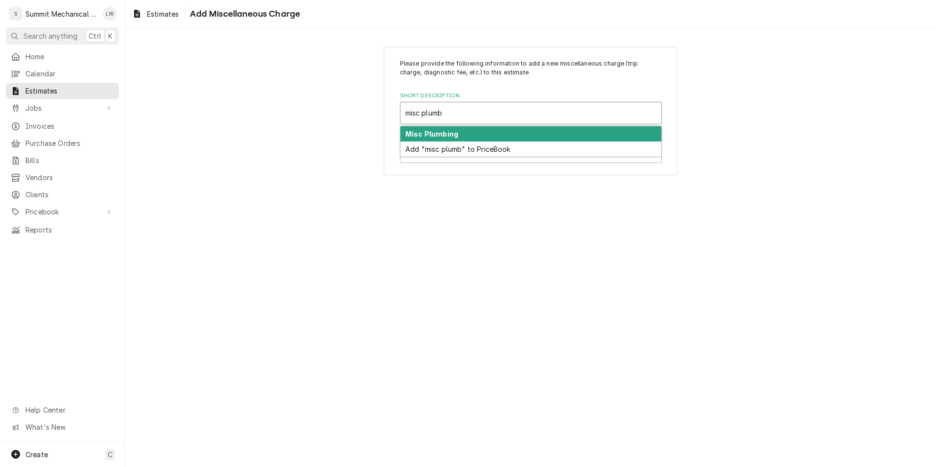
click at [444, 136] on strong "Misc Plumbing" at bounding box center [432, 134] width 53 height 8
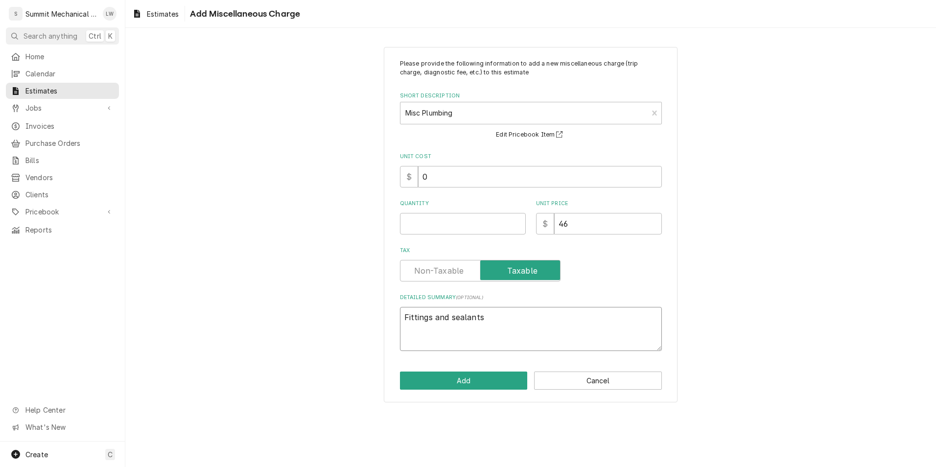
click at [489, 321] on textarea "Fittings and sealants" at bounding box center [531, 329] width 262 height 44
click at [585, 228] on input "46" at bounding box center [608, 224] width 108 height 22
click at [417, 225] on input "Quantity" at bounding box center [463, 224] width 126 height 22
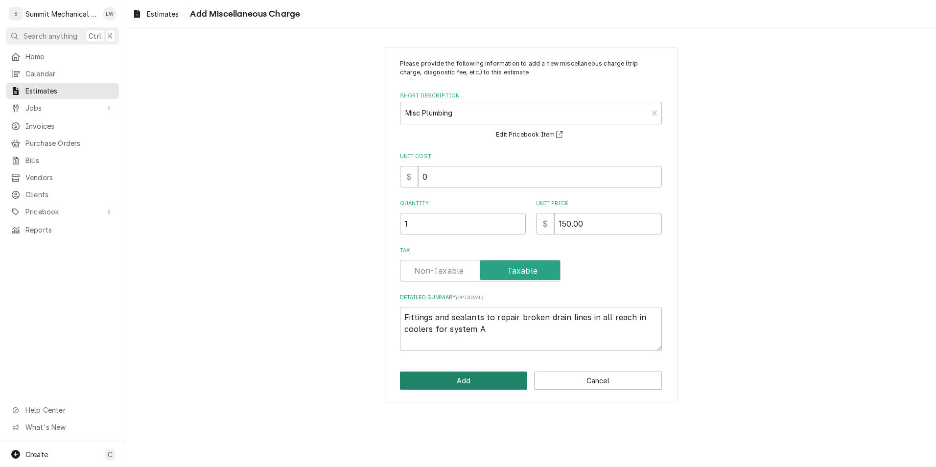
click at [479, 373] on button "Add" at bounding box center [464, 381] width 128 height 18
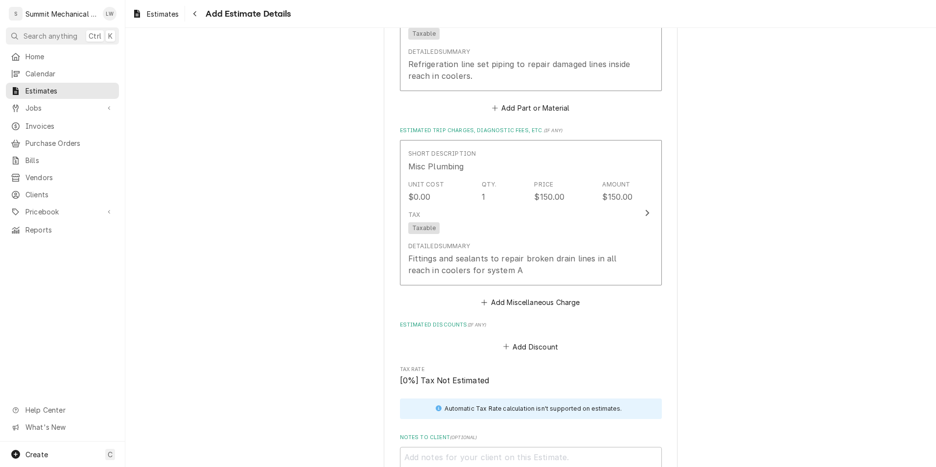
scroll to position [3290, 0]
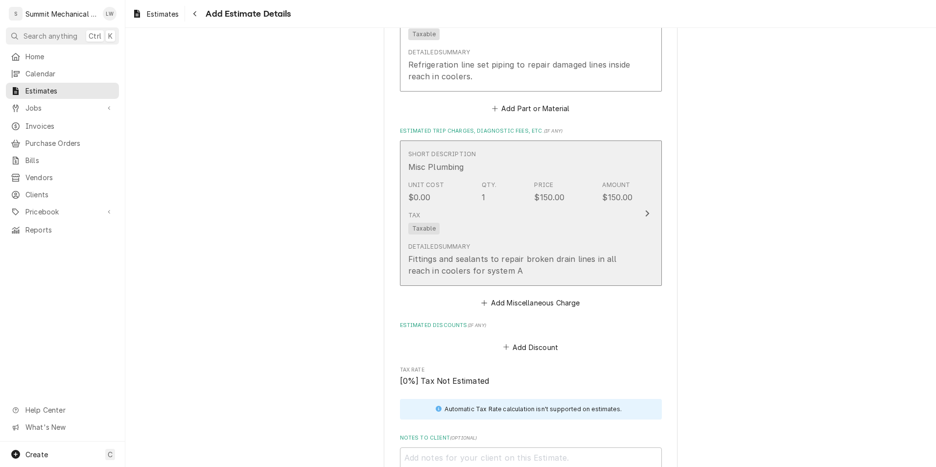
click at [526, 248] on div "Detailed Summary Fittings and sealants to repair broken drain lines in all reac…" at bounding box center [520, 259] width 225 height 34
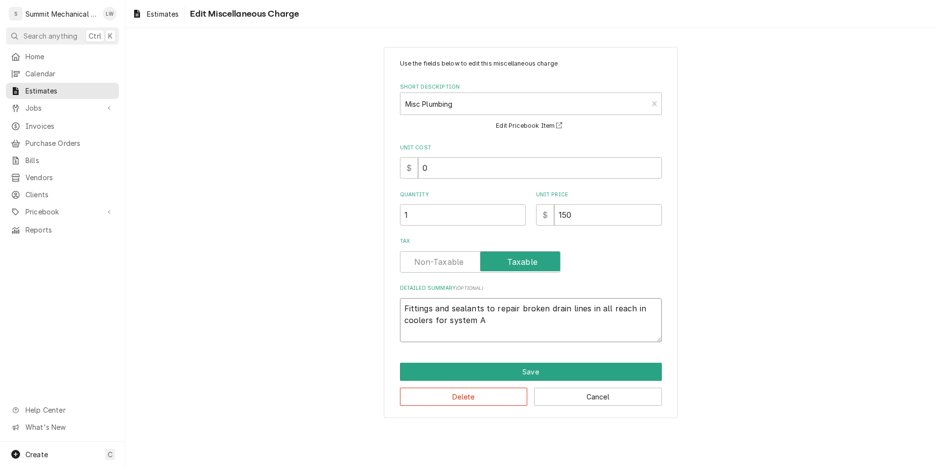
click at [403, 309] on textarea "Fittings and sealants to repair broken drain lines in all reach in coolers for …" at bounding box center [531, 320] width 262 height 44
click at [485, 306] on textarea "Drain plumbing line Fittings and sealants to repair broken drain lines in all r…" at bounding box center [531, 320] width 262 height 44
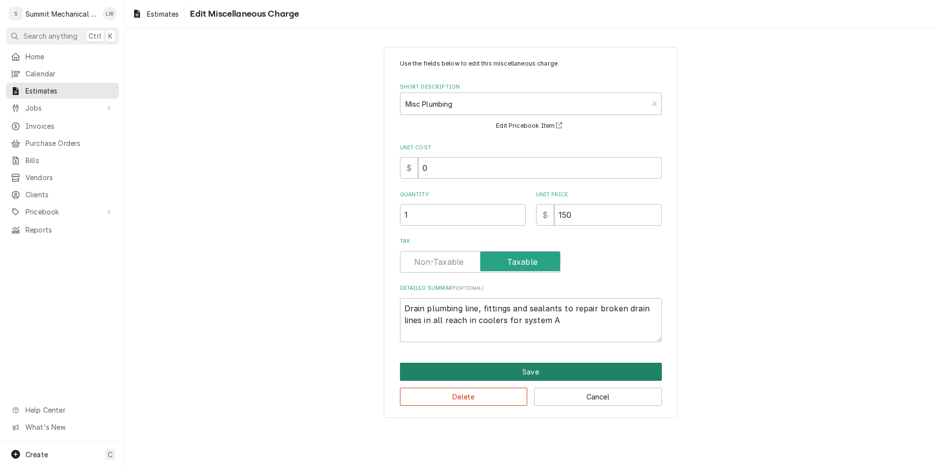
click at [494, 377] on button "Save" at bounding box center [531, 372] width 262 height 18
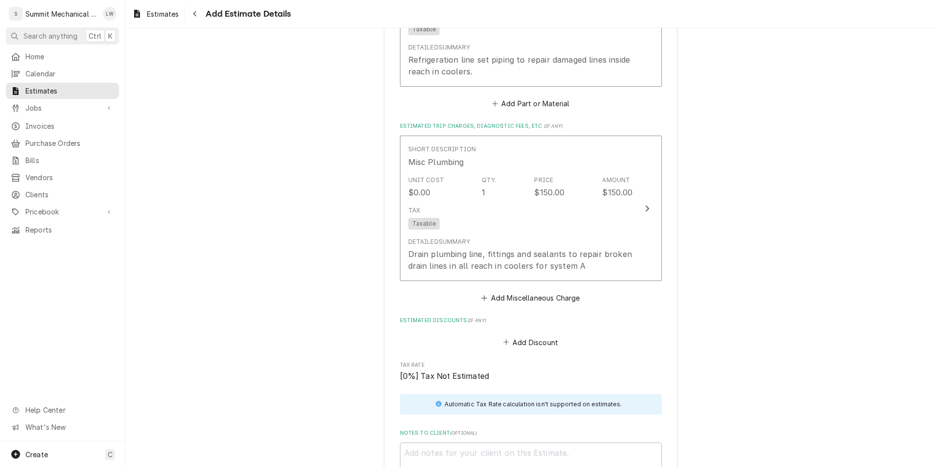
scroll to position [3300, 0]
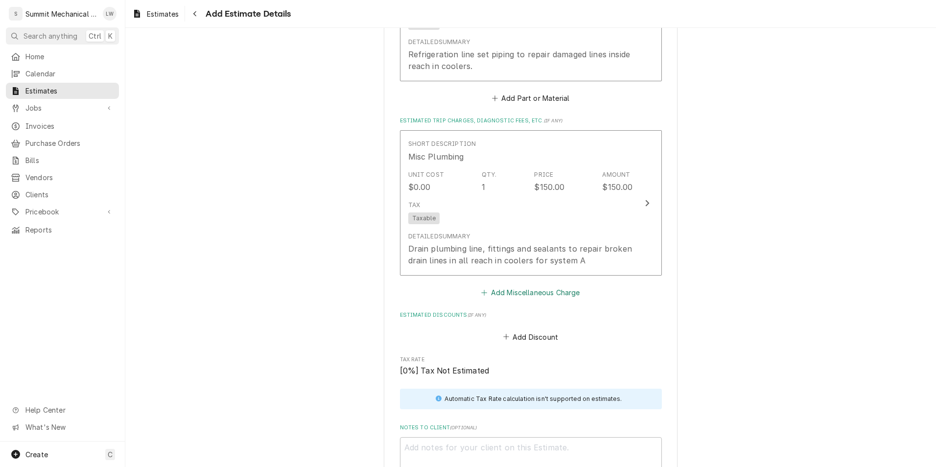
click at [521, 299] on button "Add Miscellaneous Charge" at bounding box center [531, 293] width 102 height 14
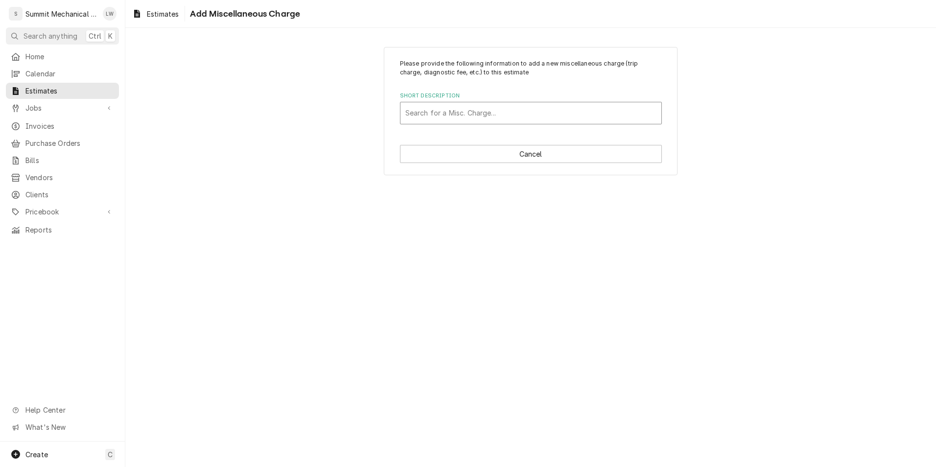
click at [502, 106] on div "Short Description" at bounding box center [531, 113] width 251 height 18
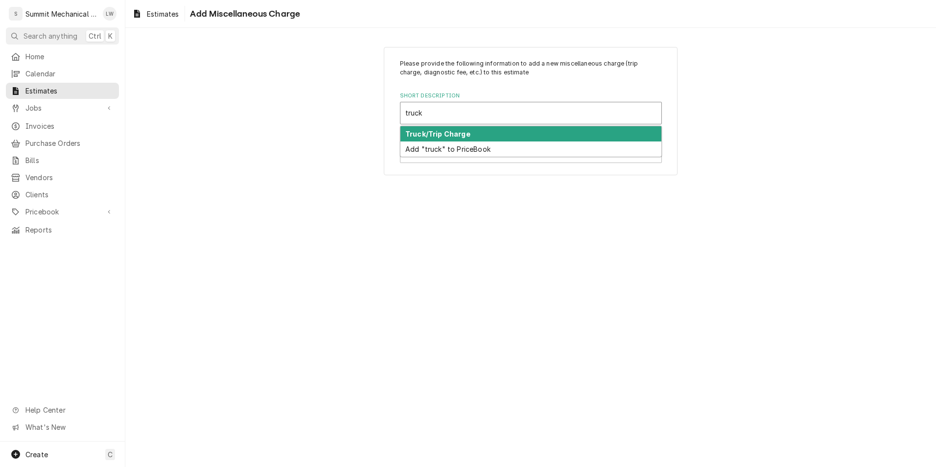
click at [469, 127] on div "Truck/Trip Charge" at bounding box center [531, 133] width 261 height 15
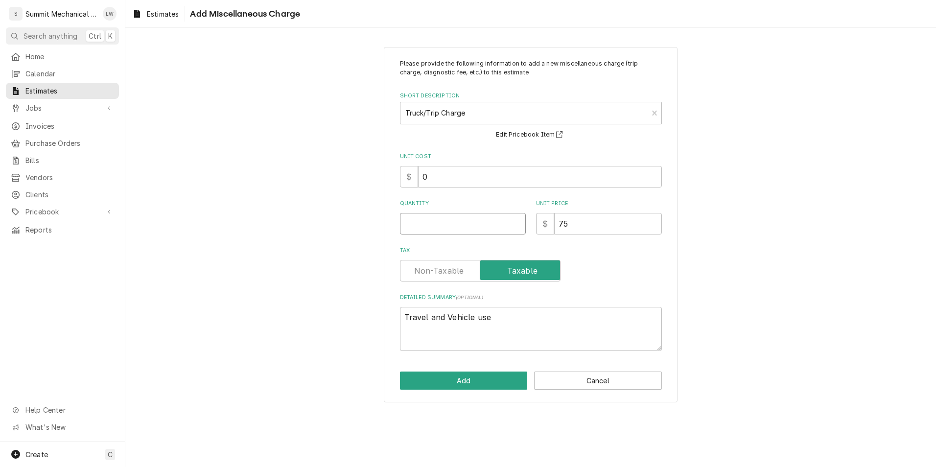
click at [452, 221] on input "Quantity" at bounding box center [463, 224] width 126 height 22
click at [497, 319] on textarea "Travel and Vehicle use" at bounding box center [531, 329] width 262 height 44
click at [482, 382] on button "Add" at bounding box center [464, 381] width 128 height 18
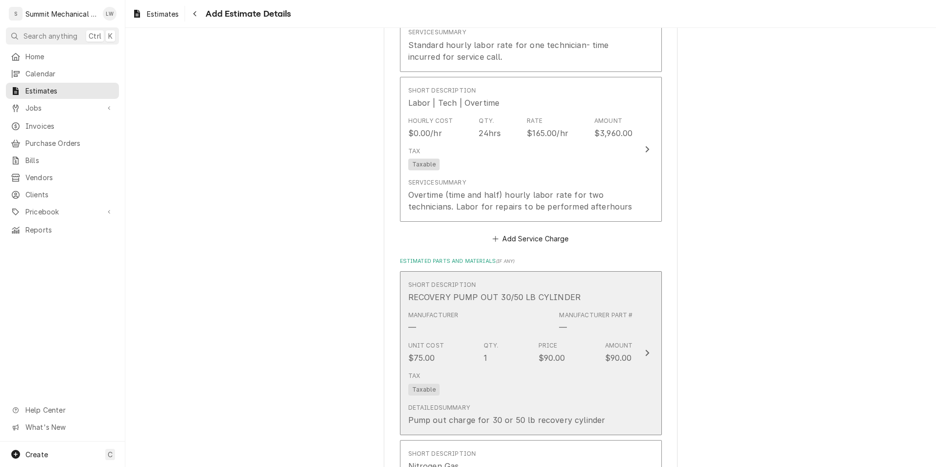
scroll to position [1064, 0]
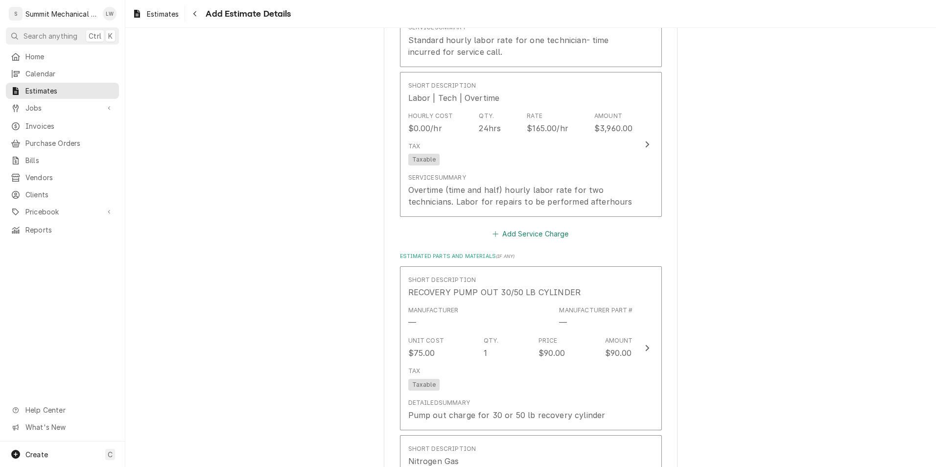
click at [529, 234] on button "Add Service Charge" at bounding box center [530, 234] width 79 height 14
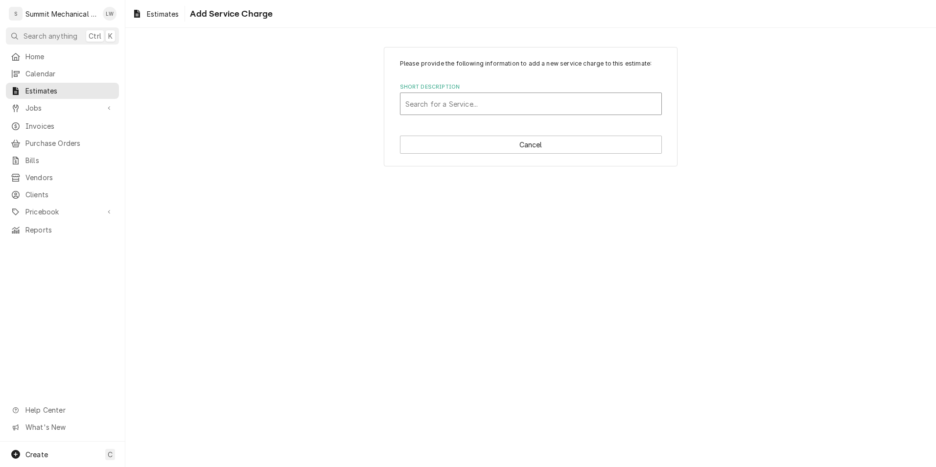
click at [550, 105] on div "Short Description" at bounding box center [531, 104] width 251 height 18
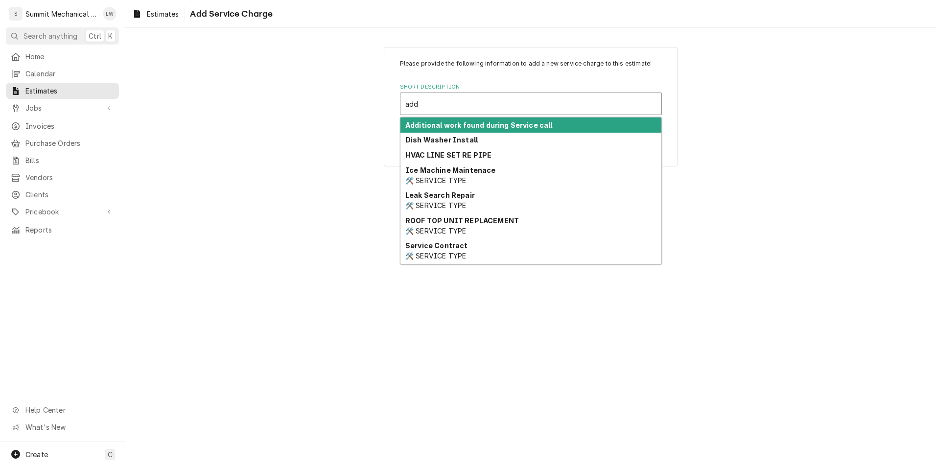
click at [479, 124] on strong "Additional work found during Service call" at bounding box center [479, 125] width 147 height 8
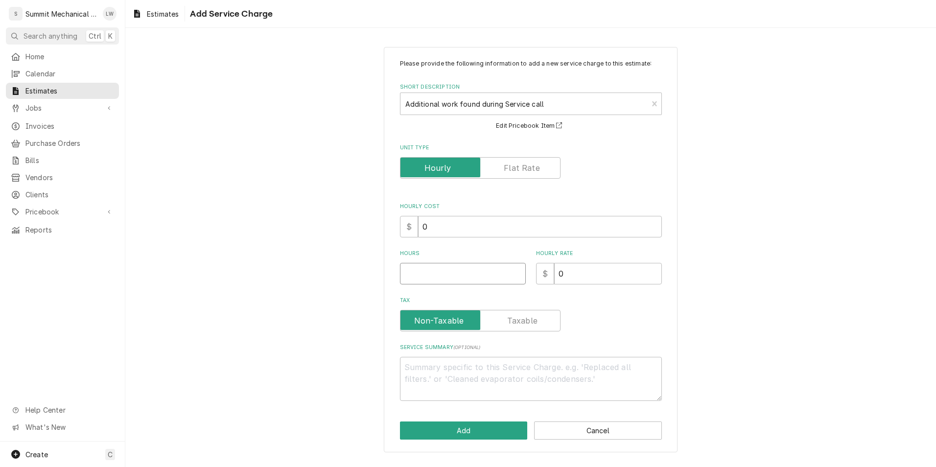
click at [464, 277] on input "Hours" at bounding box center [463, 274] width 126 height 22
click at [600, 272] on input "0" at bounding box center [608, 274] width 108 height 22
click at [501, 378] on textarea "Service Summary ( optional )" at bounding box center [531, 379] width 262 height 44
click at [410, 370] on textarea "**** Quote to repair reach in cooler system A****" at bounding box center [531, 379] width 262 height 44
click at [405, 370] on textarea "**** Quote to repair reach in cooler system A****" at bounding box center [531, 379] width 262 height 44
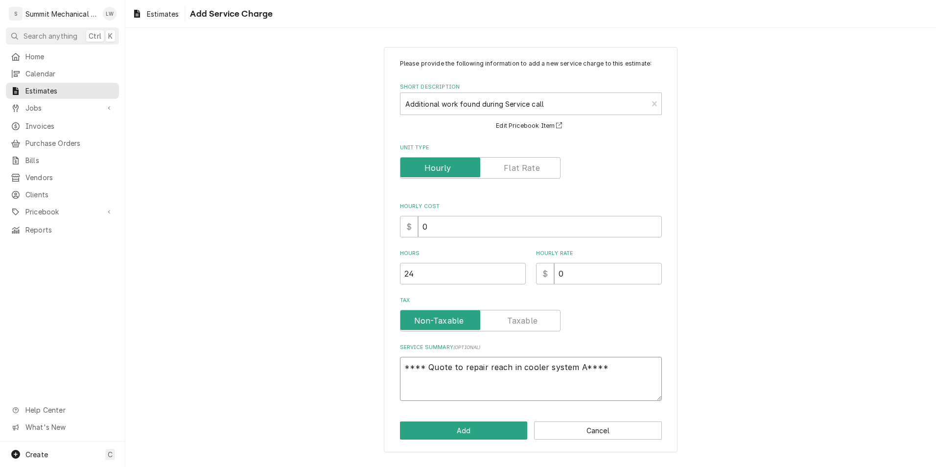
click at [624, 375] on textarea "**** Quote to repair reach in cooler system A****" at bounding box center [531, 379] width 262 height 44
click at [479, 403] on div "Please provide the following information to add a new service charge to this es…" at bounding box center [531, 250] width 294 height 406
click at [486, 395] on textarea "**** Quote to repair reach in cooler system A**** •" at bounding box center [531, 379] width 262 height 44
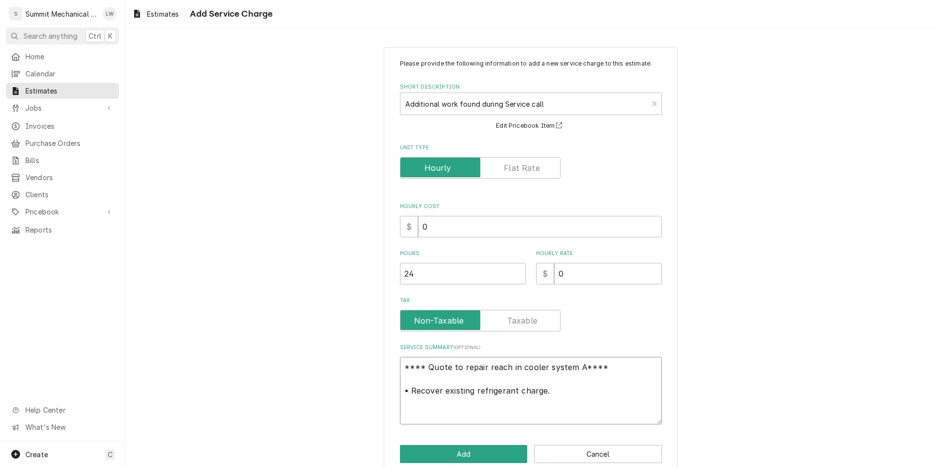
paste textarea "A421ABD-02C"
click at [406, 392] on textarea "**** Quote to repair reach in cooler system A**** • Recover existing refrigeran…" at bounding box center [531, 385] width 262 height 56
click at [617, 374] on textarea "**** Quote to repair reach in cooler system A**** • Recover existing refrigeran…" at bounding box center [531, 385] width 262 height 56
click at [635, 362] on textarea "**** Quote to repair reach in cooler system A**** • Recover existing refrigeran…" at bounding box center [531, 385] width 262 height 56
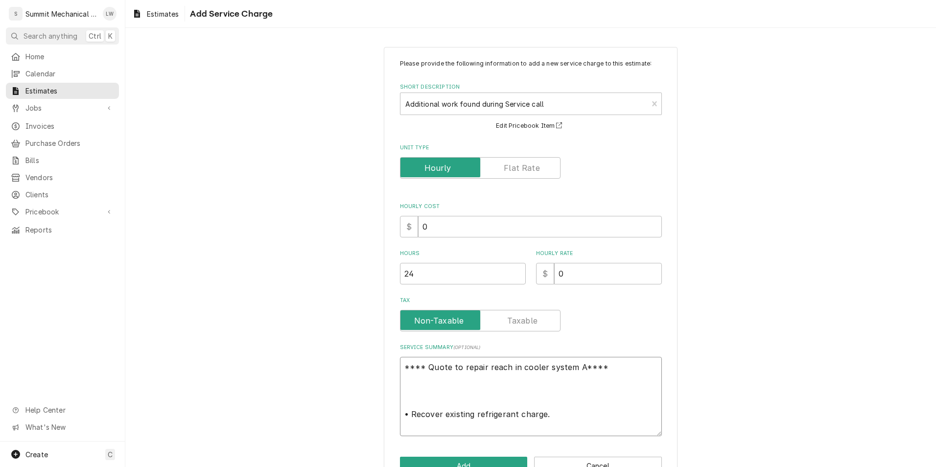
drag, startPoint x: 406, startPoint y: 411, endPoint x: 386, endPoint y: 413, distance: 19.2
click at [386, 413] on div "Please provide the following information to add a new service charge to this es…" at bounding box center [531, 267] width 294 height 441
click at [423, 379] on textarea "**** Quote to repair reach in cooler system A**** • Recover existing refrigeran…" at bounding box center [531, 396] width 262 height 79
click at [419, 389] on textarea "**** Quote to repair reach in cooler system A**** • Recover existing refrigeran…" at bounding box center [531, 396] width 262 height 79
paste textarea "•"
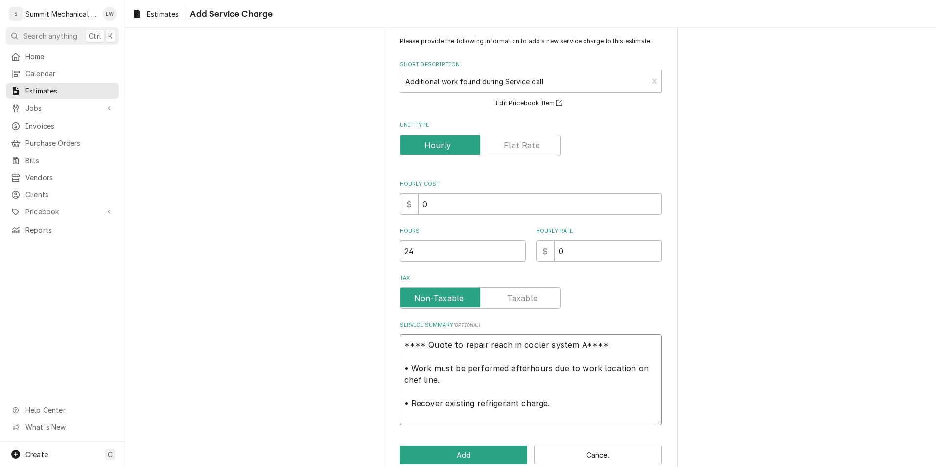
scroll to position [41, 0]
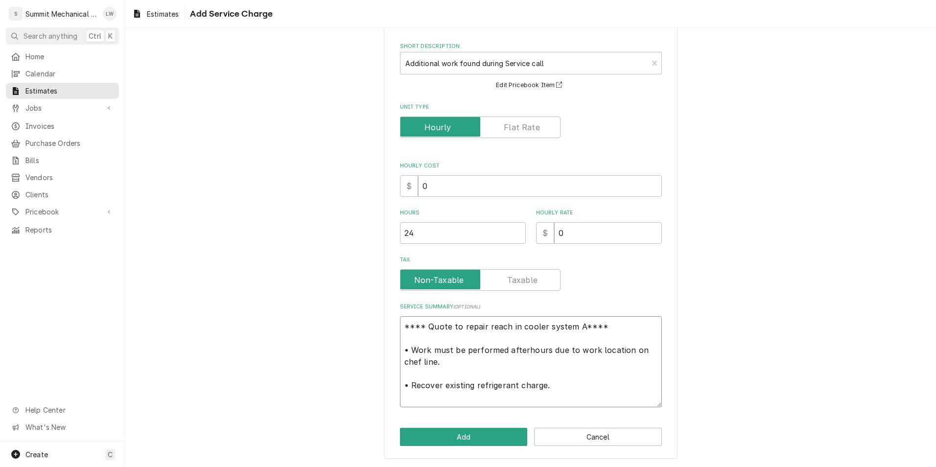
click at [552, 389] on textarea "**** Quote to repair reach in cooler system A**** • Work must be performed afte…" at bounding box center [531, 361] width 262 height 91
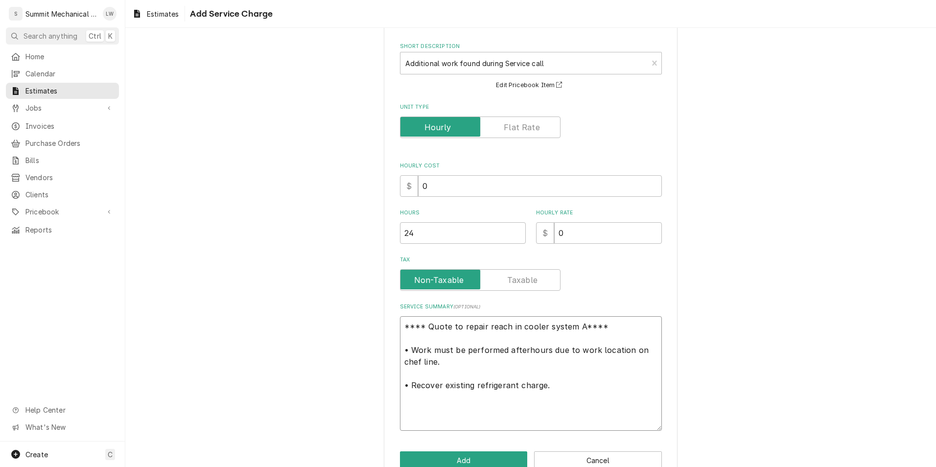
paste textarea "•"
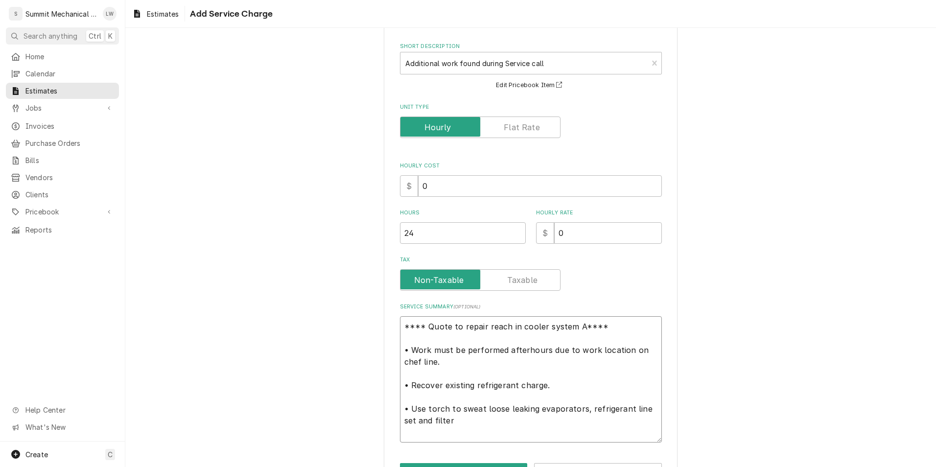
scroll to position [76, 0]
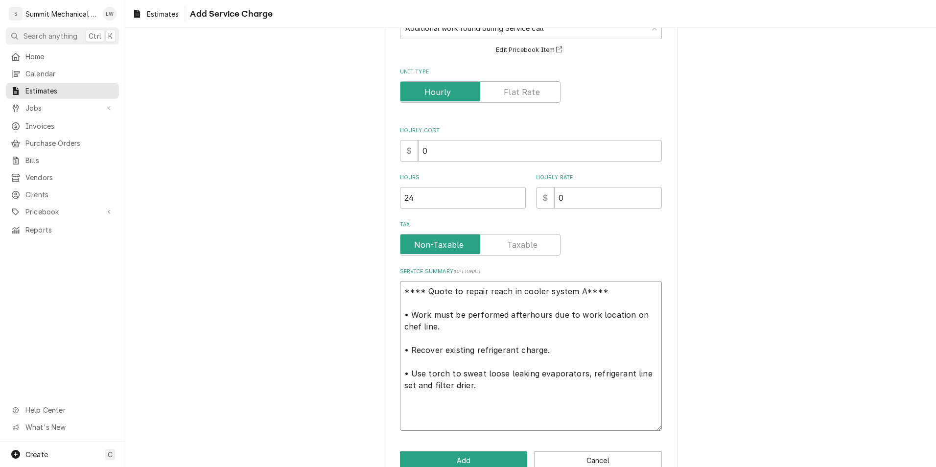
paste textarea "•"
click at [512, 392] on textarea "**** Quote to repair reach in cooler system A**** • Work must be performed afte…" at bounding box center [531, 356] width 262 height 150
paste textarea "•"
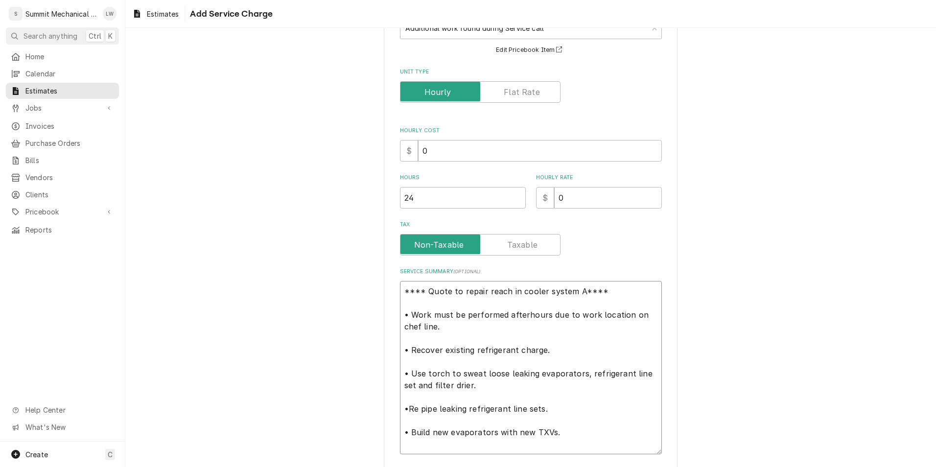
click at [588, 435] on textarea "**** Quote to repair reach in cooler system A**** • Work must be performed afte…" at bounding box center [531, 367] width 262 height 173
paste textarea "•"
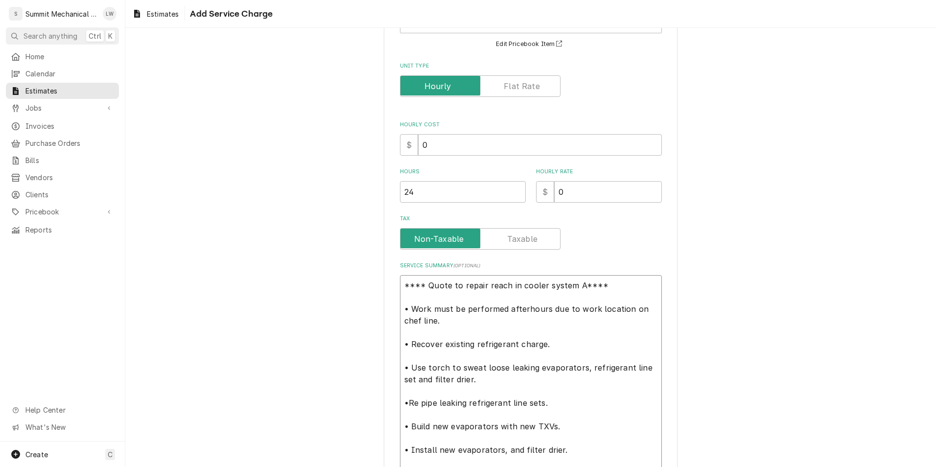
scroll to position [94, 0]
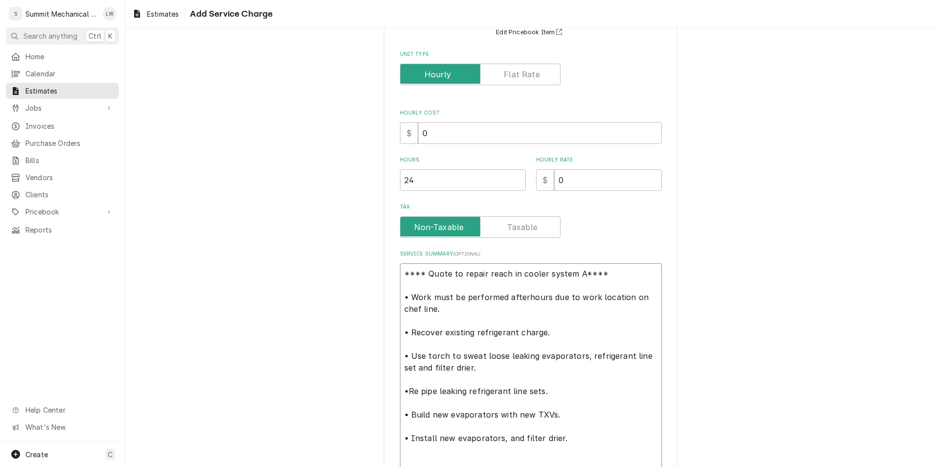
paste textarea "•"
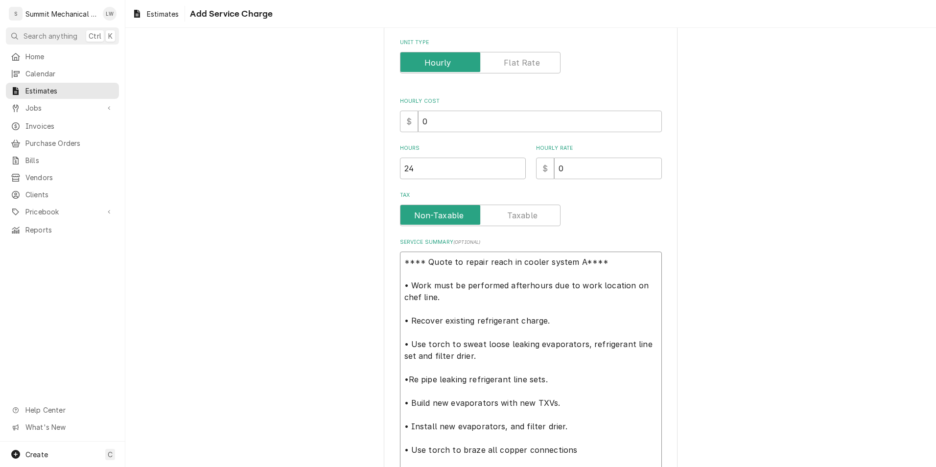
scroll to position [117, 0]
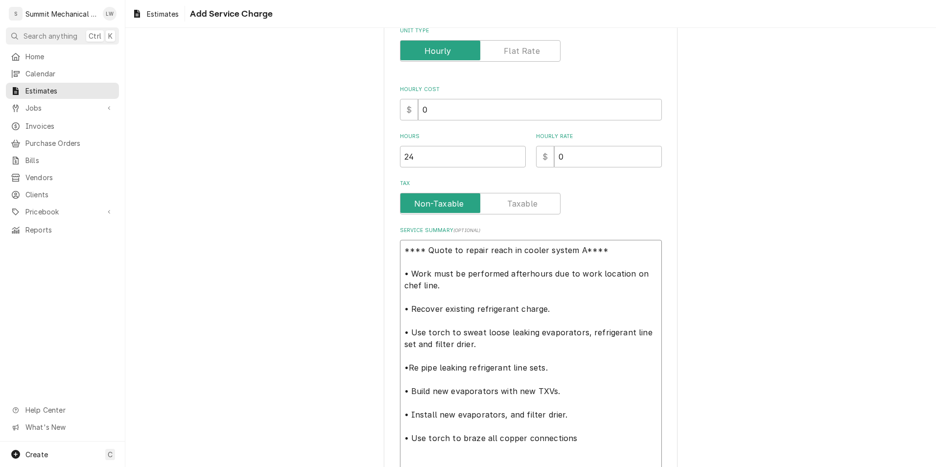
click at [589, 436] on textarea "**** Quote to repair reach in cooler system A**** • Work must be performed afte…" at bounding box center [531, 362] width 262 height 244
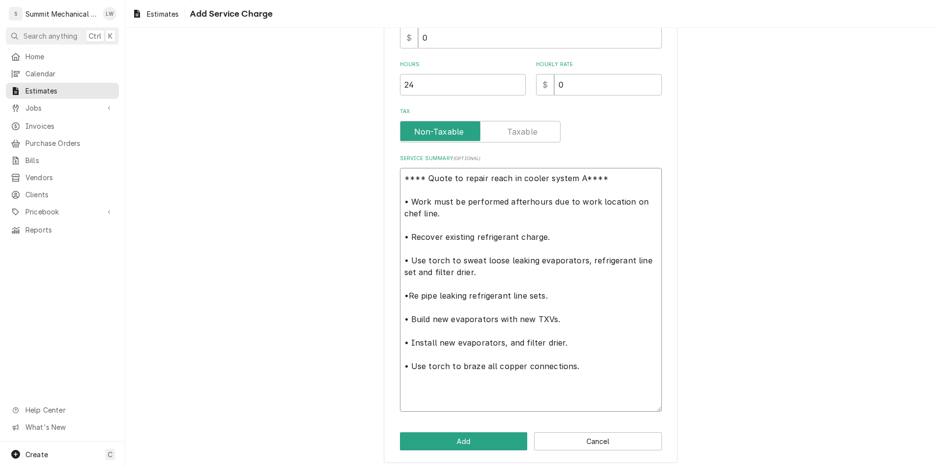
scroll to position [190, 0]
click at [478, 386] on textarea "**** Quote to repair reach in cooler system A**** • Work must be performed afte…" at bounding box center [531, 289] width 262 height 244
paste textarea "•"
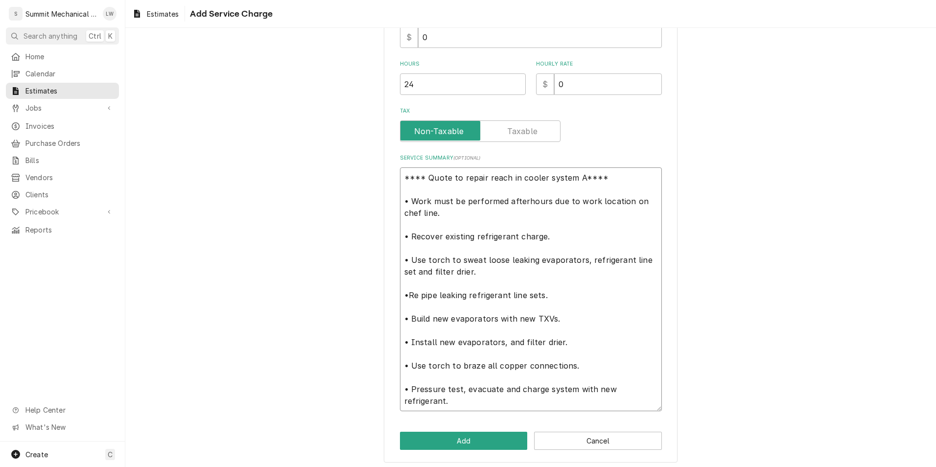
click at [589, 369] on textarea "**** Quote to repair reach in cooler system A**** • Work must be performed afte…" at bounding box center [531, 289] width 262 height 244
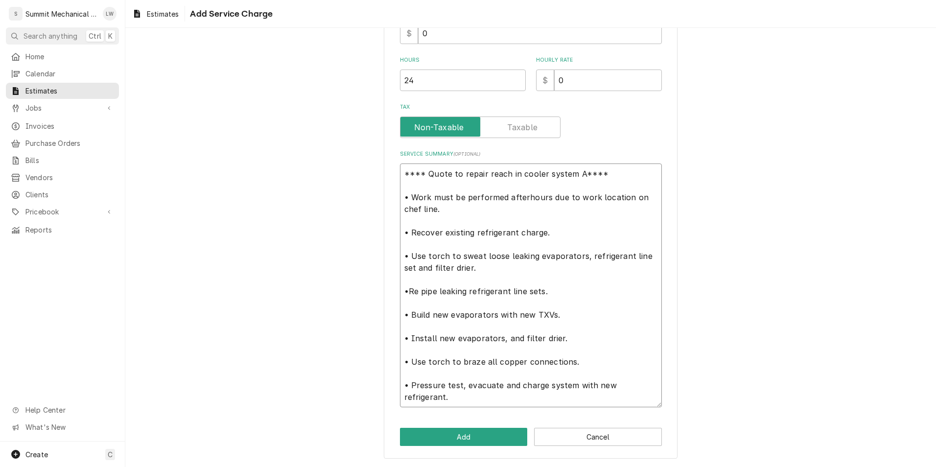
click at [614, 388] on textarea "**** Quote to repair reach in cooler system A**** • Work must be performed afte…" at bounding box center [531, 286] width 262 height 244
click at [608, 385] on textarea "**** Quote to repair reach in cooler system A**** • Work must be performed afte…" at bounding box center [531, 286] width 262 height 244
click at [617, 392] on textarea "**** Quote to repair reach in cooler system A**** • Work must be performed afte…" at bounding box center [531, 292] width 262 height 256
click at [610, 383] on textarea "**** Quote to repair reach in cooler system A**** • Work must be performed afte…" at bounding box center [531, 292] width 262 height 256
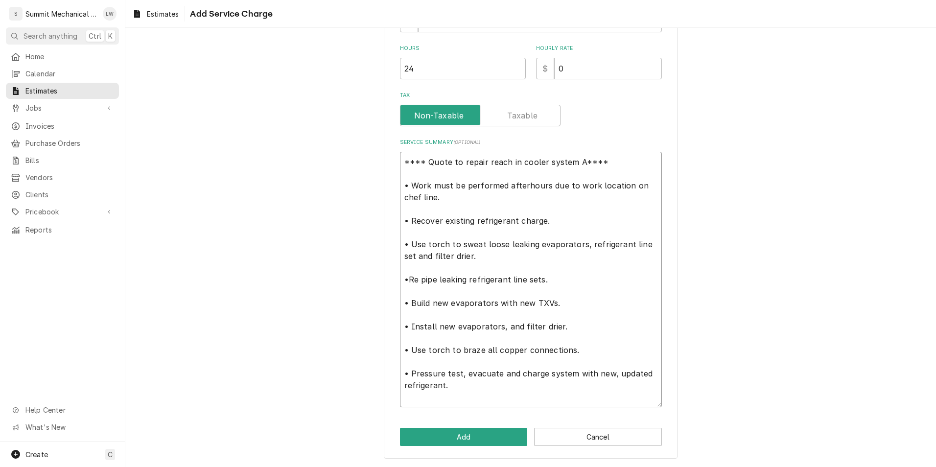
click at [483, 383] on textarea "**** Quote to repair reach in cooler system A**** • Work must be performed afte…" at bounding box center [531, 280] width 262 height 256
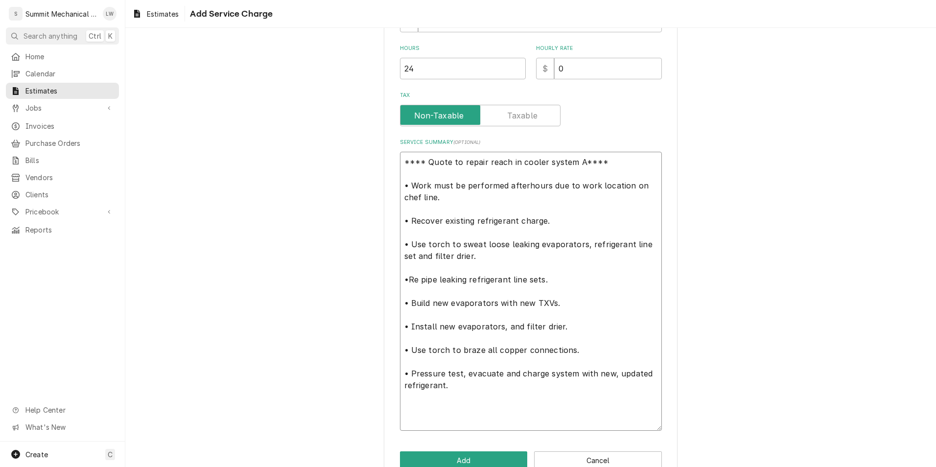
paste textarea "•"
click at [488, 385] on textarea "**** Quote to repair reach in cooler system A**** • Work must be performed afte…" at bounding box center [531, 291] width 262 height 279
click at [583, 352] on textarea "**** Quote to repair reach in cooler system A**** • Work must be performed afte…" at bounding box center [531, 291] width 262 height 279
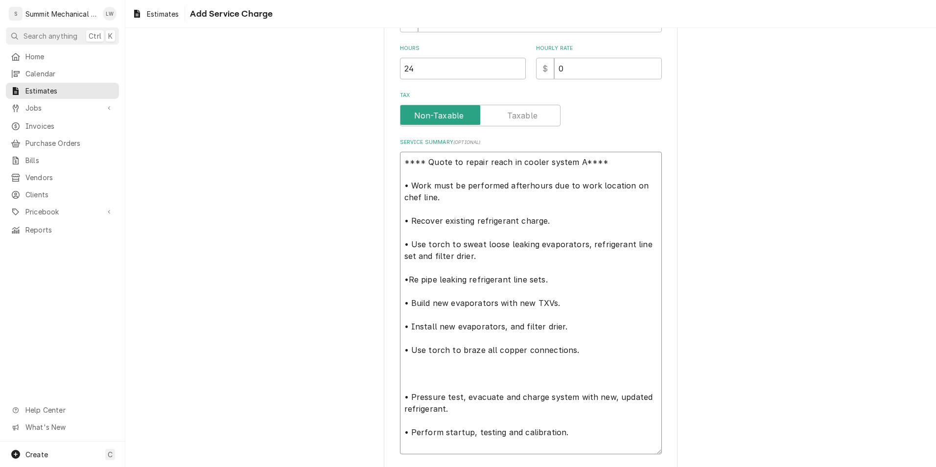
paste textarea "•"
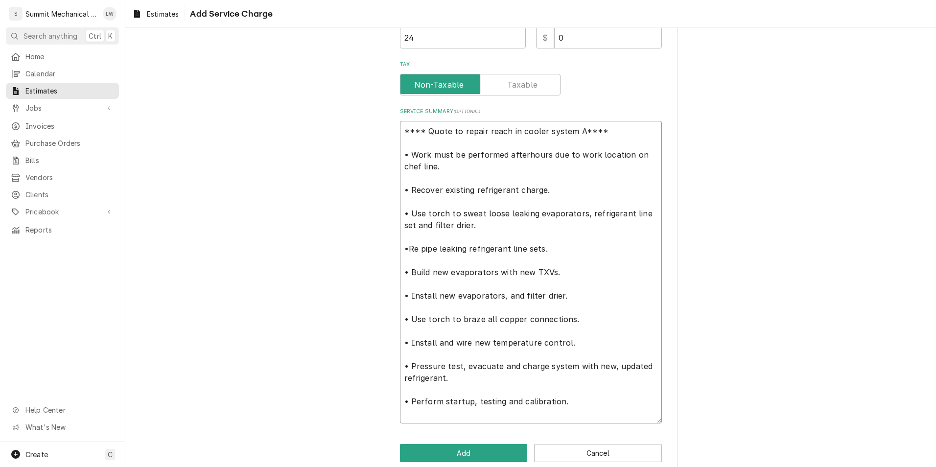
scroll to position [252, 0]
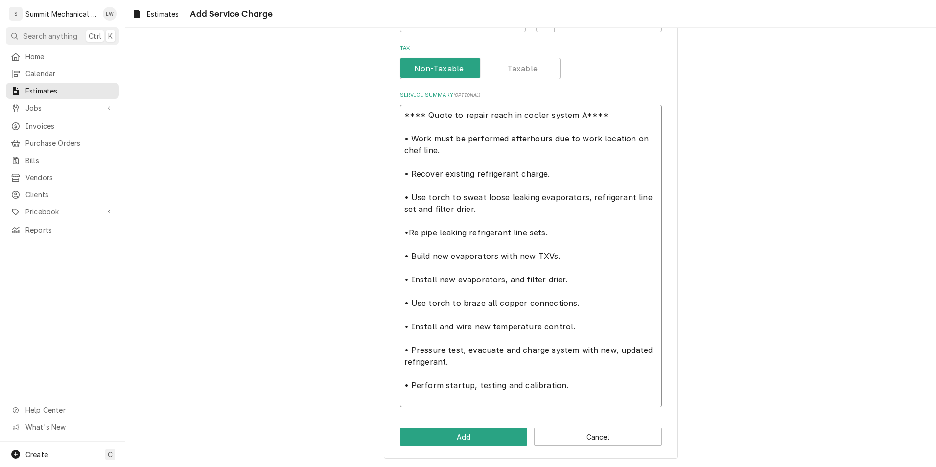
click at [586, 392] on textarea "**** Quote to repair reach in cooler system A**** • Work must be performed afte…" at bounding box center [531, 256] width 262 height 303
click at [469, 439] on button "Add" at bounding box center [464, 437] width 128 height 18
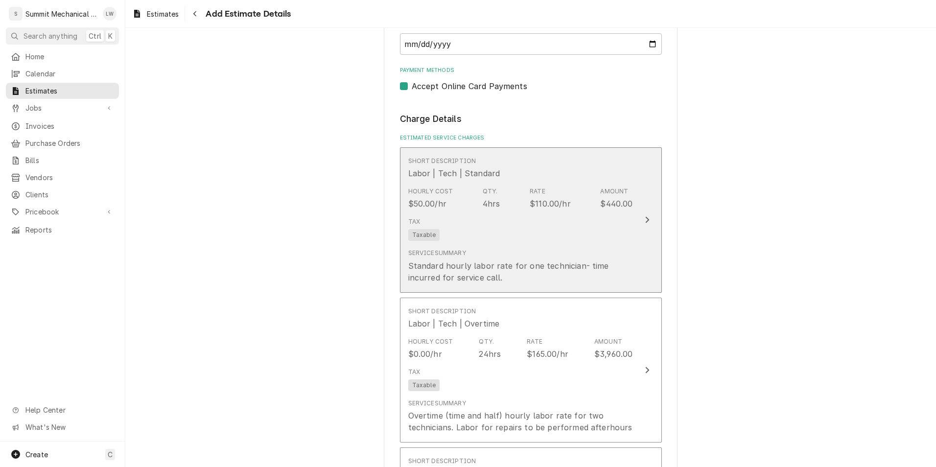
scroll to position [839, 0]
click at [537, 229] on div "Tax Taxable" at bounding box center [520, 228] width 225 height 31
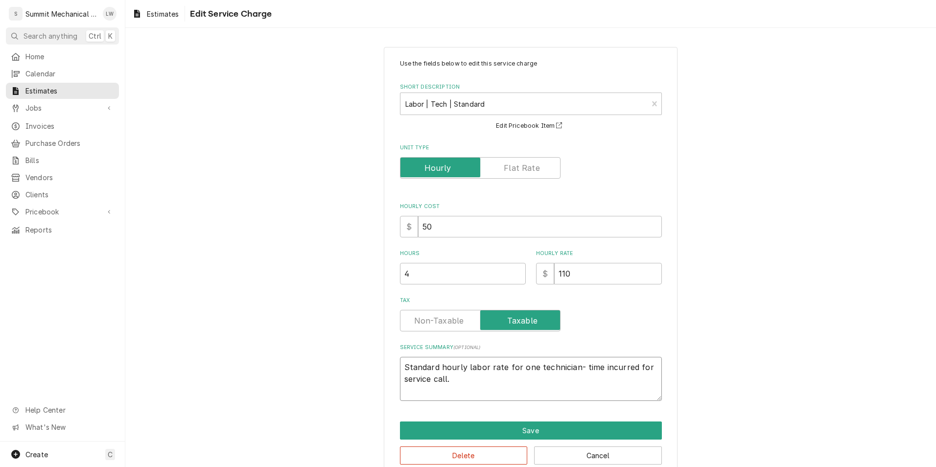
drag, startPoint x: 501, startPoint y: 389, endPoint x: 364, endPoint y: 367, distance: 138.4
click at [364, 367] on div "Use the fields below to edit this service charge Short Description Labor | Tech…" at bounding box center [530, 262] width 811 height 448
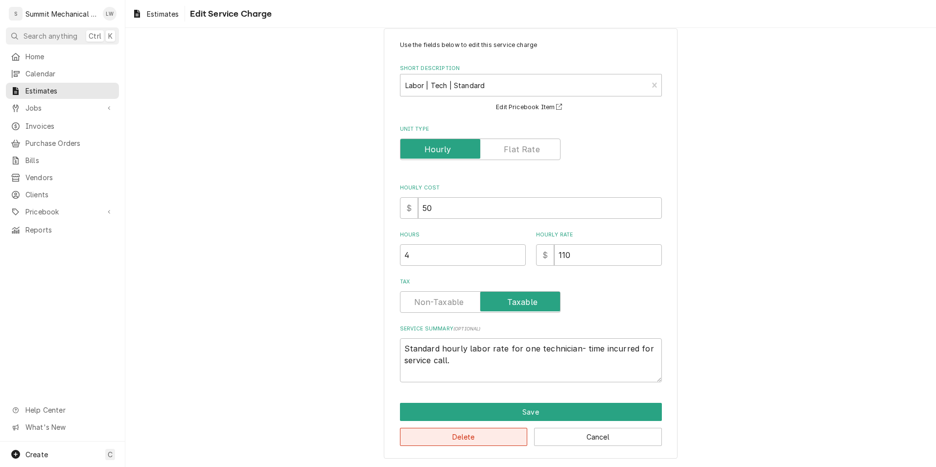
click at [455, 439] on button "Delete" at bounding box center [464, 437] width 128 height 18
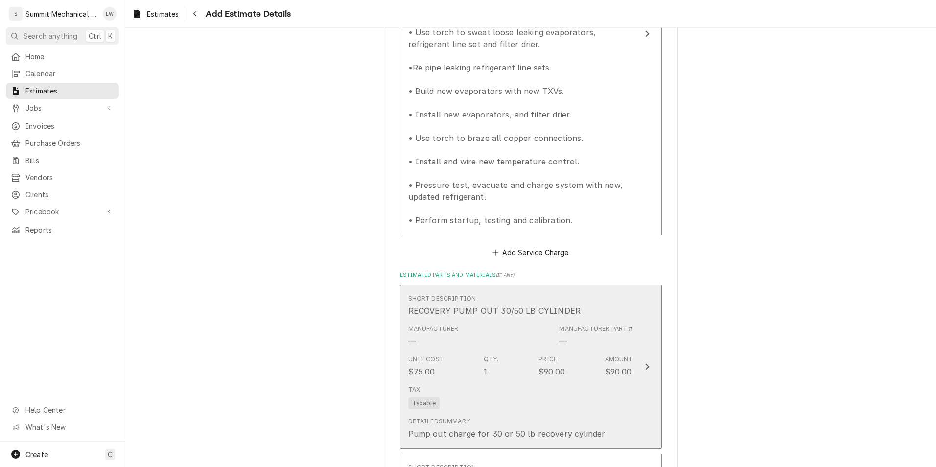
scroll to position [1368, 0]
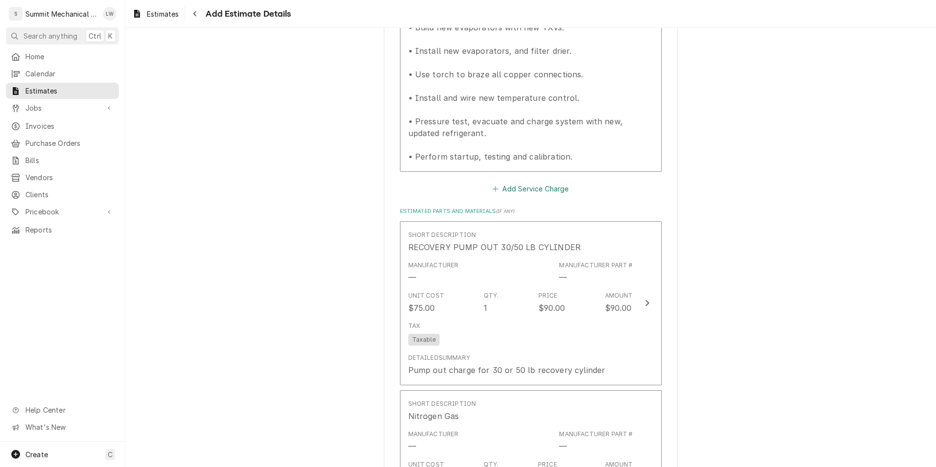
click at [524, 189] on button "Add Service Charge" at bounding box center [530, 189] width 79 height 14
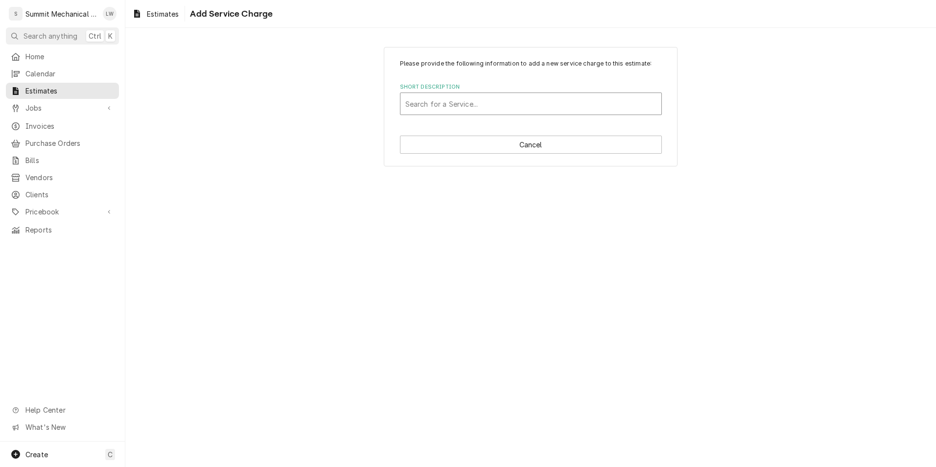
click at [494, 101] on div "Short Description" at bounding box center [531, 104] width 251 height 18
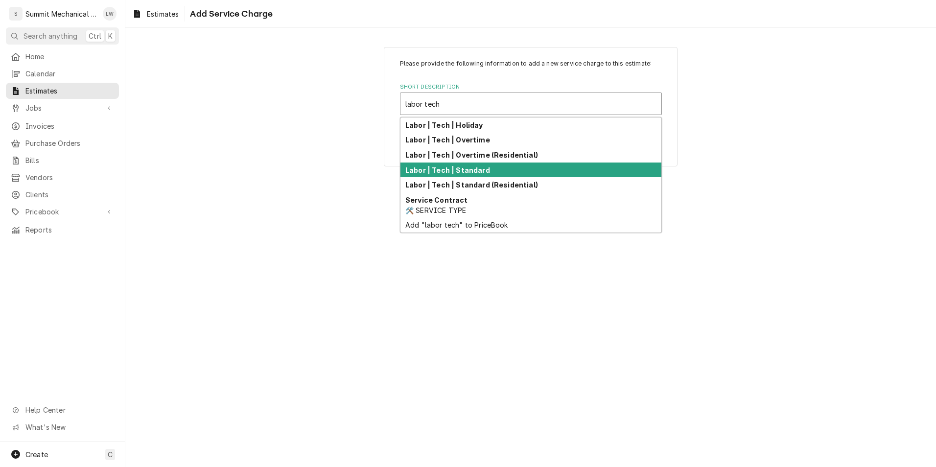
click at [466, 167] on strong "Labor | Tech | Standard" at bounding box center [448, 170] width 85 height 8
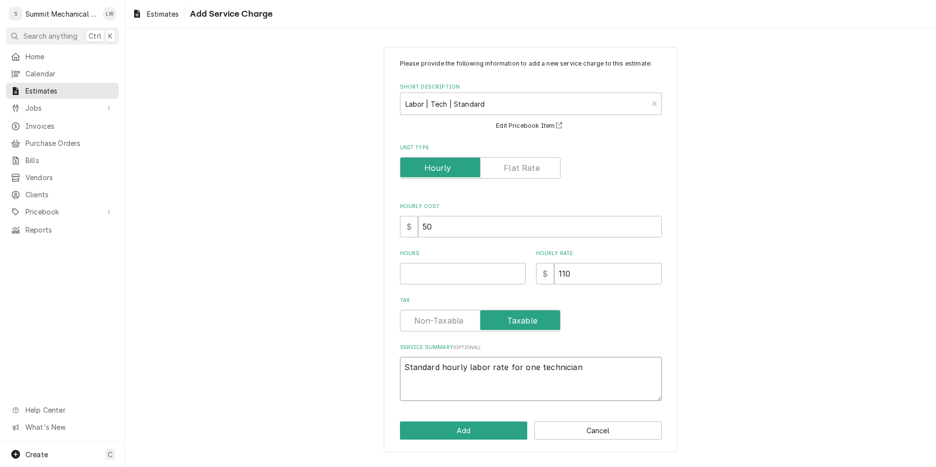
click at [577, 401] on textarea "Standard hourly labor rate for one technician" at bounding box center [531, 379] width 262 height 44
paste textarea "Standard hourly labor rate for one technician- time incurred for service call."
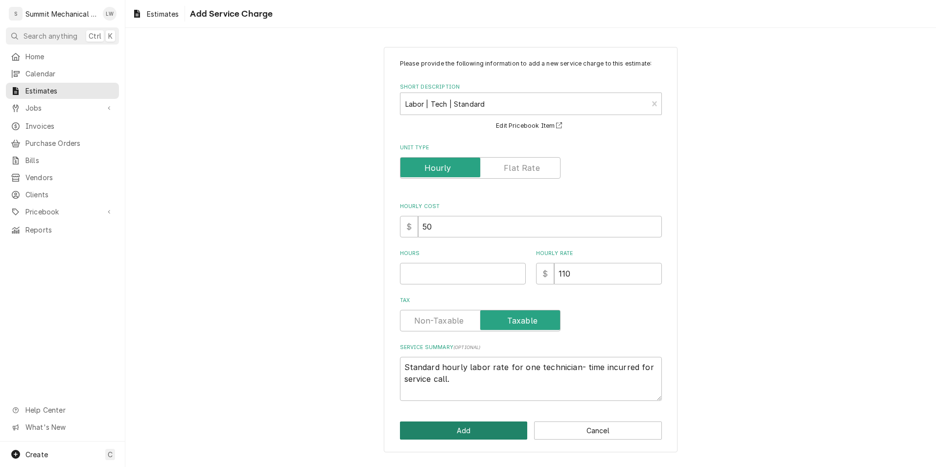
click at [490, 430] on button "Add" at bounding box center [464, 431] width 128 height 18
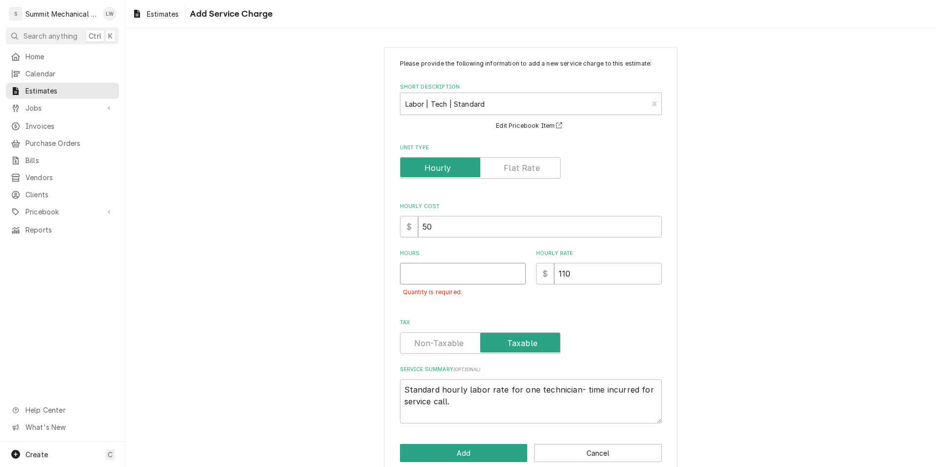
click at [451, 281] on input "Hours" at bounding box center [463, 274] width 126 height 22
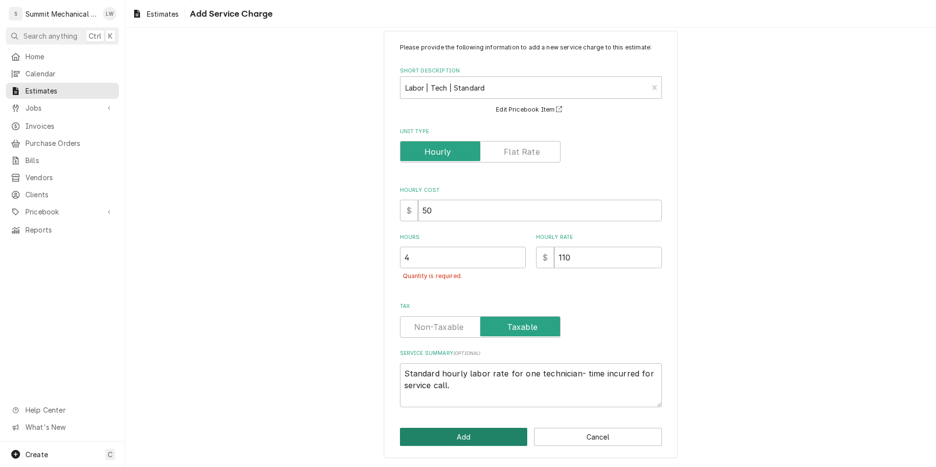
click at [476, 441] on button "Add" at bounding box center [464, 437] width 128 height 18
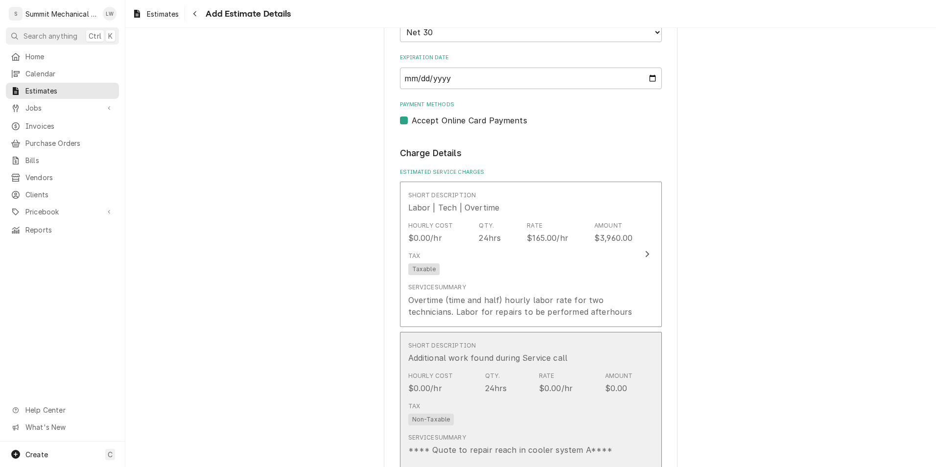
scroll to position [804, 0]
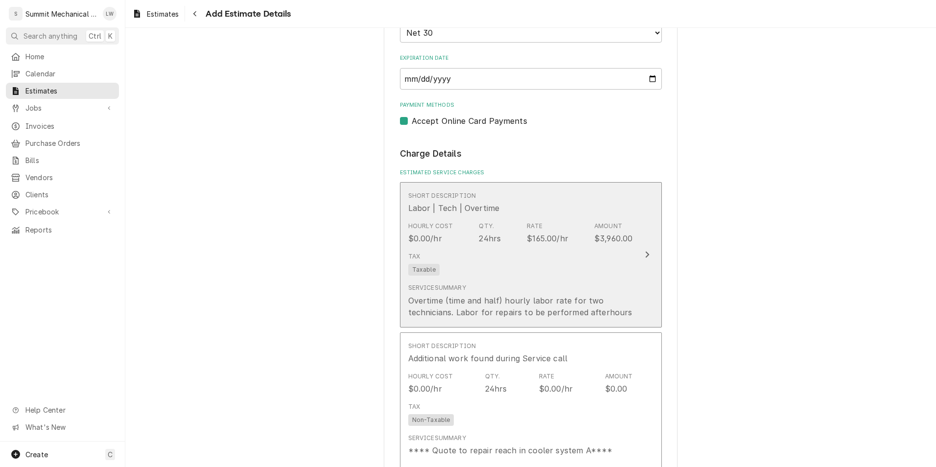
click at [502, 285] on div "Service Summary Overtime (time and half) hourly labor rate for two technicians.…" at bounding box center [520, 301] width 225 height 34
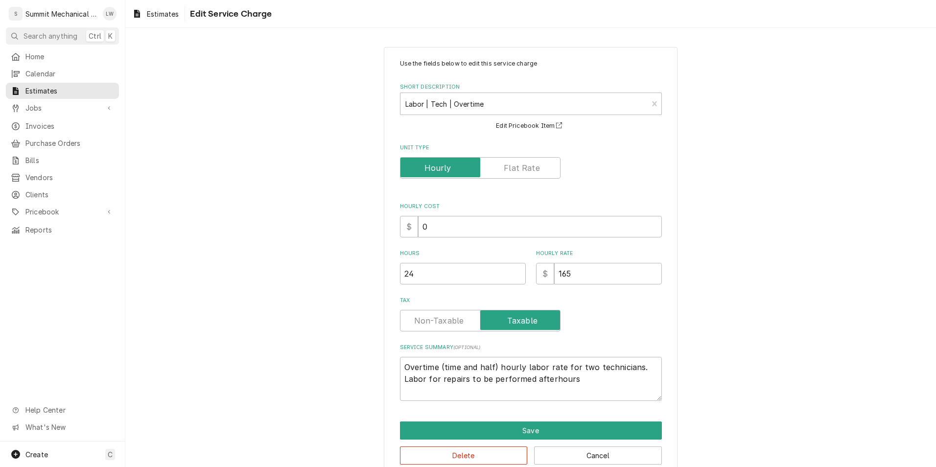
scroll to position [19, 0]
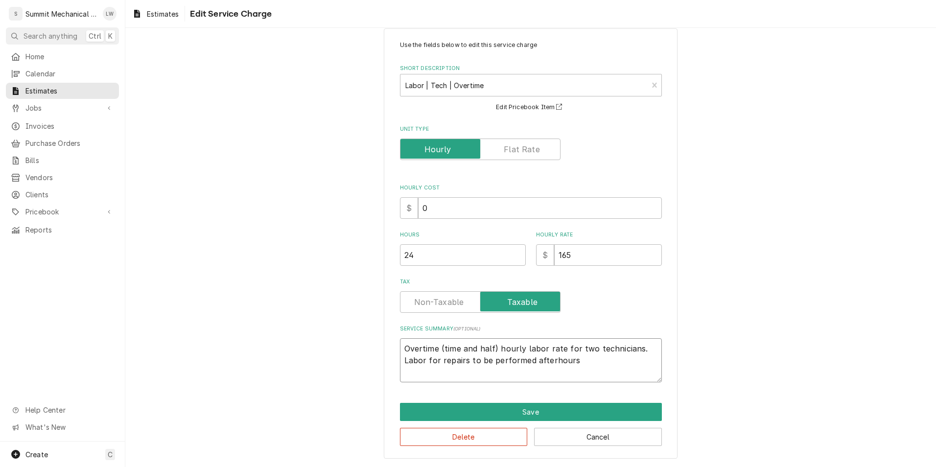
drag, startPoint x: 605, startPoint y: 365, endPoint x: 379, endPoint y: 350, distance: 226.7
click at [379, 350] on div "Use the fields below to edit this service charge Short Description Labor | Tech…" at bounding box center [530, 244] width 811 height 448
click at [599, 360] on textarea "Overtime (time and half) hourly labor rate for two technicians. Labor for repai…" at bounding box center [531, 360] width 262 height 44
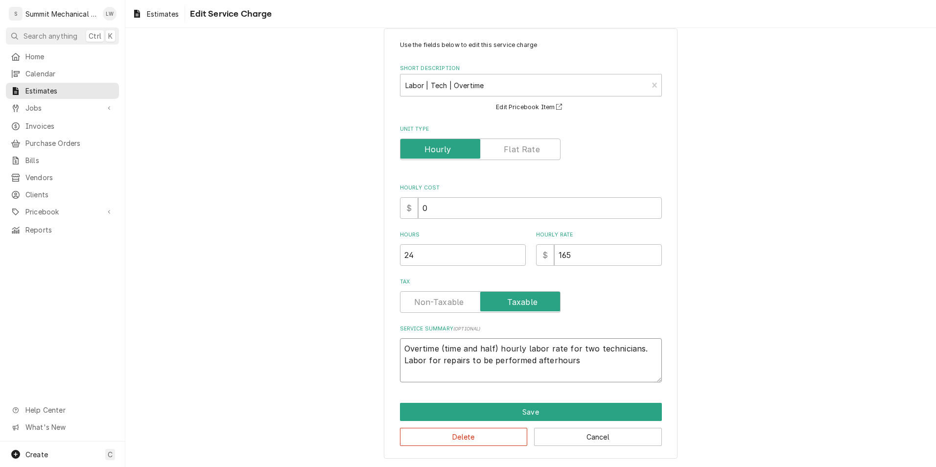
click at [599, 360] on textarea "Overtime (time and half) hourly labor rate for two technicians. Labor for repai…" at bounding box center [531, 360] width 262 height 44
click at [477, 436] on button "Delete" at bounding box center [464, 437] width 128 height 18
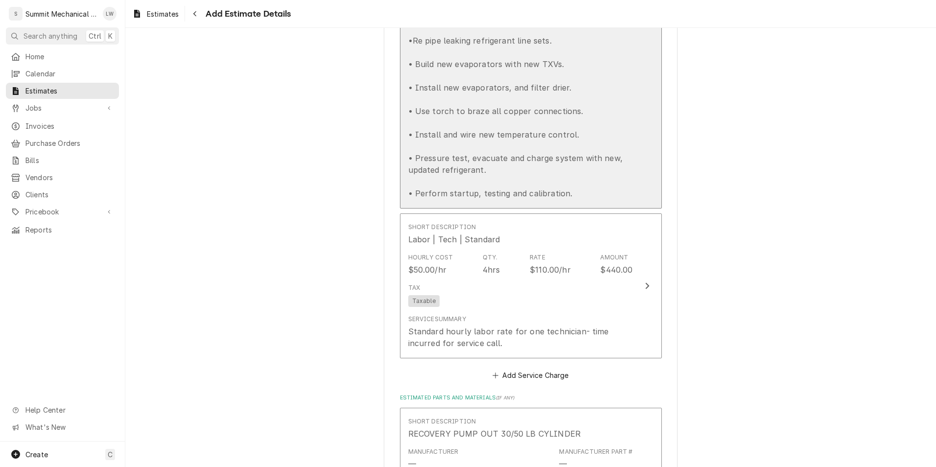
scroll to position [1203, 0]
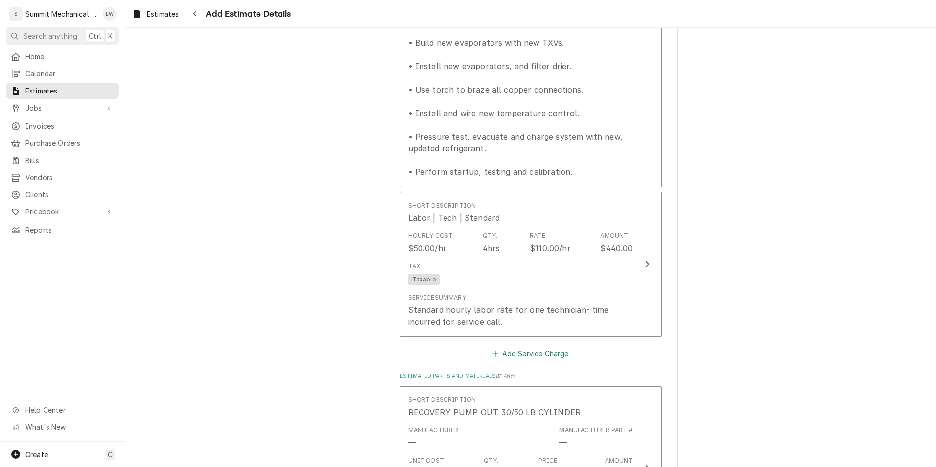
click at [531, 357] on button "Add Service Charge" at bounding box center [530, 354] width 79 height 14
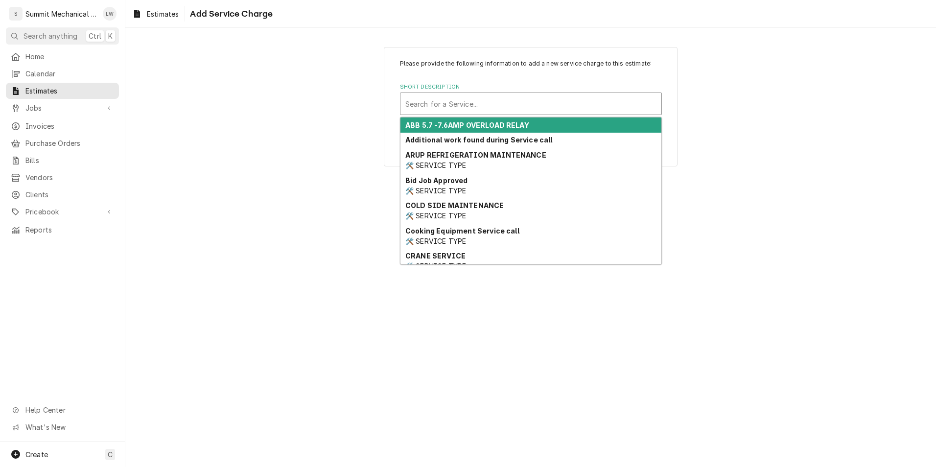
click at [504, 96] on div "Short Description" at bounding box center [531, 104] width 251 height 18
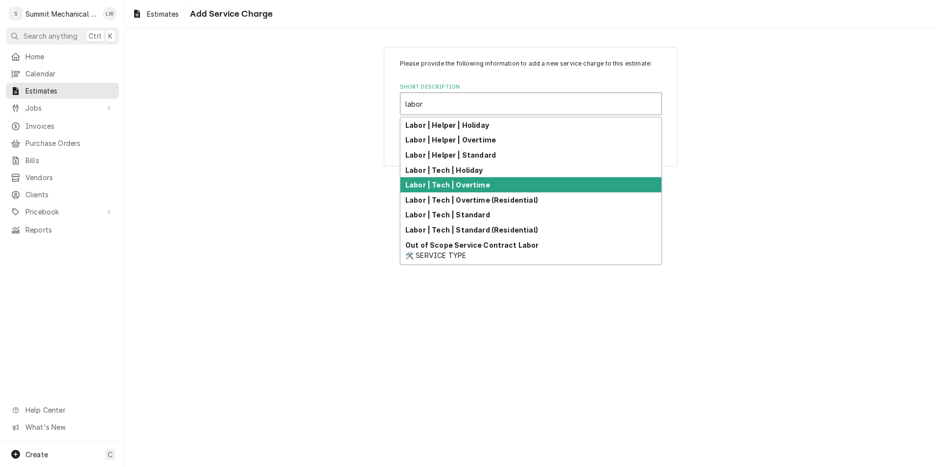
click at [476, 180] on div "Labor | Tech | Overtime" at bounding box center [531, 184] width 261 height 15
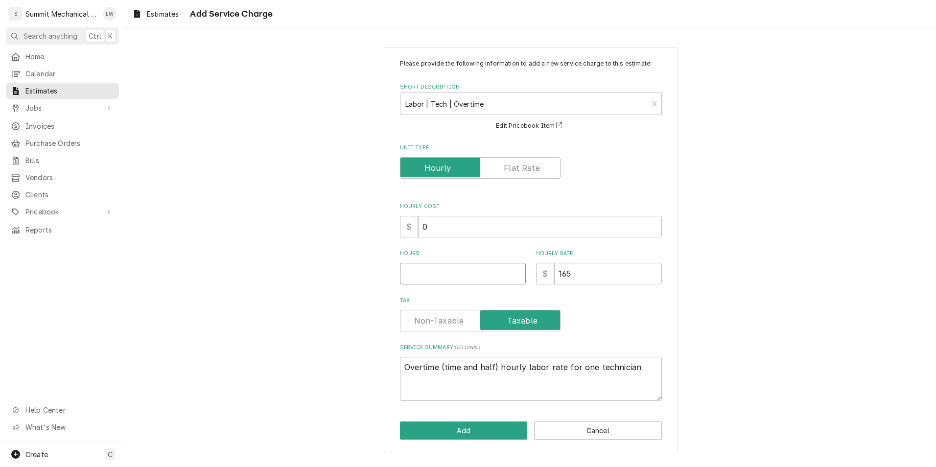
click at [433, 269] on input "Hours" at bounding box center [463, 274] width 126 height 22
click at [491, 389] on textarea "Overtime (time and half) hourly labor rate for one technician" at bounding box center [531, 379] width 262 height 44
paste textarea "two technicians. Labor for repairs to be performed afterhours"
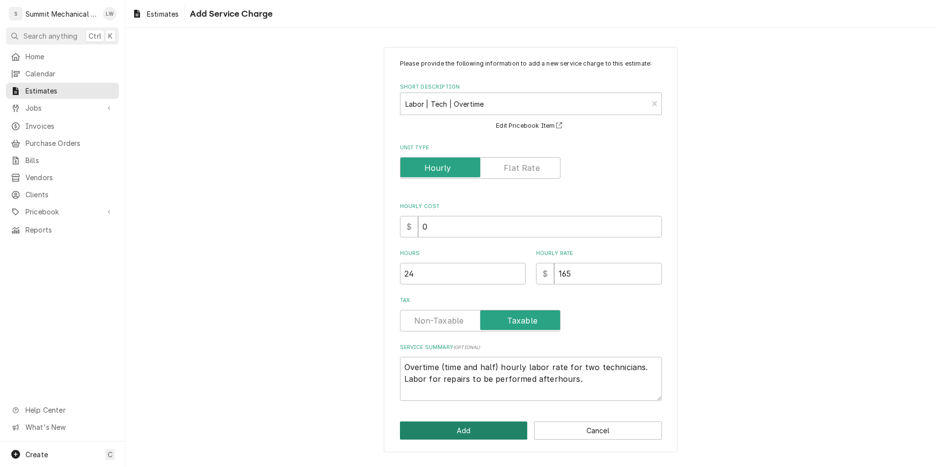
click at [486, 425] on button "Add" at bounding box center [464, 431] width 128 height 18
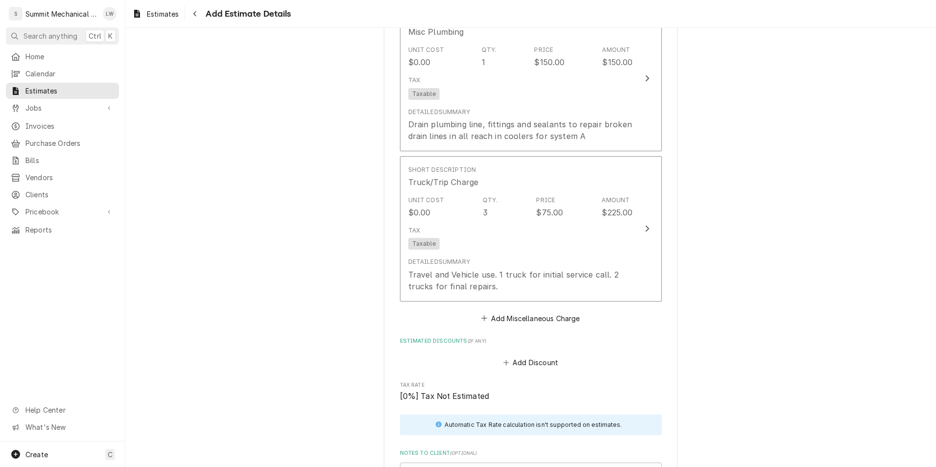
scroll to position [3845, 0]
click at [522, 312] on button "Add Miscellaneous Charge" at bounding box center [531, 319] width 102 height 14
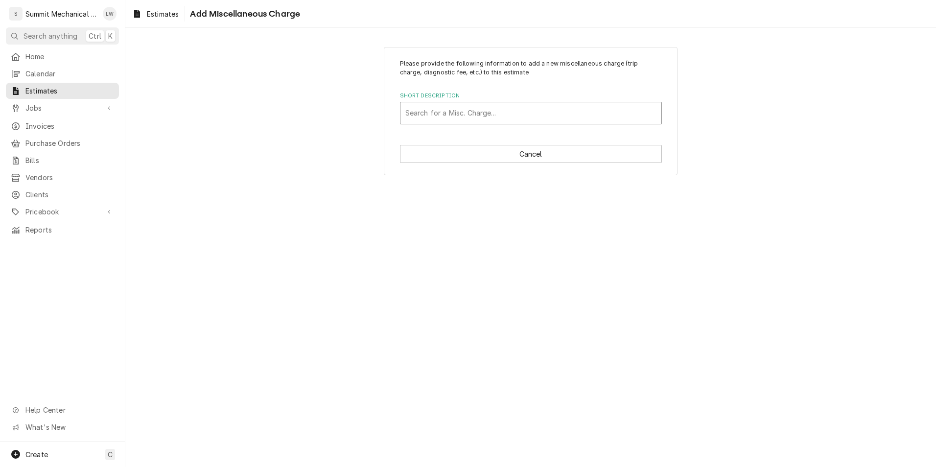
click at [448, 113] on div "Short Description" at bounding box center [531, 113] width 251 height 18
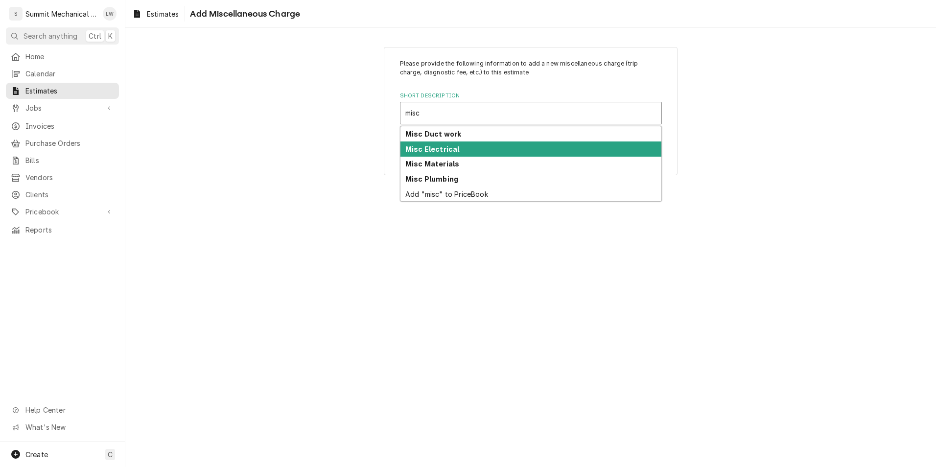
click at [451, 145] on strong "Misc Electrical" at bounding box center [433, 149] width 54 height 8
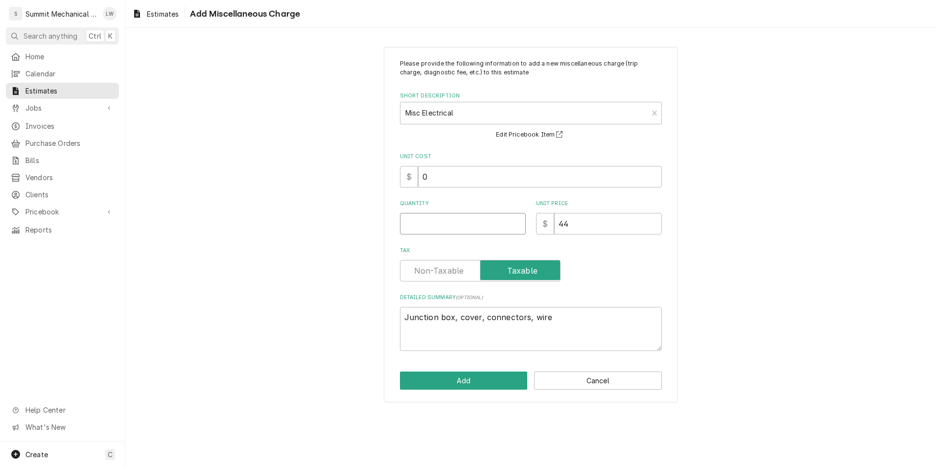
click at [447, 230] on input "Quantity" at bounding box center [463, 224] width 126 height 22
click at [596, 216] on input "44" at bounding box center [608, 224] width 108 height 22
drag, startPoint x: 482, startPoint y: 320, endPoint x: 320, endPoint y: 325, distance: 162.2
click at [320, 325] on div "Please provide the following information to add a new miscellaneous charge (tri…" at bounding box center [530, 224] width 811 height 373
click at [448, 379] on button "Add" at bounding box center [464, 381] width 128 height 18
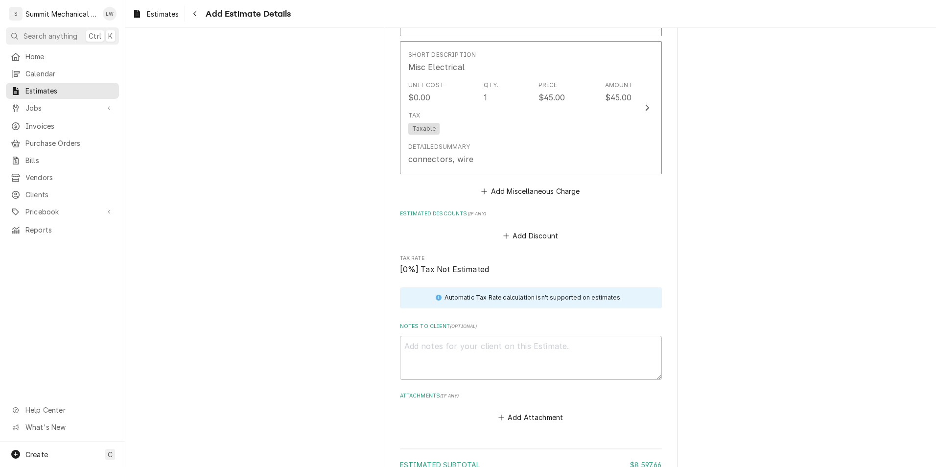
scroll to position [4295, 0]
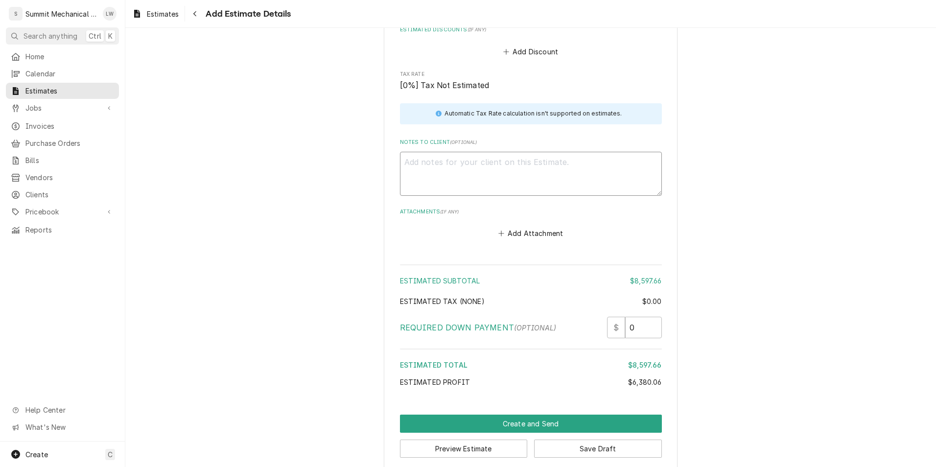
click at [505, 162] on textarea "Notes to Client ( optional )" at bounding box center [531, 174] width 262 height 44
click at [408, 152] on textarea "Tax not included on estimate" at bounding box center [531, 174] width 262 height 44
click at [406, 153] on textarea "Tax not included on estimate" at bounding box center [531, 174] width 262 height 44
click at [562, 156] on textarea "Estimated tax not included on estimate" at bounding box center [531, 174] width 262 height 44
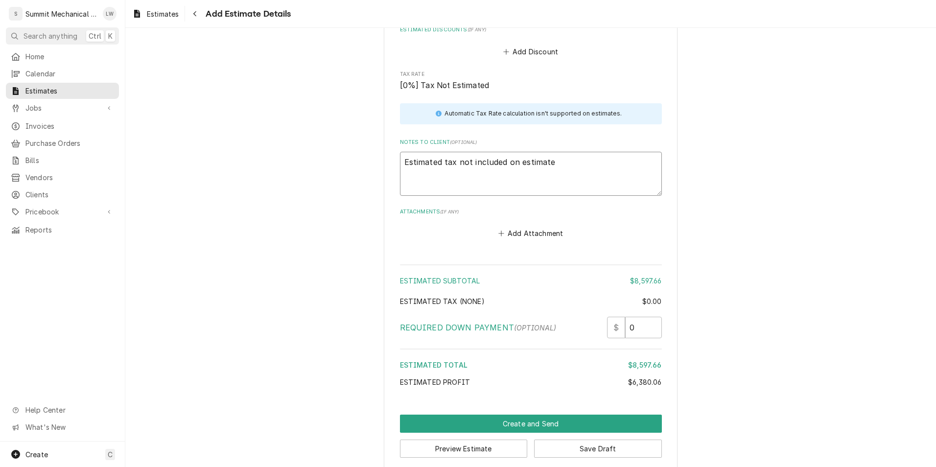
click at [589, 154] on textarea "Estimated tax not included on estimate" at bounding box center [531, 174] width 262 height 44
click at [589, 154] on textarea "Estimated tax not included on estimate $" at bounding box center [531, 174] width 262 height 44
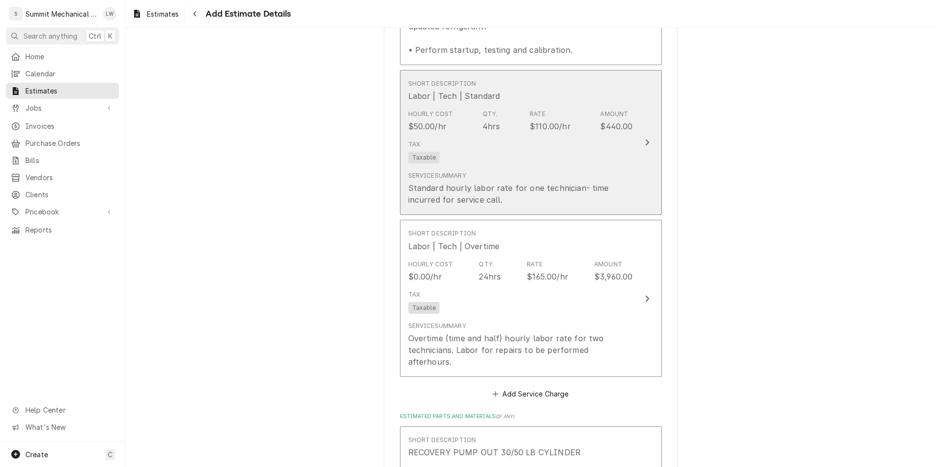
scroll to position [1326, 0]
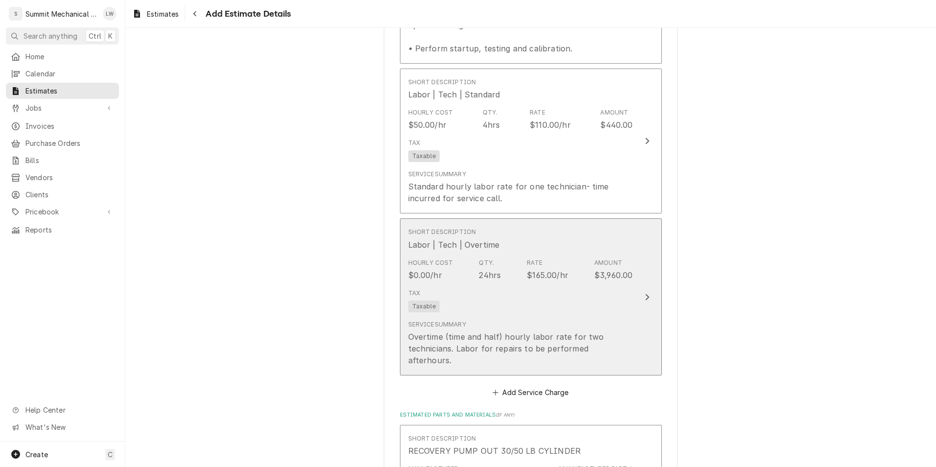
click at [496, 292] on div "Tax Taxable" at bounding box center [520, 300] width 225 height 31
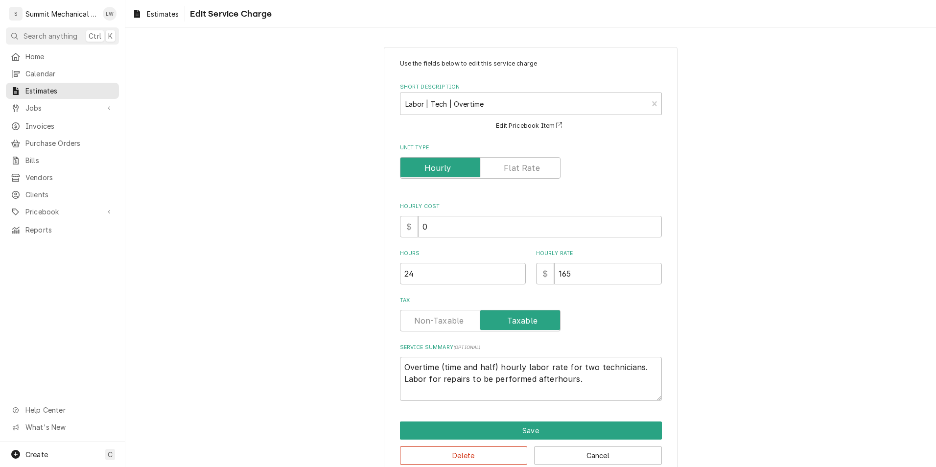
scroll to position [19, 0]
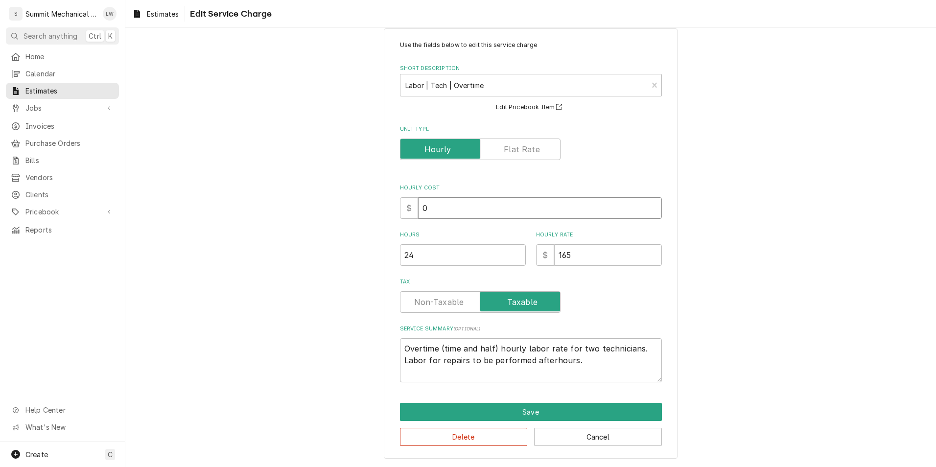
click at [476, 210] on input "0" at bounding box center [540, 208] width 244 height 22
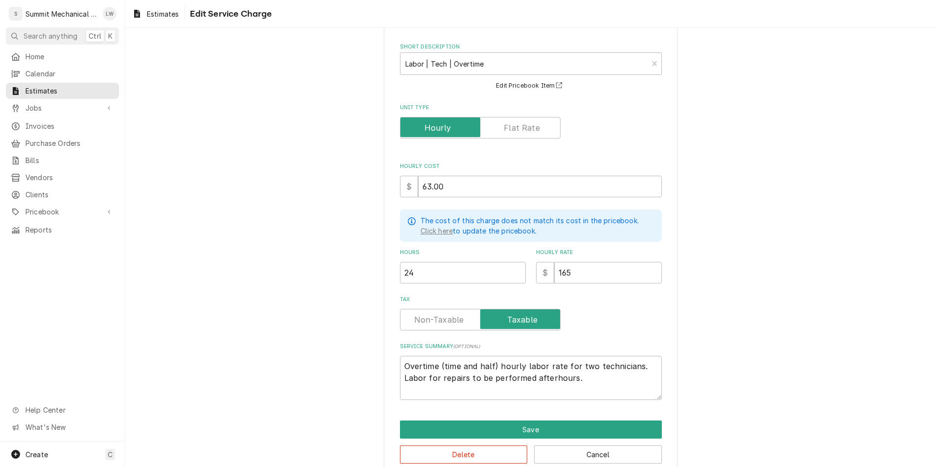
scroll to position [57, 0]
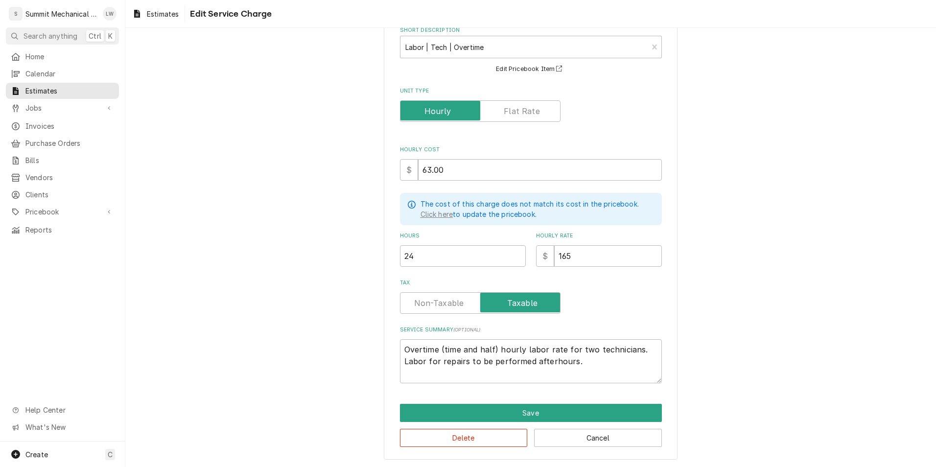
click at [486, 401] on div "Use the fields below to edit this service charge Short Description Labor | Tech…" at bounding box center [531, 225] width 294 height 470
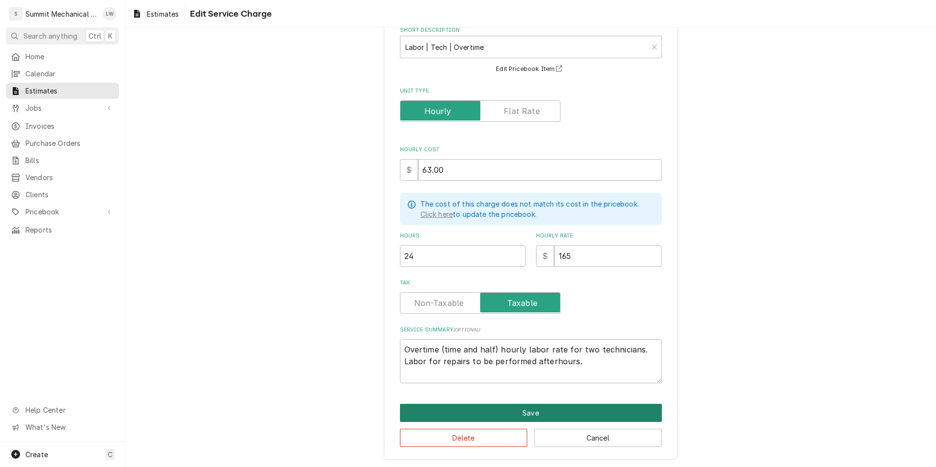
click at [481, 413] on button "Save" at bounding box center [531, 413] width 262 height 18
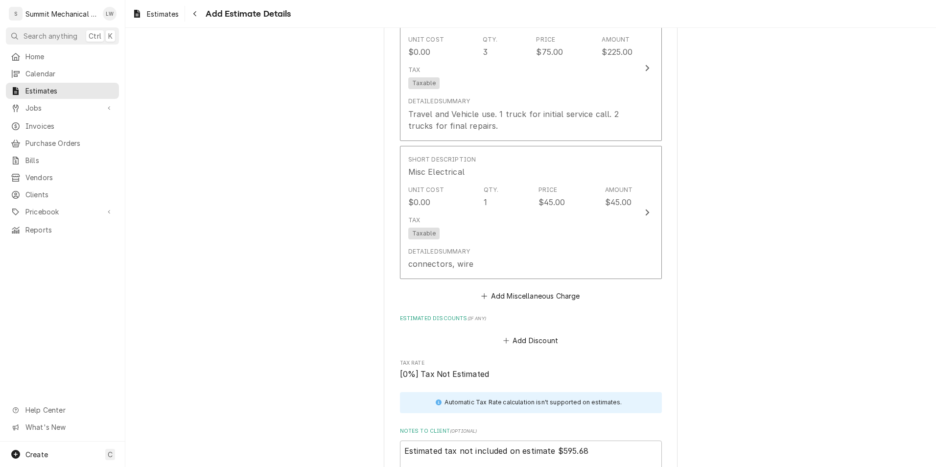
scroll to position [4005, 0]
click at [550, 290] on button "Add Miscellaneous Charge" at bounding box center [531, 297] width 102 height 14
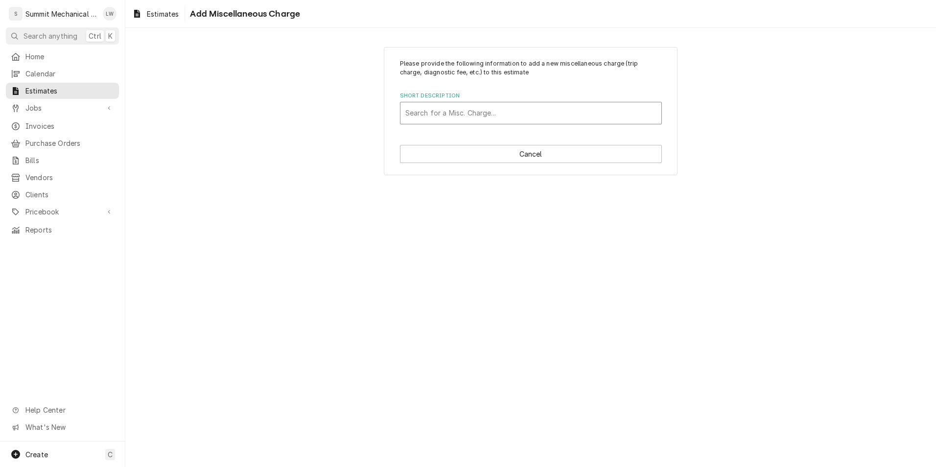
click at [524, 113] on div "Short Description" at bounding box center [531, 113] width 251 height 18
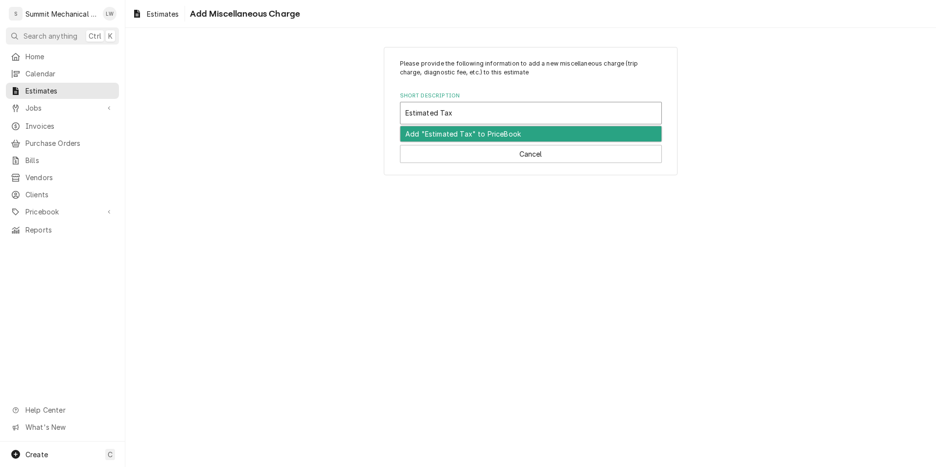
click at [521, 131] on div "Add "Estimated Tax" to PriceBook" at bounding box center [531, 133] width 261 height 15
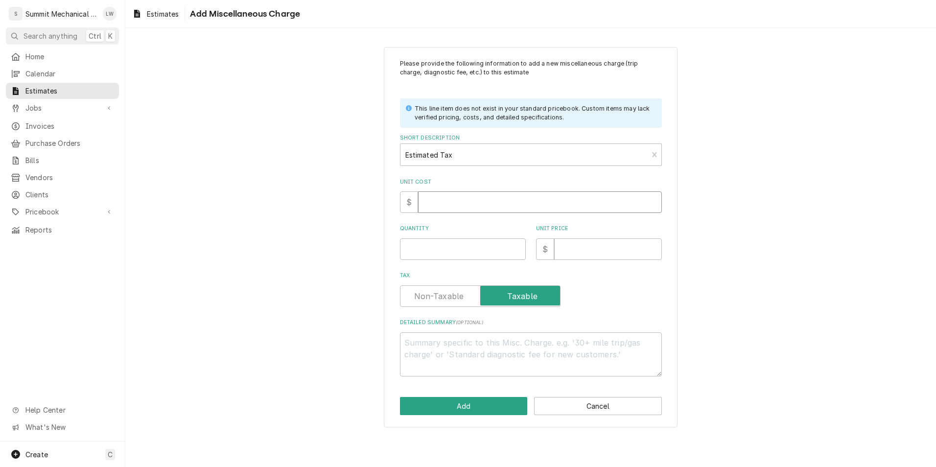
click at [488, 198] on input "Unit Cost" at bounding box center [540, 202] width 244 height 22
click at [523, 204] on input "Unit Cost" at bounding box center [540, 202] width 244 height 22
click at [421, 249] on input "Quantity" at bounding box center [463, 250] width 126 height 22
click at [629, 254] on input "Unit Price" at bounding box center [608, 250] width 108 height 22
click at [437, 338] on textarea "Detailed Summary ( optional )" at bounding box center [531, 355] width 262 height 44
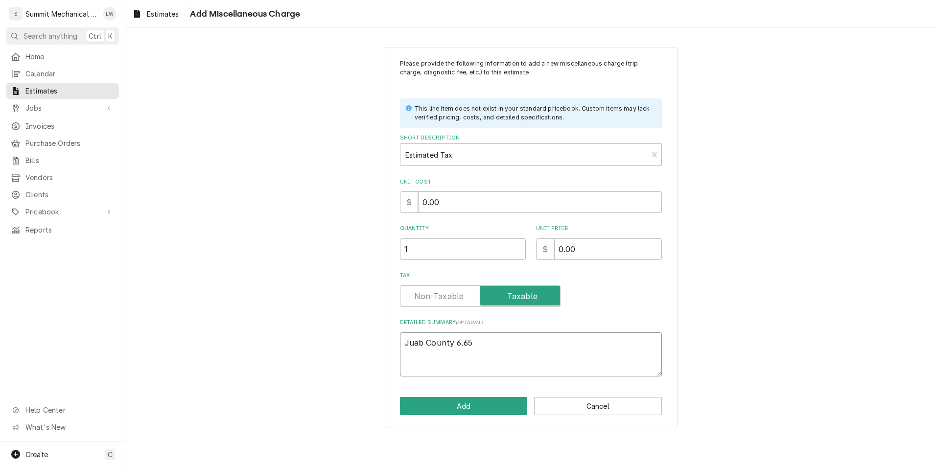
click at [455, 343] on textarea "Juab County 6.65" at bounding box center [531, 355] width 262 height 44
click at [499, 349] on textarea "Juab County %6.65" at bounding box center [531, 355] width 262 height 44
click at [455, 407] on button "Add" at bounding box center [464, 406] width 128 height 18
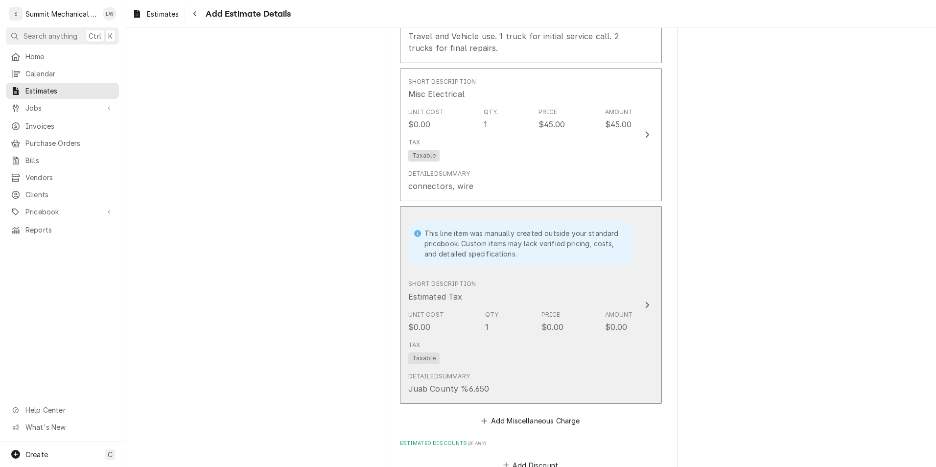
scroll to position [4085, 0]
click at [552, 336] on div "Tax Taxable" at bounding box center [520, 351] width 225 height 31
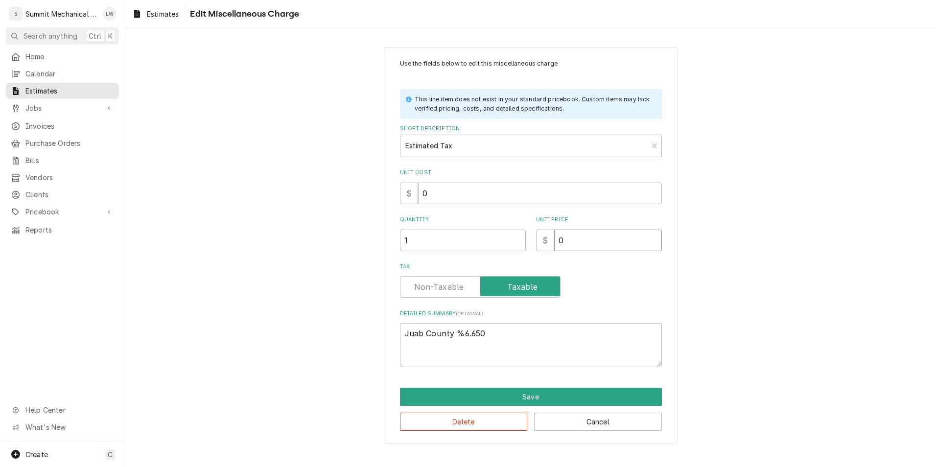
click at [578, 233] on input "0" at bounding box center [608, 241] width 108 height 22
click at [515, 400] on button "Save" at bounding box center [531, 397] width 262 height 18
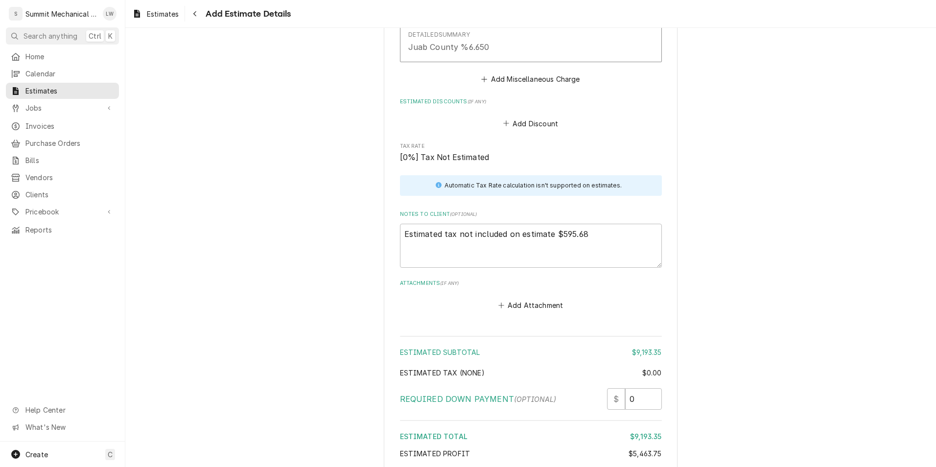
scroll to position [4434, 0]
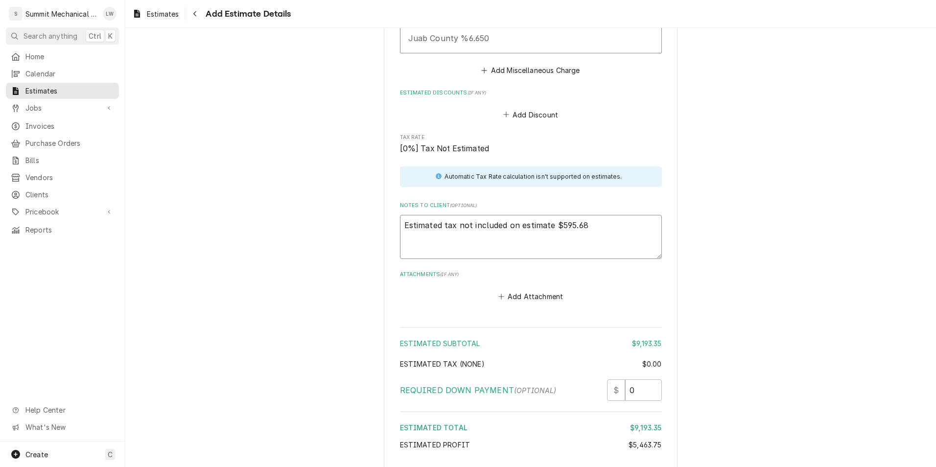
click at [626, 215] on textarea "Estimated tax not included on estimate $595.68" at bounding box center [531, 237] width 262 height 44
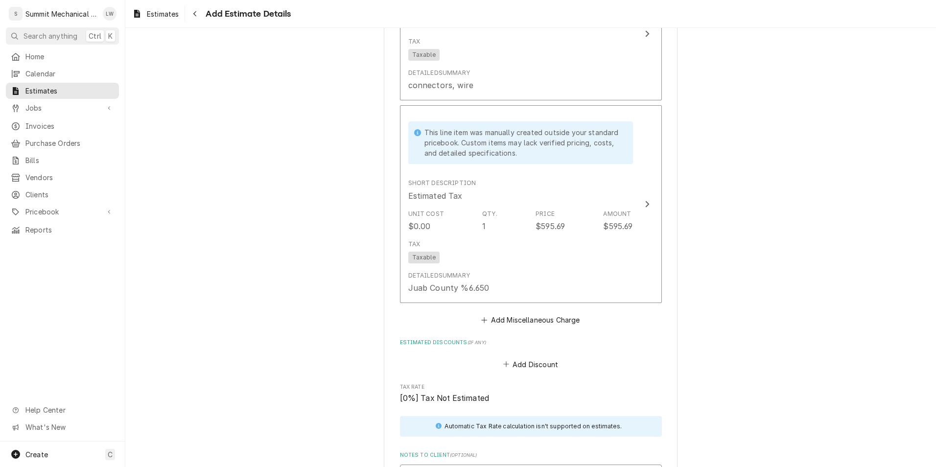
scroll to position [4497, 0]
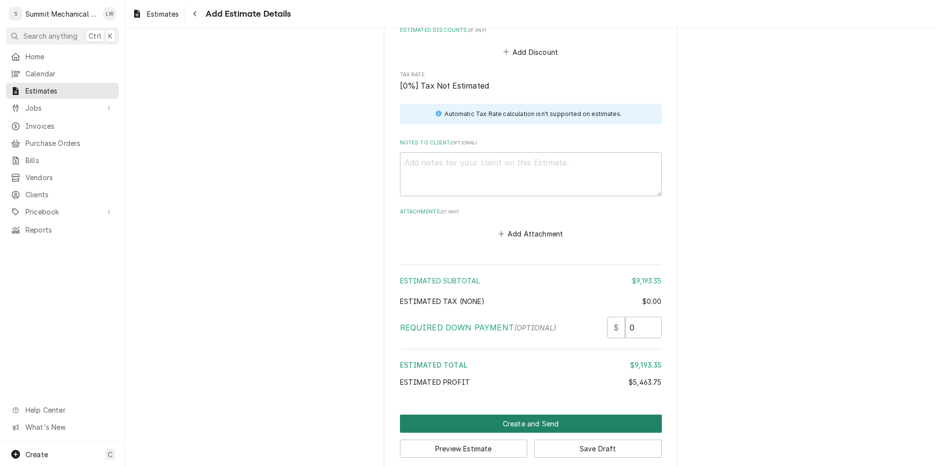
click at [541, 415] on button "Create and Send" at bounding box center [531, 424] width 262 height 18
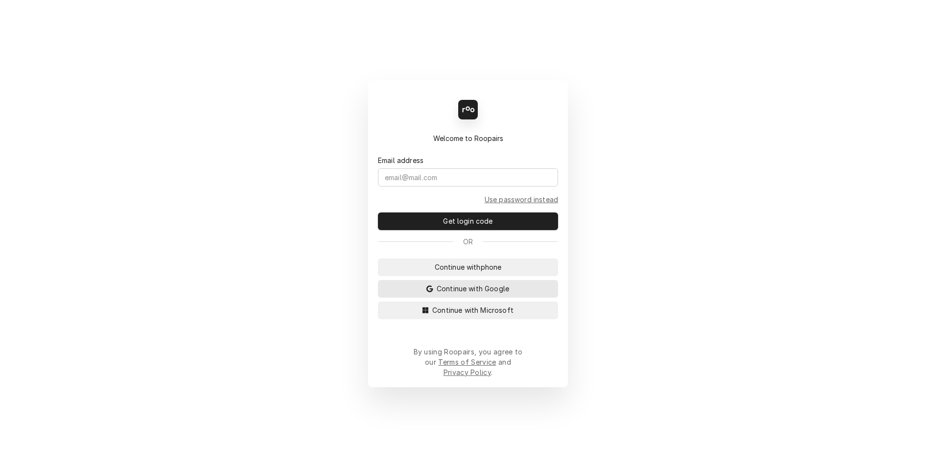
click at [477, 294] on span "Continue with Google" at bounding box center [473, 289] width 76 height 10
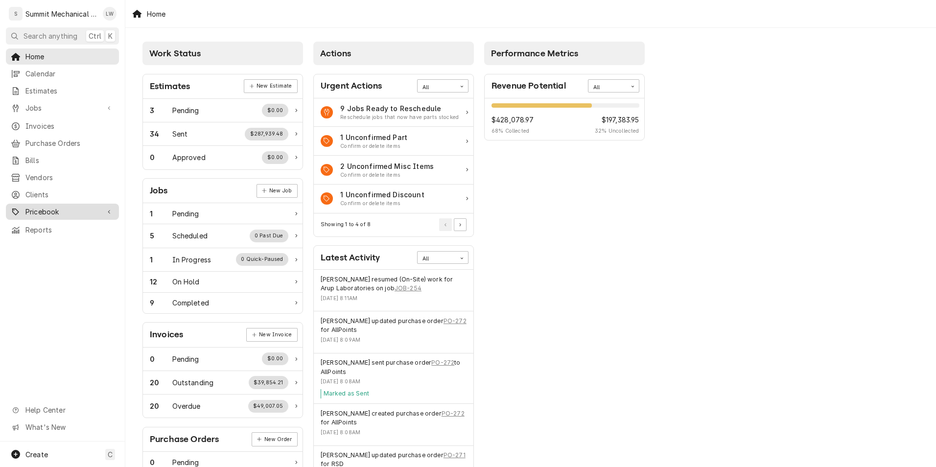
click at [63, 210] on span "Pricebook" at bounding box center [62, 212] width 74 height 10
click at [54, 244] on div "Parts & Materials" at bounding box center [62, 246] width 109 height 12
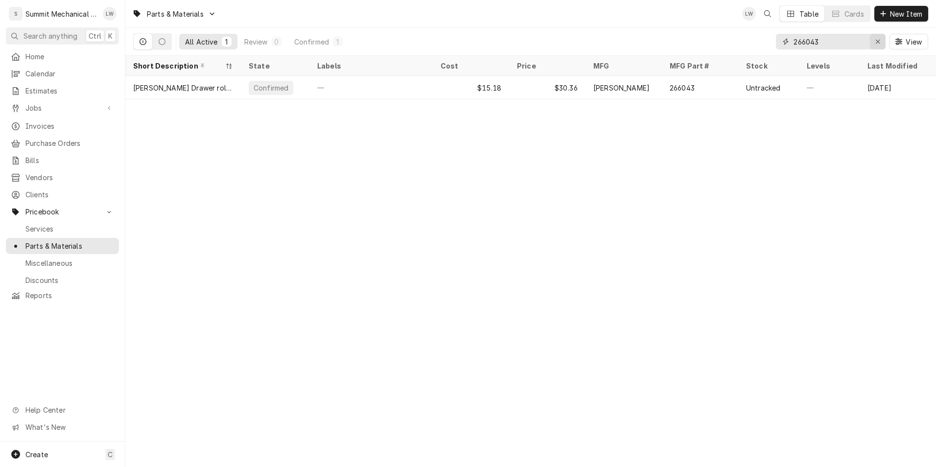
click at [880, 44] on icon "Erase input" at bounding box center [878, 41] width 5 height 7
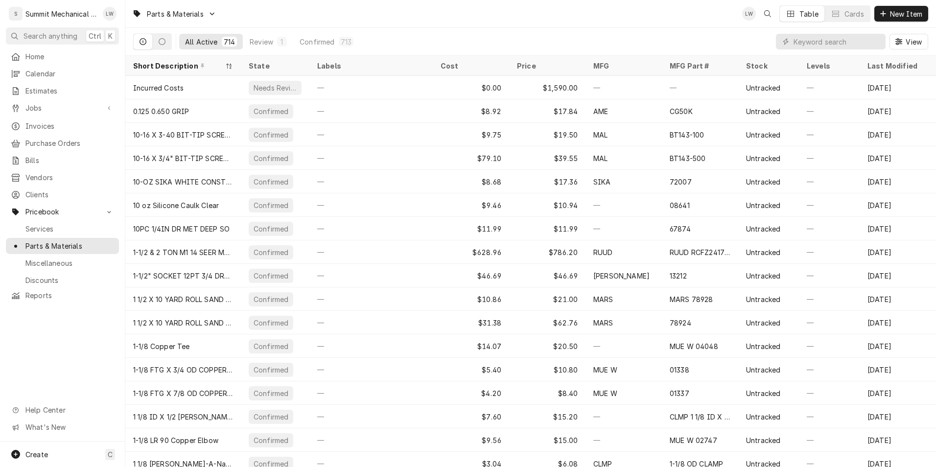
click at [790, 48] on div "Dynamic Content Wrapper" at bounding box center [831, 42] width 110 height 16
click at [800, 42] on input "Dynamic Content Wrapper" at bounding box center [837, 42] width 87 height 16
paste input "[PERSON_NAME] BBM11AG"
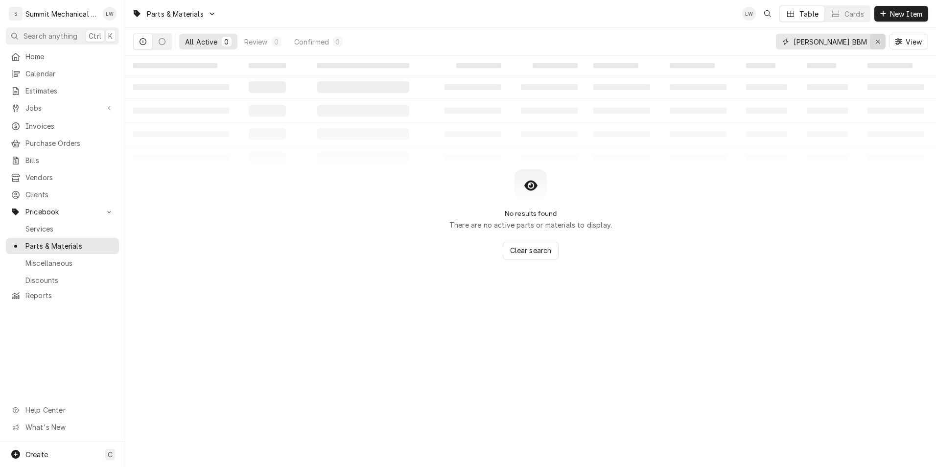
type input "[PERSON_NAME] BBM11AG"
click at [880, 46] on div "Erase input" at bounding box center [878, 42] width 10 height 10
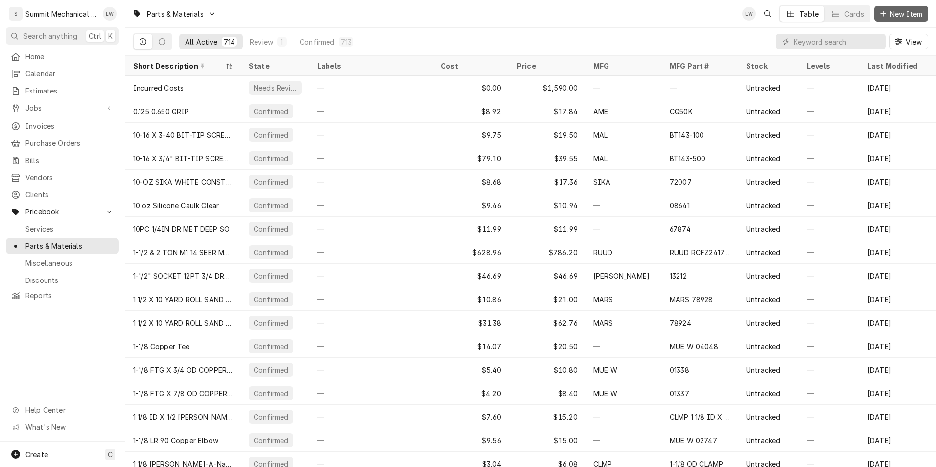
click at [897, 6] on button "New Item" at bounding box center [902, 14] width 54 height 16
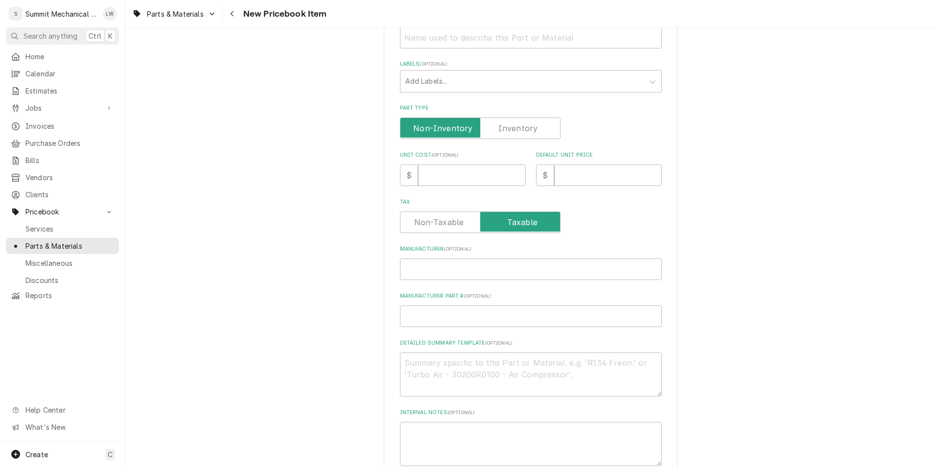
scroll to position [171, 0]
click at [415, 314] on input "Manufacturer Part # ( optional )" at bounding box center [531, 316] width 262 height 22
paste input "[PERSON_NAME] BBM11AG"
type textarea "x"
type input "[PERSON_NAME] BBM11AG"
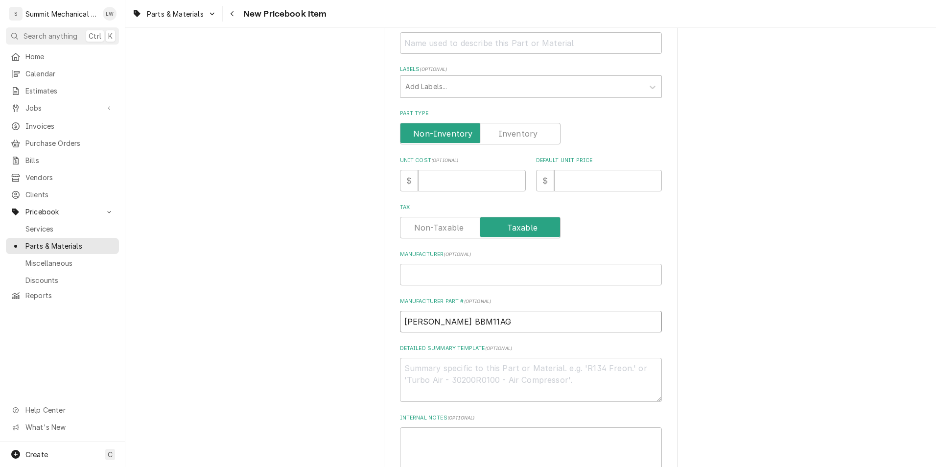
scroll to position [0, 0]
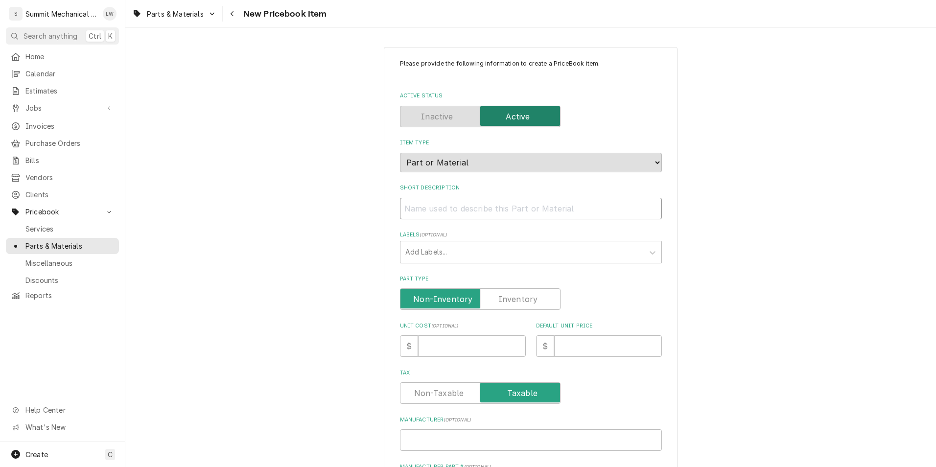
click at [487, 204] on input "Short Description" at bounding box center [531, 209] width 262 height 22
paste input "BACK BAR REACH-IN UNIT COOLER"
type textarea "x"
click at [489, 208] on input "BACK BAR REACH-IN UNIT COOLER" at bounding box center [531, 209] width 262 height 22
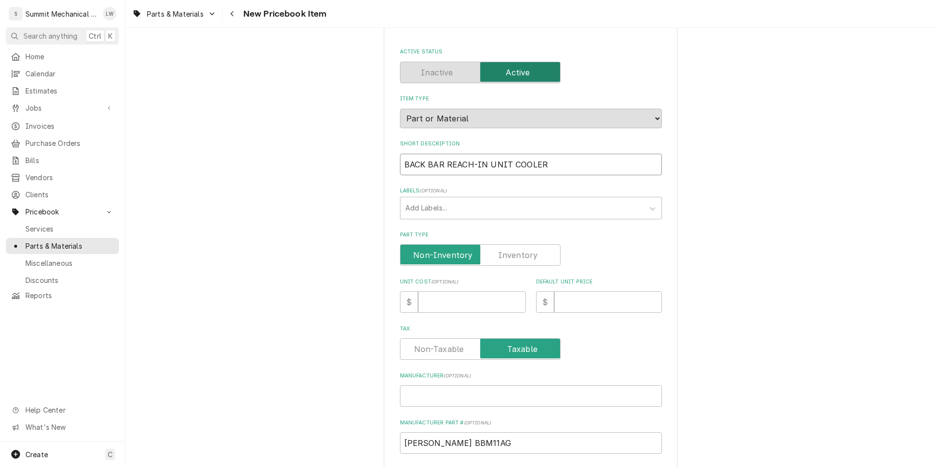
scroll to position [73, 0]
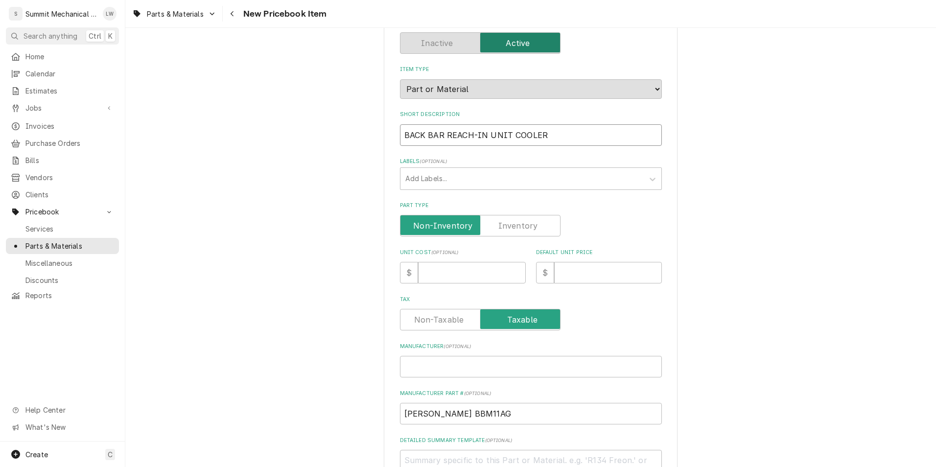
type input "BACK BAR REACH-IN UNIT COOLER"
click at [473, 282] on input "Unit Cost ( optional )" at bounding box center [472, 273] width 108 height 22
type textarea "x"
type input "4"
type textarea "x"
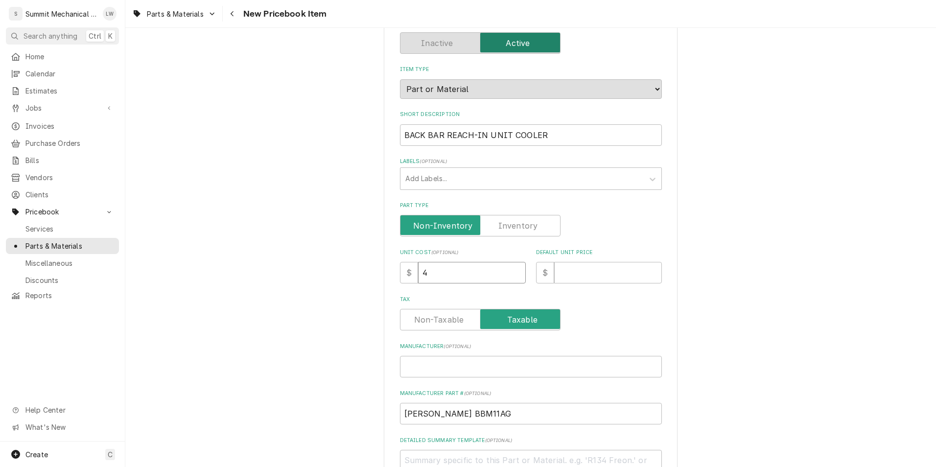
type input "48"
type textarea "x"
type input "489"
type textarea "x"
type input "489.7"
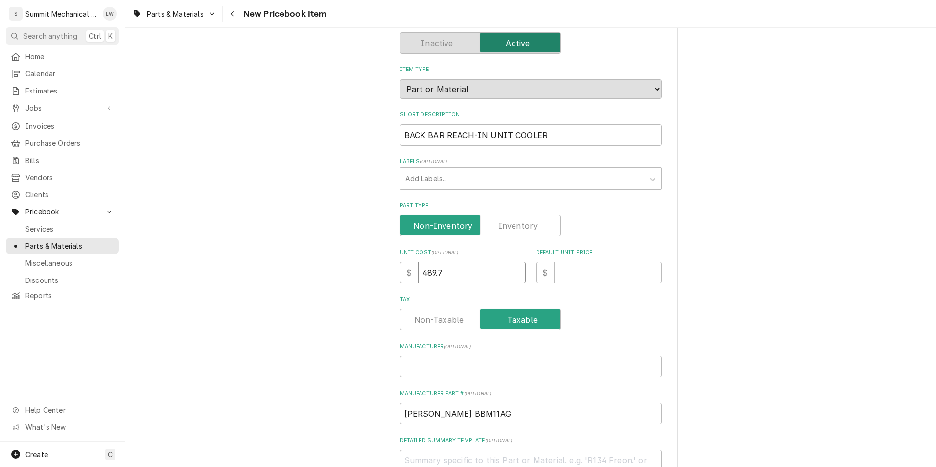
type textarea "x"
type input "489.75"
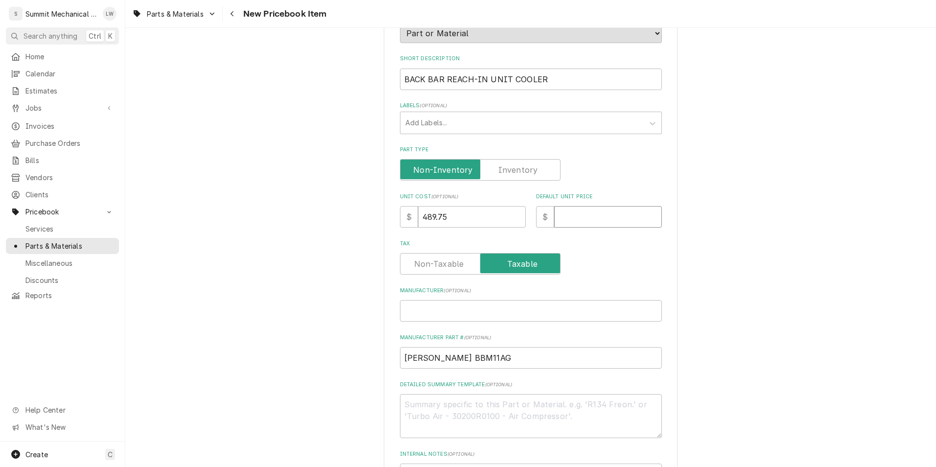
click at [558, 211] on input "Default Unit Price" at bounding box center [608, 217] width 108 height 22
type textarea "x"
type input "7"
type textarea "x"
type input "71"
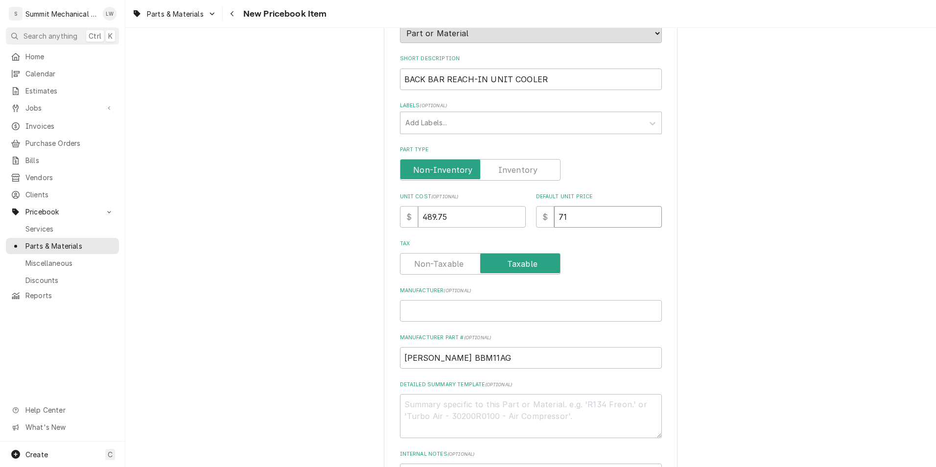
type textarea "x"
type input "710"
type textarea "x"
type input "710.1"
type textarea "x"
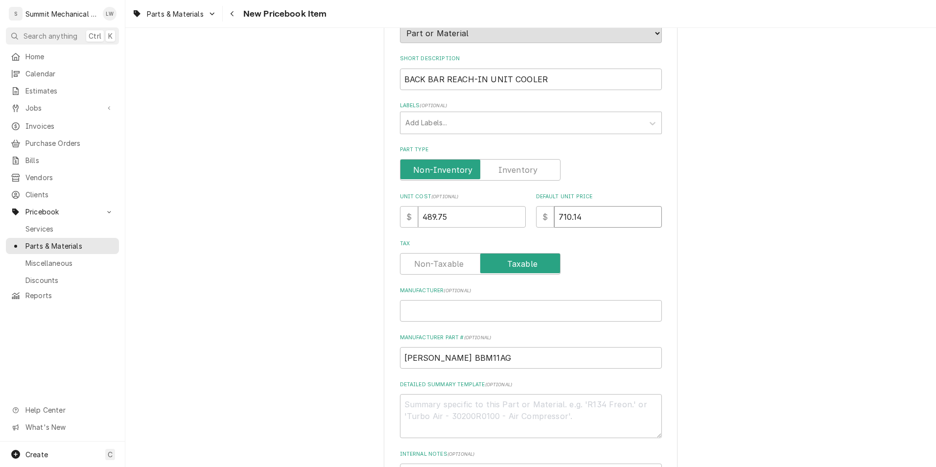
type input "710.14"
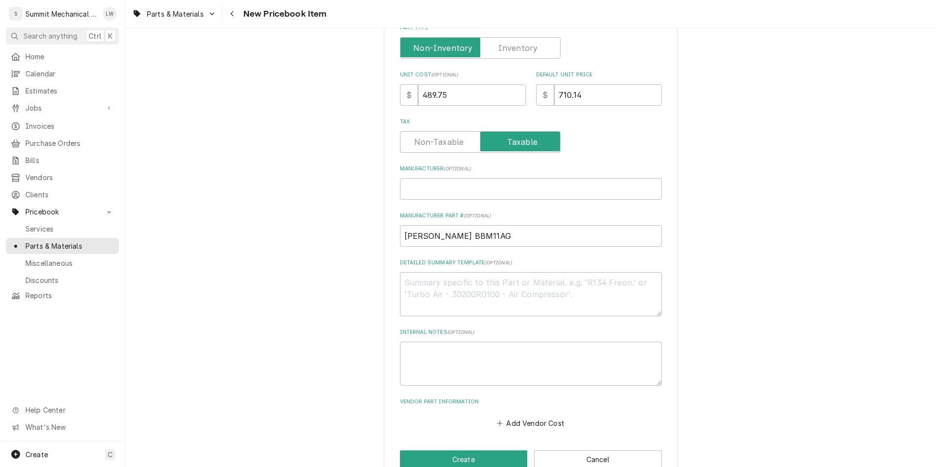
scroll to position [252, 0]
click at [429, 186] on input "Manufacturer ( optional )" at bounding box center [531, 189] width 262 height 22
type textarea "x"
type input "H"
type textarea "x"
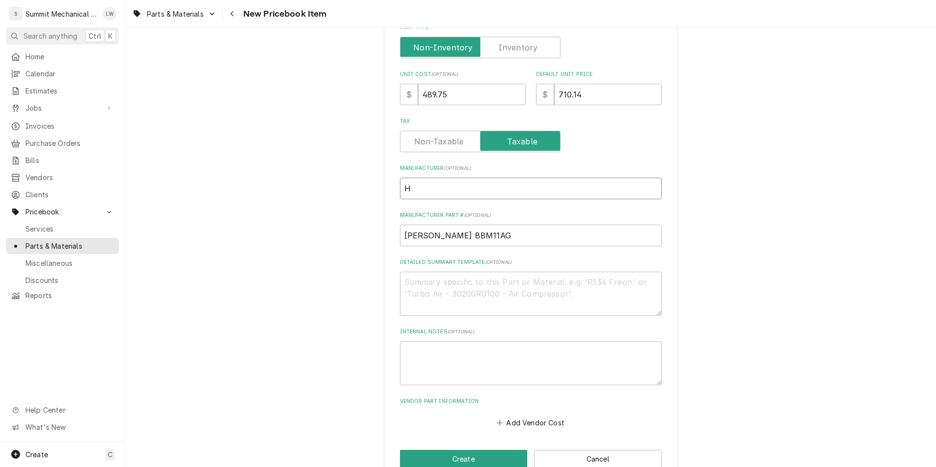
type input "He"
type textarea "x"
type input "Hea"
type textarea "x"
type input "Heat"
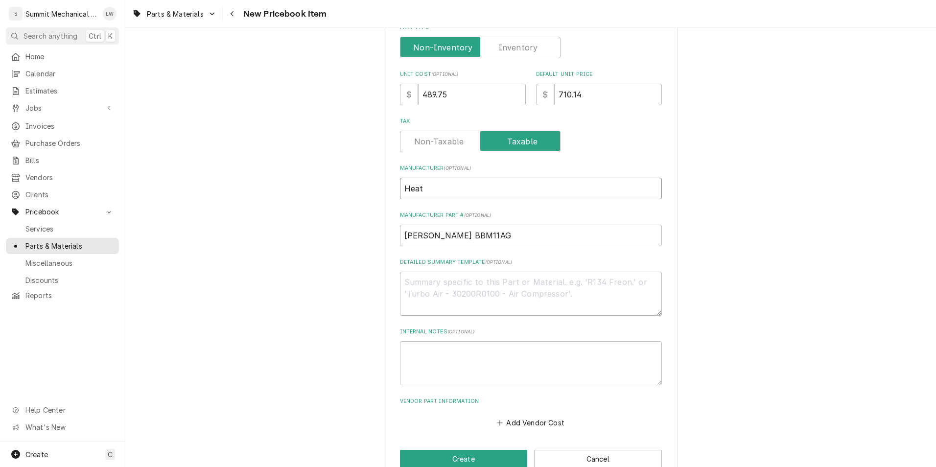
type textarea "x"
type input "Heatc"
type textarea "x"
type input "Heatcr"
type textarea "x"
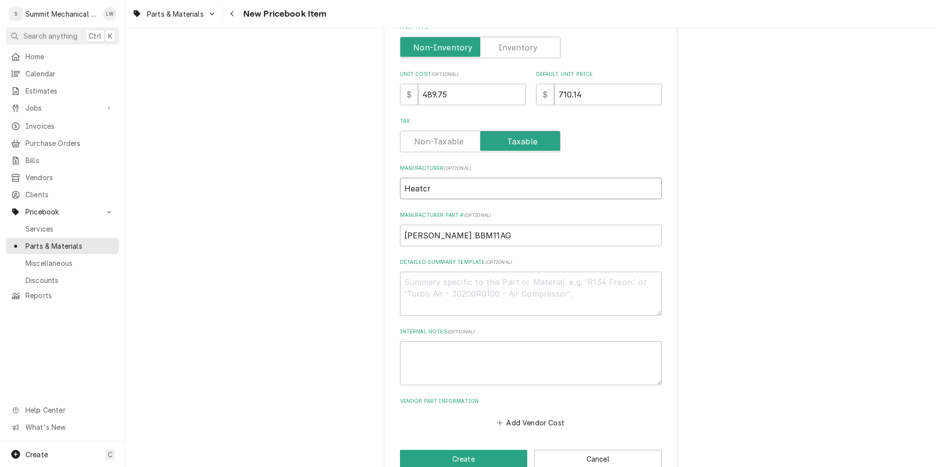
type input "Heatcra"
type textarea "x"
type input "Heatcraf"
type textarea "x"
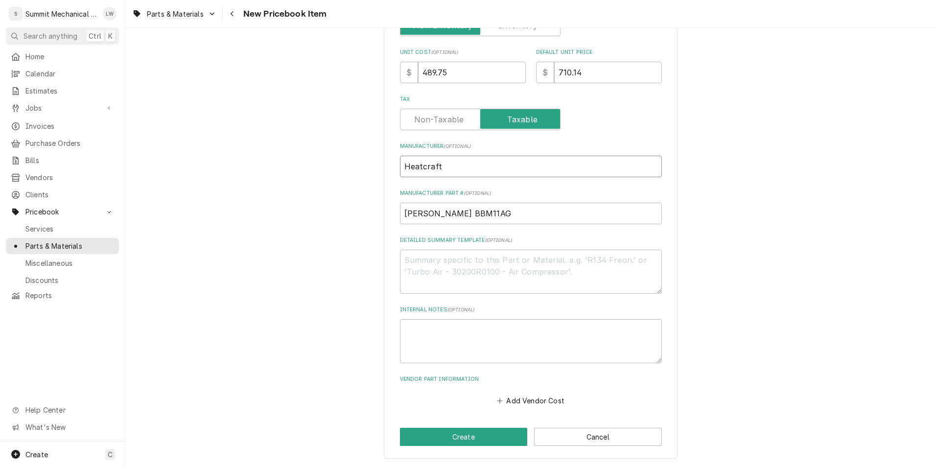
type input "Heatcraft"
click at [469, 275] on textarea "Detailed Summary Template ( optional )" at bounding box center [531, 272] width 262 height 44
click at [453, 251] on textarea "Detailed Summary Template ( optional )" at bounding box center [531, 272] width 262 height 44
paste textarea "1100 BTU 115V AIR DEFROST / MED TEMP"
type textarea "x"
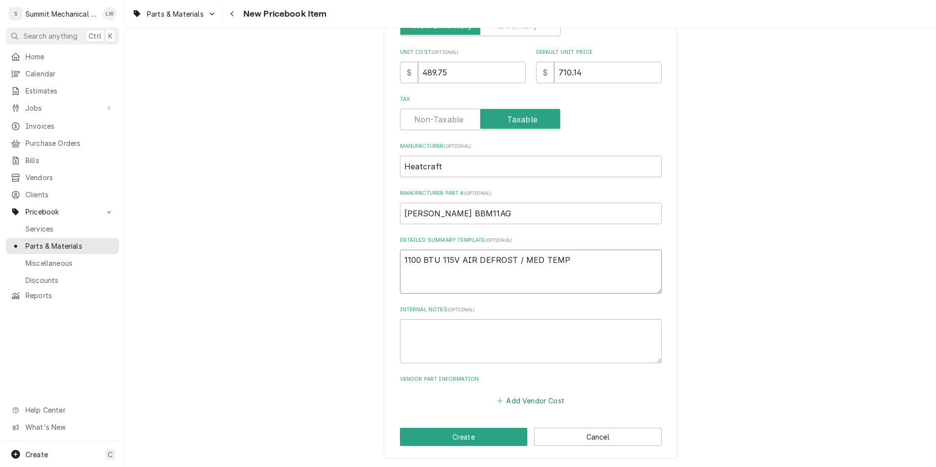
type textarea "1100 BTU 115V AIR DEFROST / MED TEMP"
click at [518, 396] on button "Add Vendor Cost" at bounding box center [531, 401] width 71 height 14
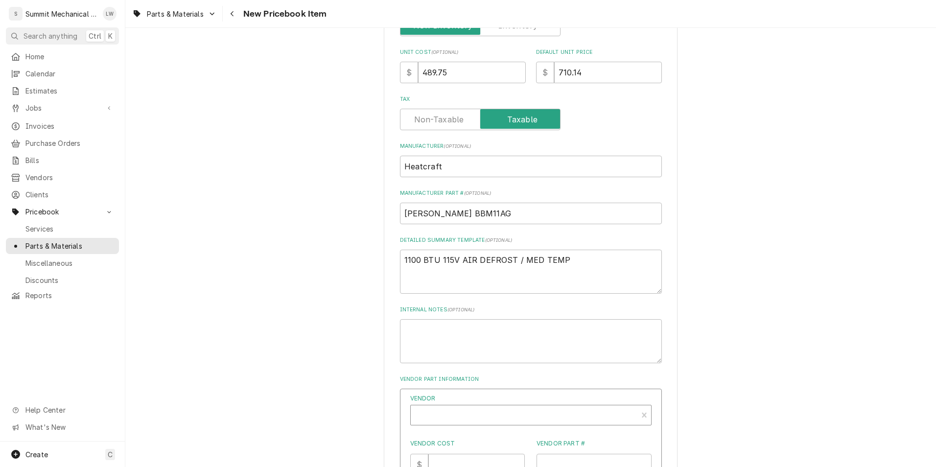
type textarea "x"
click at [493, 418] on div "Vendor" at bounding box center [524, 419] width 217 height 24
type input "rsd"
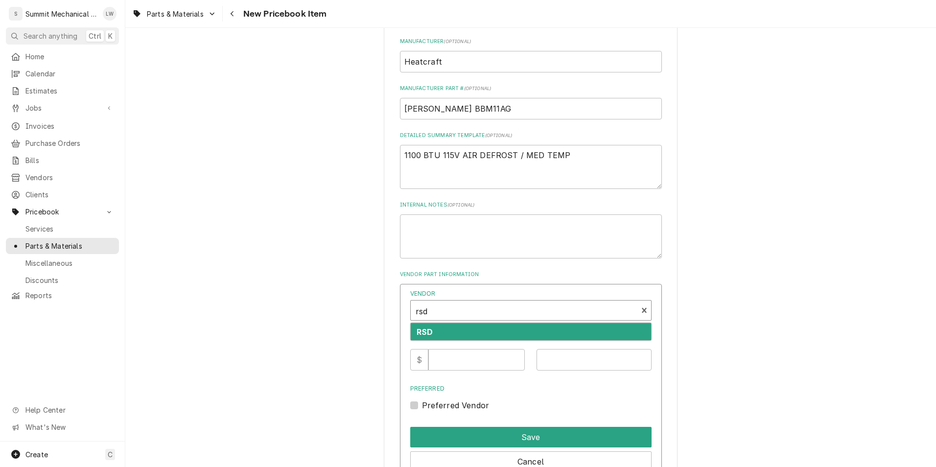
scroll to position [382, 0]
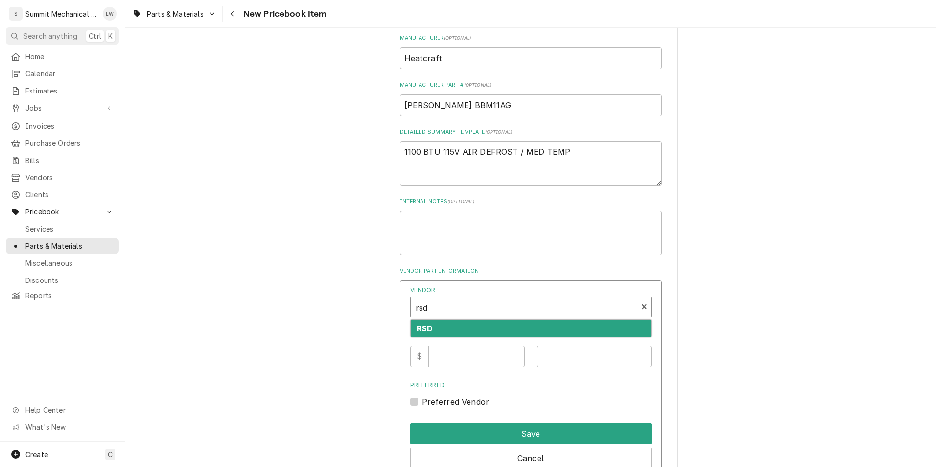
click at [467, 323] on div "RSD" at bounding box center [531, 328] width 240 height 17
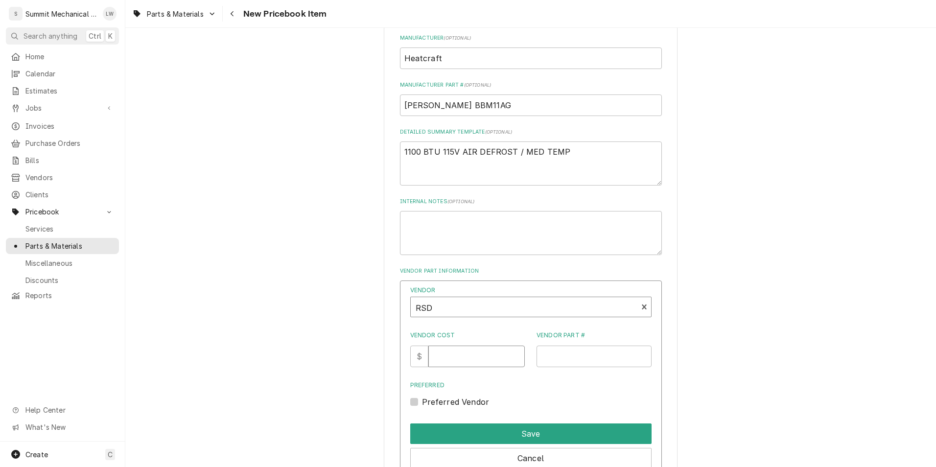
click at [455, 354] on input "Vendor Cost" at bounding box center [477, 357] width 96 height 22
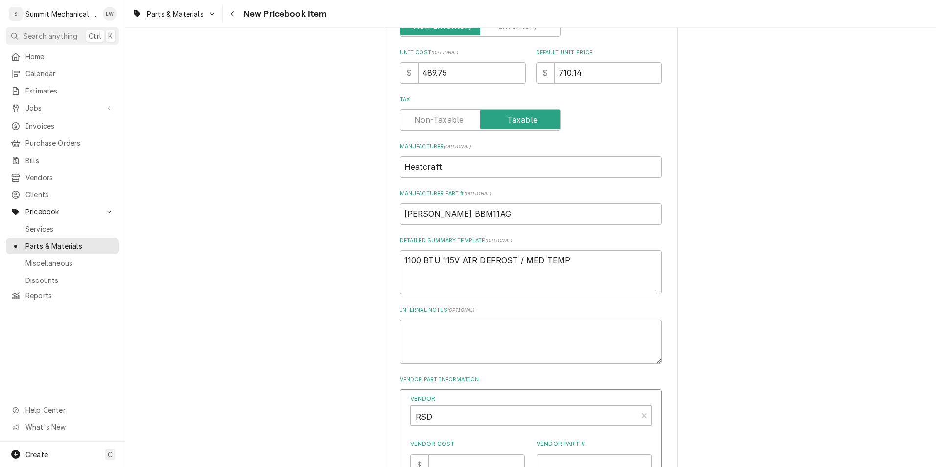
scroll to position [280, 0]
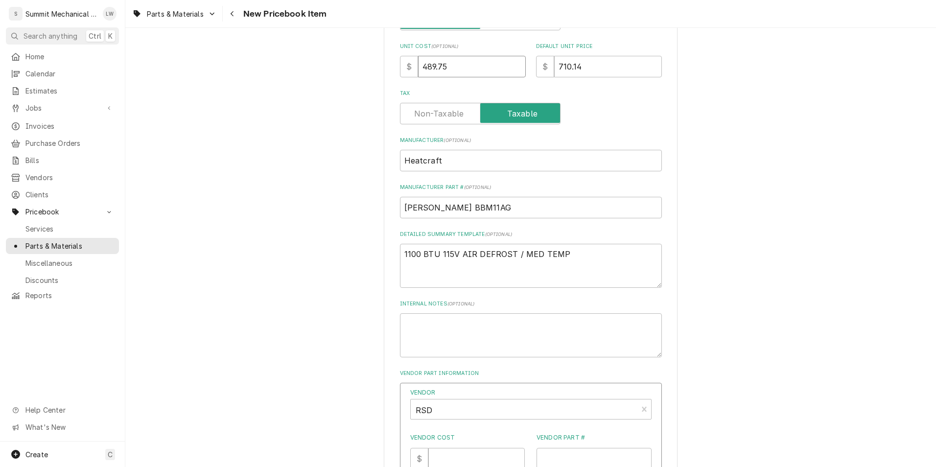
click at [499, 61] on input "489.75" at bounding box center [472, 67] width 108 height 22
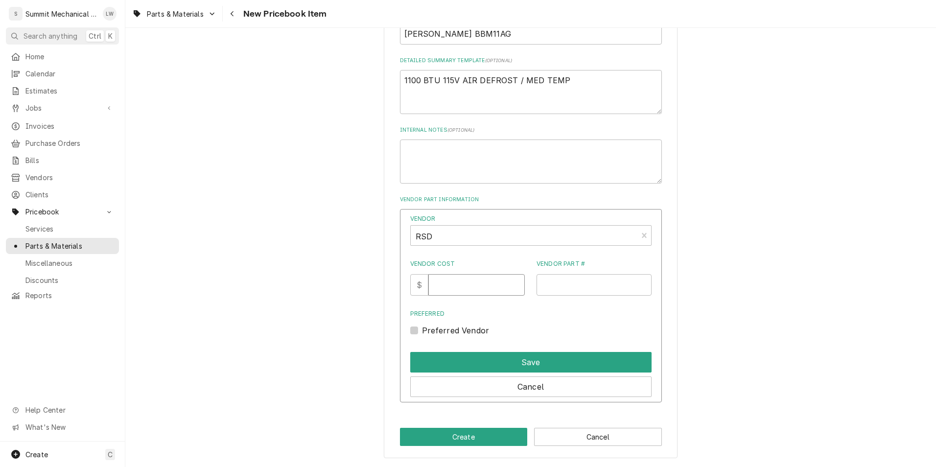
click at [446, 283] on input "Vendor Cost" at bounding box center [477, 285] width 96 height 22
paste input "489.75"
type input "489.75"
click at [581, 292] on input "Vendor Part #" at bounding box center [594, 285] width 115 height 22
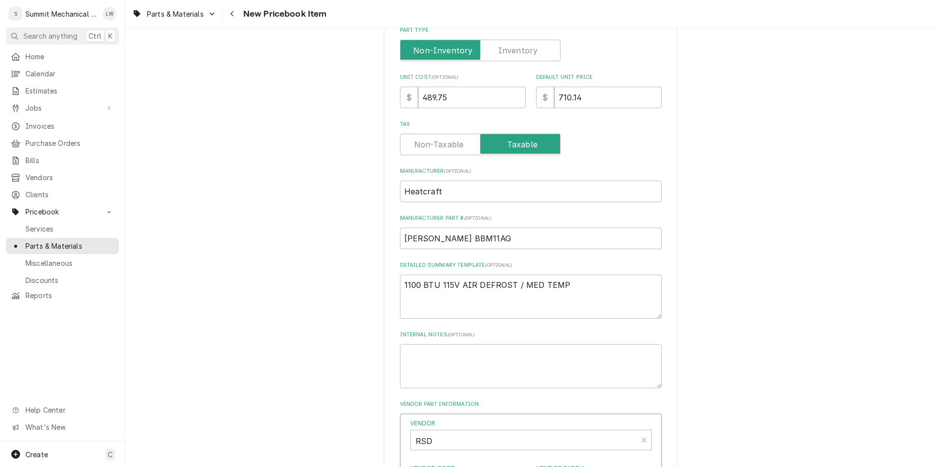
scroll to position [248, 0]
click at [528, 243] on input "BOHN BBM11AG" at bounding box center [531, 239] width 262 height 22
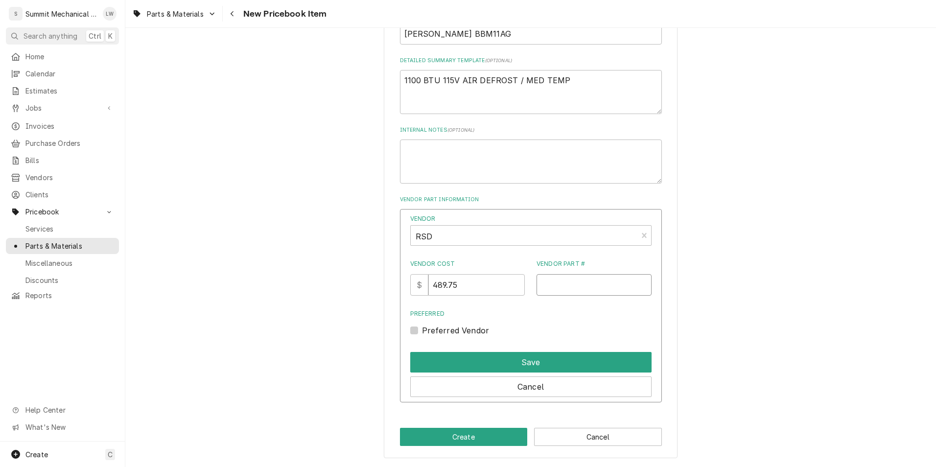
click at [585, 282] on input "Vendor Part #" at bounding box center [594, 285] width 115 height 22
paste input "BOHN BBM11AG"
type input "BOHN BBM11AG"
click at [422, 331] on label "Preferred Vendor" at bounding box center [456, 331] width 68 height 12
click at [422, 331] on input "Preferred" at bounding box center [542, 336] width 241 height 22
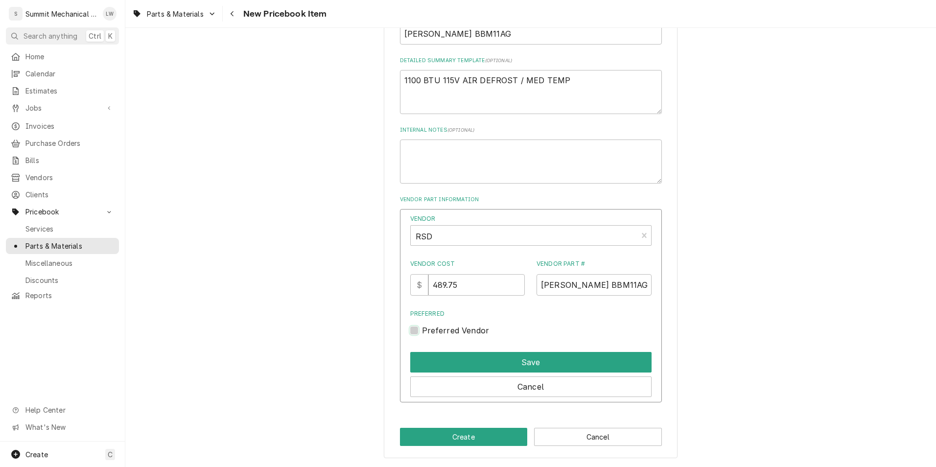
checkbox input "true"
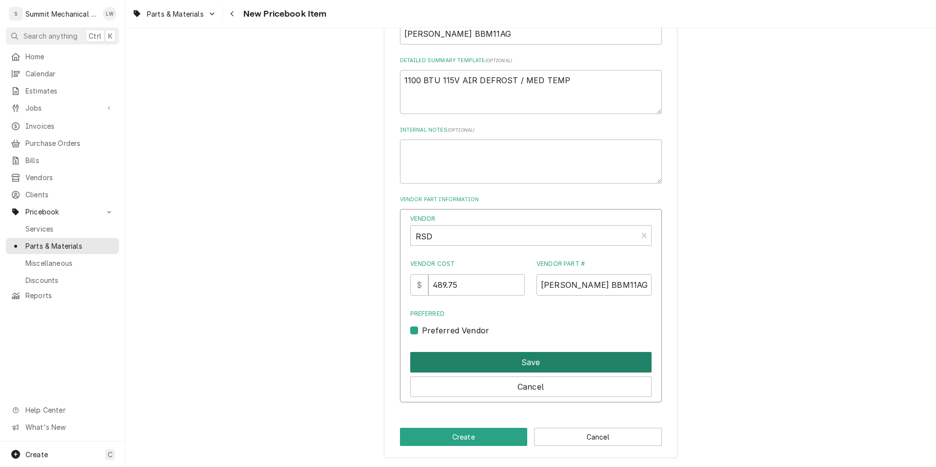
click at [520, 359] on button "Save" at bounding box center [530, 362] width 241 height 21
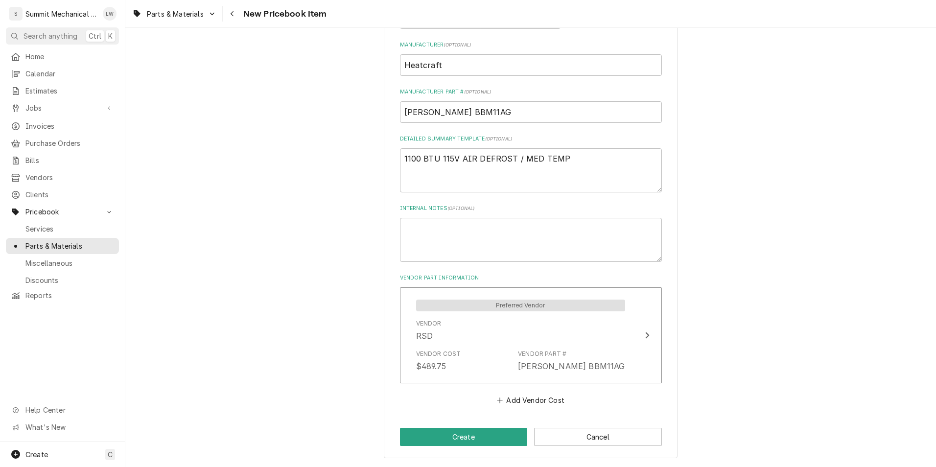
scroll to position [375, 0]
click at [473, 440] on button "Create" at bounding box center [464, 437] width 128 height 18
type textarea "x"
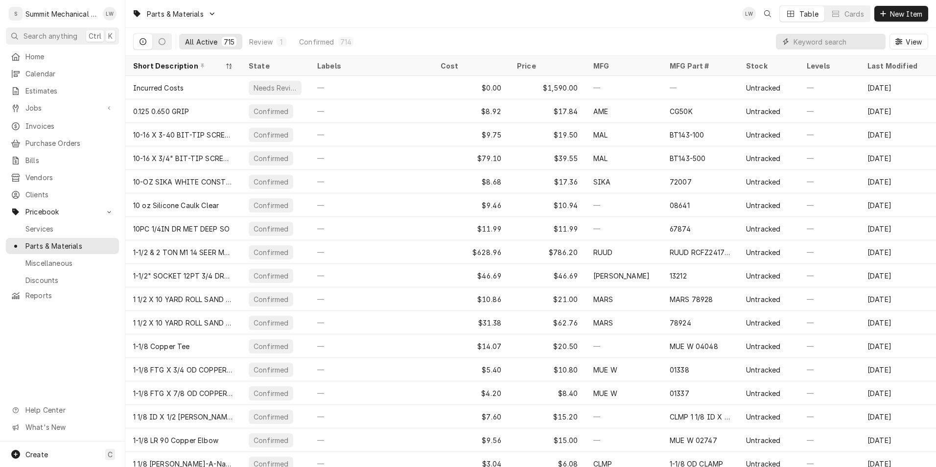
click at [811, 43] on input "Dynamic Content Wrapper" at bounding box center [837, 42] width 87 height 16
paste input "FLOW HFESC 1/4BA-01"
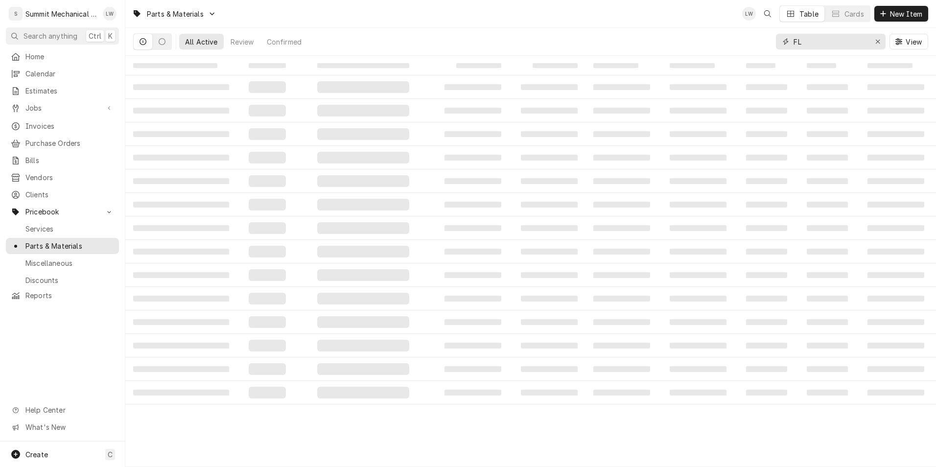
type input "F"
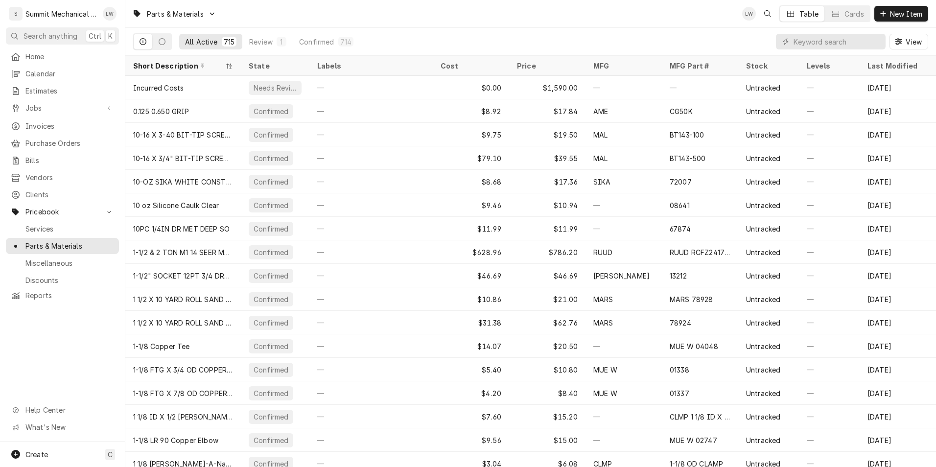
click at [896, 4] on div "Parts & Materials LW Table Cards New Item" at bounding box center [530, 13] width 811 height 27
click at [890, 17] on span "New Item" at bounding box center [906, 14] width 36 height 10
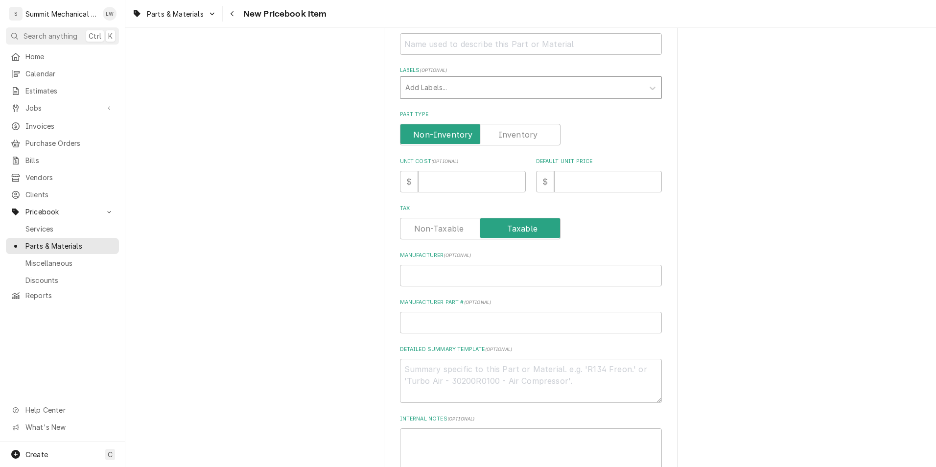
scroll to position [167, 0]
click at [457, 335] on div "Please provide the following information to create a PriceBook item. Active Sta…" at bounding box center [531, 204] width 262 height 622
click at [461, 326] on input "Manufacturer Part # ( optional )" at bounding box center [531, 321] width 262 height 22
paste input "FLOW HFESC 1/4BA-01"
type textarea "x"
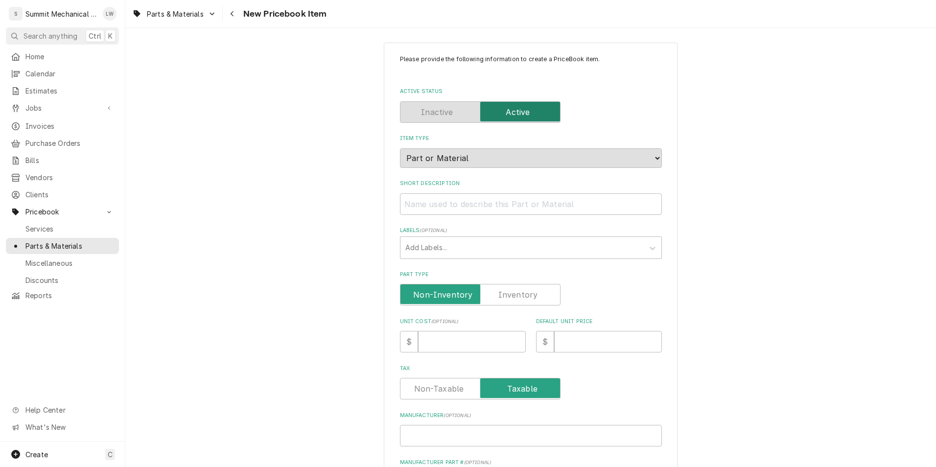
scroll to position [2, 0]
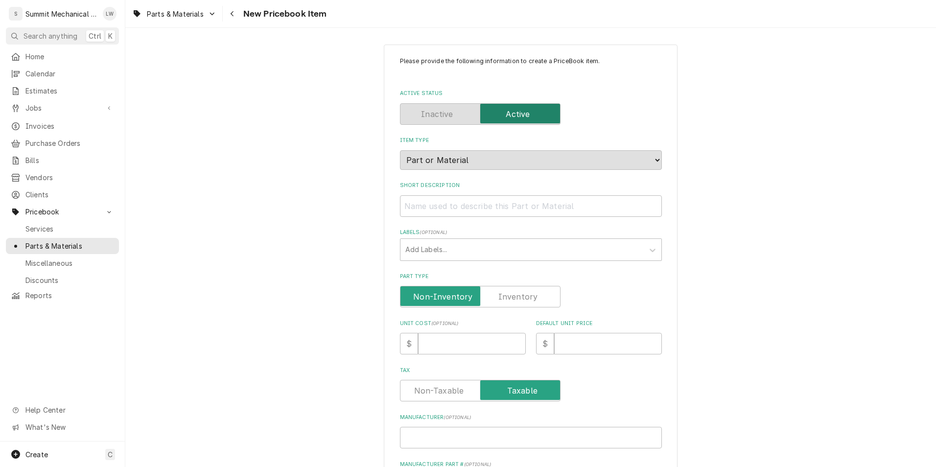
type input "FLOW HFESC 1/4BA-01"
click at [478, 208] on input "Short Description" at bounding box center [531, 206] width 262 height 22
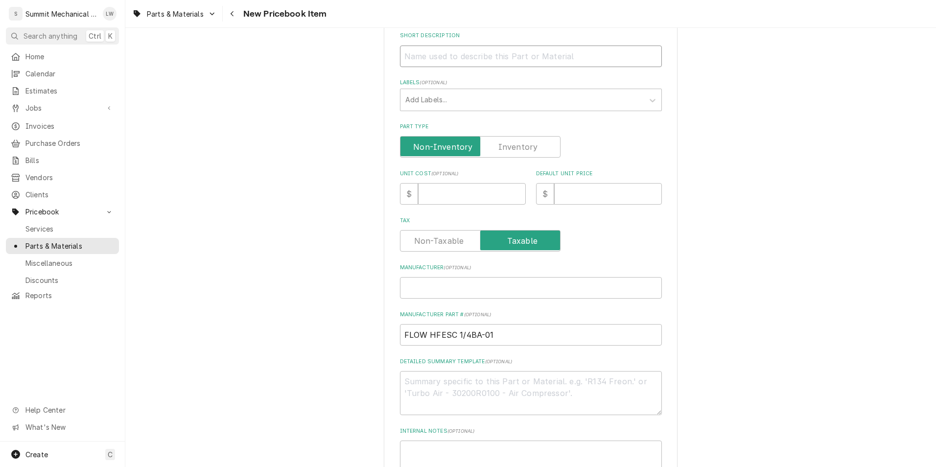
scroll to position [160, 0]
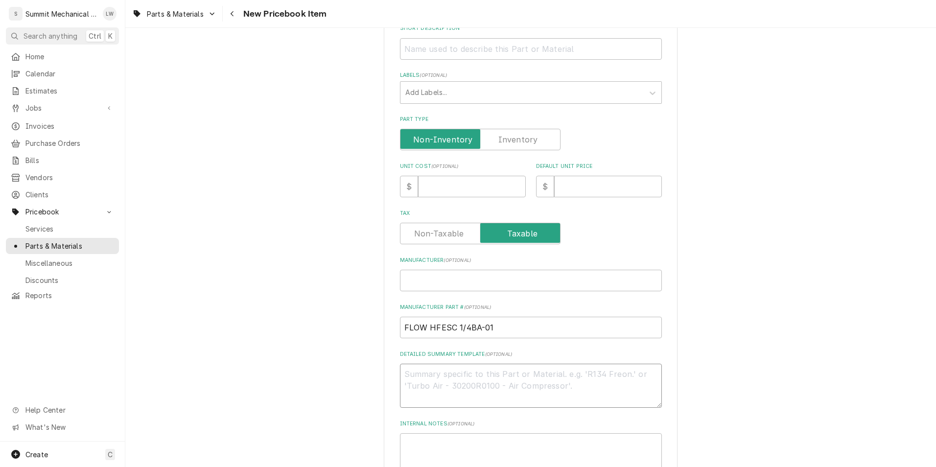
click at [533, 374] on textarea "Detailed Summary Template ( optional )" at bounding box center [531, 386] width 262 height 44
paste textarea "1/4 TON 2X4 ODF ANGLE W/STRAINER R448A MED/LOW TEMP 5FT CAP"
type textarea "x"
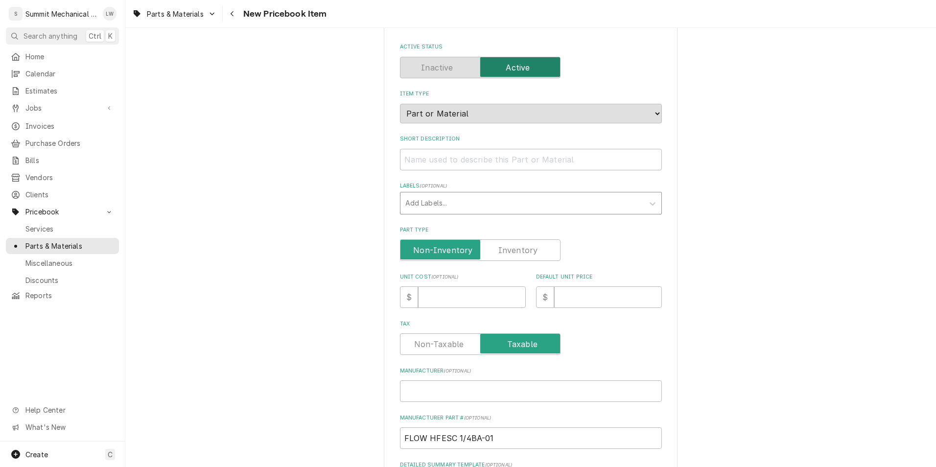
scroll to position [47, 0]
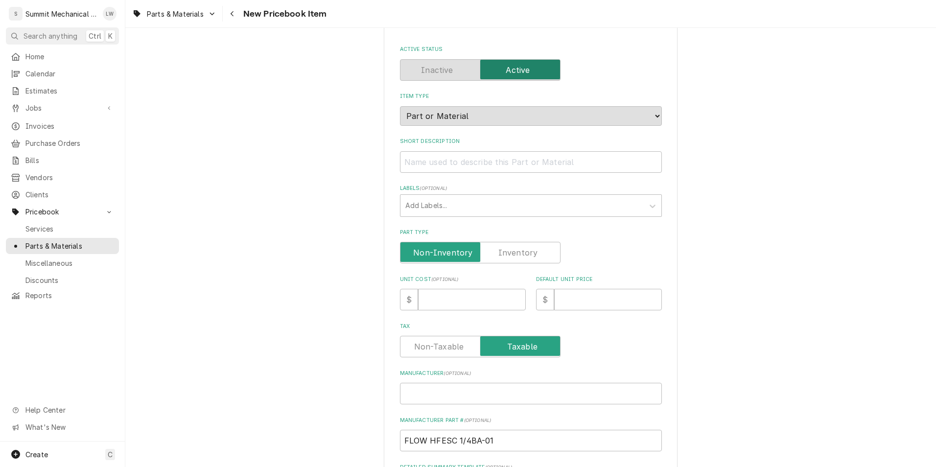
type textarea "1/4 TON 2X4 ODF ANGLE W/STRAINER R448A MED/LOW TEMP 5FT CAP"
click at [448, 163] on input "Short Description" at bounding box center [531, 162] width 262 height 22
type textarea "x"
type input "1"
type textarea "x"
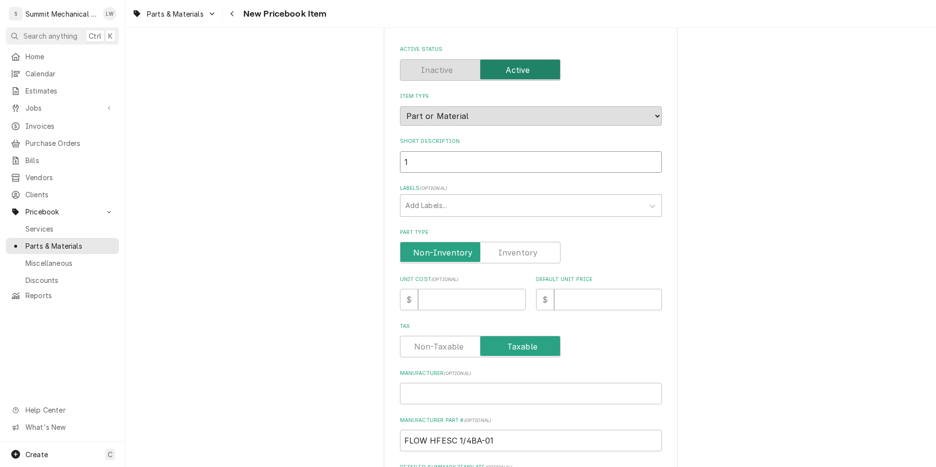
type input "1/"
type textarea "x"
type input "1/4"
type textarea "x"
type input "1/4"
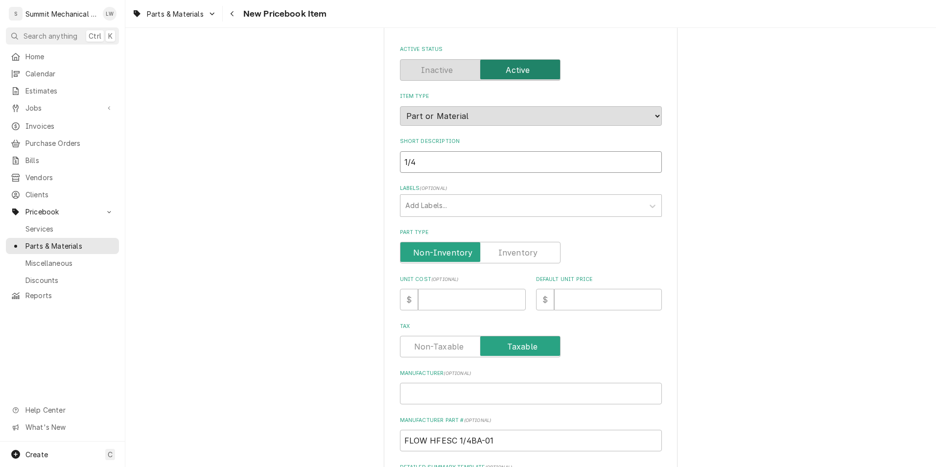
type textarea "x"
type input "1/4 T"
type textarea "x"
type input "1/4 To"
type textarea "x"
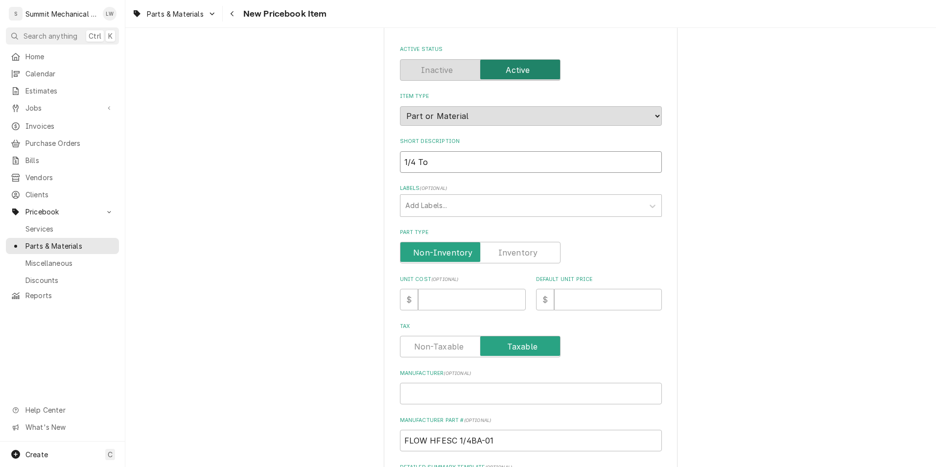
type input "1/4 Ton"
type textarea "x"
type input "1/4 Ton"
type textarea "x"
type input "1/4 Ton T"
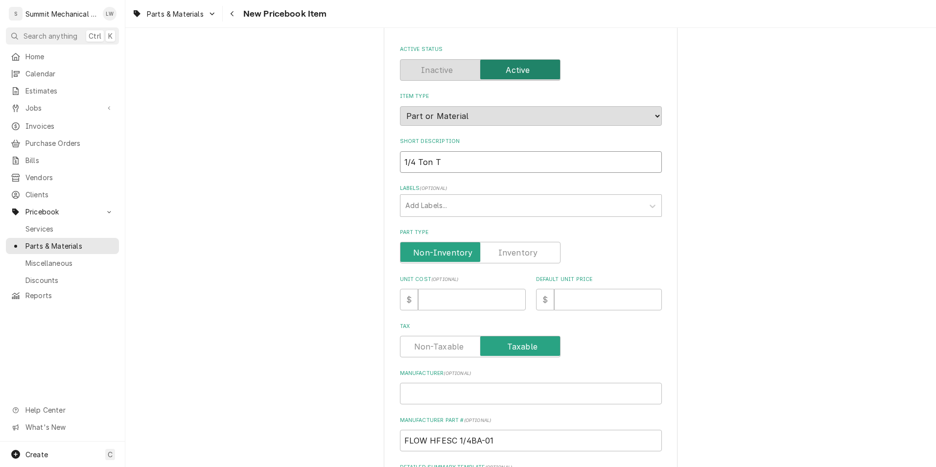
type textarea "x"
type input "1/4 Ton TX"
type textarea "x"
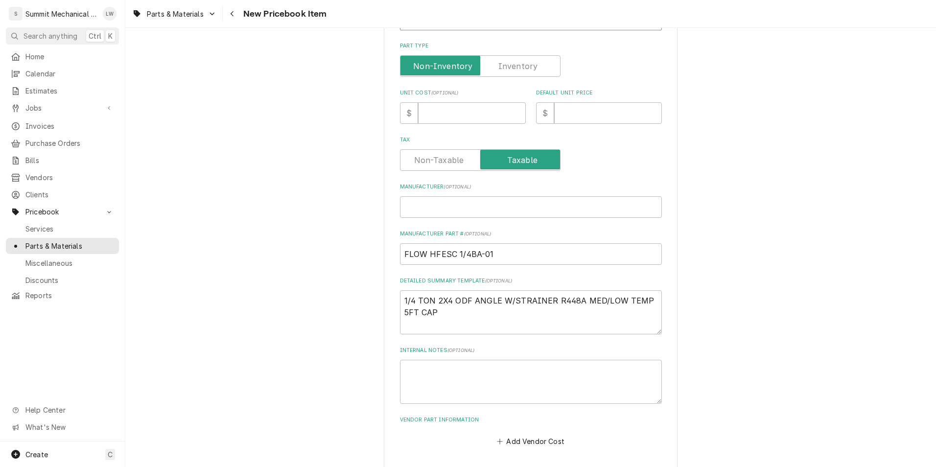
scroll to position [274, 0]
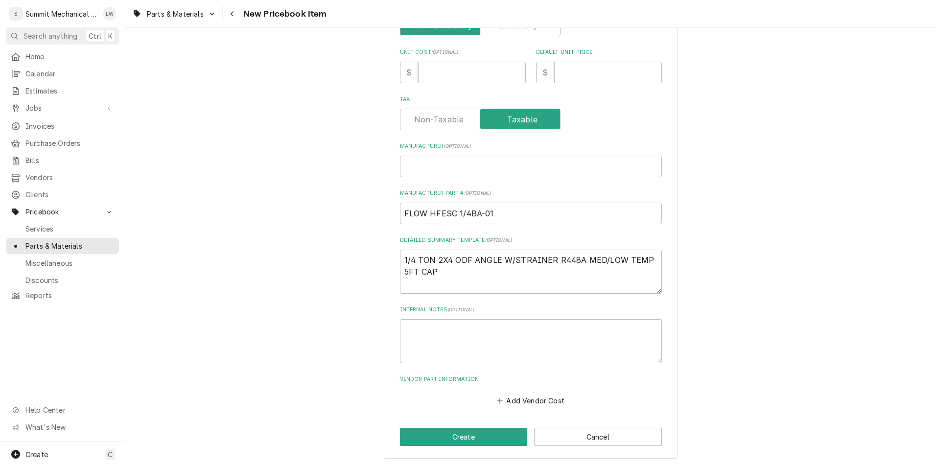
type input "1/4 Ton TXV"
click at [455, 164] on input "Manufacturer ( optional )" at bounding box center [531, 167] width 262 height 22
type textarea "x"
type input "e"
type textarea "x"
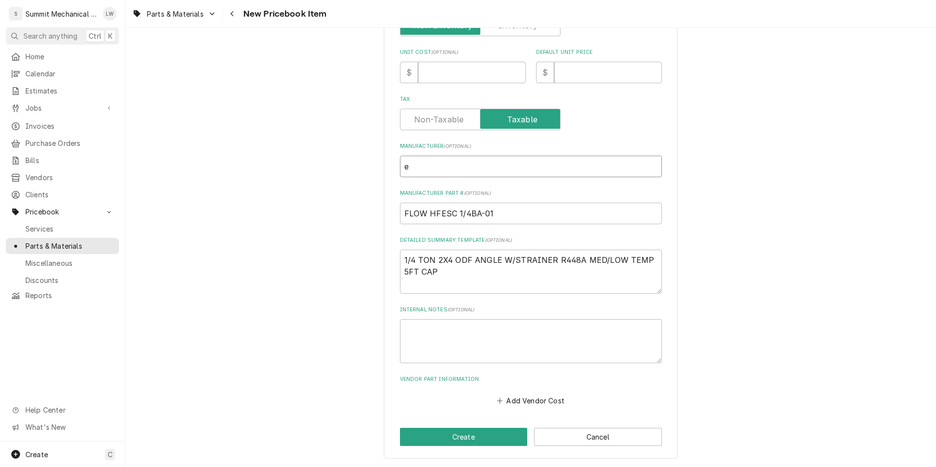
type input "em"
type textarea "x"
type input "eme"
type textarea "x"
type input "emer"
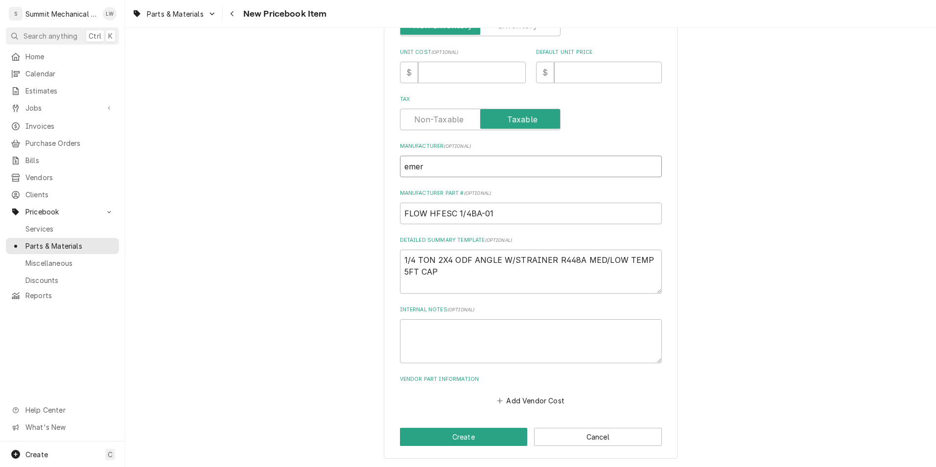
type textarea "x"
type input "eme"
type textarea "x"
type input "em"
type textarea "x"
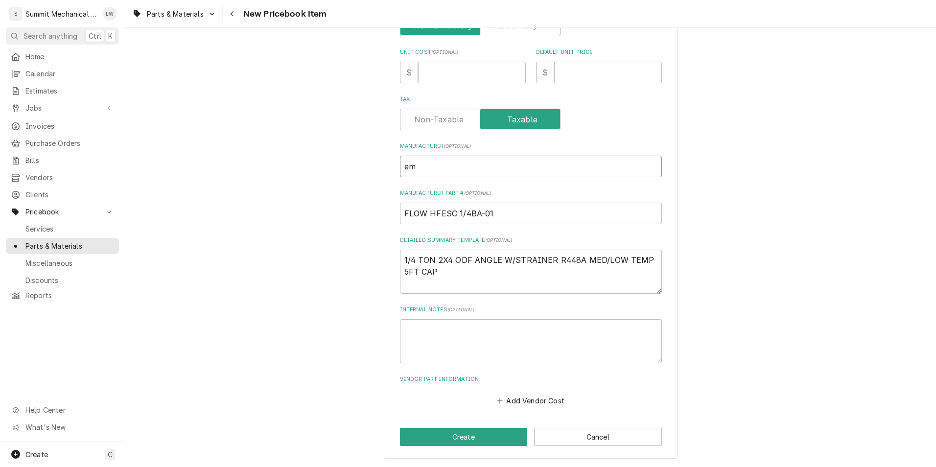
type input "e"
type textarea "x"
type input "E"
type textarea "x"
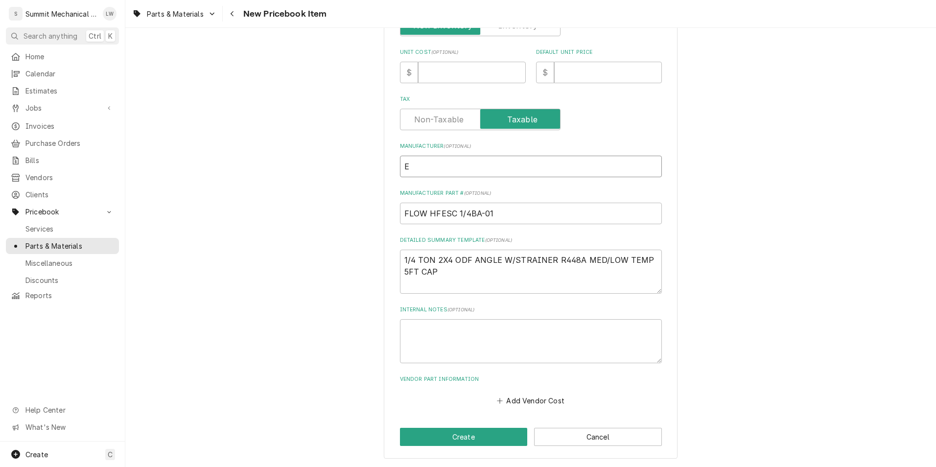
type input "Em"
type textarea "x"
type input "Eme"
type textarea "x"
type input "Emer"
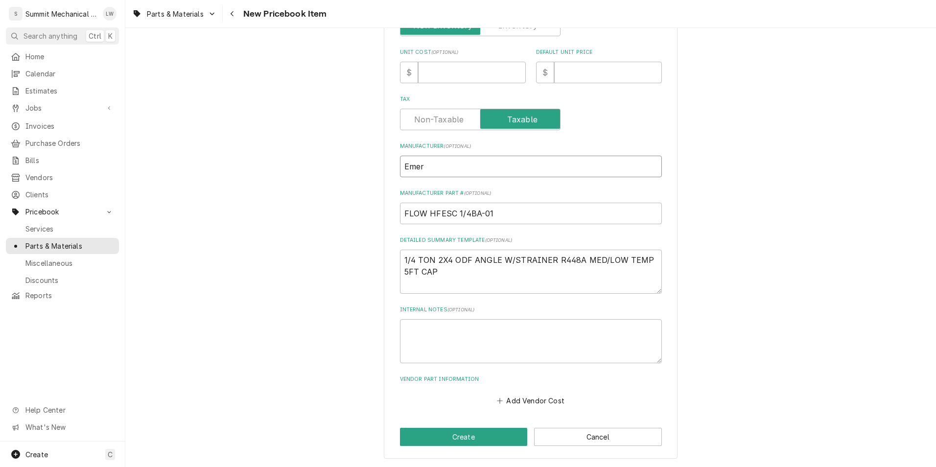
type textarea "x"
type input "Emers"
type textarea "x"
type input "Emerson"
type textarea "x"
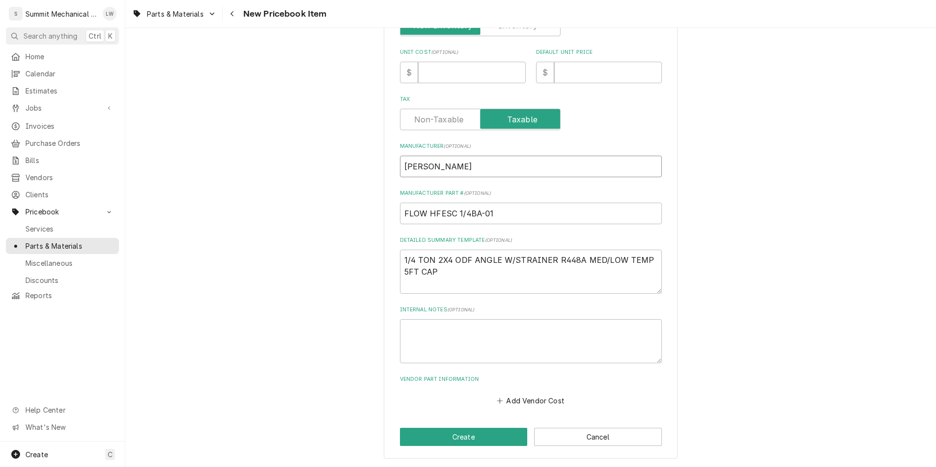
type input "Emerson"
type textarea "x"
type input "Emerson"
type textarea "x"
type input "Emerso"
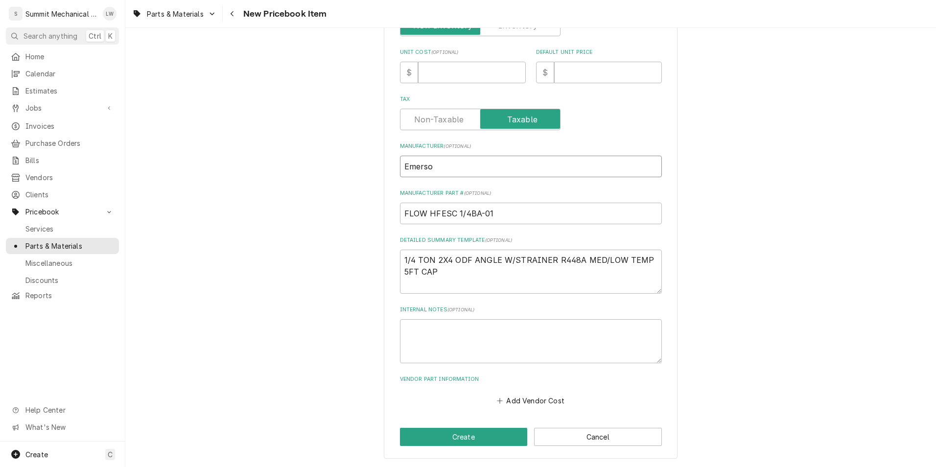
type textarea "x"
type input "Emers"
type textarea "x"
type input "Emer"
type textarea "x"
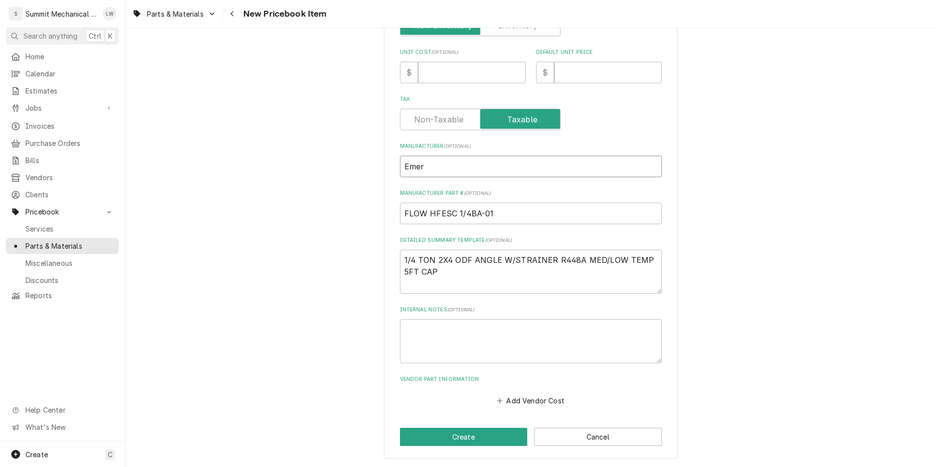
type input "Eme"
type textarea "x"
type input "Em"
type textarea "x"
type input "E"
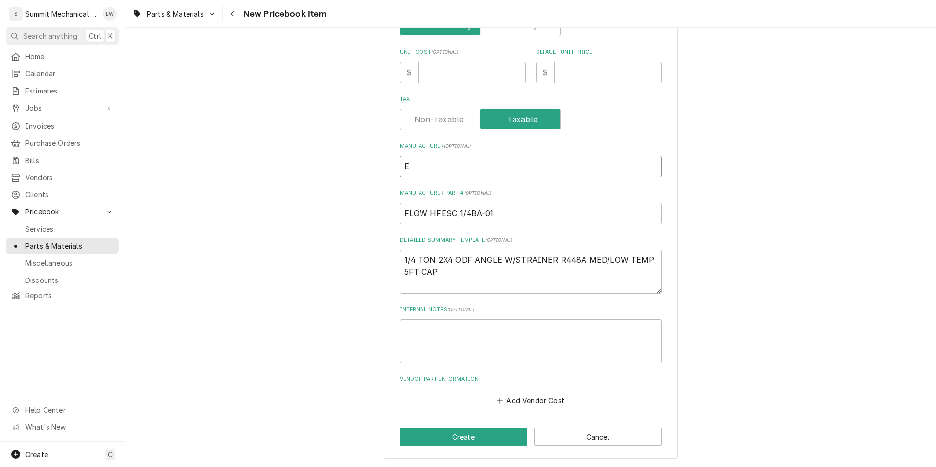
type textarea "x"
type input "E"
type textarea "x"
type input "Em"
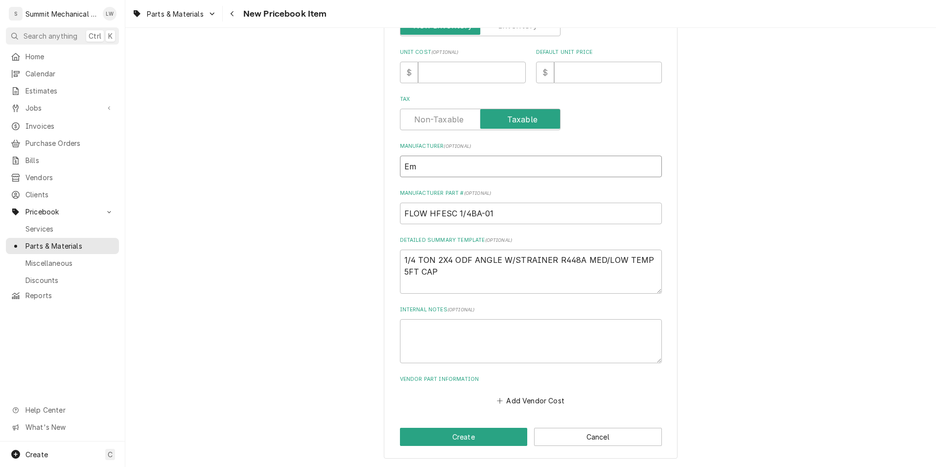
type textarea "x"
type input "Emm"
type textarea "x"
type input "Emme"
type textarea "x"
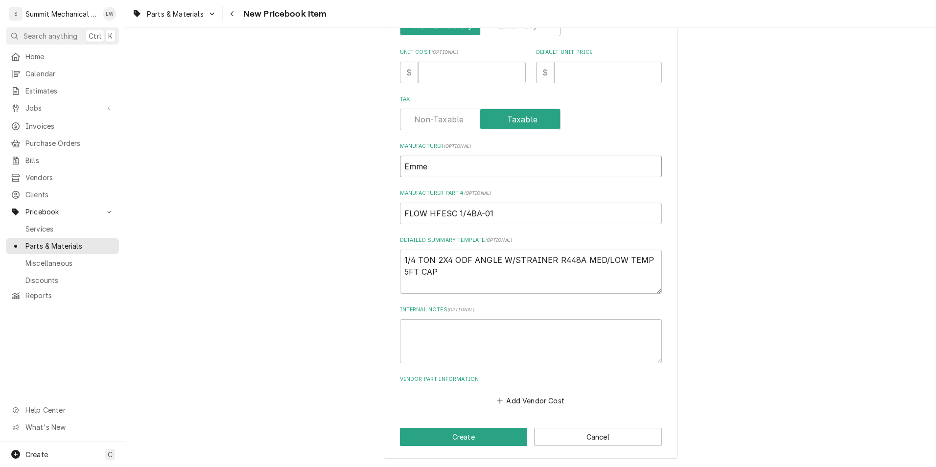
type input "Emmer"
type textarea "x"
type input "Emmers"
type textarea "x"
type input "Emmerso"
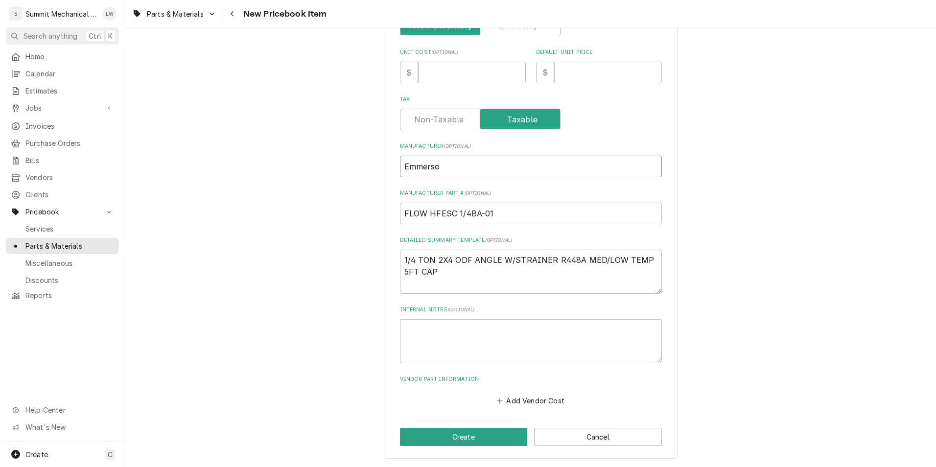
type textarea "x"
type input "Emmerson"
type textarea "x"
type input "Emmerson"
type textarea "x"
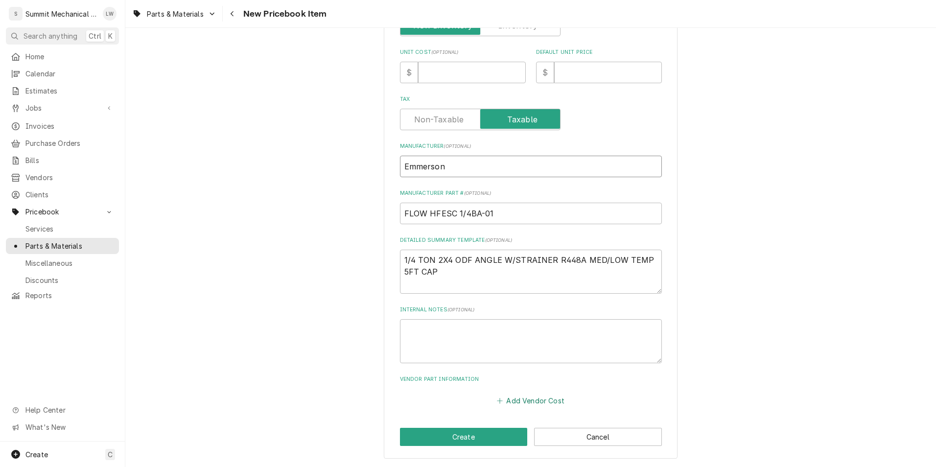
type input "Emmerson"
click at [531, 397] on button "Add Vendor Cost" at bounding box center [531, 401] width 71 height 14
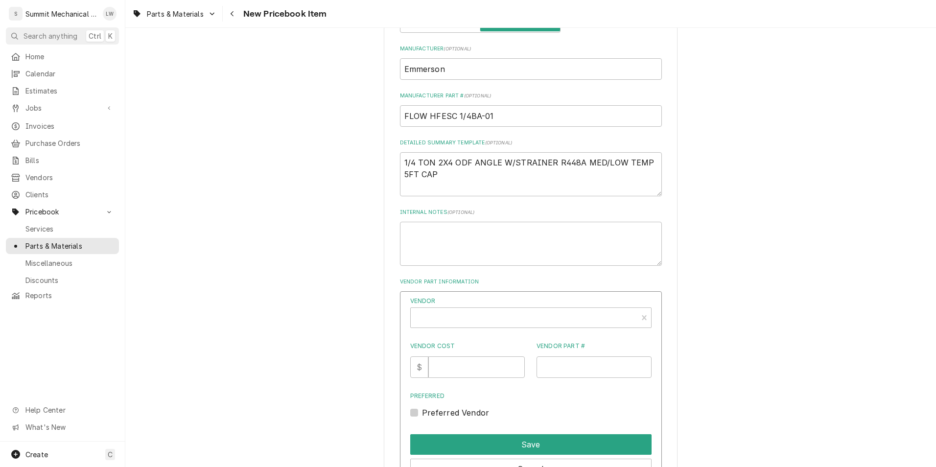
scroll to position [374, 0]
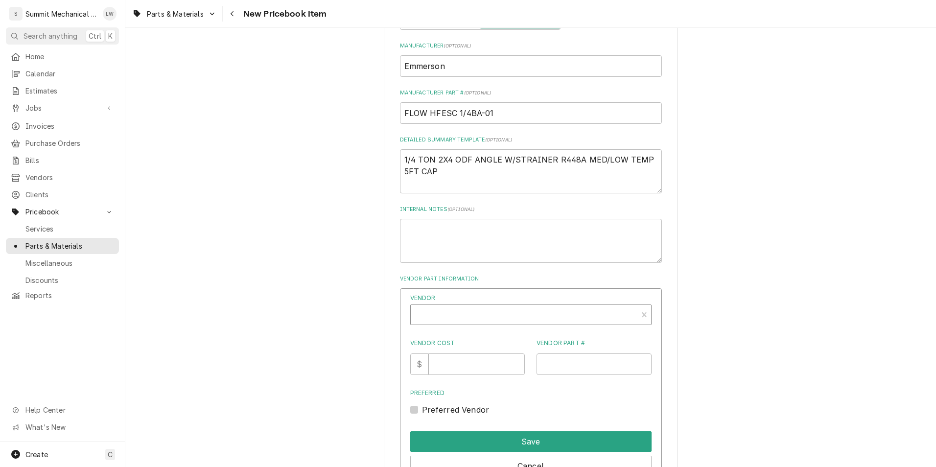
type textarea "x"
click at [495, 314] on div "Vendor" at bounding box center [524, 319] width 217 height 24
type input "rsd"
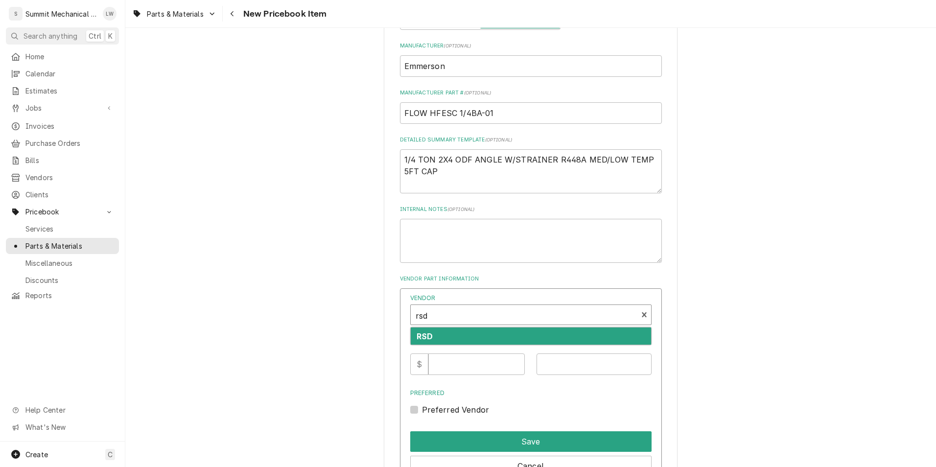
click at [470, 334] on div "RSD" at bounding box center [531, 336] width 240 height 17
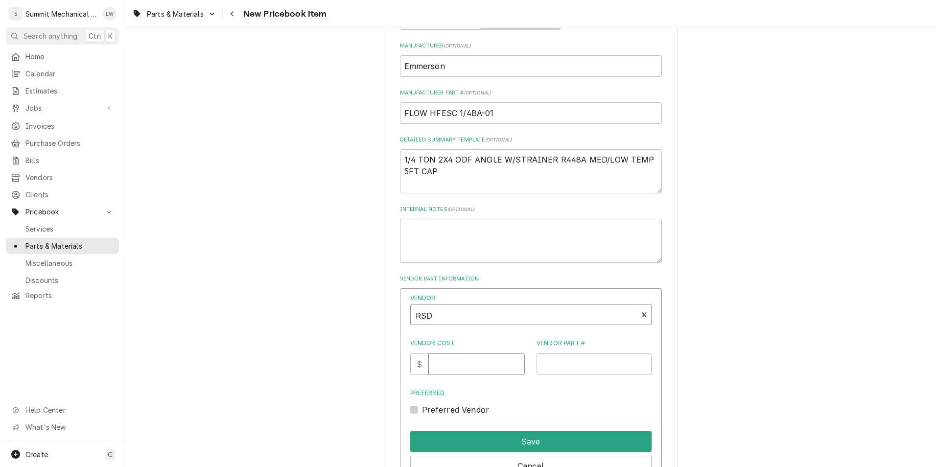
click at [462, 370] on input "Vendor Cost" at bounding box center [477, 365] width 96 height 22
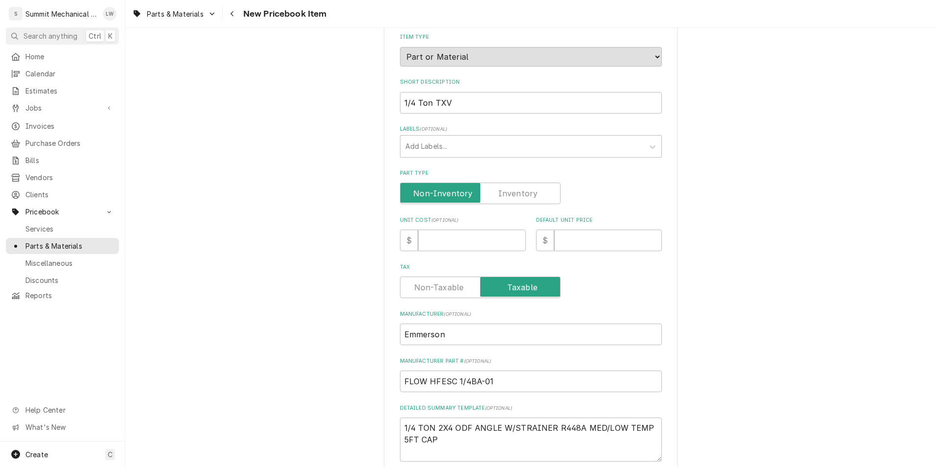
scroll to position [90, 0]
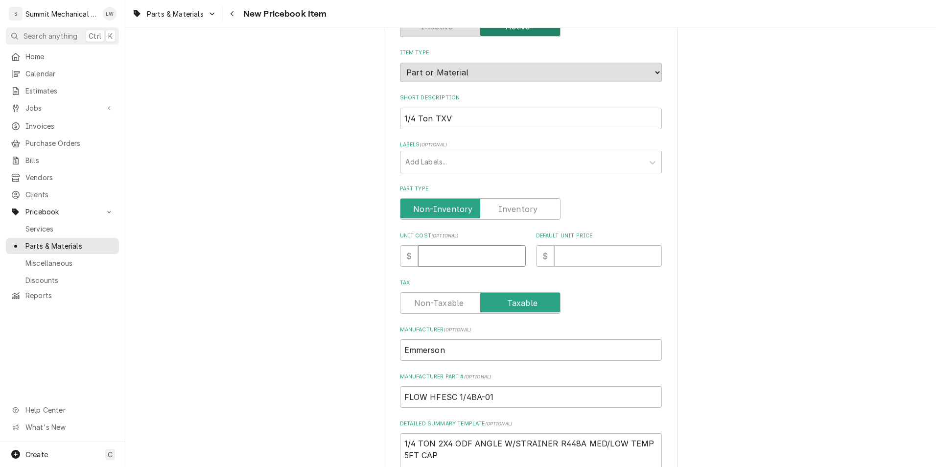
click at [469, 257] on input "Unit Cost ( optional )" at bounding box center [472, 256] width 108 height 22
type textarea "x"
type input "1"
type textarea "x"
type input "14"
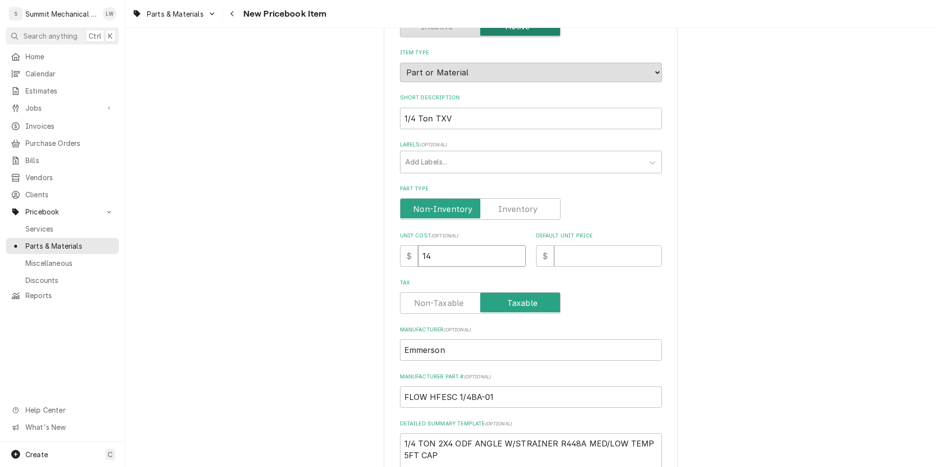
type textarea "x"
type input "148"
type textarea "x"
type input "148.8"
type textarea "x"
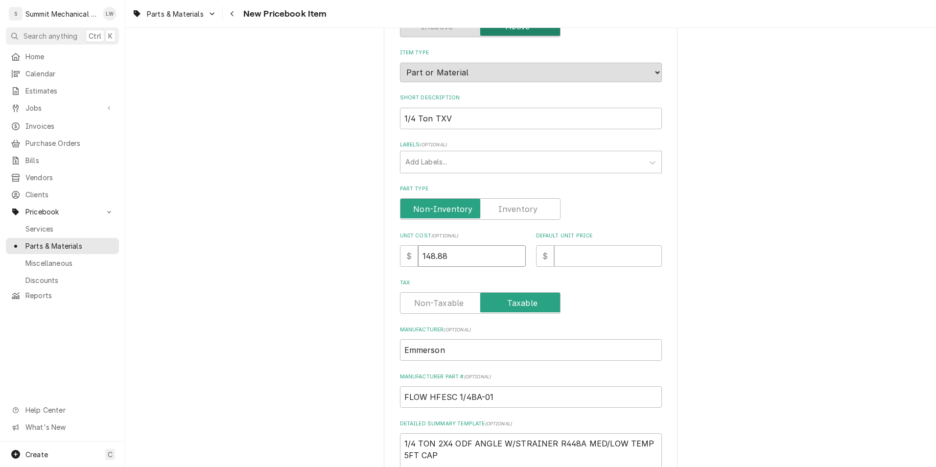
type input "148.88"
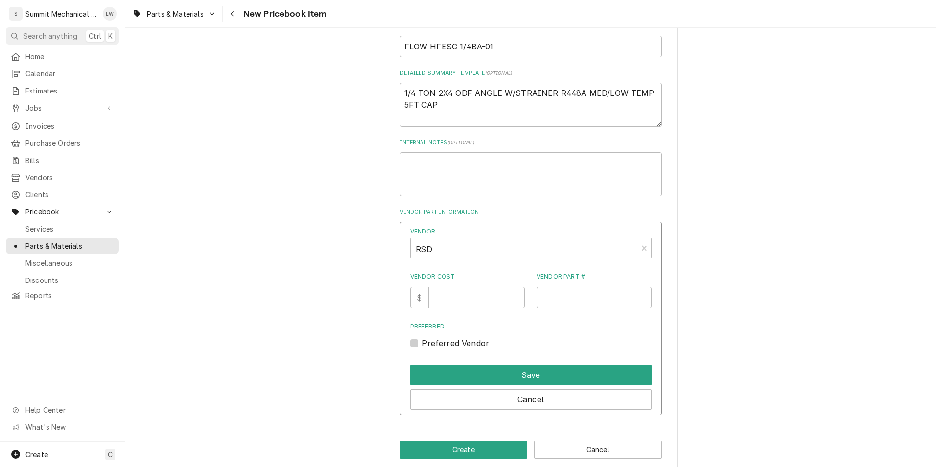
scroll to position [454, 0]
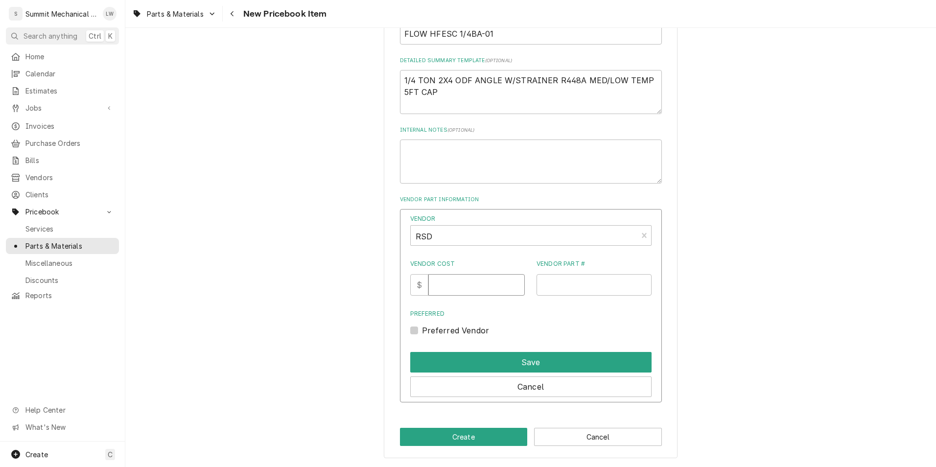
click at [470, 277] on input "Vendor Cost" at bounding box center [477, 285] width 96 height 22
type input "148.88"
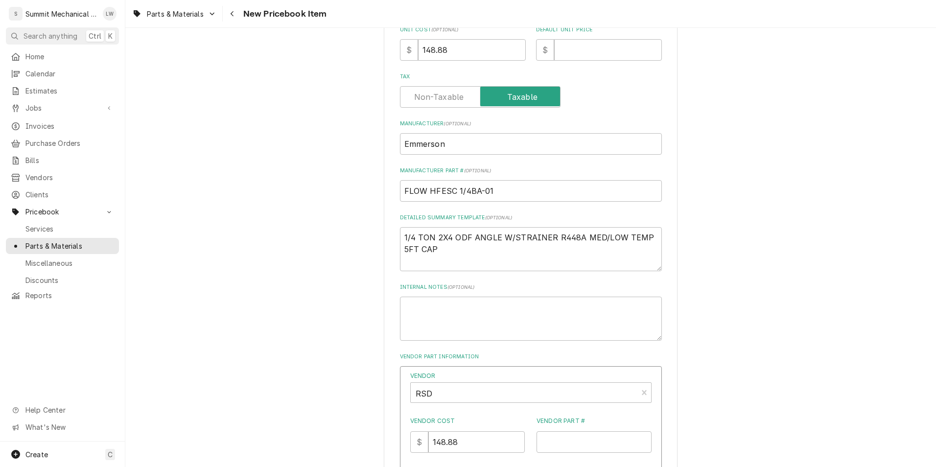
scroll to position [284, 0]
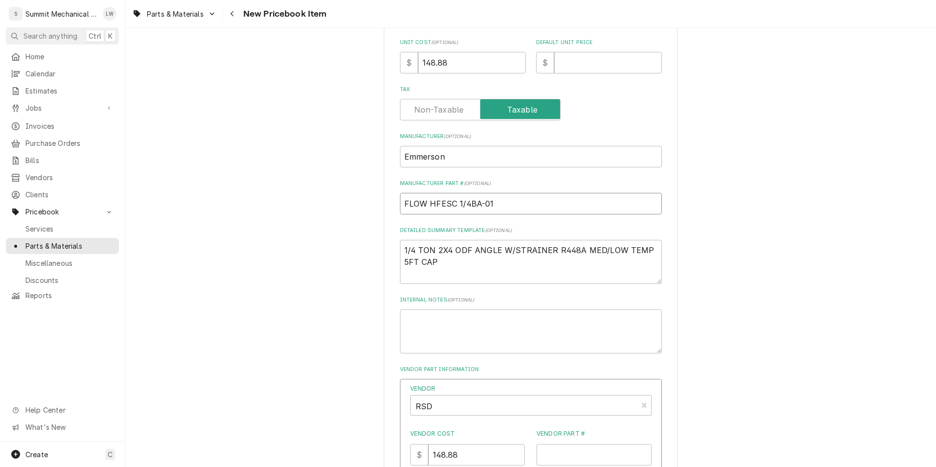
click at [521, 202] on input "FLOW HFESC 1/4BA-01" at bounding box center [531, 204] width 262 height 22
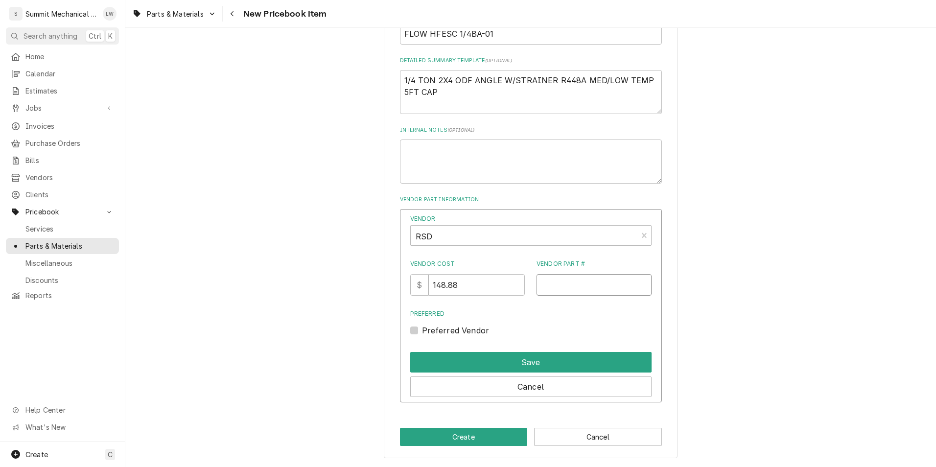
click at [565, 278] on input "Vendor Part #" at bounding box center [594, 285] width 115 height 22
paste input "FLOW HFESC 1/4BA-01"
type input "FLOW HFESC 1/4BA-01"
click at [422, 332] on label "Preferred Vendor" at bounding box center [456, 331] width 68 height 12
click at [422, 332] on input "Preferred" at bounding box center [542, 336] width 241 height 22
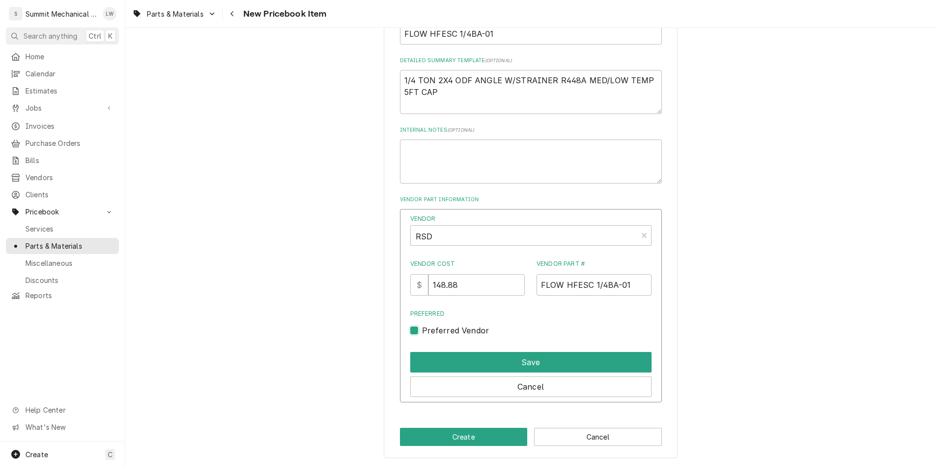
checkbox input "true"
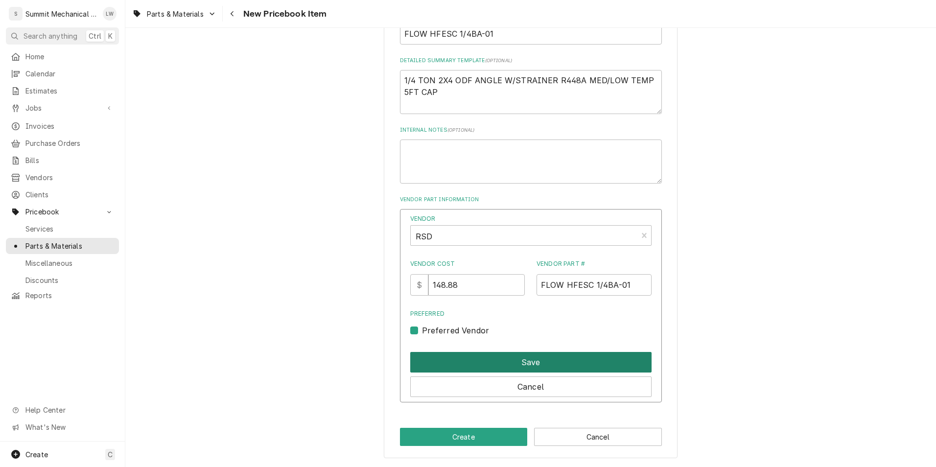
click at [475, 361] on button "Save" at bounding box center [530, 362] width 241 height 21
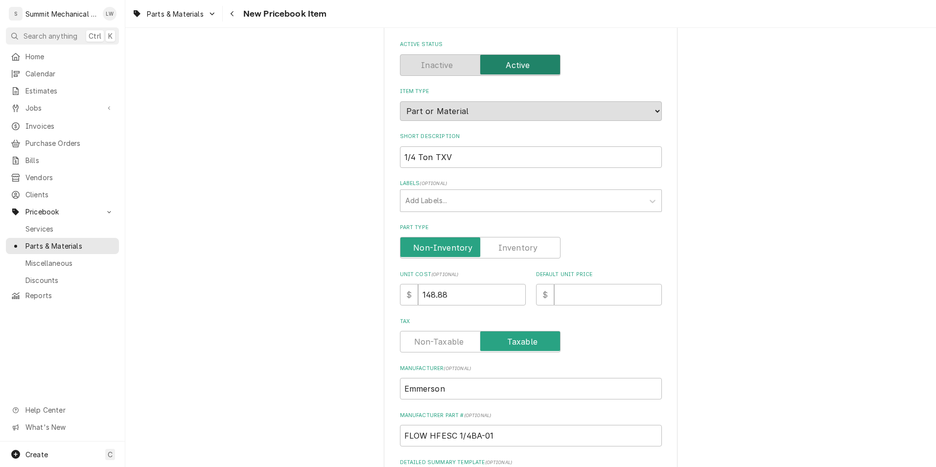
scroll to position [51, 0]
click at [610, 295] on input "Default Unit Price" at bounding box center [608, 296] width 108 height 22
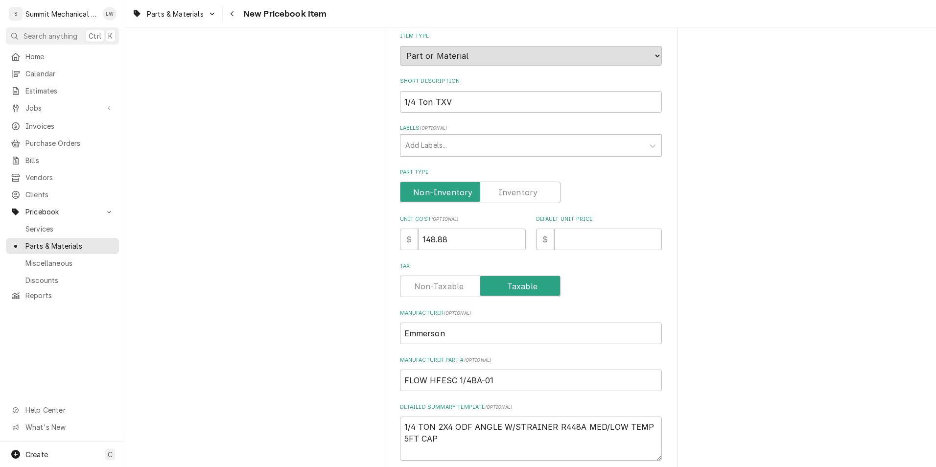
scroll to position [108, 0]
click at [589, 230] on input "Default Unit Price" at bounding box center [608, 239] width 108 height 22
type textarea "x"
type input "2"
type textarea "x"
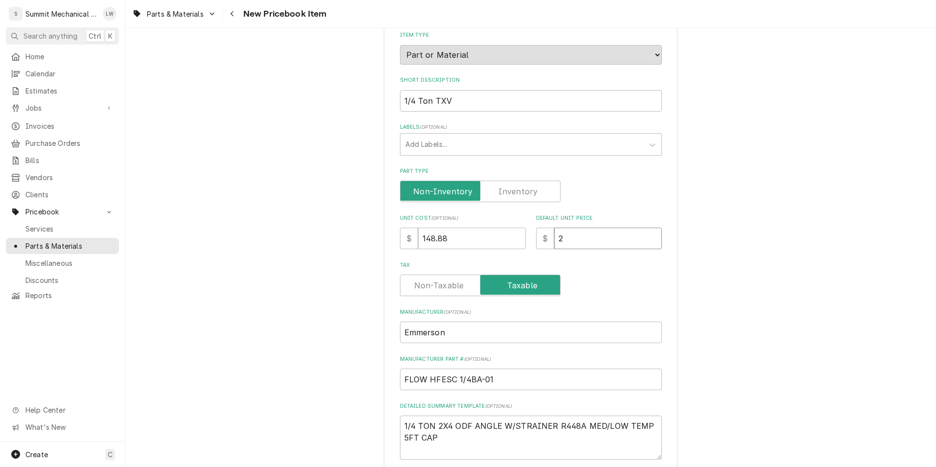
type input "21"
type textarea "x"
type input "215"
type textarea "x"
type input "215.8"
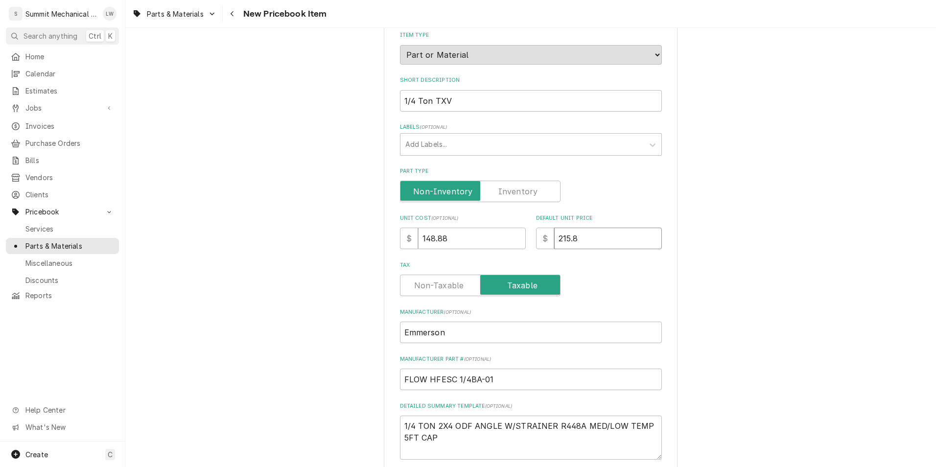
type textarea "x"
type input "215.87"
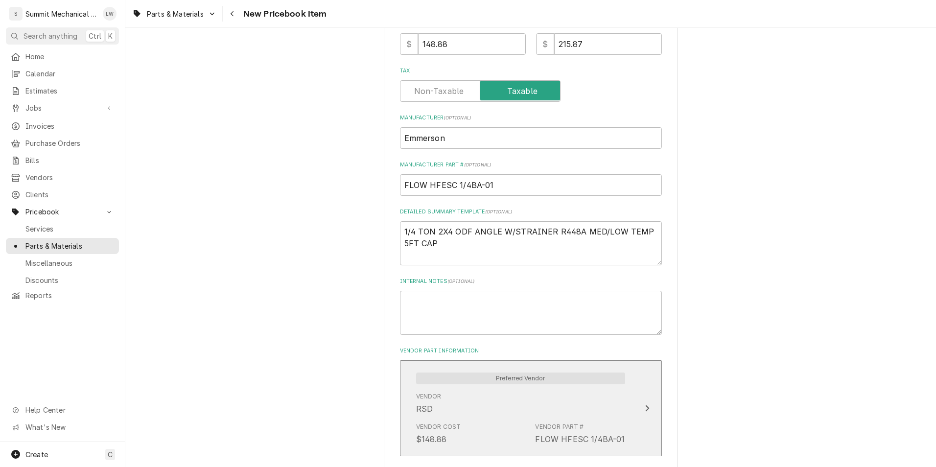
scroll to position [375, 0]
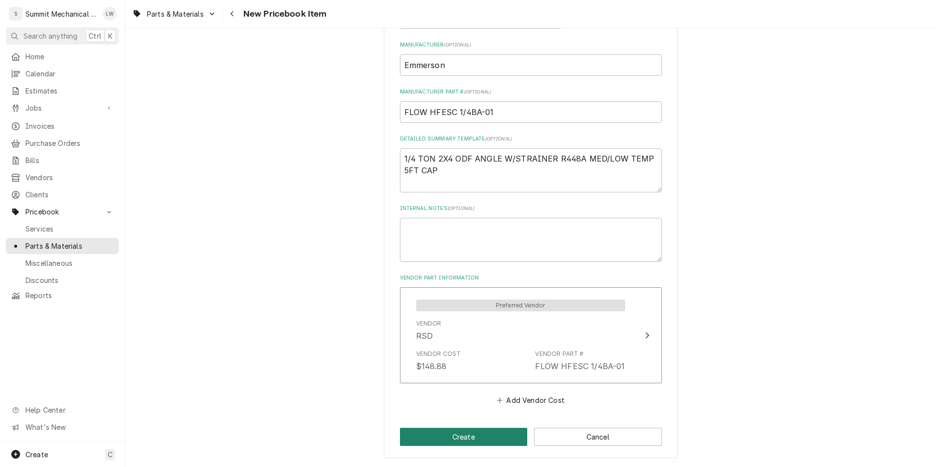
click at [435, 438] on button "Create" at bounding box center [464, 437] width 128 height 18
type textarea "x"
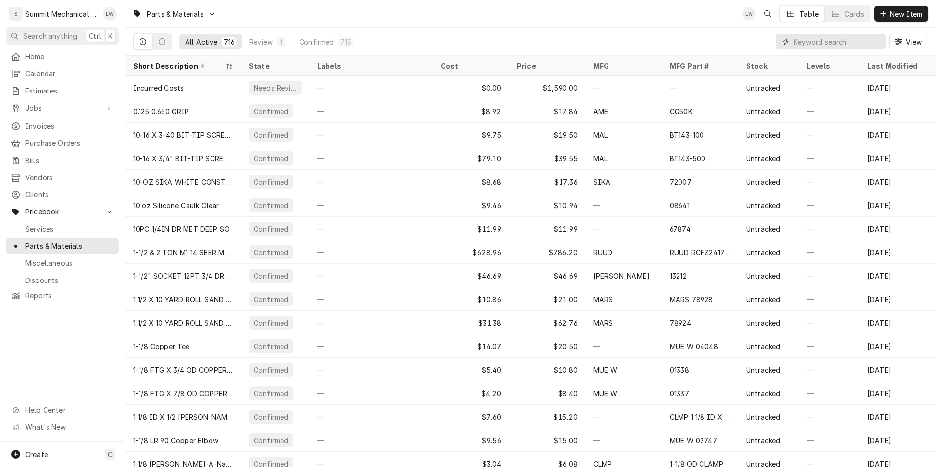
click at [820, 44] on input "Dynamic Content Wrapper" at bounding box center [837, 42] width 87 height 16
paste input "FLOW 200RB2T3VLC"
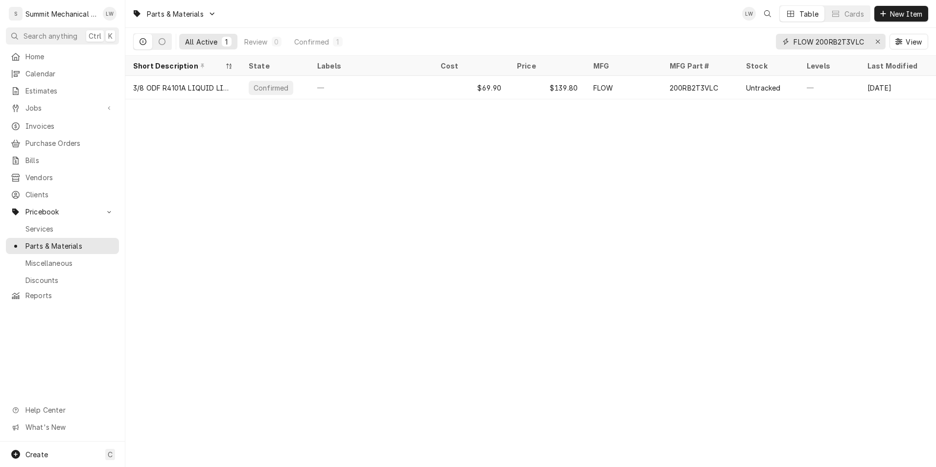
type input "FLOW 200RB2T3VLC"
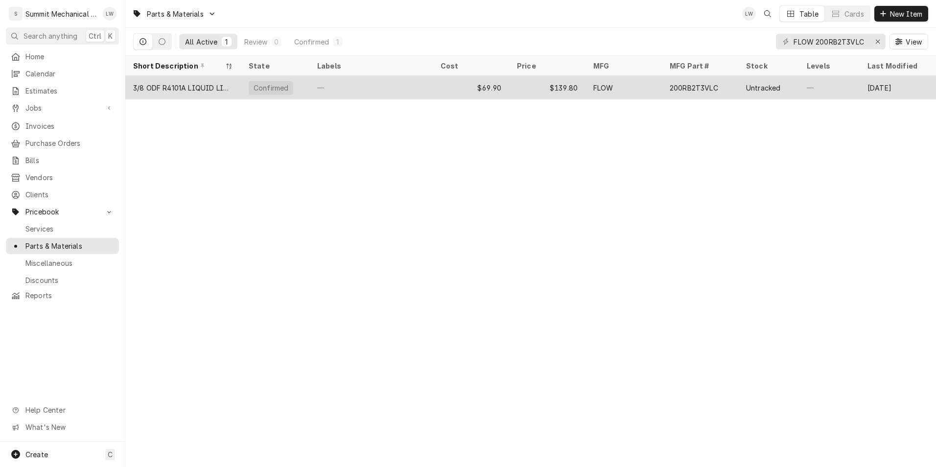
click at [637, 90] on div "FLOW" at bounding box center [624, 88] width 76 height 24
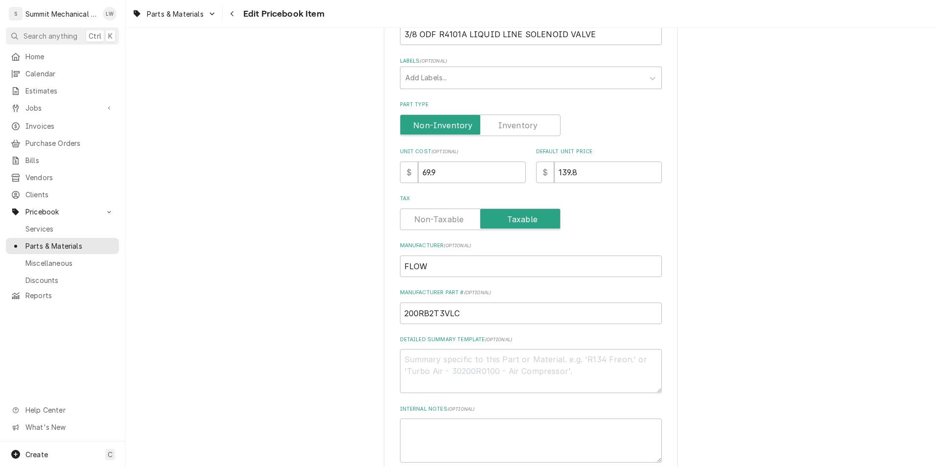
scroll to position [233, 0]
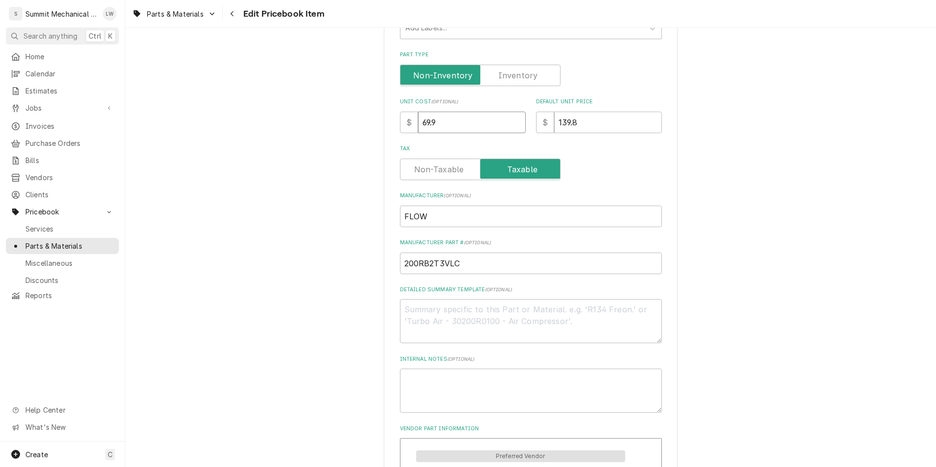
click at [468, 120] on input "69.9" at bounding box center [472, 123] width 108 height 22
paste input "76.94"
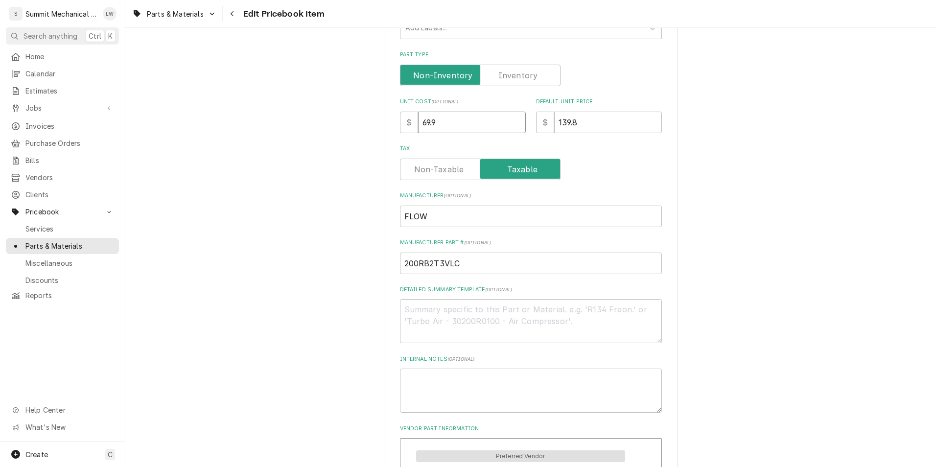
type textarea "x"
type input "76.94"
click at [582, 124] on input "139.8" at bounding box center [608, 123] width 108 height 22
drag, startPoint x: 582, startPoint y: 124, endPoint x: 584, endPoint y: 89, distance: 35.8
click at [584, 89] on div "Use the fields below to edit this PriceBook item. Note that changes made here w…" at bounding box center [531, 209] width 262 height 766
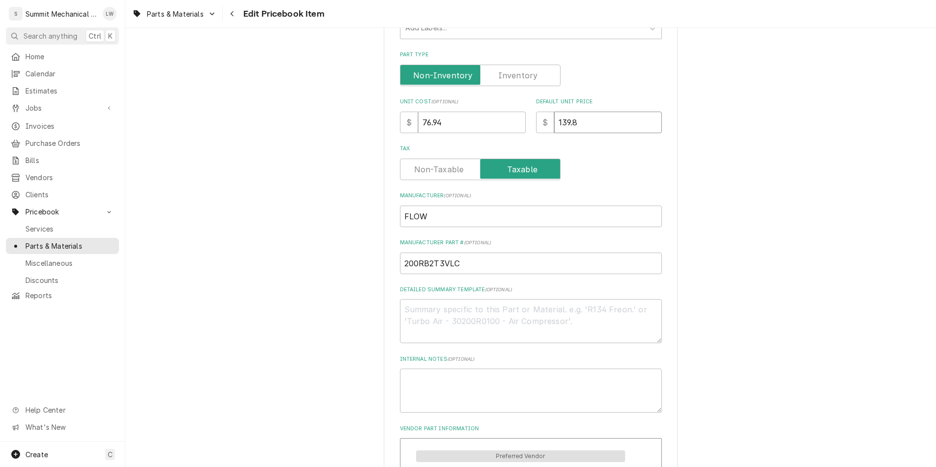
click at [587, 112] on input "139.8" at bounding box center [608, 123] width 108 height 22
click at [590, 121] on input "139.8" at bounding box center [608, 123] width 108 height 22
type textarea "x"
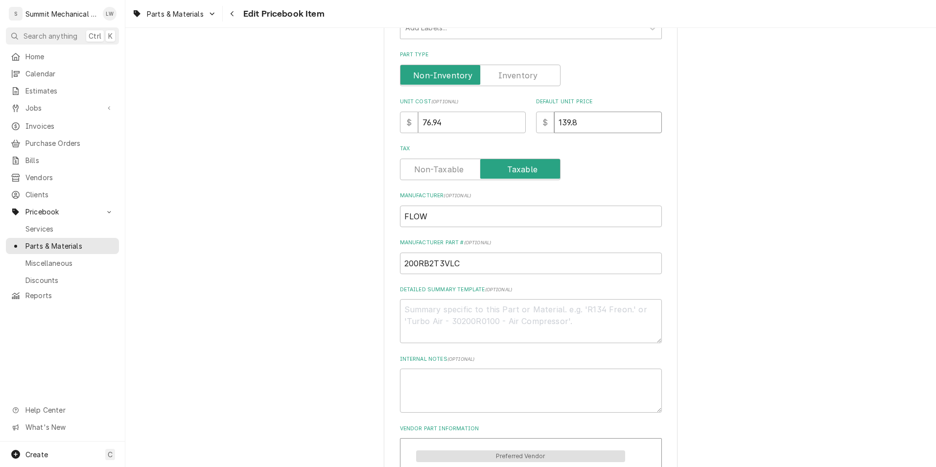
type input "1"
type textarea "x"
type input "15"
type textarea "x"
type input "153"
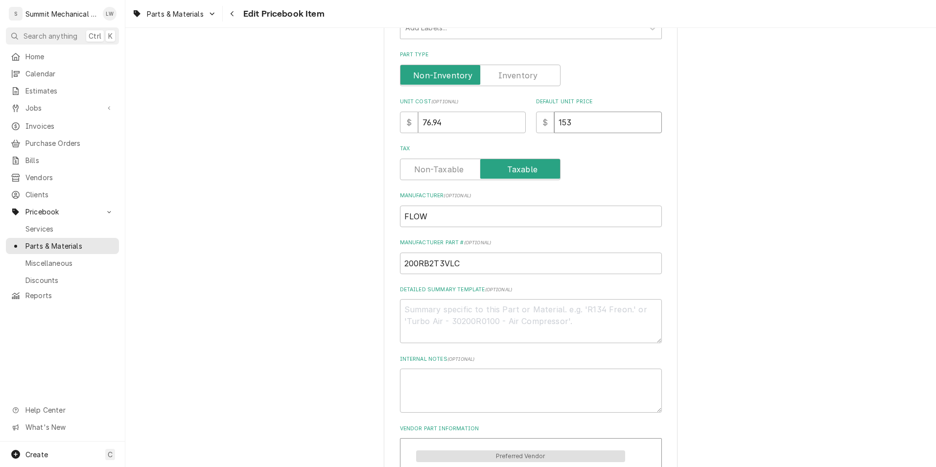
type textarea "x"
type input "153.8"
type textarea "x"
type input "153.88"
click at [319, 146] on div "Use the fields below to edit this PriceBook item. Note that changes made here w…" at bounding box center [530, 240] width 811 height 871
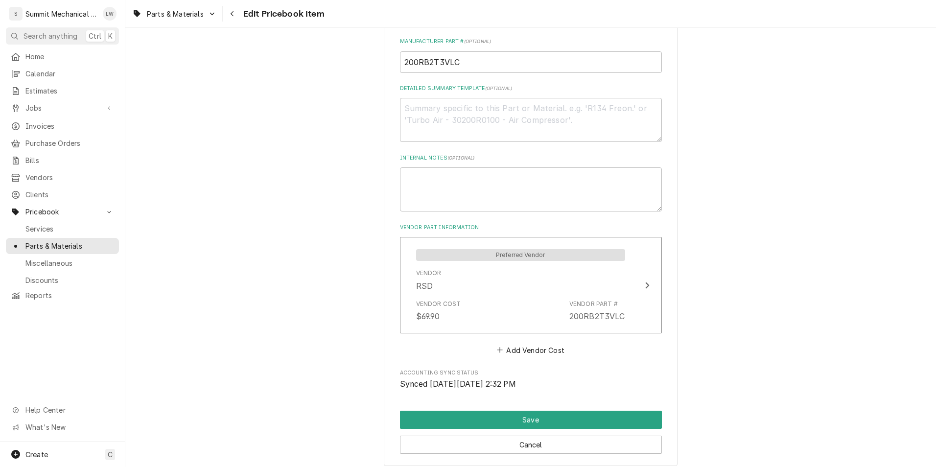
scroll to position [462, 0]
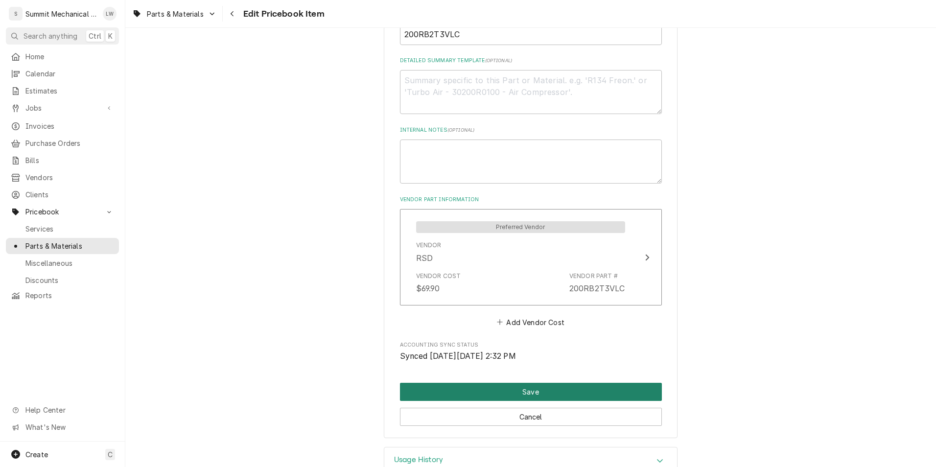
click at [472, 388] on button "Save" at bounding box center [531, 392] width 262 height 18
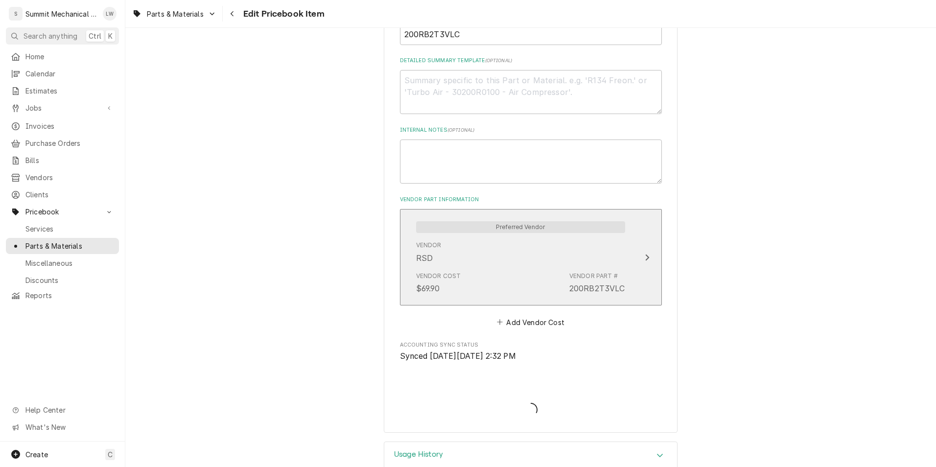
type textarea "x"
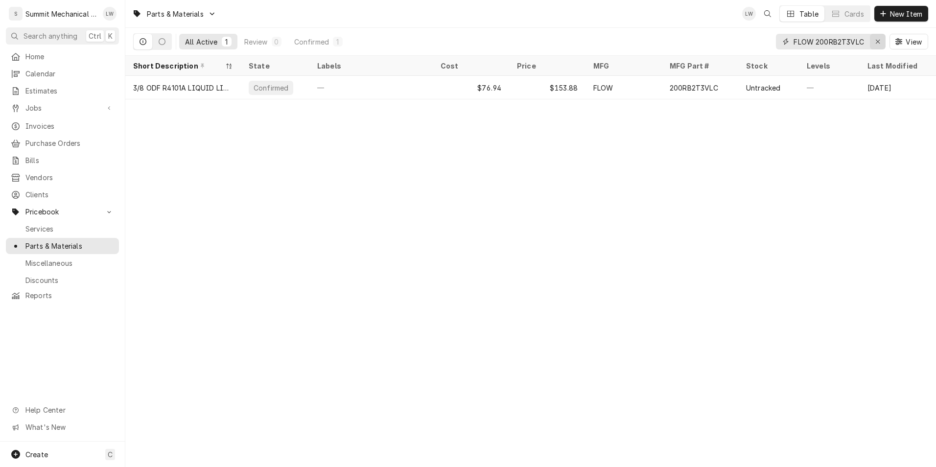
click at [879, 42] on icon "Erase input" at bounding box center [878, 41] width 5 height 7
click at [852, 42] on input "Dynamic Content Wrapper" at bounding box center [840, 42] width 92 height 16
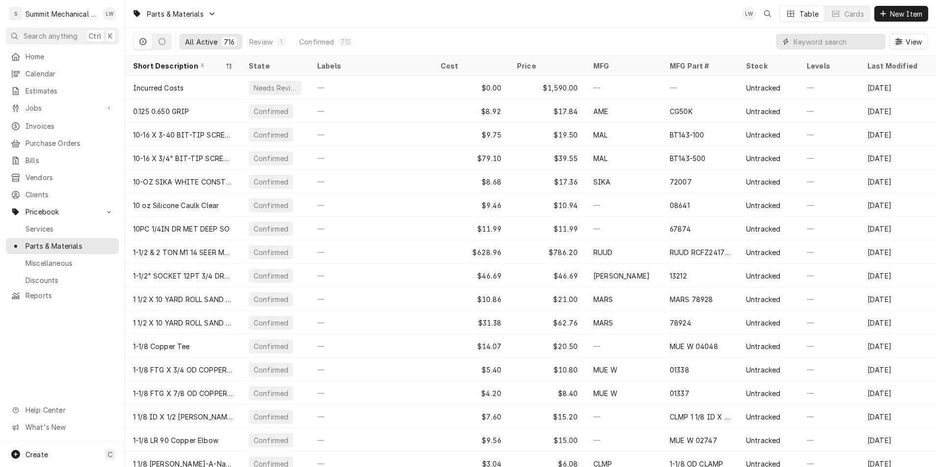
paste input "FLOW AMG 208-240/50-60"
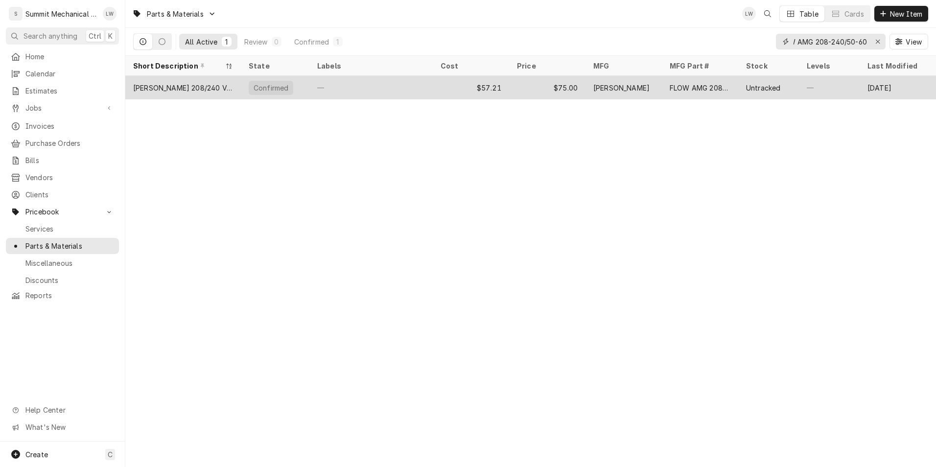
type input "FLOW AMG 208-240/50-60"
click at [622, 91] on div "[PERSON_NAME]" at bounding box center [624, 88] width 76 height 24
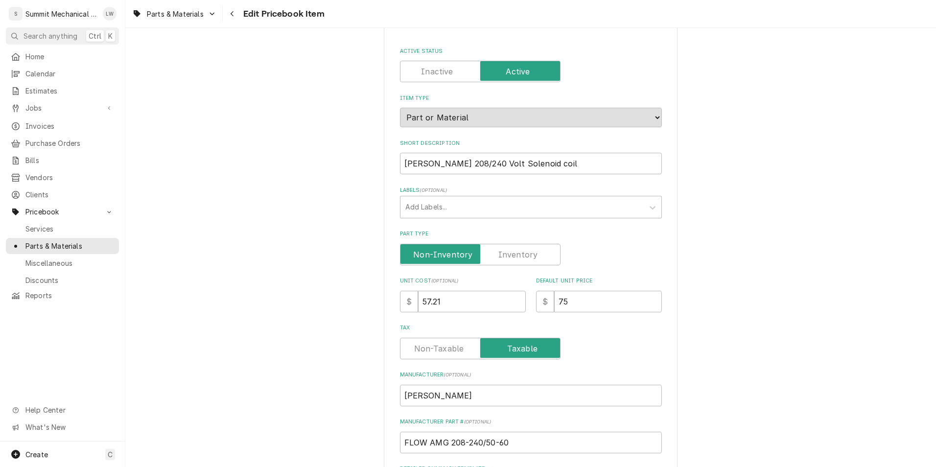
scroll to position [55, 0]
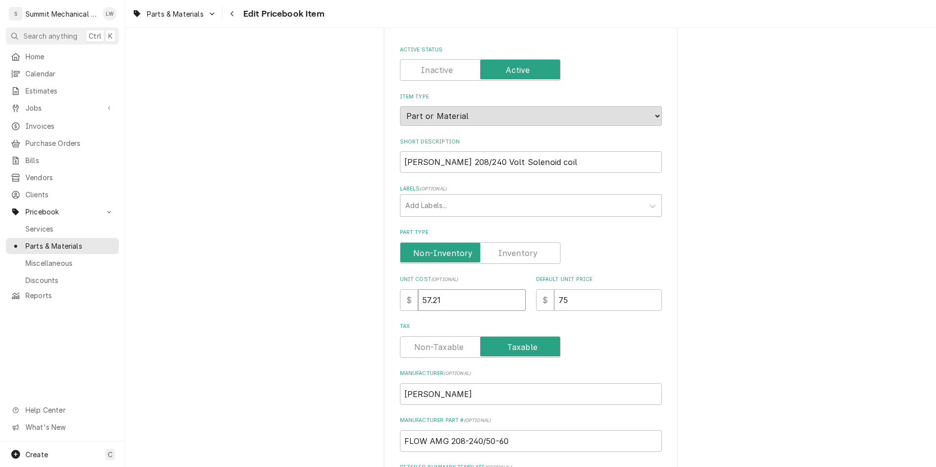
click at [470, 294] on input "57.21" at bounding box center [472, 300] width 108 height 22
paste input "62.97"
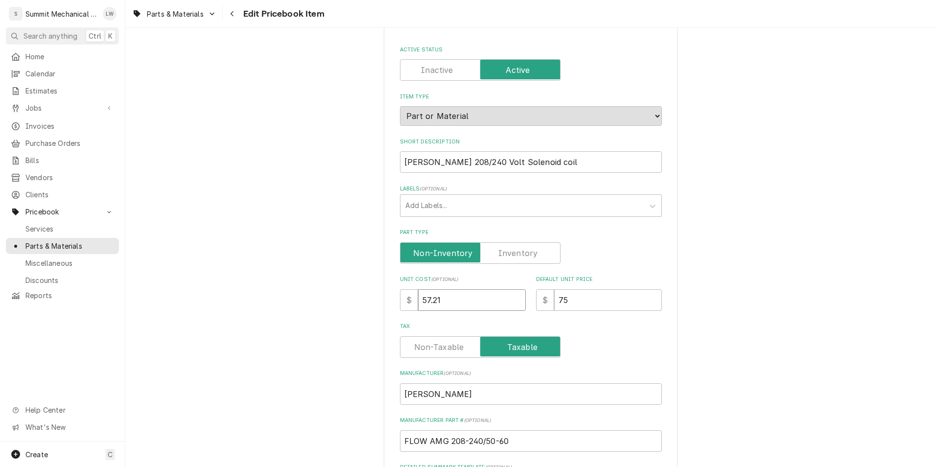
type textarea "x"
type input "62.97"
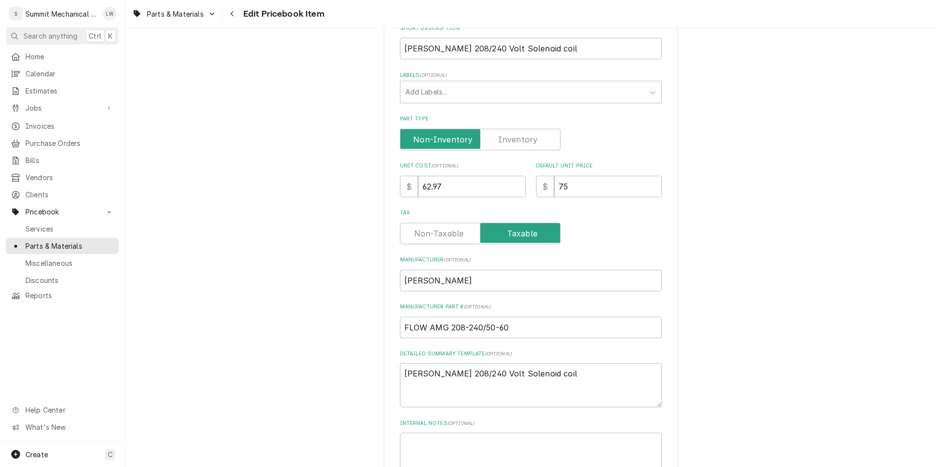
scroll to position [180, 0]
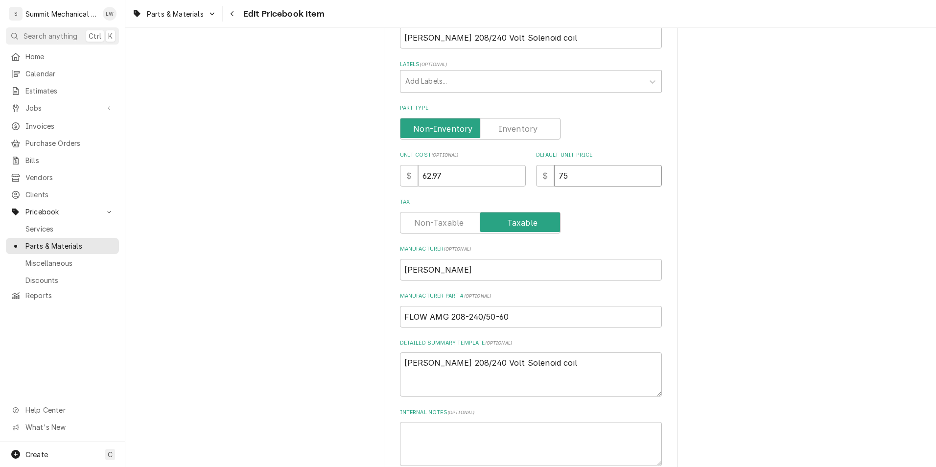
click at [612, 167] on input "75" at bounding box center [608, 176] width 108 height 22
type textarea "x"
type input "1"
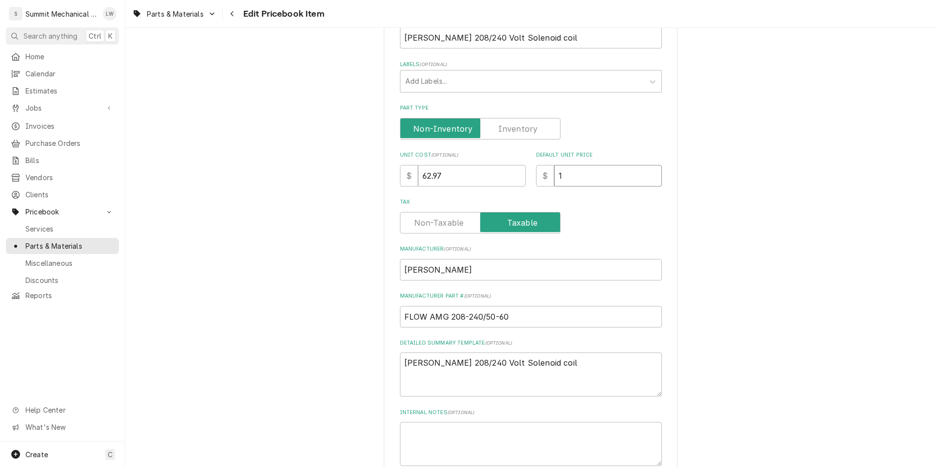
type textarea "x"
type input "12"
type textarea "x"
type input "125"
type textarea "x"
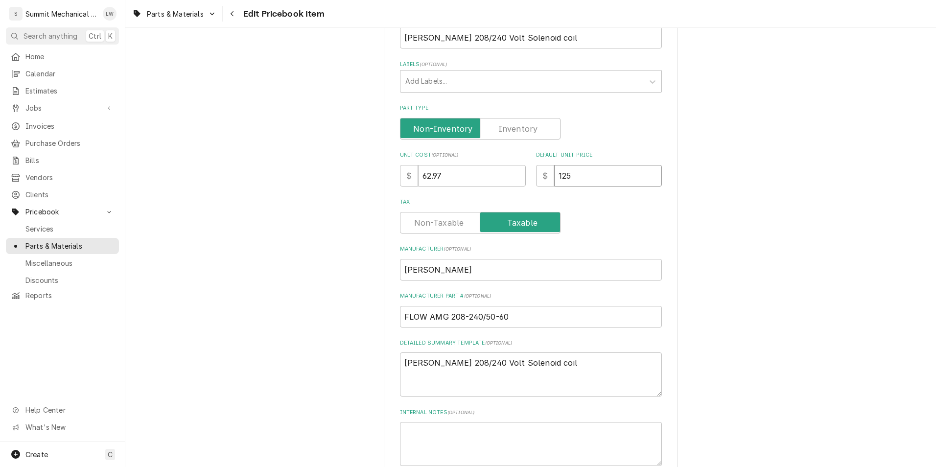
type input "125.9"
type textarea "x"
type input "125.94"
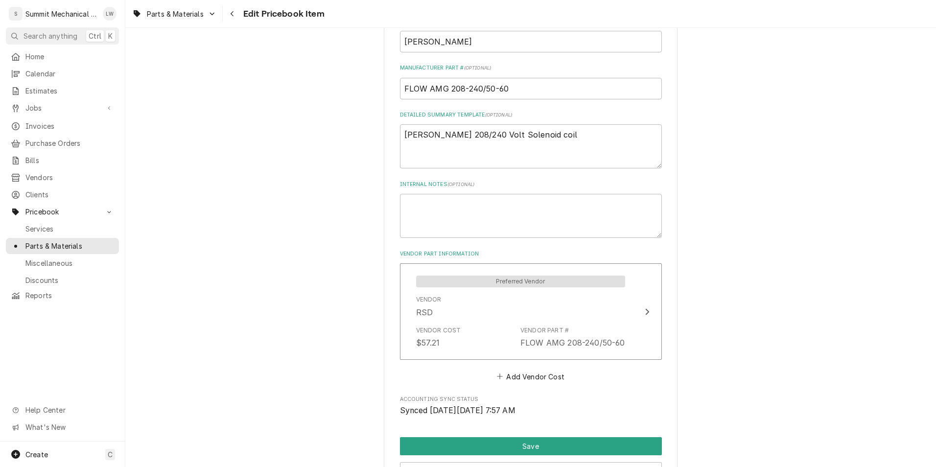
scroll to position [488, 0]
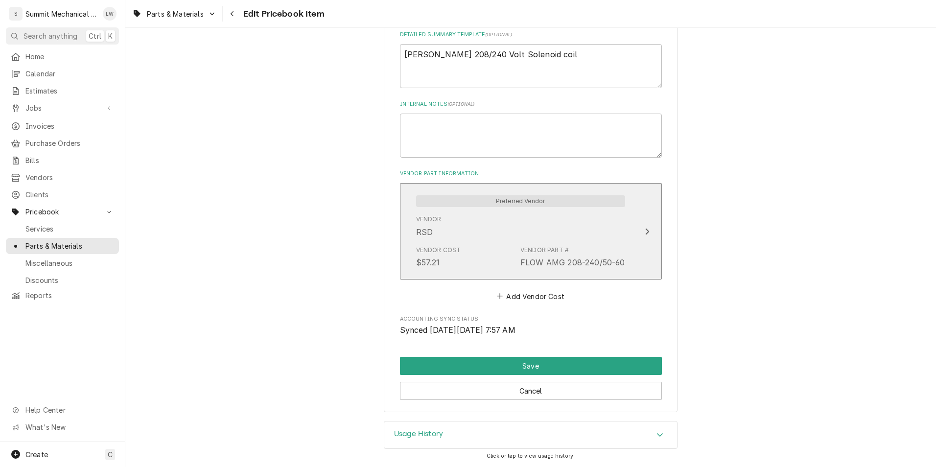
click at [576, 236] on div "Vendor RSD" at bounding box center [520, 226] width 209 height 30
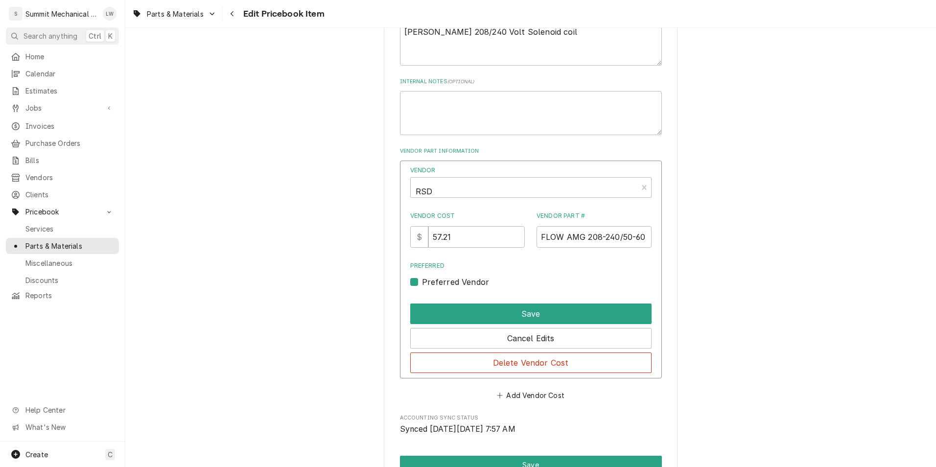
scroll to position [511, 0]
click at [483, 245] on input "57.21" at bounding box center [477, 237] width 96 height 22
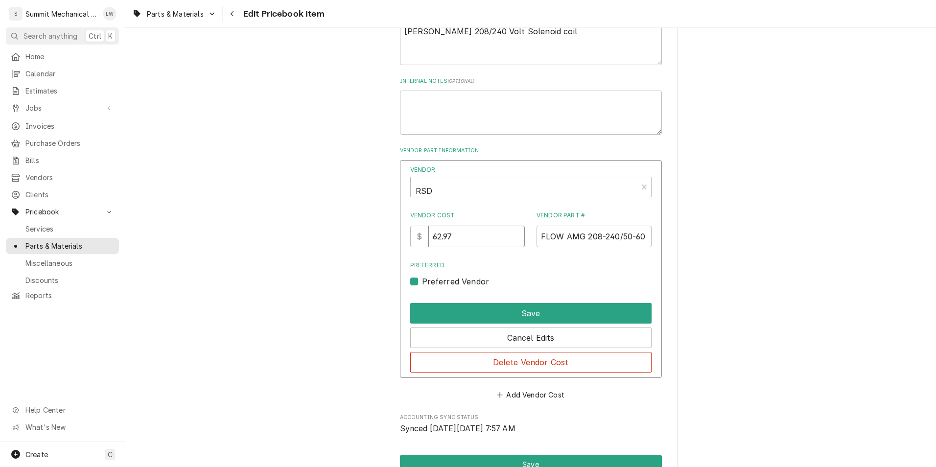
type input "62.97"
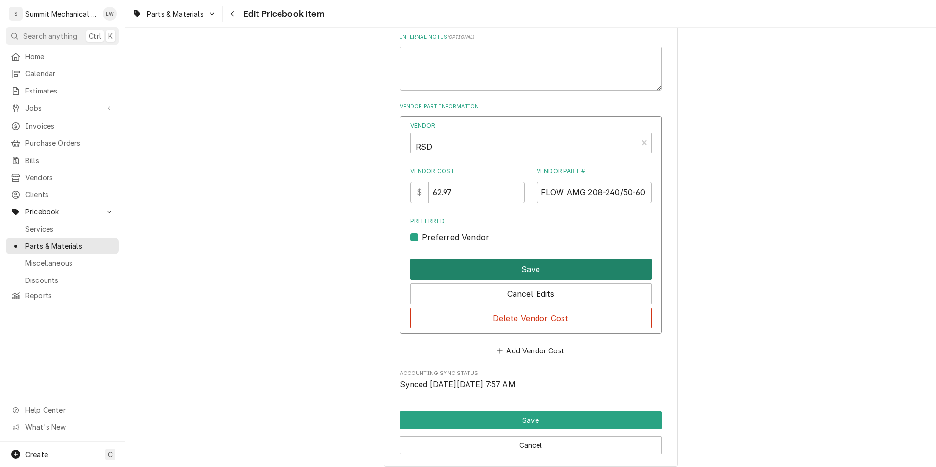
click at [540, 269] on button "Save" at bounding box center [530, 269] width 241 height 21
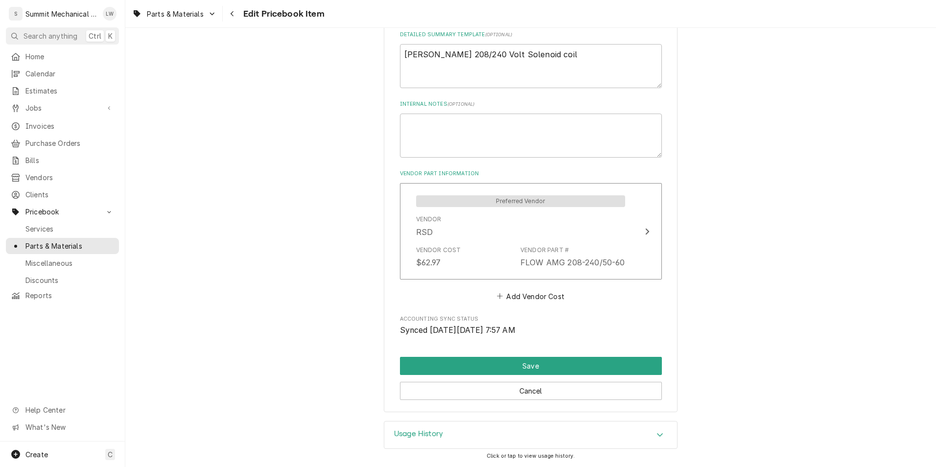
scroll to position [488, 0]
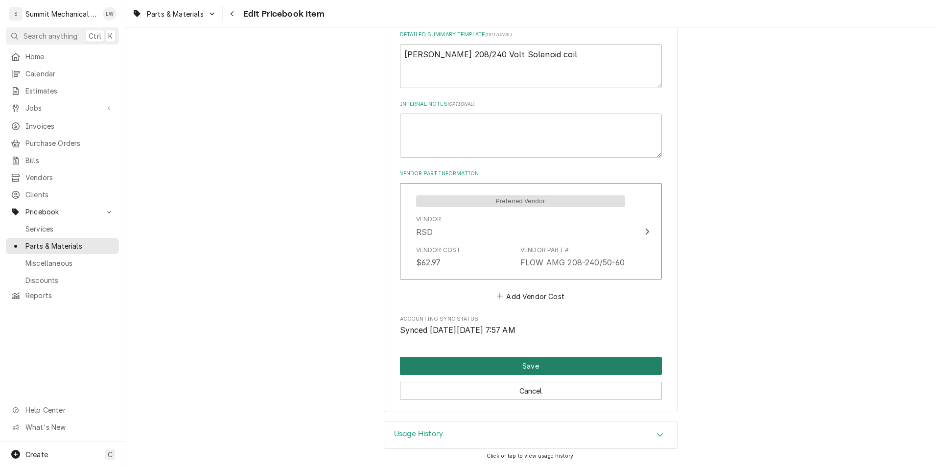
click at [549, 374] on button "Save" at bounding box center [531, 366] width 262 height 18
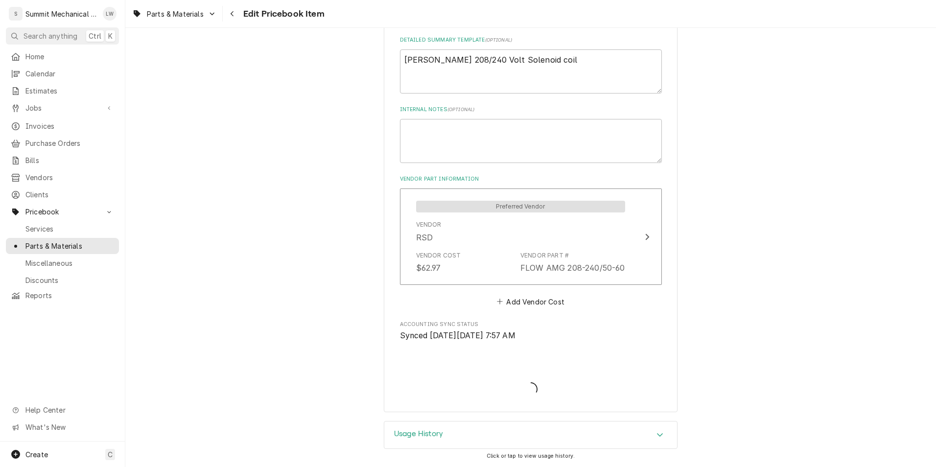
scroll to position [483, 0]
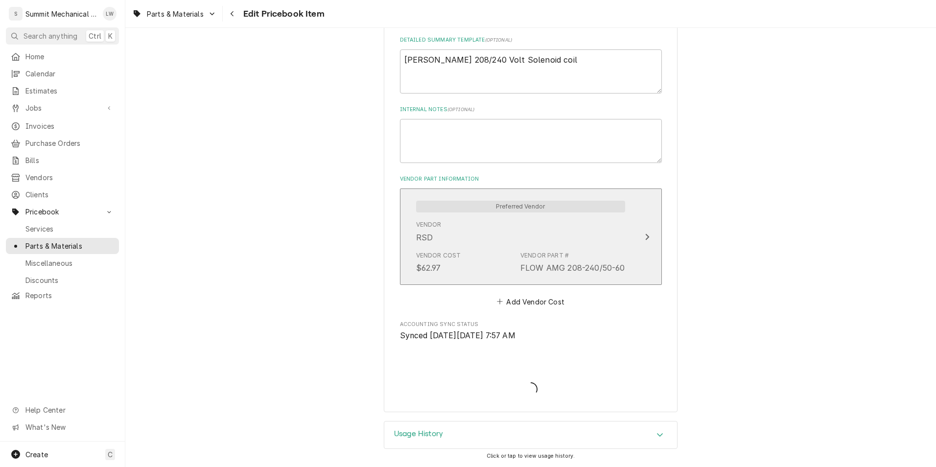
type textarea "x"
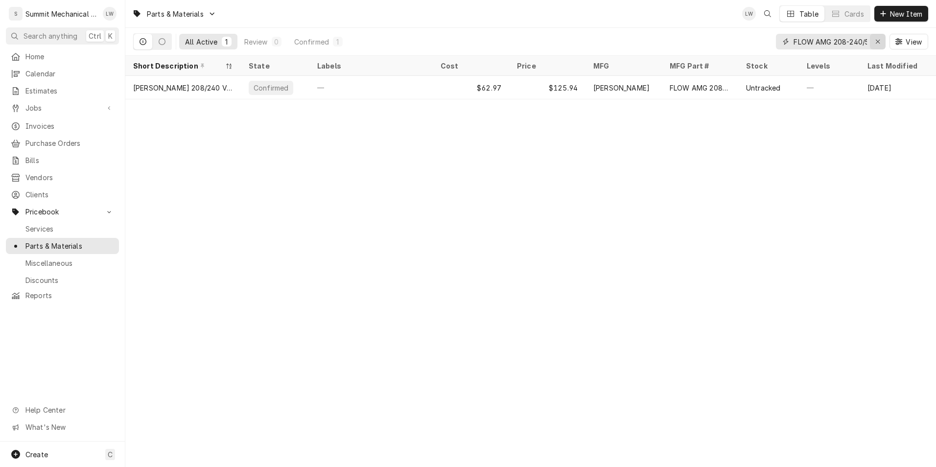
click at [879, 43] on icon "Erase input" at bounding box center [878, 42] width 4 height 4
click at [866, 46] on input "Dynamic Content Wrapper" at bounding box center [840, 42] width 92 height 16
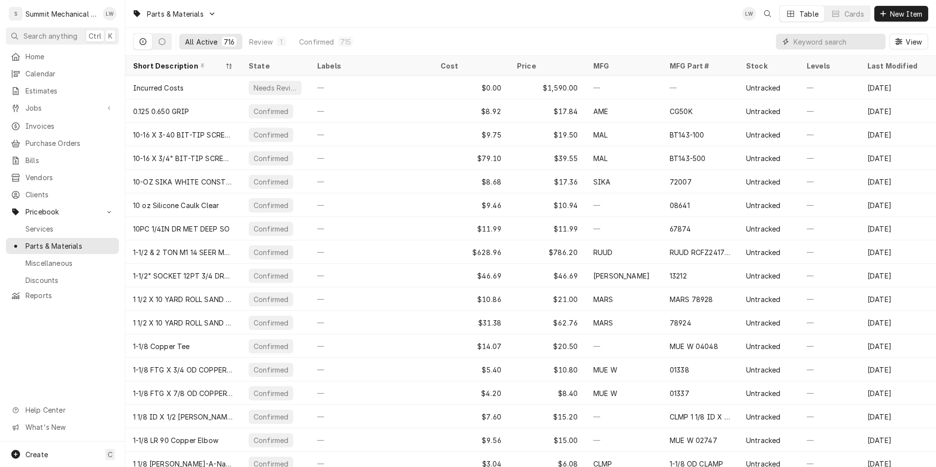
paste input "JC A421ABD-02C"
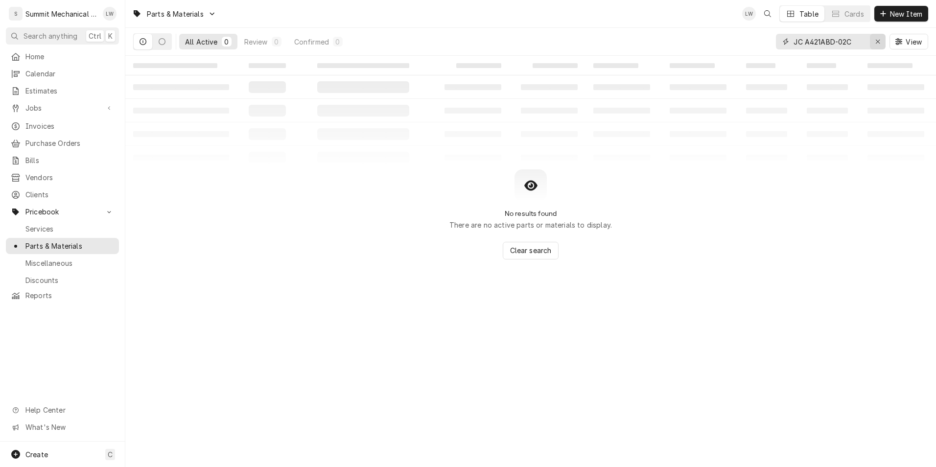
type input "JC A421ABD-02C"
click at [884, 42] on button "Erase input" at bounding box center [878, 42] width 16 height 16
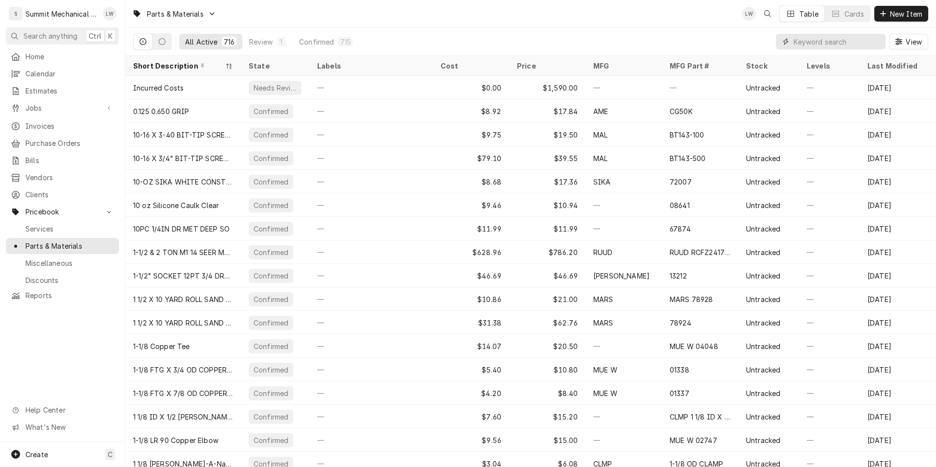
click at [851, 40] on input "Dynamic Content Wrapper" at bounding box center [837, 42] width 87 height 16
click at [846, 37] on input "Dynamic Content Wrapper" at bounding box center [837, 42] width 87 height 16
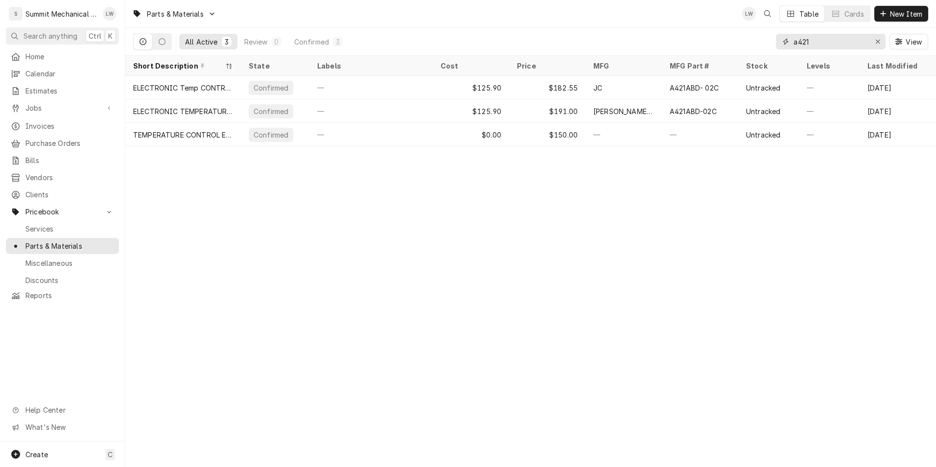
type input "a421"
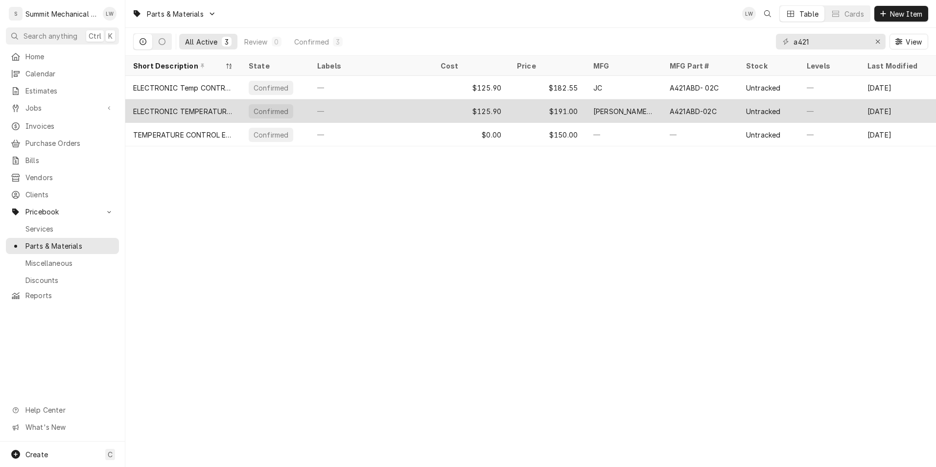
click at [486, 108] on div "$125.90" at bounding box center [471, 111] width 76 height 24
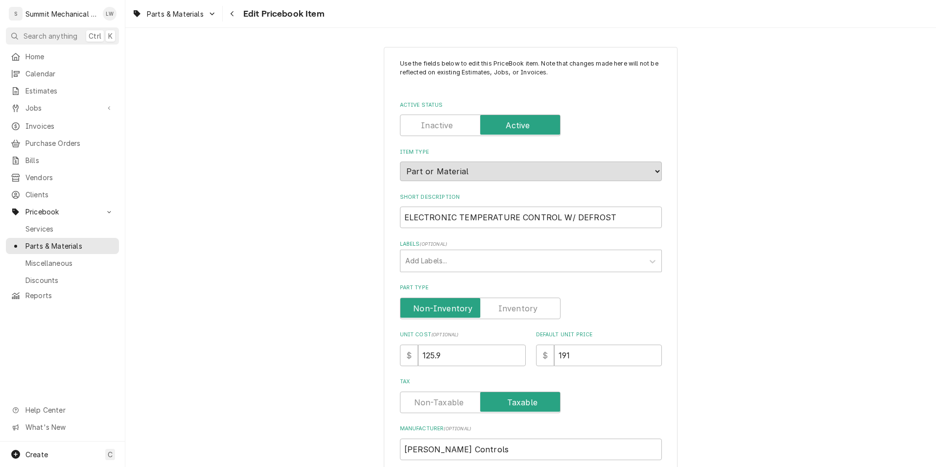
scroll to position [488, 0]
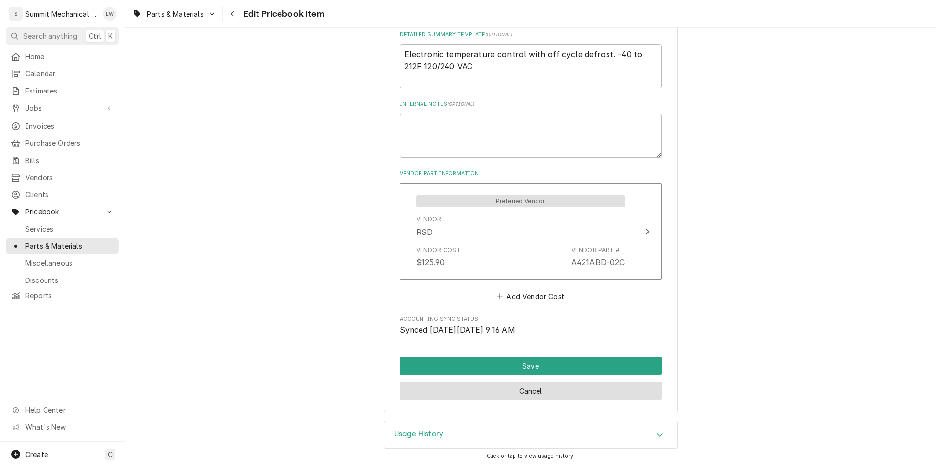
click at [560, 396] on button "Cancel" at bounding box center [531, 391] width 262 height 18
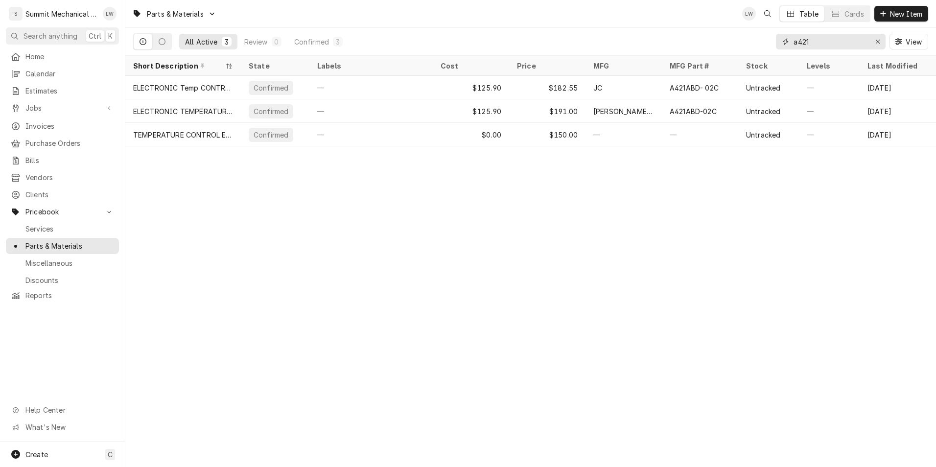
click at [852, 46] on input "a421" at bounding box center [830, 42] width 73 height 16
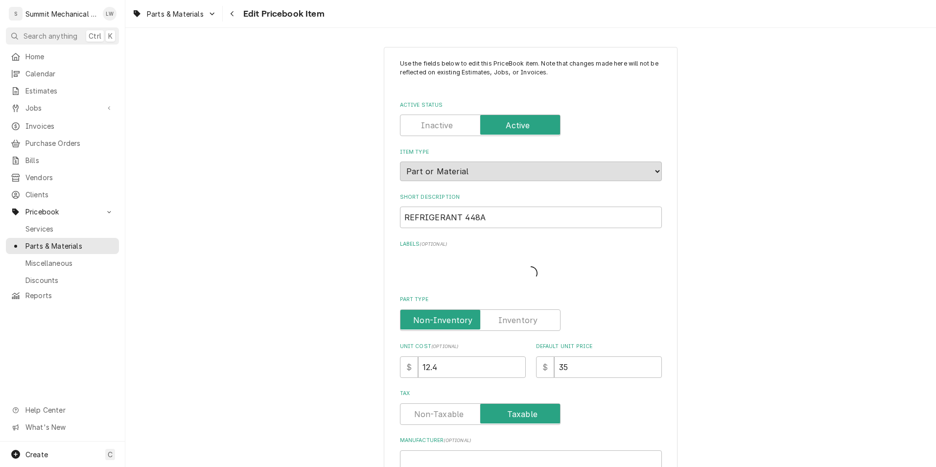
type textarea "x"
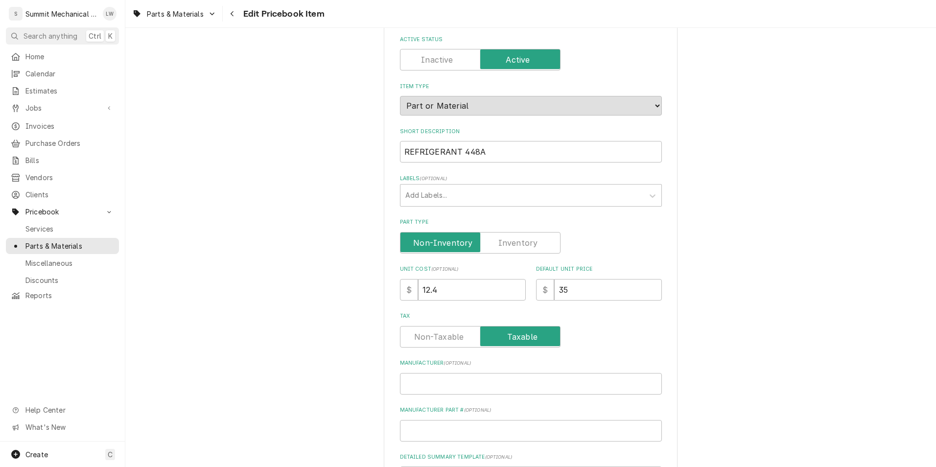
scroll to position [488, 0]
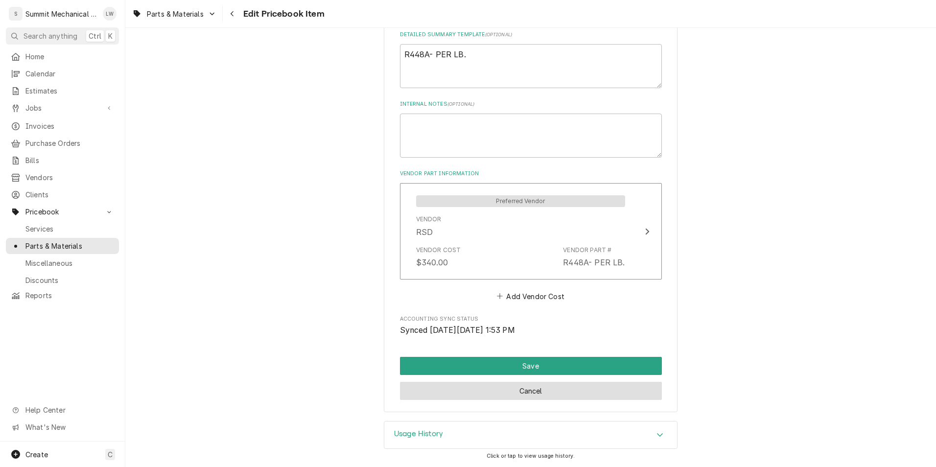
click at [522, 400] on button "Cancel" at bounding box center [531, 391] width 262 height 18
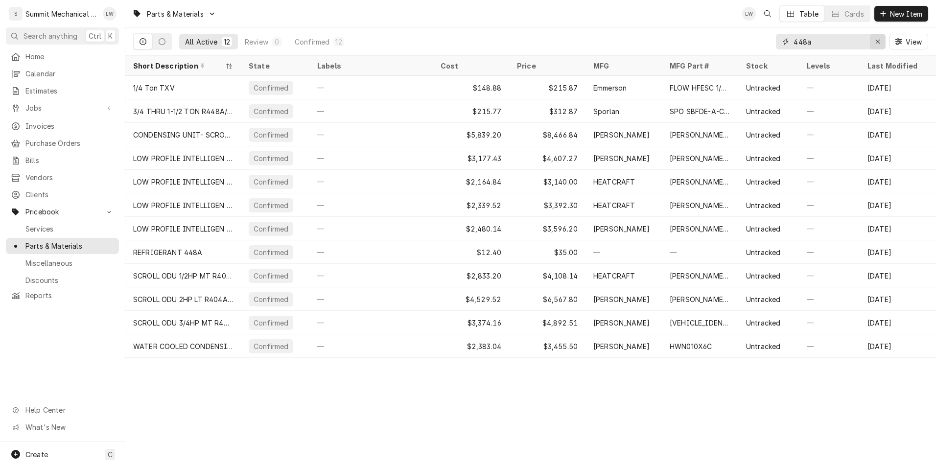
click at [879, 43] on icon "Erase input" at bounding box center [878, 42] width 4 height 4
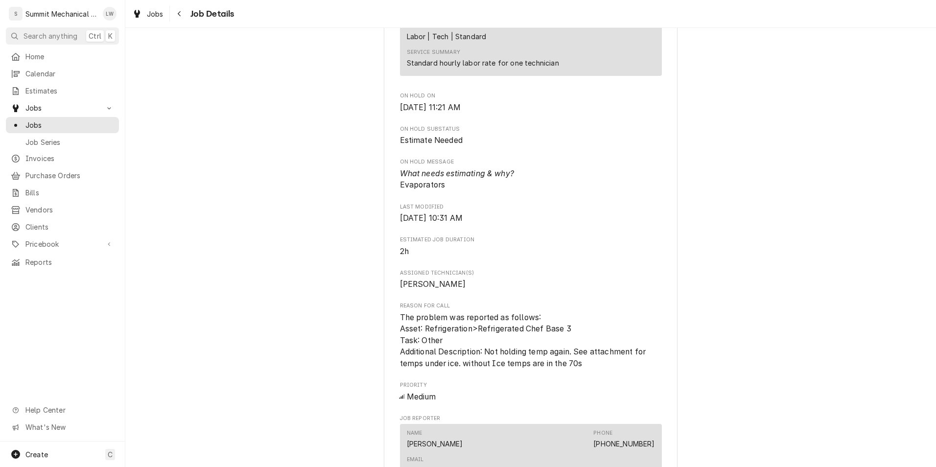
scroll to position [598, 0]
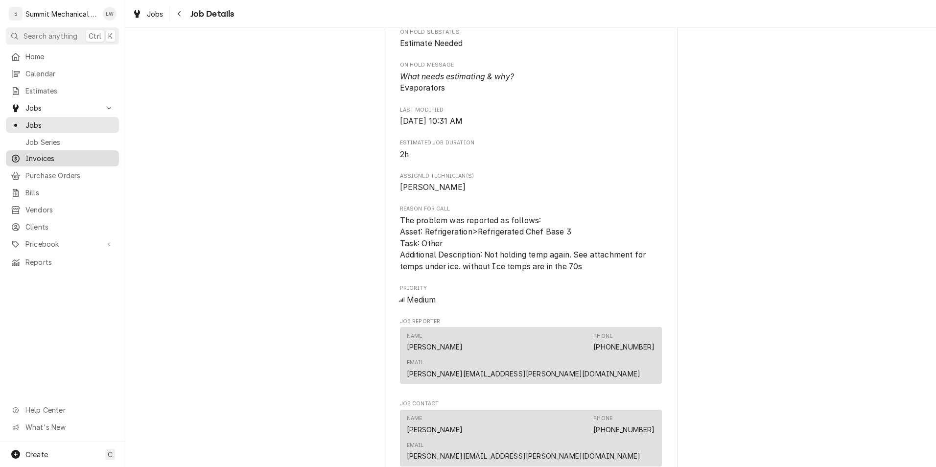
click at [52, 155] on span "Invoices" at bounding box center [69, 158] width 89 height 10
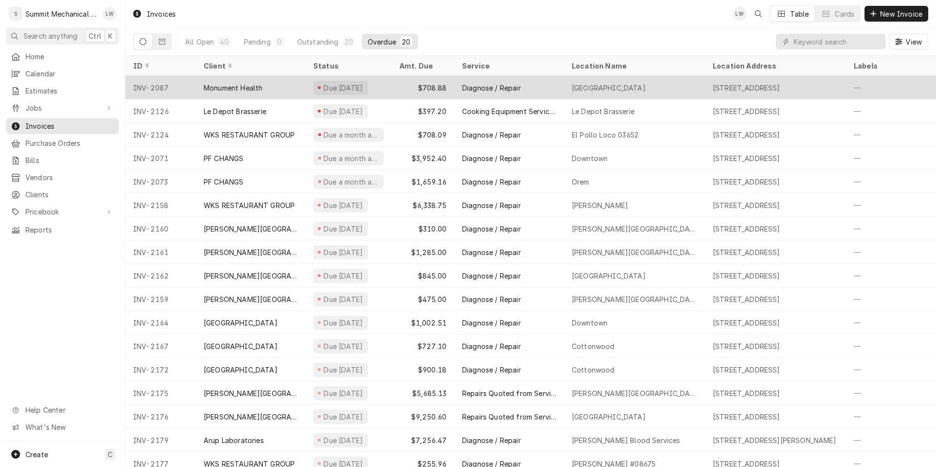
click at [498, 94] on div "Diagnose / Repair" at bounding box center [510, 88] width 110 height 24
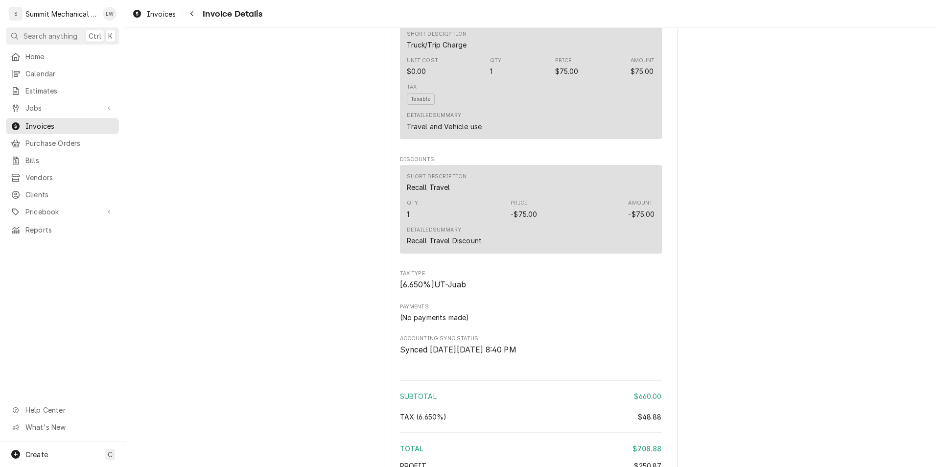
scroll to position [1300, 0]
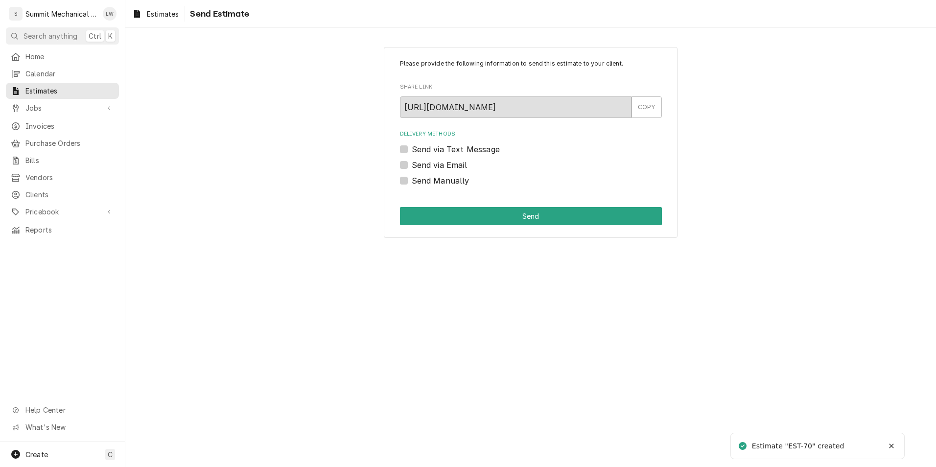
click at [412, 179] on label "Send Manually" at bounding box center [441, 181] width 58 height 12
click at [412, 179] on input "Send Manually" at bounding box center [543, 186] width 262 height 22
checkbox input "true"
click at [435, 216] on button "Send" at bounding box center [531, 216] width 262 height 18
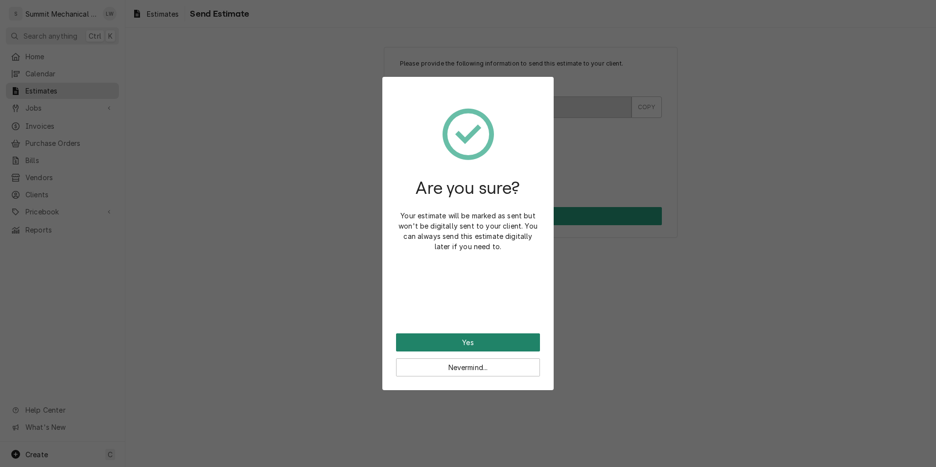
click at [493, 335] on button "Yes" at bounding box center [468, 343] width 144 height 18
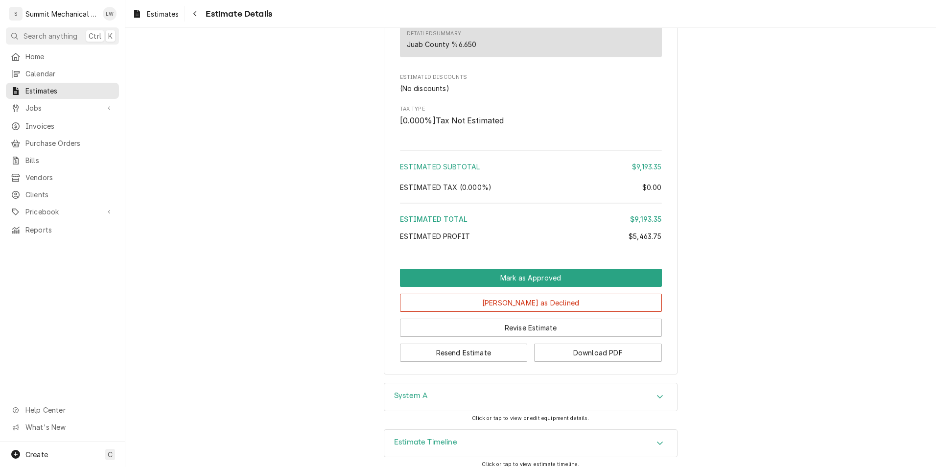
scroll to position [3471, 0]
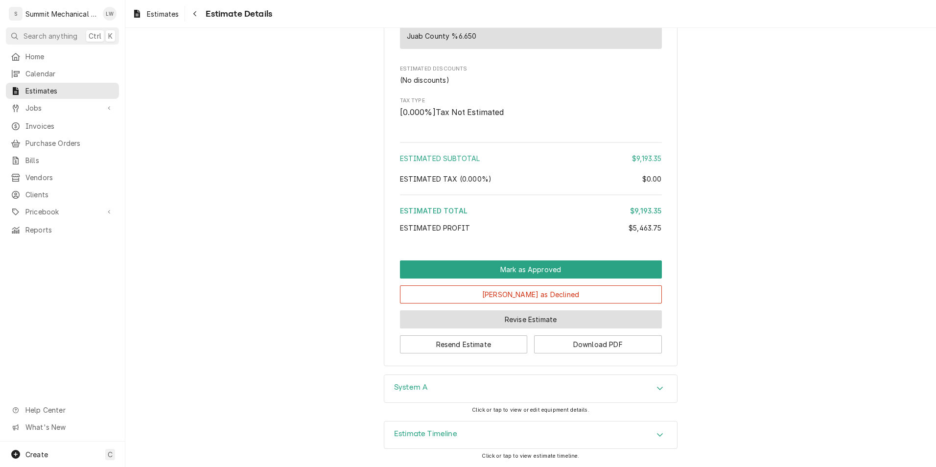
click at [506, 326] on button "Revise Estimate" at bounding box center [531, 320] width 262 height 18
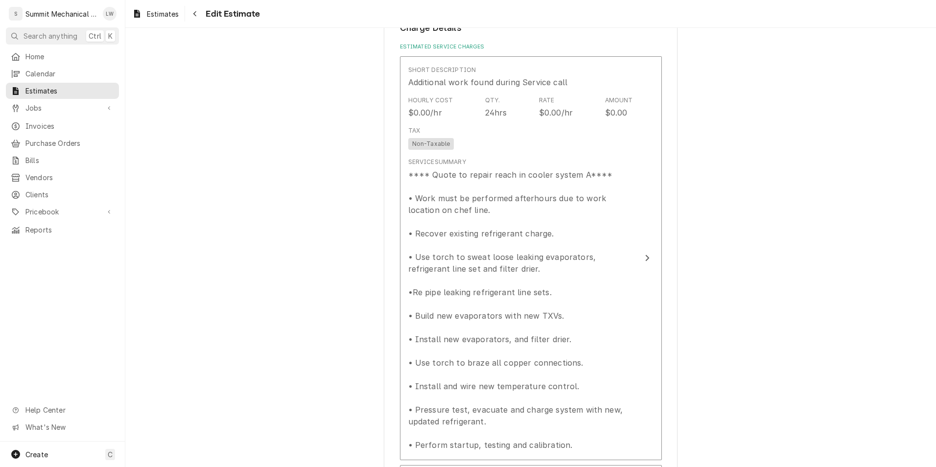
scroll to position [982, 0]
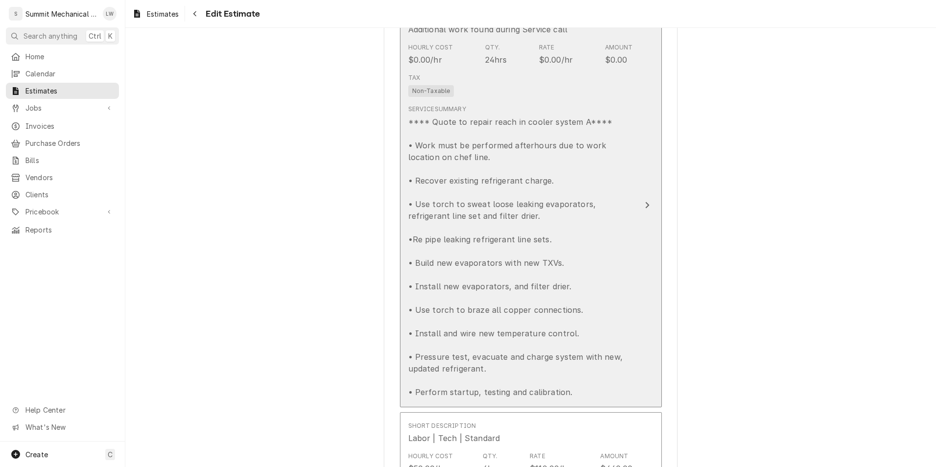
click at [529, 202] on div "**** Quote to repair reach in cooler system A**** • Work must be performed afte…" at bounding box center [520, 257] width 225 height 282
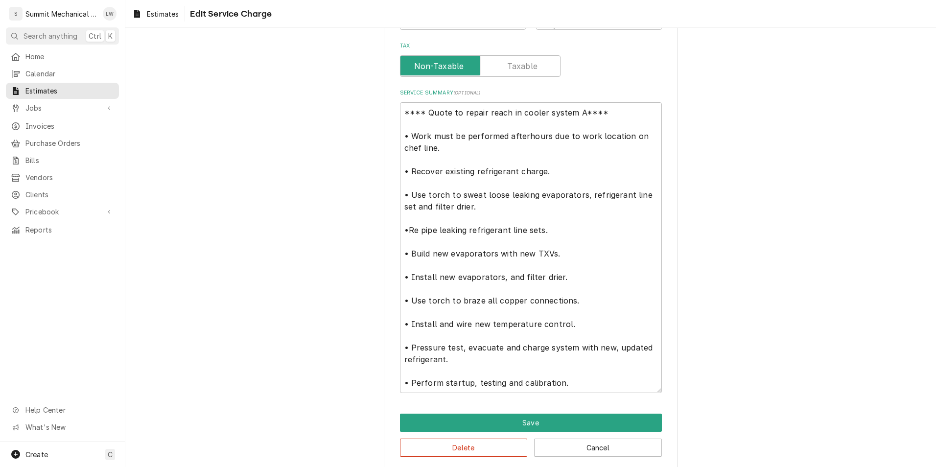
scroll to position [265, 0]
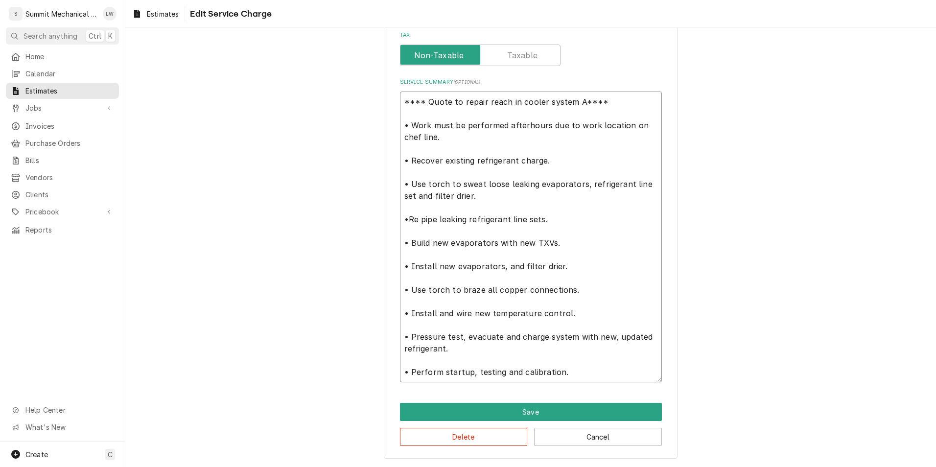
click at [570, 315] on textarea "**** Quote to repair reach in cooler system A**** • Work must be performed afte…" at bounding box center [531, 237] width 262 height 291
type textarea "x"
type textarea "**** Quote to repair reach in cooler system A**** • Work must be performed afte…"
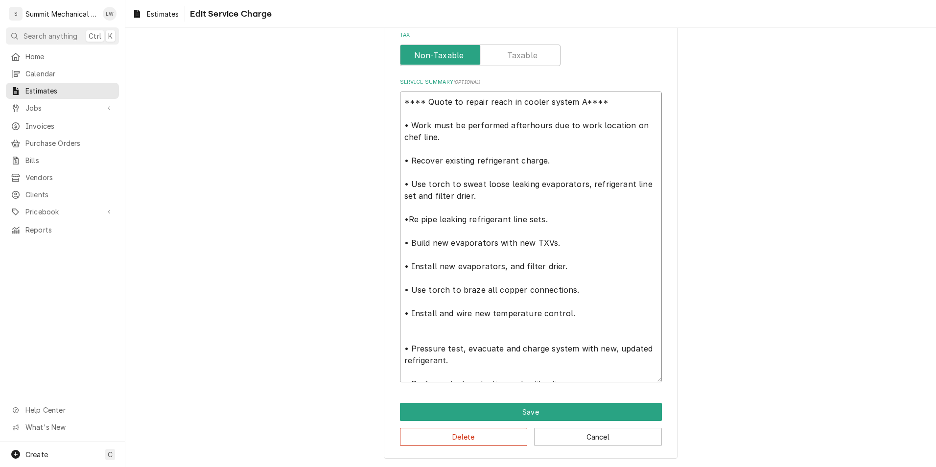
type textarea "x"
type textarea "**** Quote to repair reach in cooler system A**** • Work must be performed afte…"
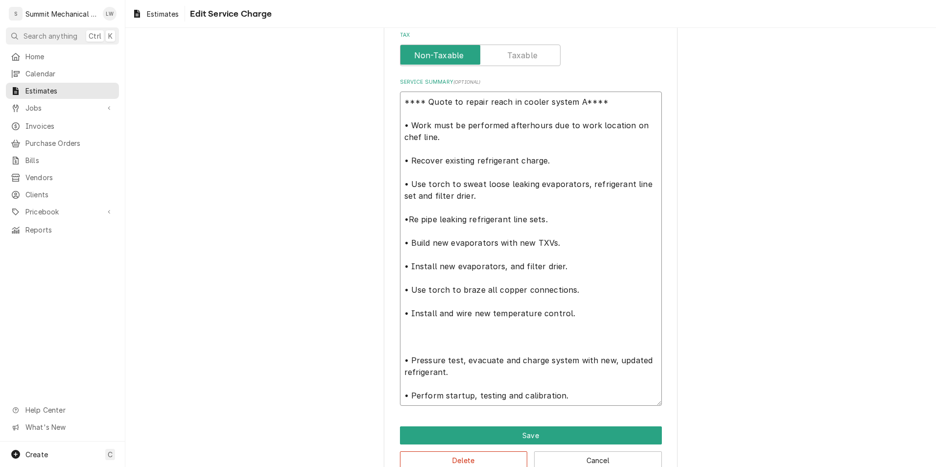
paste textarea "Overtime (time and half) hourly labor rate for two technicians. Labor for repai…"
type textarea "x"
type textarea "**** Quote to repair reach in cooler system A**** • Work must be performed afte…"
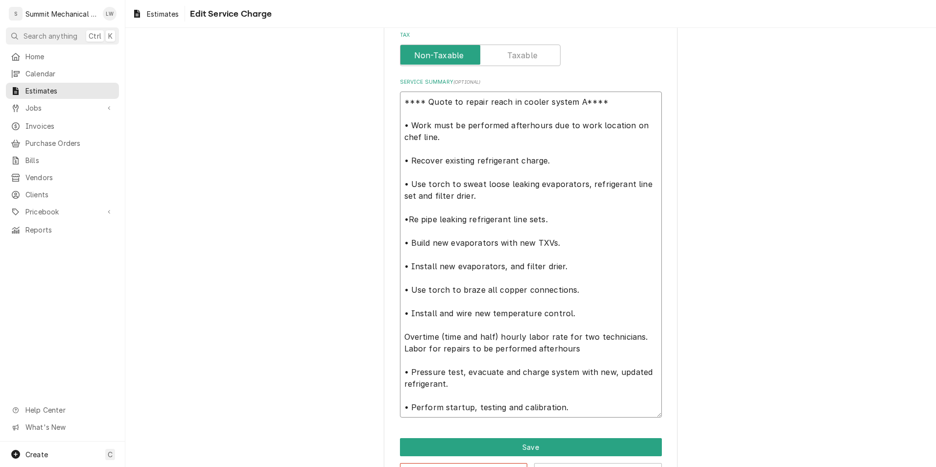
click at [570, 315] on textarea "**** Quote to repair reach in cooler system A**** • Work must be performed afte…" at bounding box center [531, 255] width 262 height 326
type textarea "x"
type textarea "**** Quote to repair reach in cooler system A**** • Work must be performed afte…"
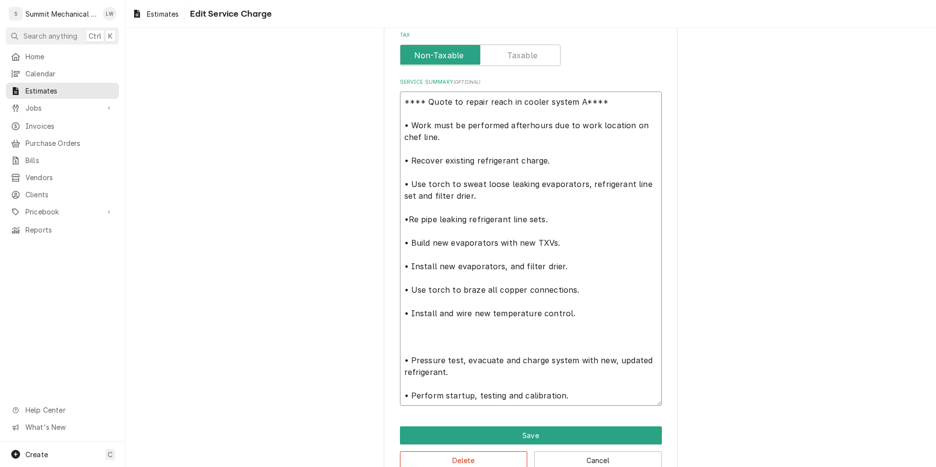
drag, startPoint x: 406, startPoint y: 314, endPoint x: 373, endPoint y: 315, distance: 32.3
click at [373, 315] on div "Use the fields below to edit this service charge Short Description Additional w…" at bounding box center [530, 132] width 811 height 718
click at [408, 342] on textarea "**** Quote to repair reach in cooler system A**** • Work must be performed afte…" at bounding box center [531, 249] width 262 height 314
paste textarea "•"
type textarea "x"
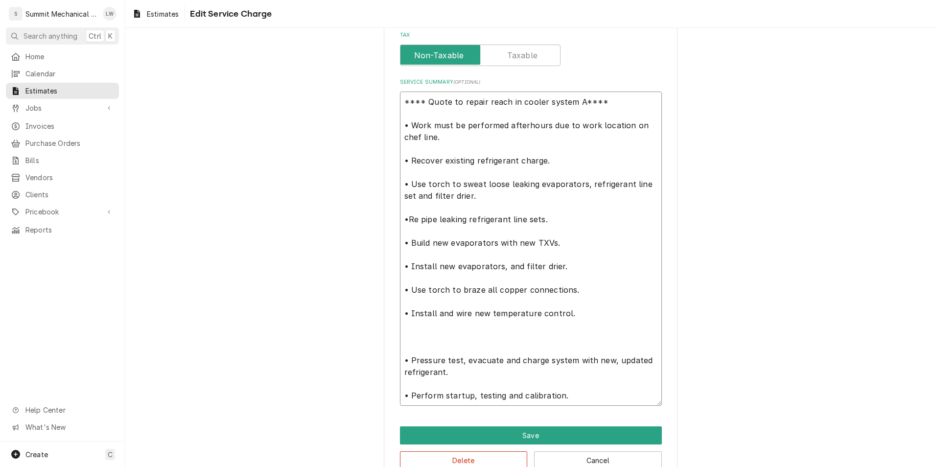
type textarea "**** Quote to repair reach in cooler system A**** • Work must be performed afte…"
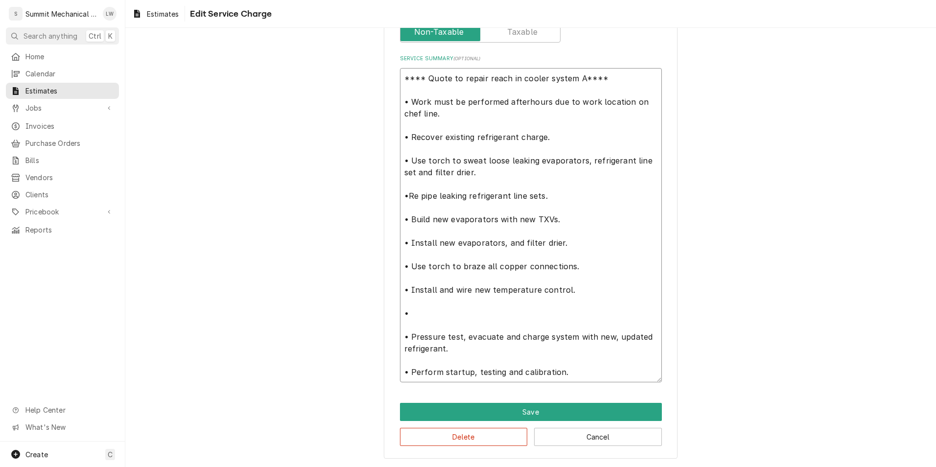
type textarea "x"
type textarea "**** Quote to repair reach in cooler system A**** • Work must be performed afte…"
type textarea "x"
type textarea "**** Quote to repair reach in cooler system A**** • Work must be performed afte…"
type textarea "x"
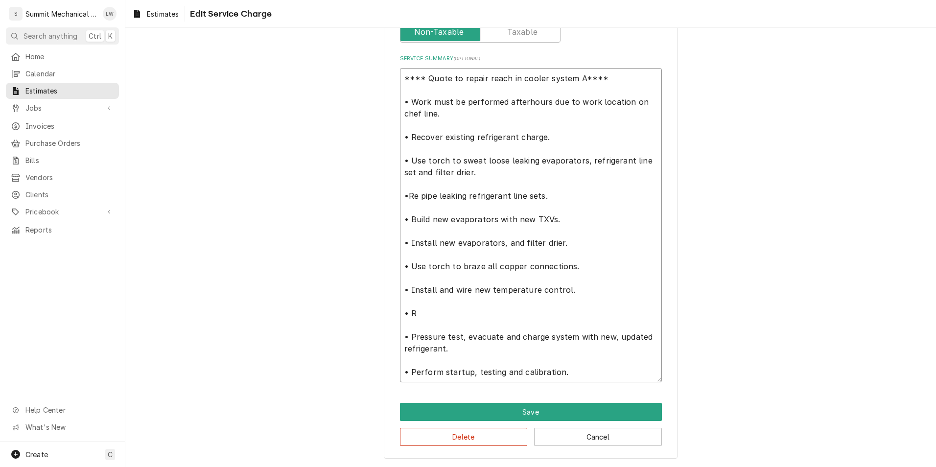
type textarea "**** Quote to repair reach in cooler system A**** • Work must be performed afte…"
type textarea "x"
type textarea "**** Quote to repair reach in cooler system A**** • Work must be performed afte…"
type textarea "x"
type textarea "**** Quote to repair reach in cooler system A**** • Work must be performed afte…"
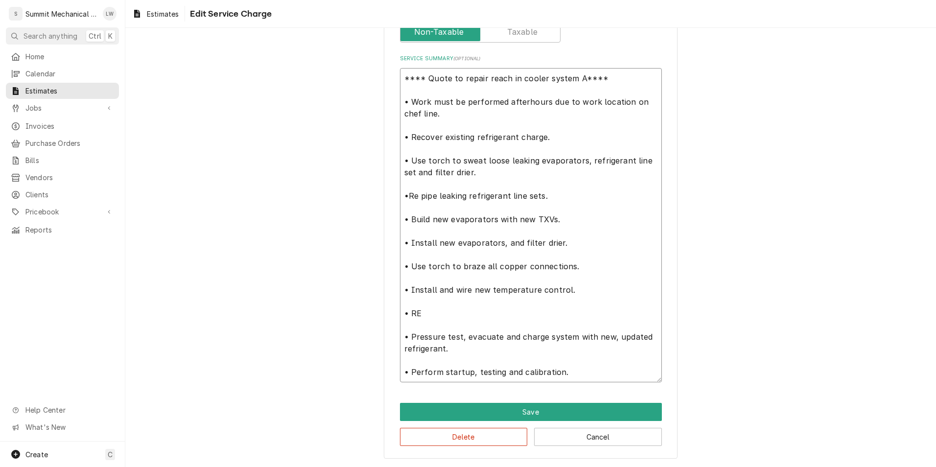
type textarea "x"
type textarea "**** Quote to repair reach in cooler system A**** • Work must be performed afte…"
type textarea "x"
type textarea "**** Quote to repair reach in cooler system A**** • Work must be performed afte…"
type textarea "x"
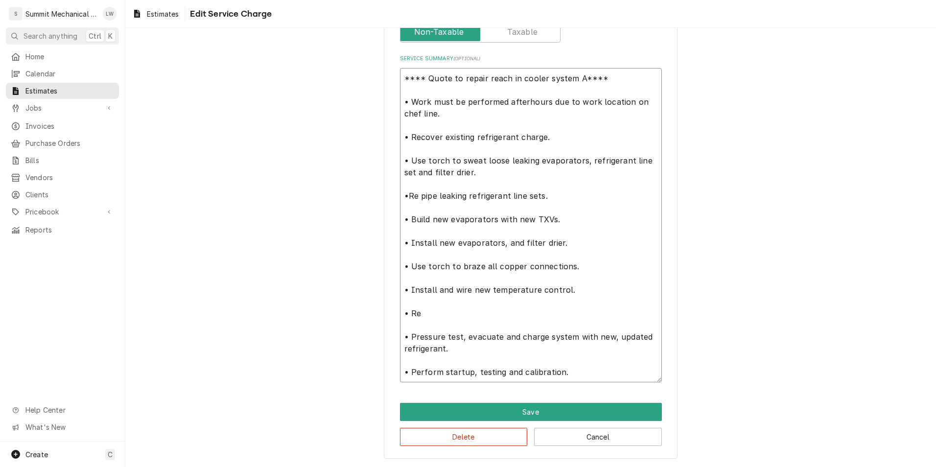
type textarea "**** Quote to repair reach in cooler system A**** • Work must be performed afte…"
type textarea "x"
type textarea "**** Quote to repair reach in cooler system A**** • Work must be performed afte…"
type textarea "x"
type textarea "**** Quote to repair reach in cooler system A**** • Work must be performed afte…"
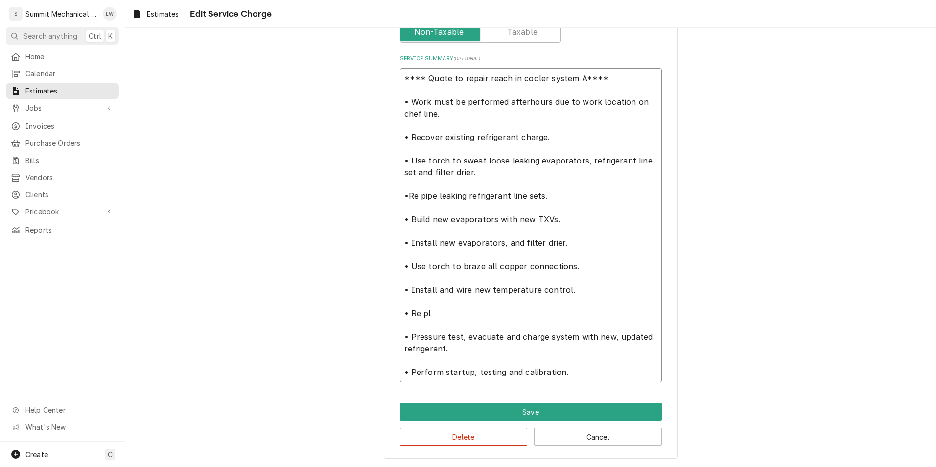
type textarea "x"
type textarea "**** Quote to repair reach in cooler system A**** • Work must be performed afte…"
type textarea "x"
type textarea "**** Quote to repair reach in cooler system A**** • Work must be performed afte…"
type textarea "x"
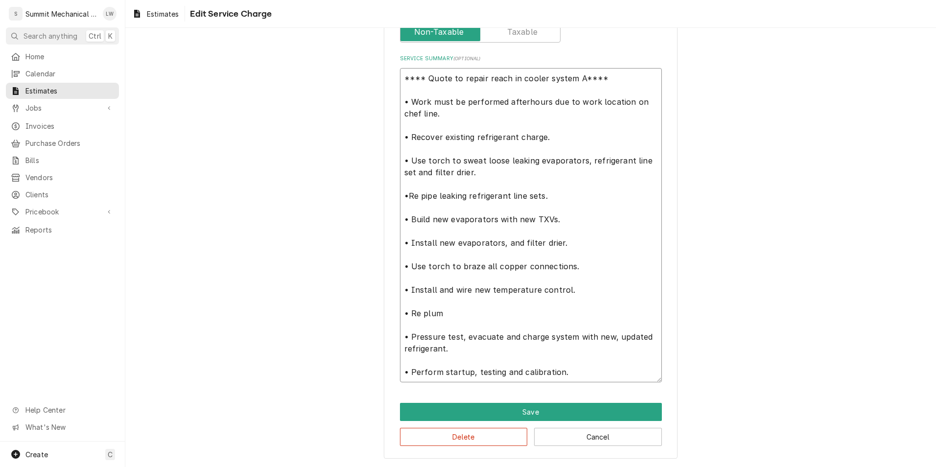
type textarea "**** Quote to repair reach in cooler system A**** • Work must be performed afte…"
type textarea "x"
type textarea "**** Quote to repair reach in cooler system A**** • Work must be performed afte…"
type textarea "x"
type textarea "**** Quote to repair reach in cooler system A**** • Work must be performed afte…"
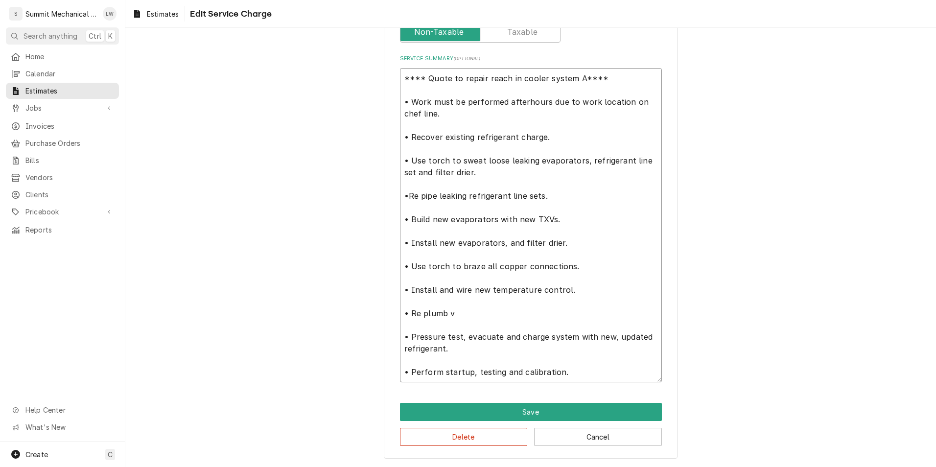
type textarea "x"
type textarea "**** Quote to repair reach in cooler system A**** • Work must be performed afte…"
type textarea "x"
type textarea "**** Quote to repair reach in cooler system A**** • Work must be performed afte…"
type textarea "x"
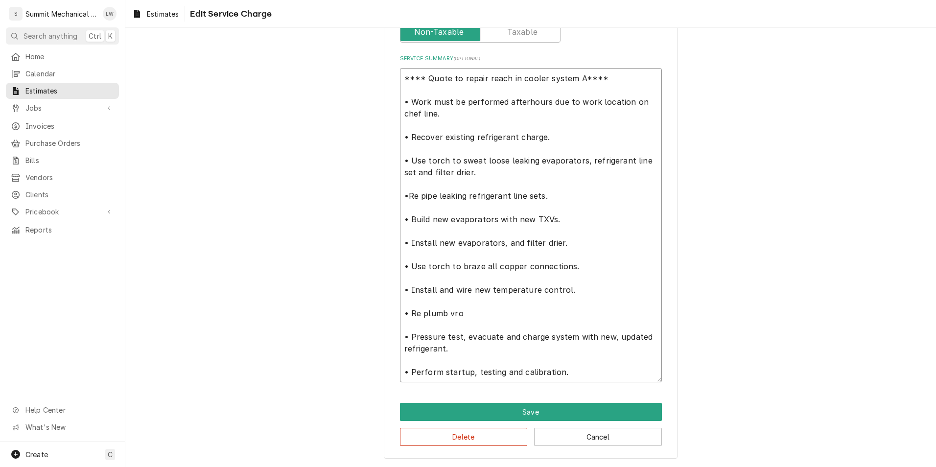
type textarea "**** Quote to repair reach in cooler system A**** • Work must be performed afte…"
type textarea "x"
type textarea "**** Quote to repair reach in cooler system A**** • Work must be performed afte…"
type textarea "x"
type textarea "**** Quote to repair reach in cooler system A**** • Work must be performed afte…"
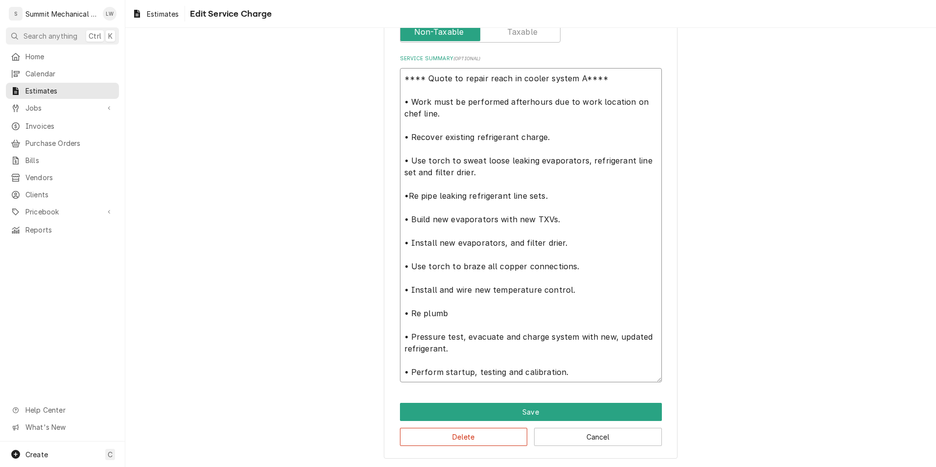
type textarea "x"
type textarea "**** Quote to repair reach in cooler system A**** • Work must be performed afte…"
type textarea "x"
type textarea "**** Quote to repair reach in cooler system A**** • Work must be performed afte…"
type textarea "x"
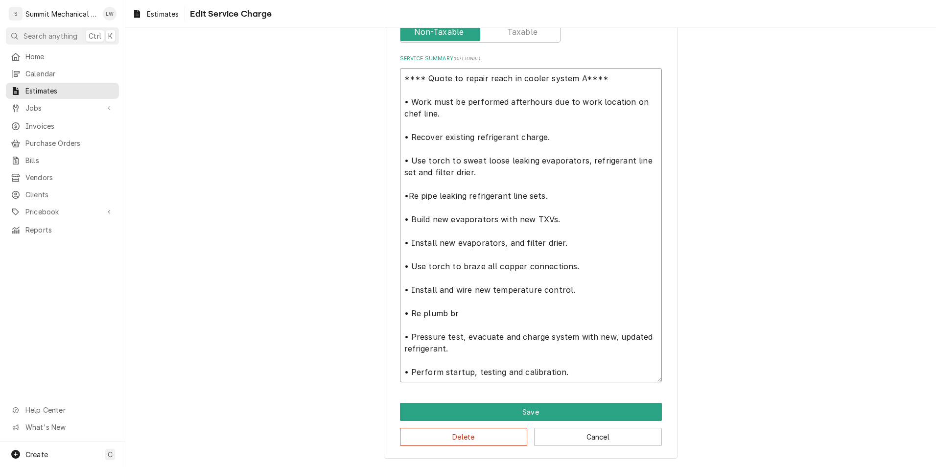
type textarea "**** Quote to repair reach in cooler system A**** • Work must be performed afte…"
type textarea "x"
type textarea "**** Quote to repair reach in cooler system A**** • Work must be performed afte…"
type textarea "x"
type textarea "**** Quote to repair reach in cooler system A**** • Work must be performed afte…"
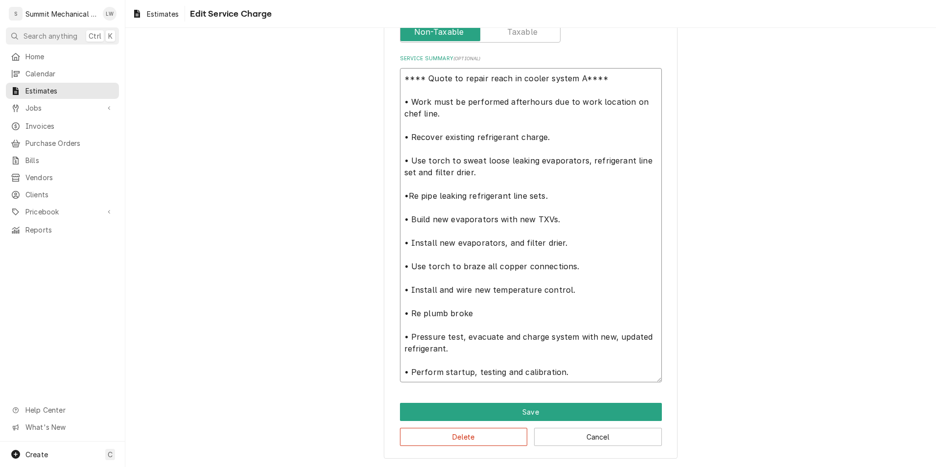
type textarea "x"
type textarea "**** Quote to repair reach in cooler system A**** • Work must be performed afte…"
type textarea "x"
type textarea "**** Quote to repair reach in cooler system A**** • Work must be performed afte…"
type textarea "x"
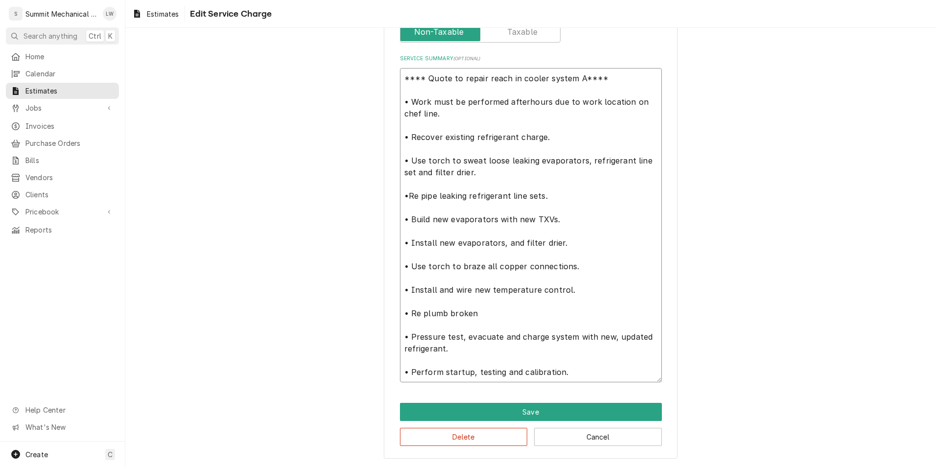
type textarea "**** Quote to repair reach in cooler system A**** • Work must be performed afte…"
type textarea "x"
type textarea "**** Quote to repair reach in cooler system A**** • Work must be performed afte…"
type textarea "x"
type textarea "**** Quote to repair reach in cooler system A**** • Work must be performed afte…"
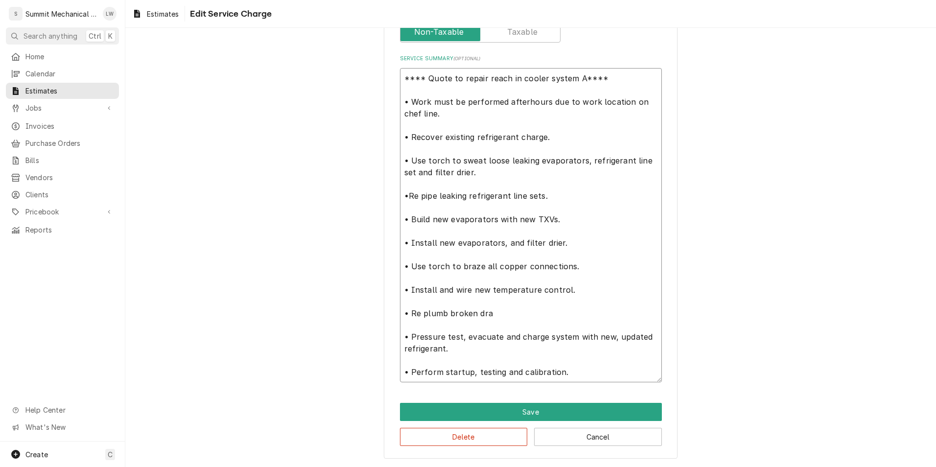
type textarea "x"
type textarea "**** Quote to repair reach in cooler system A**** • Work must be performed afte…"
type textarea "x"
type textarea "**** Quote to repair reach in cooler system A**** • Work must be performed afte…"
type textarea "x"
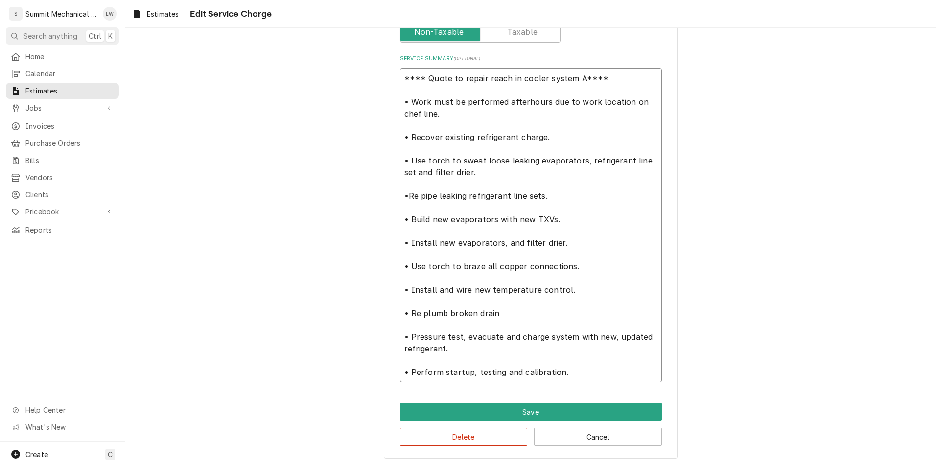
type textarea "**** Quote to repair reach in cooler system A**** • Work must be performed afte…"
type textarea "x"
type textarea "**** Quote to repair reach in cooler system A**** • Work must be performed afte…"
type textarea "x"
type textarea "**** Quote to repair reach in cooler system A**** • Work must be performed afte…"
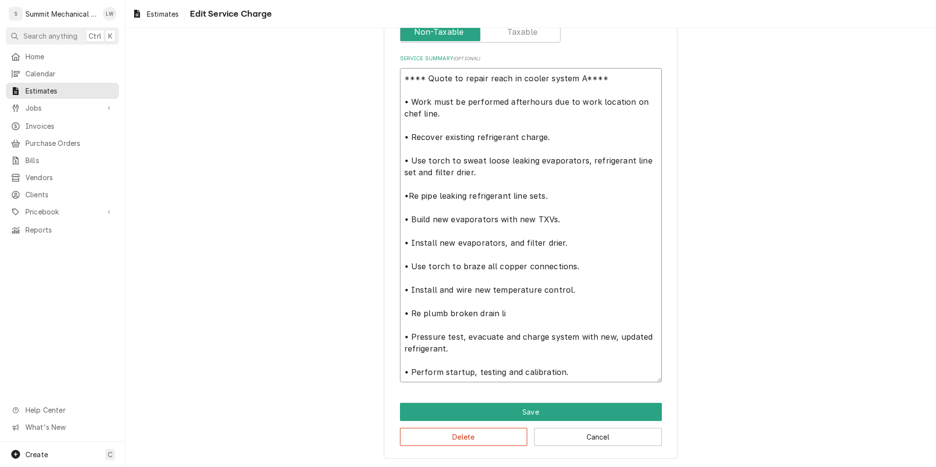
type textarea "x"
type textarea "**** Quote to repair reach in cooler system A**** • Work must be performed afte…"
type textarea "x"
type textarea "**** Quote to repair reach in cooler system A**** • Work must be performed afte…"
type textarea "x"
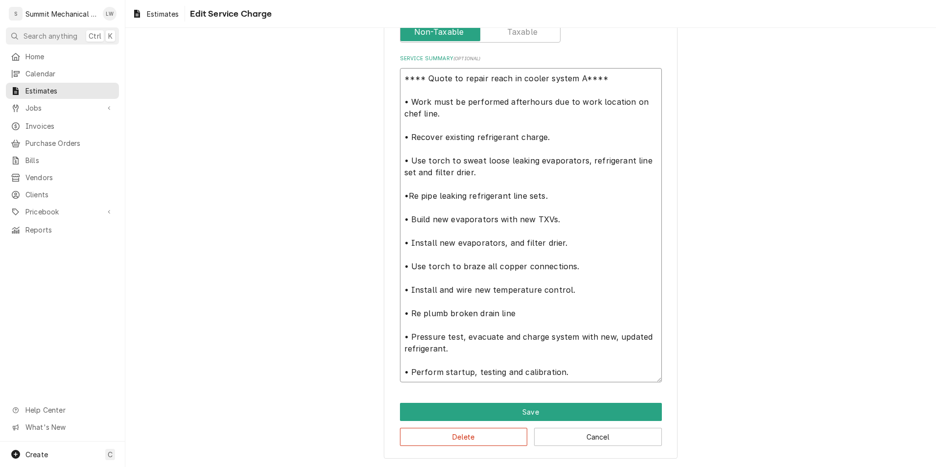
type textarea "**** Quote to repair reach in cooler system A**** • Work must be performed afte…"
type textarea "x"
type textarea "**** Quote to repair reach in cooler system A**** • Work must be performed afte…"
type textarea "x"
type textarea "**** Quote to repair reach in cooler system A**** • Work must be performed afte…"
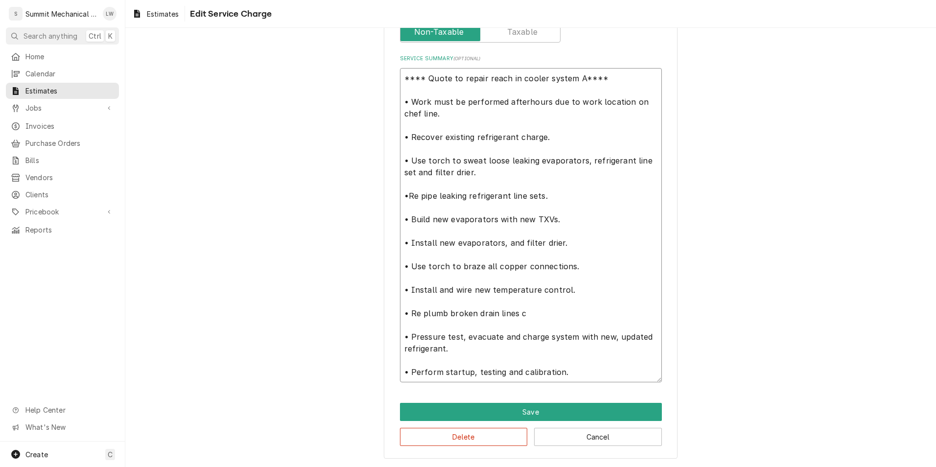
type textarea "x"
type textarea "**** Quote to repair reach in cooler system A**** • Work must be performed afte…"
type textarea "x"
type textarea "**** Quote to repair reach in cooler system A**** • Work must be performed afte…"
type textarea "x"
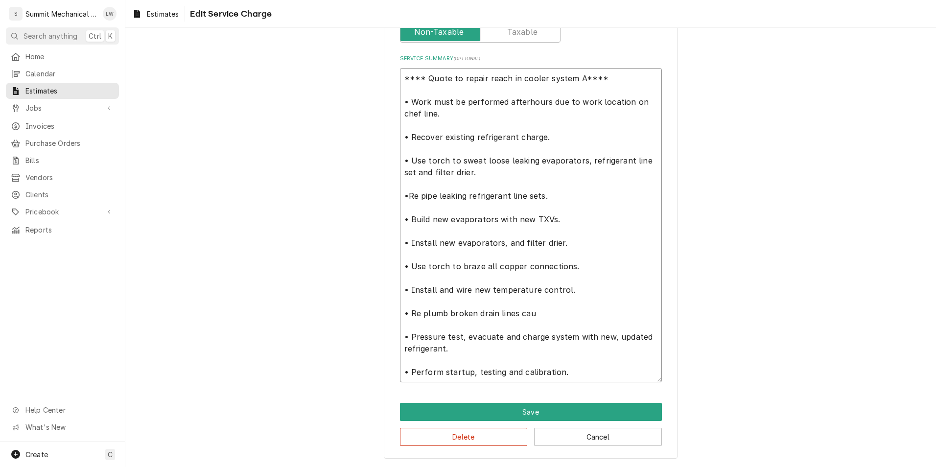
type textarea "**** Quote to repair reach in cooler system A**** • Work must be performed afte…"
type textarea "x"
type textarea "**** Quote to repair reach in cooler system A**** • Work must be performed afte…"
type textarea "x"
type textarea "**** Quote to repair reach in cooler system A**** • Work must be performed afte…"
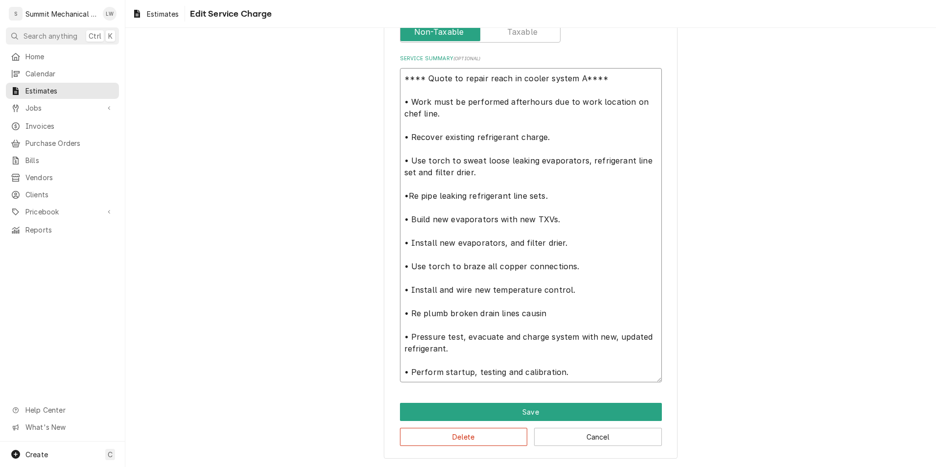
type textarea "x"
type textarea "**** Quote to repair reach in cooler system A**** • Work must be performed afte…"
type textarea "x"
type textarea "**** Quote to repair reach in cooler system A**** • Work must be performed afte…"
type textarea "x"
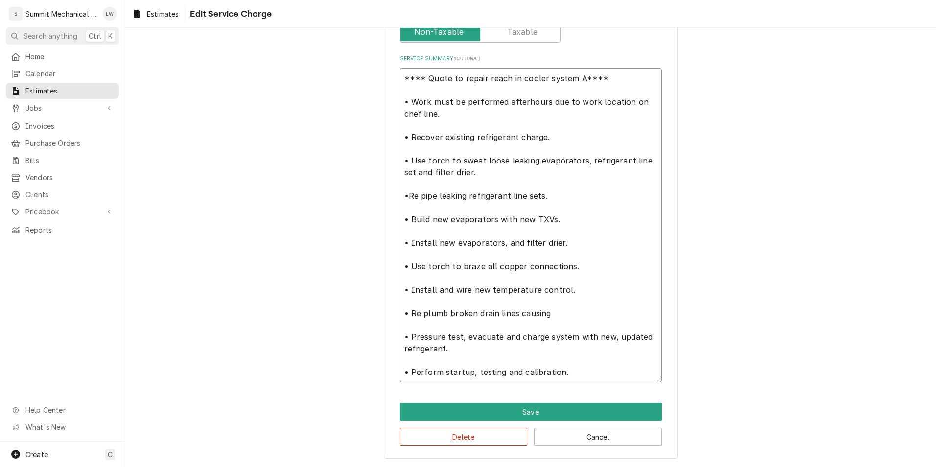
type textarea "**** Quote to repair reach in cooler system A**** • Work must be performed afte…"
type textarea "x"
type textarea "**** Quote to repair reach in cooler system A**** • Work must be performed afte…"
type textarea "x"
type textarea "**** Quote to repair reach in cooler system A**** • Work must be performed afte…"
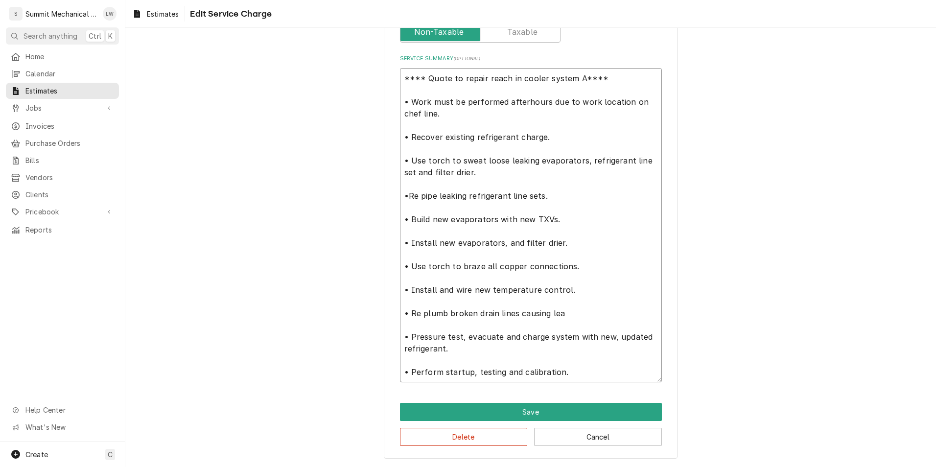
type textarea "x"
type textarea "**** Quote to repair reach in cooler system A**** • Work must be performed afte…"
type textarea "x"
type textarea "**** Quote to repair reach in cooler system A**** • Work must be performed afte…"
type textarea "x"
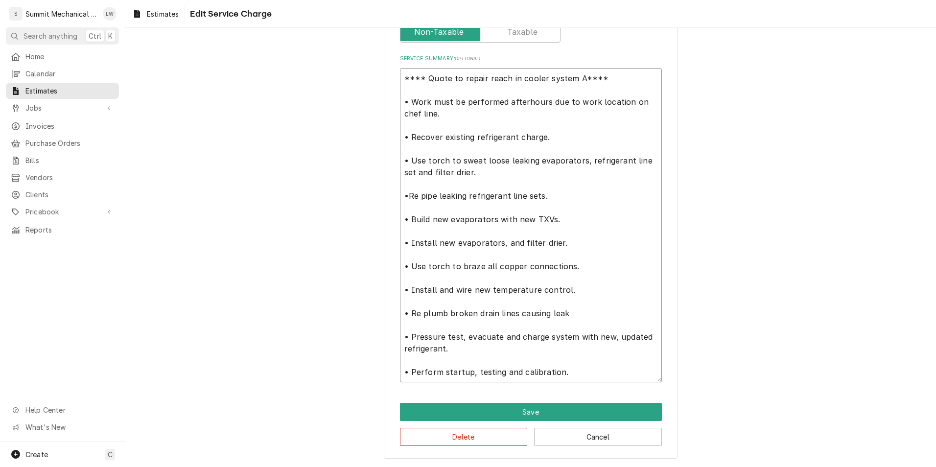
type textarea "**** Quote to repair reach in cooler system A**** • Work must be performed afte…"
type textarea "x"
type textarea "**** Quote to repair reach in cooler system A**** • Work must be performed afte…"
type textarea "x"
type textarea "**** Quote to repair reach in cooler system A**** • Work must be performed afte…"
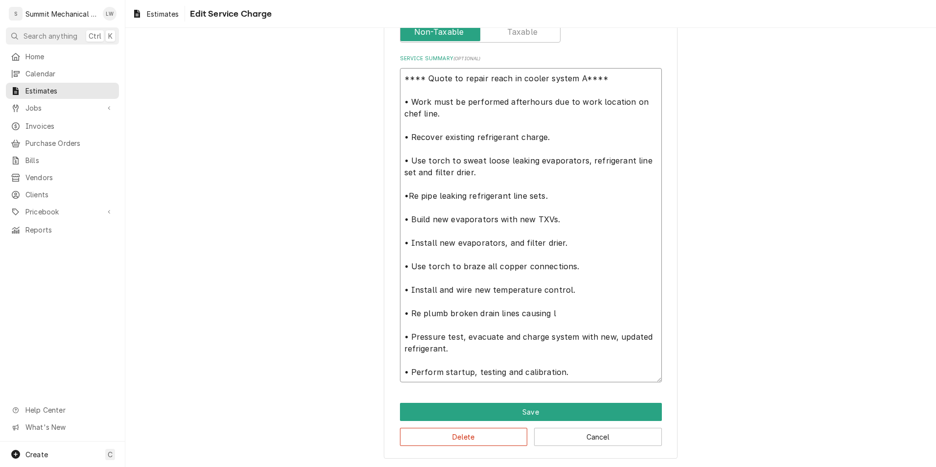
type textarea "x"
type textarea "**** Quote to repair reach in cooler system A**** • Work must be performed afte…"
type textarea "x"
type textarea "**** Quote to repair reach in cooler system A**** • Work must be performed afte…"
type textarea "x"
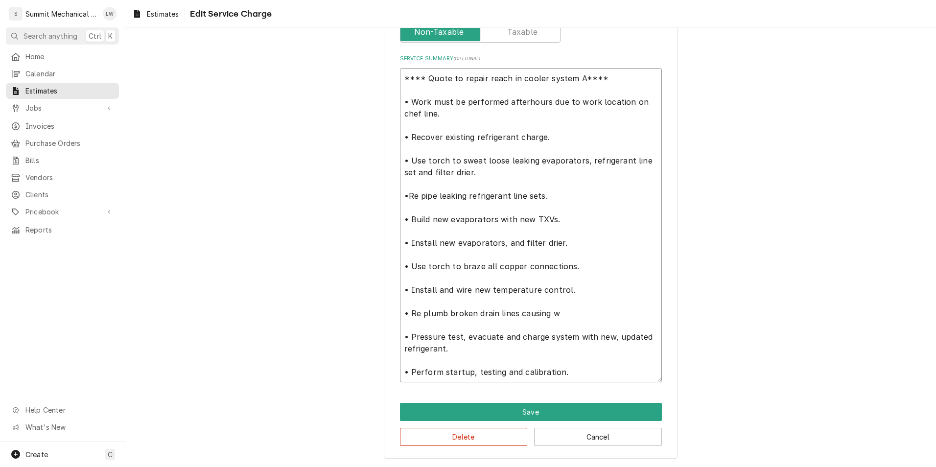
type textarea "**** Quote to repair reach in cooler system A**** • Work must be performed afte…"
type textarea "x"
type textarea "**** Quote to repair reach in cooler system A**** • Work must be performed afte…"
type textarea "x"
type textarea "**** Quote to repair reach in cooler system A**** • Work must be performed afte…"
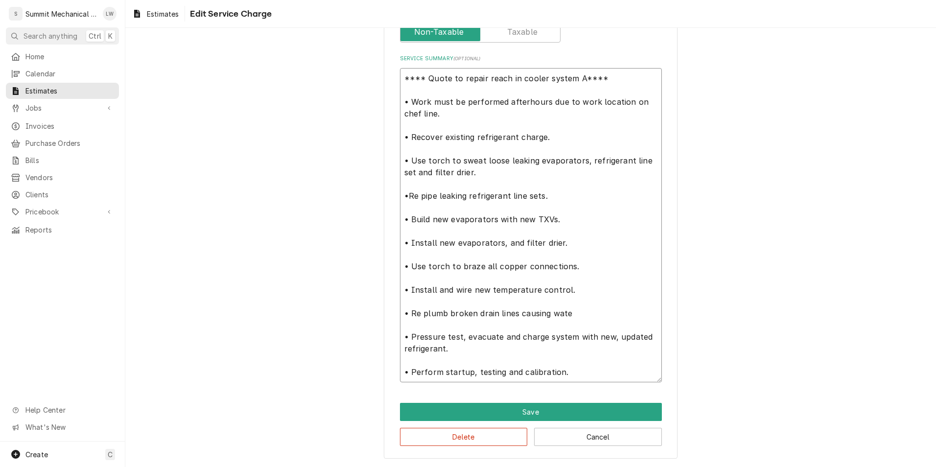
type textarea "x"
type textarea "**** Quote to repair reach in cooler system A**** • Work must be performed afte…"
type textarea "x"
type textarea "**** Quote to repair reach in cooler system A**** • Work must be performed afte…"
type textarea "x"
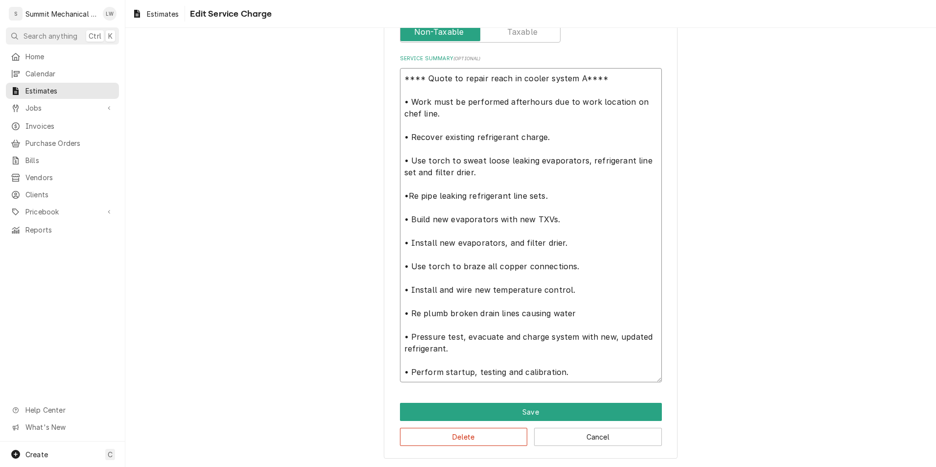
type textarea "**** Quote to repair reach in cooler system A**** • Work must be performed afte…"
type textarea "x"
type textarea "**** Quote to repair reach in cooler system A**** • Work must be performed afte…"
type textarea "x"
type textarea "**** Quote to repair reach in cooler system A**** • Work must be performed afte…"
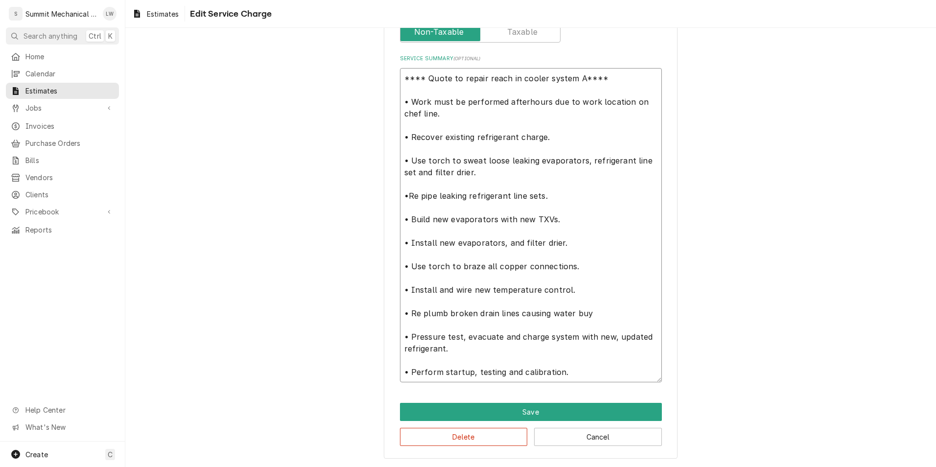
type textarea "x"
type textarea "**** Quote to repair reach in cooler system A**** • Work must be performed afte…"
type textarea "x"
type textarea "**** Quote to repair reach in cooler system A**** • Work must be performed afte…"
type textarea "x"
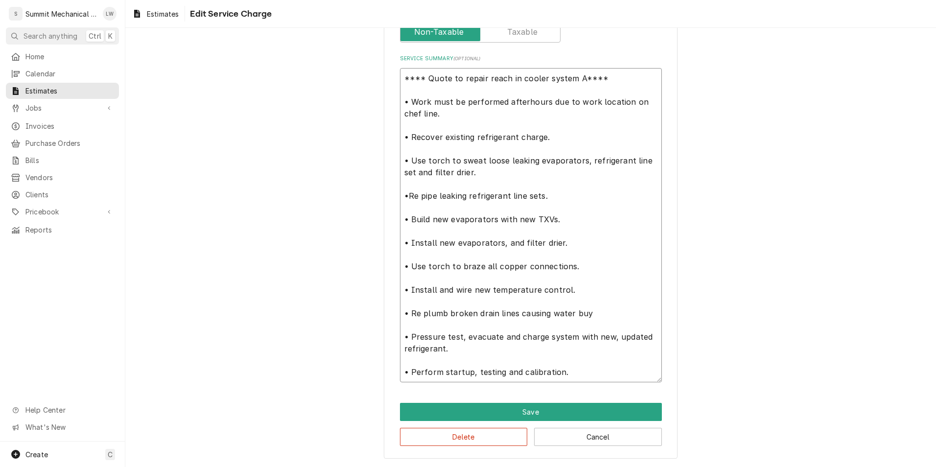
type textarea "**** Quote to repair reach in cooler system A**** • Work must be performed afte…"
type textarea "x"
type textarea "**** Quote to repair reach in cooler system A**** • Work must be performed afte…"
type textarea "x"
type textarea "**** Quote to repair reach in cooler system A**** • Work must be performed afte…"
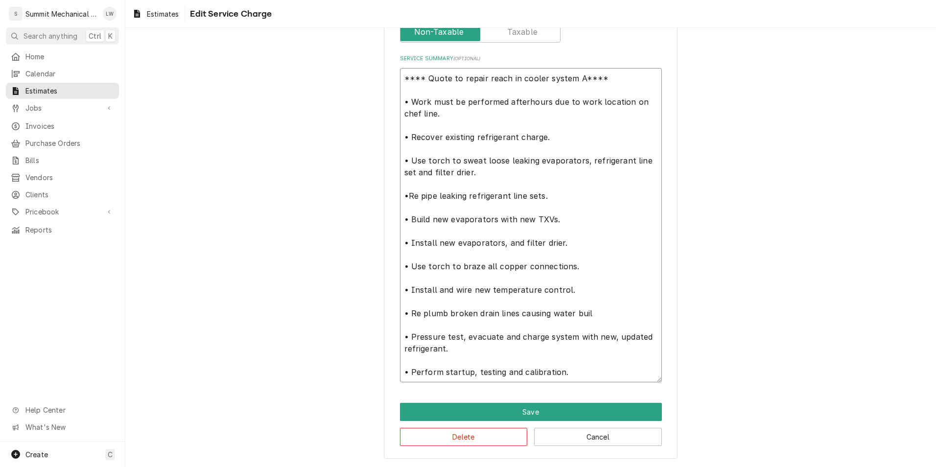
type textarea "x"
type textarea "**** Quote to repair reach in cooler system A**** • Work must be performed afte…"
type textarea "x"
type textarea "**** Quote to repair reach in cooler system A**** • Work must be performed afte…"
type textarea "x"
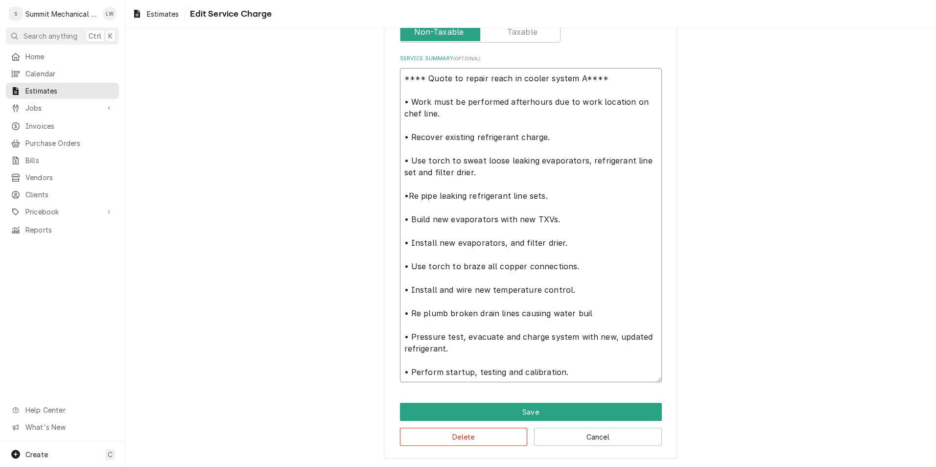
type textarea "**** Quote to repair reach in cooler system A**** • Work must be performed afte…"
type textarea "x"
type textarea "**** Quote to repair reach in cooler system A**** • Work must be performed afte…"
type textarea "x"
type textarea "**** Quote to repair reach in cooler system A**** • Work must be performed afte…"
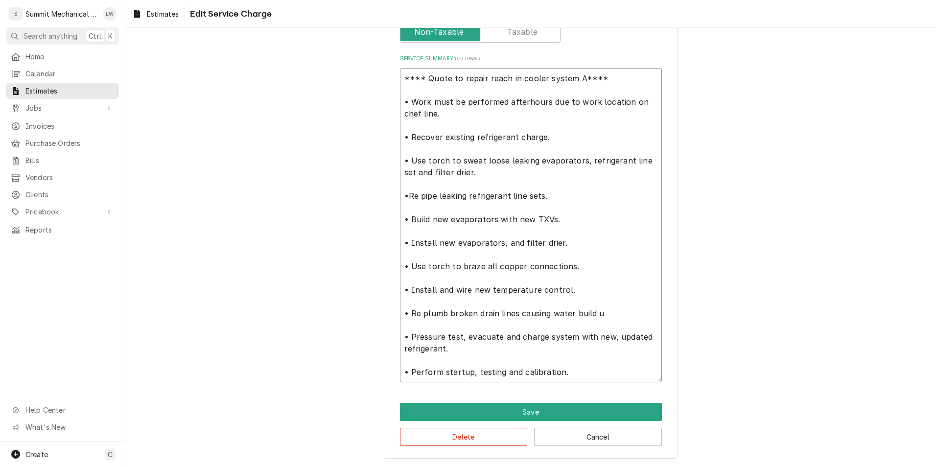
type textarea "x"
type textarea "**** Quote to repair reach in cooler system A**** • Work must be performed afte…"
type textarea "x"
type textarea "**** Quote to repair reach in cooler system A**** • Work must be performed afte…"
type textarea "x"
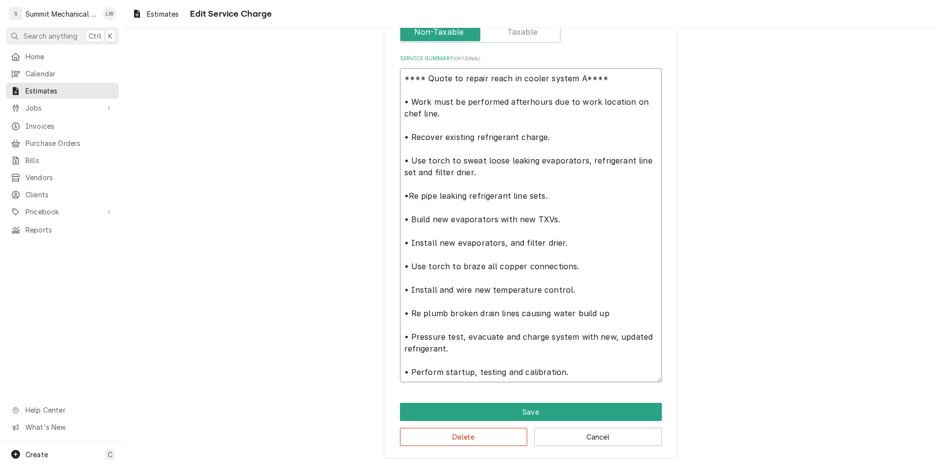
type textarea "**** Quote to repair reach in cooler system A**** • Work must be performed afte…"
type textarea "x"
type textarea "**** Quote to repair reach in cooler system A**** • Work must be performed afte…"
type textarea "x"
type textarea "**** Quote to repair reach in cooler system A**** • Work must be performed afte…"
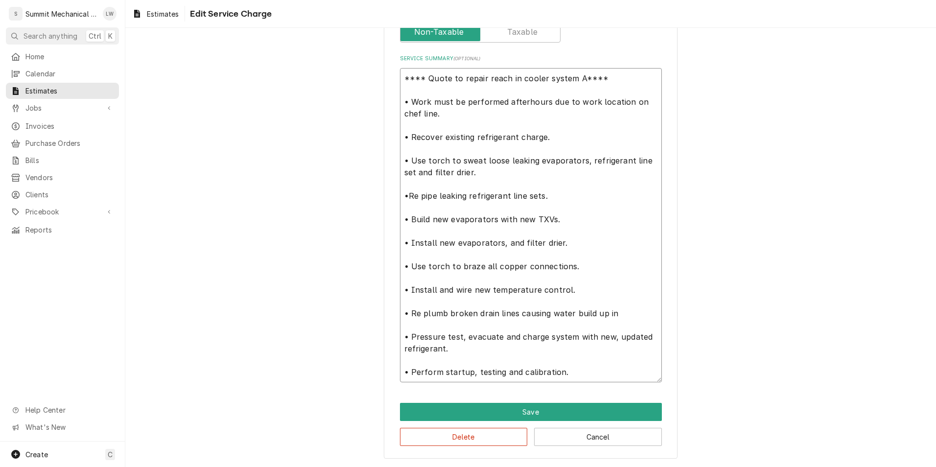
type textarea "x"
type textarea "**** Quote to repair reach in cooler system A**** • Work must be performed afte…"
type textarea "x"
type textarea "**** Quote to repair reach in cooler system A**** • Work must be performed afte…"
type textarea "x"
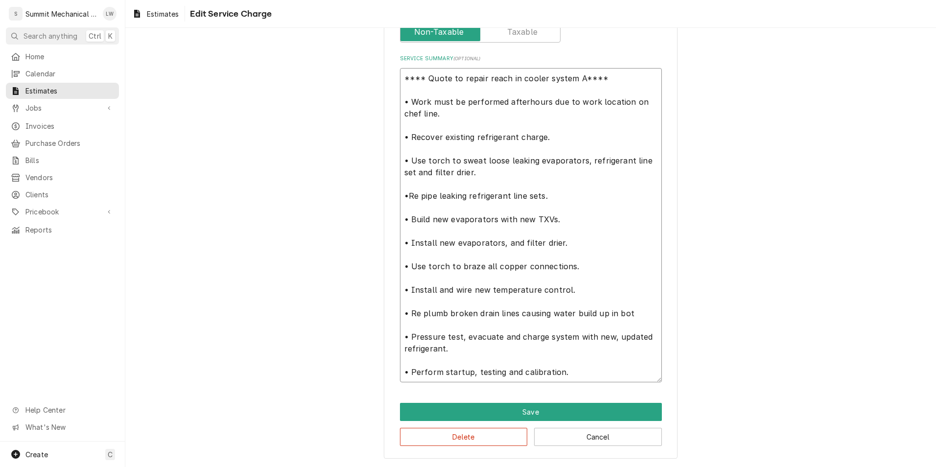
type textarea "**** Quote to repair reach in cooler system A**** • Work must be performed afte…"
type textarea "x"
type textarea "**** Quote to repair reach in cooler system A**** • Work must be performed afte…"
type textarea "x"
type textarea "**** Quote to repair reach in cooler system A**** • Work must be performed afte…"
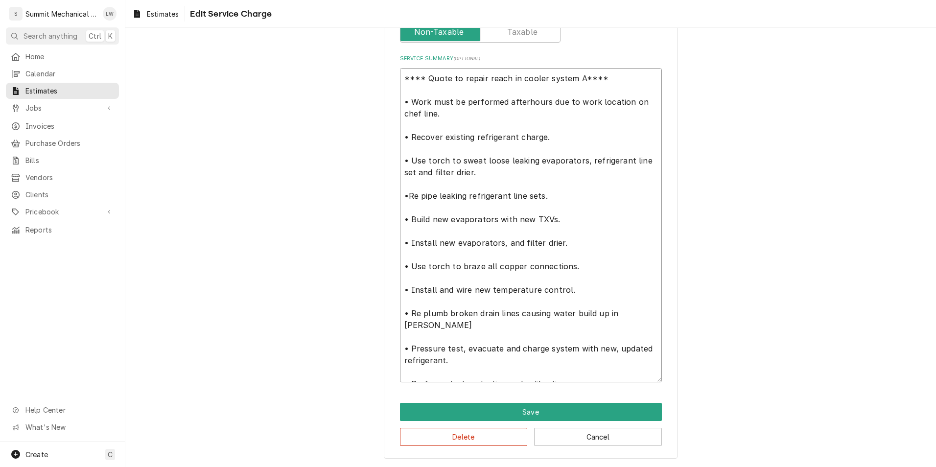
type textarea "x"
type textarea "**** Quote to repair reach in cooler system A**** • Work must be performed afte…"
type textarea "x"
type textarea "**** Quote to repair reach in cooler system A**** • Work must be performed afte…"
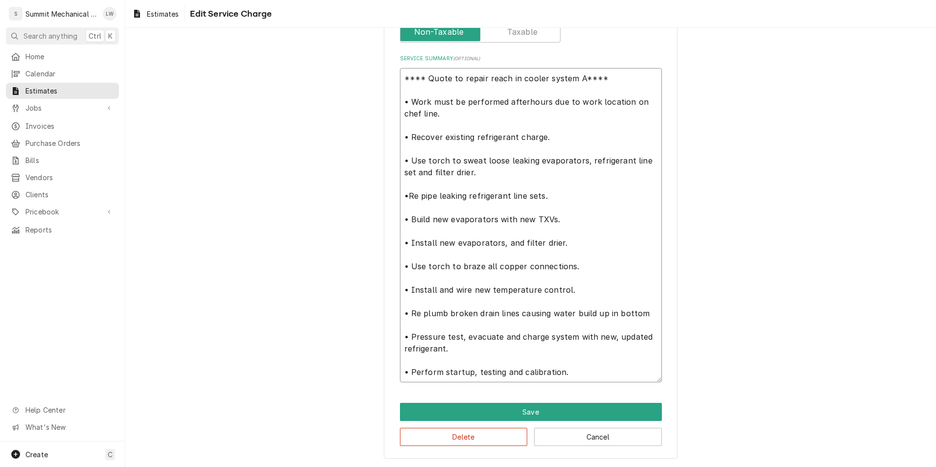
type textarea "x"
type textarea "**** Quote to repair reach in cooler system A**** • Work must be performed afte…"
type textarea "x"
type textarea "**** Quote to repair reach in cooler system A**** • Work must be performed afte…"
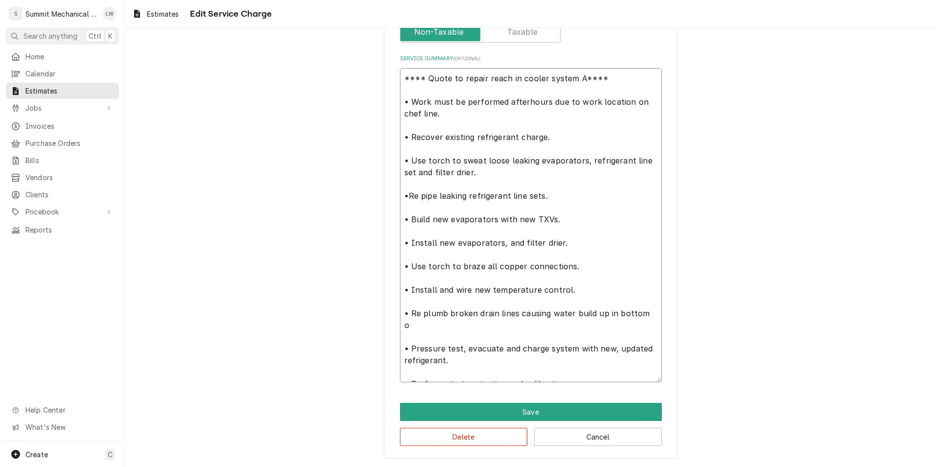
type textarea "x"
type textarea "**** Quote to repair reach in cooler system A**** • Work must be performed afte…"
type textarea "x"
type textarea "**** Quote to repair reach in cooler system A**** • Work must be performed afte…"
type textarea "x"
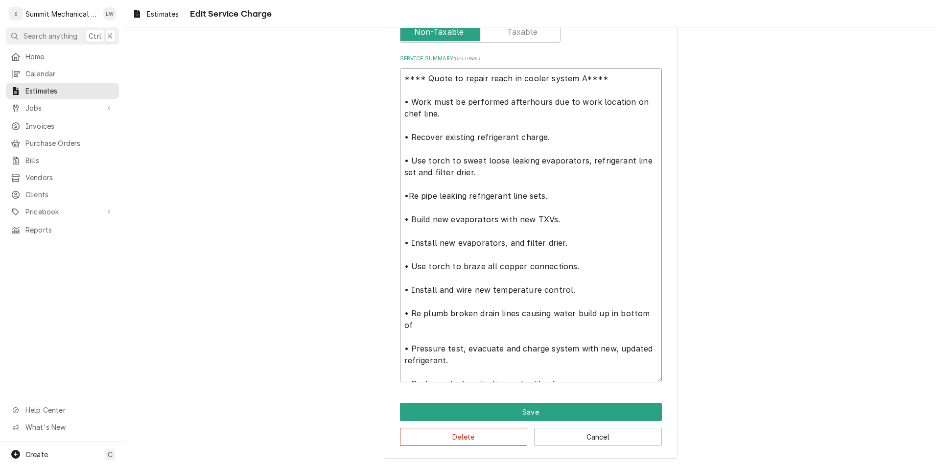
type textarea "**** Quote to repair reach in cooler system A**** • Work must be performed afte…"
type textarea "x"
type textarea "**** Quote to repair reach in cooler system A**** • Work must be performed afte…"
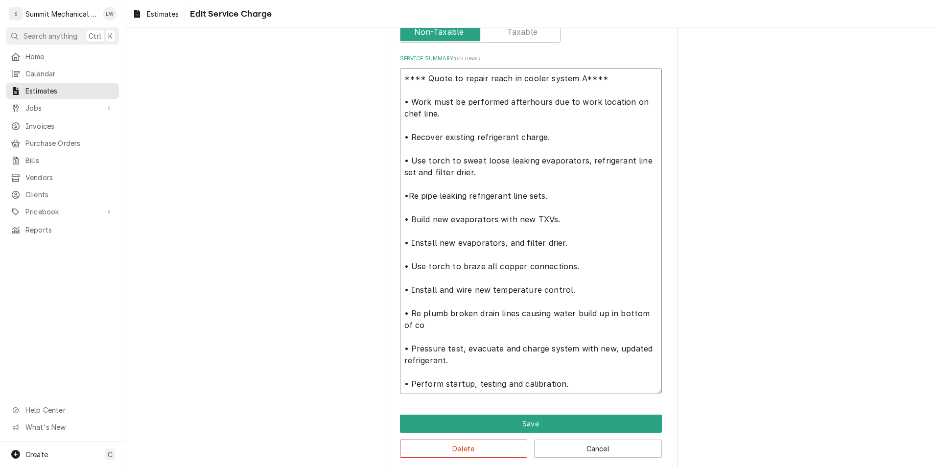
type textarea "x"
type textarea "**** Quote to repair reach in cooler system A**** • Work must be performed afte…"
type textarea "x"
type textarea "**** Quote to repair reach in cooler system A**** • Work must be performed afte…"
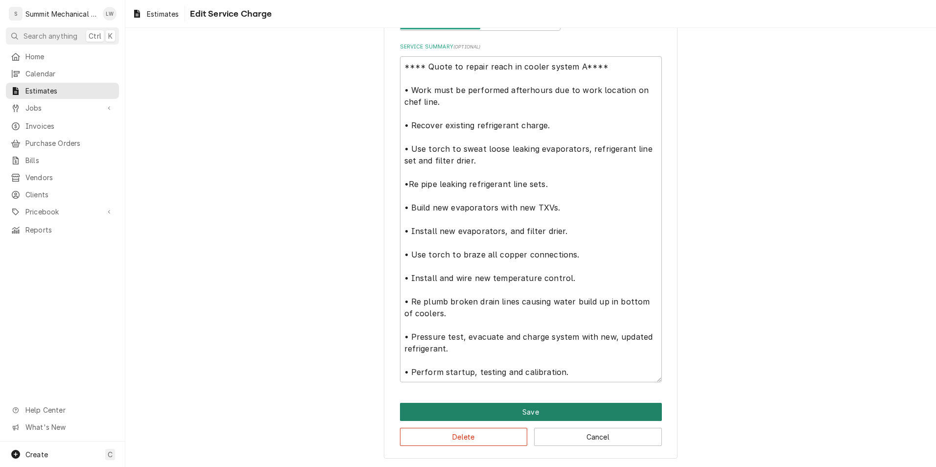
click at [548, 405] on button "Save" at bounding box center [531, 412] width 262 height 18
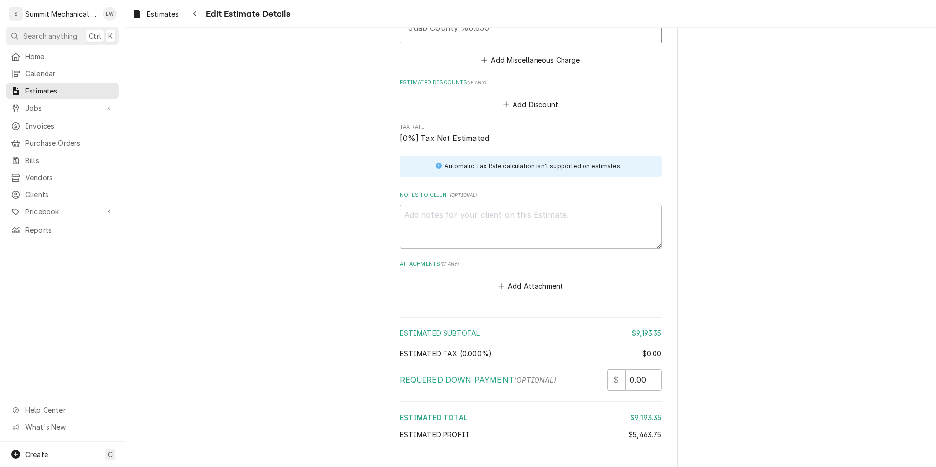
scroll to position [4554, 0]
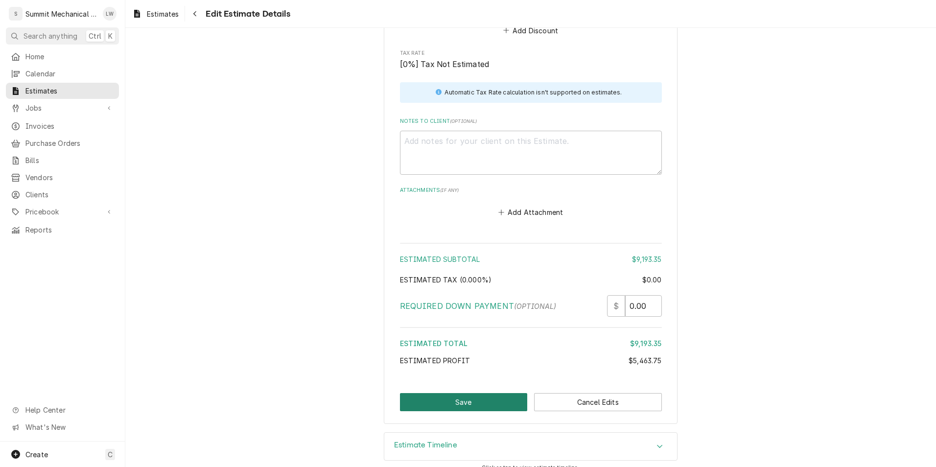
click at [462, 397] on button "Save" at bounding box center [464, 402] width 128 height 18
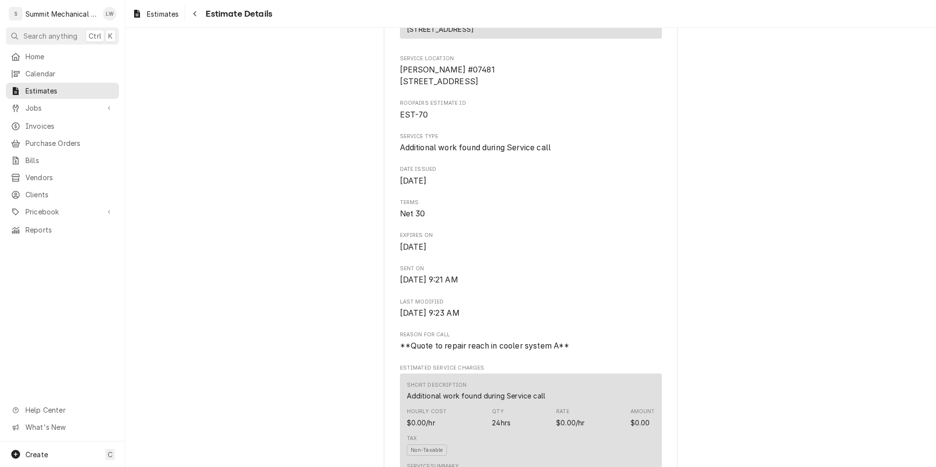
scroll to position [148, 0]
drag, startPoint x: 410, startPoint y: 96, endPoint x: 455, endPoint y: 95, distance: 45.1
click at [455, 90] on span "[PERSON_NAME] #07481 [STREET_ADDRESS]" at bounding box center [531, 78] width 262 height 23
copy span "[PERSON_NAME] #07481"
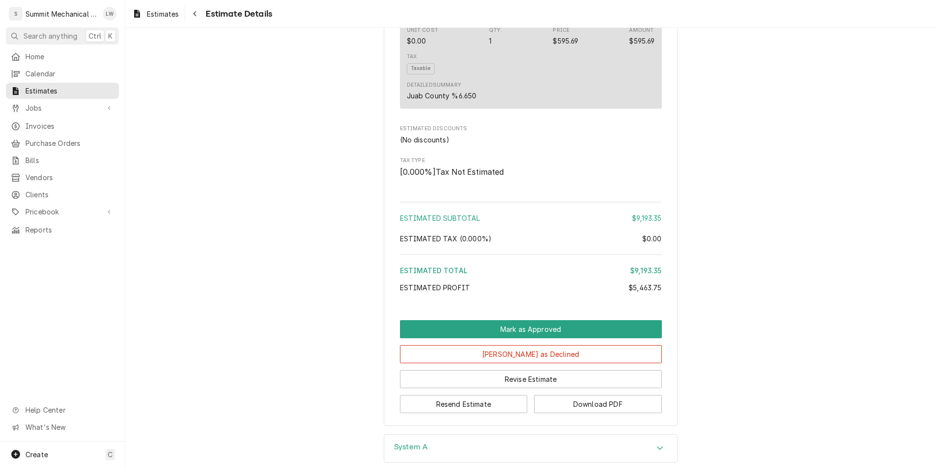
scroll to position [3492, 0]
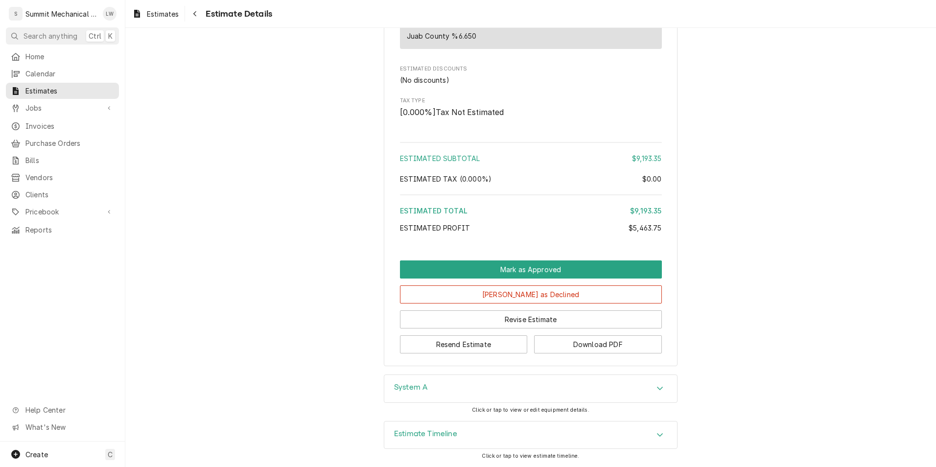
click at [589, 347] on button "Download PDF" at bounding box center [598, 344] width 128 height 18
click at [586, 346] on button "Download PDF" at bounding box center [598, 344] width 128 height 18
